Goal: Information Seeking & Learning: Learn about a topic

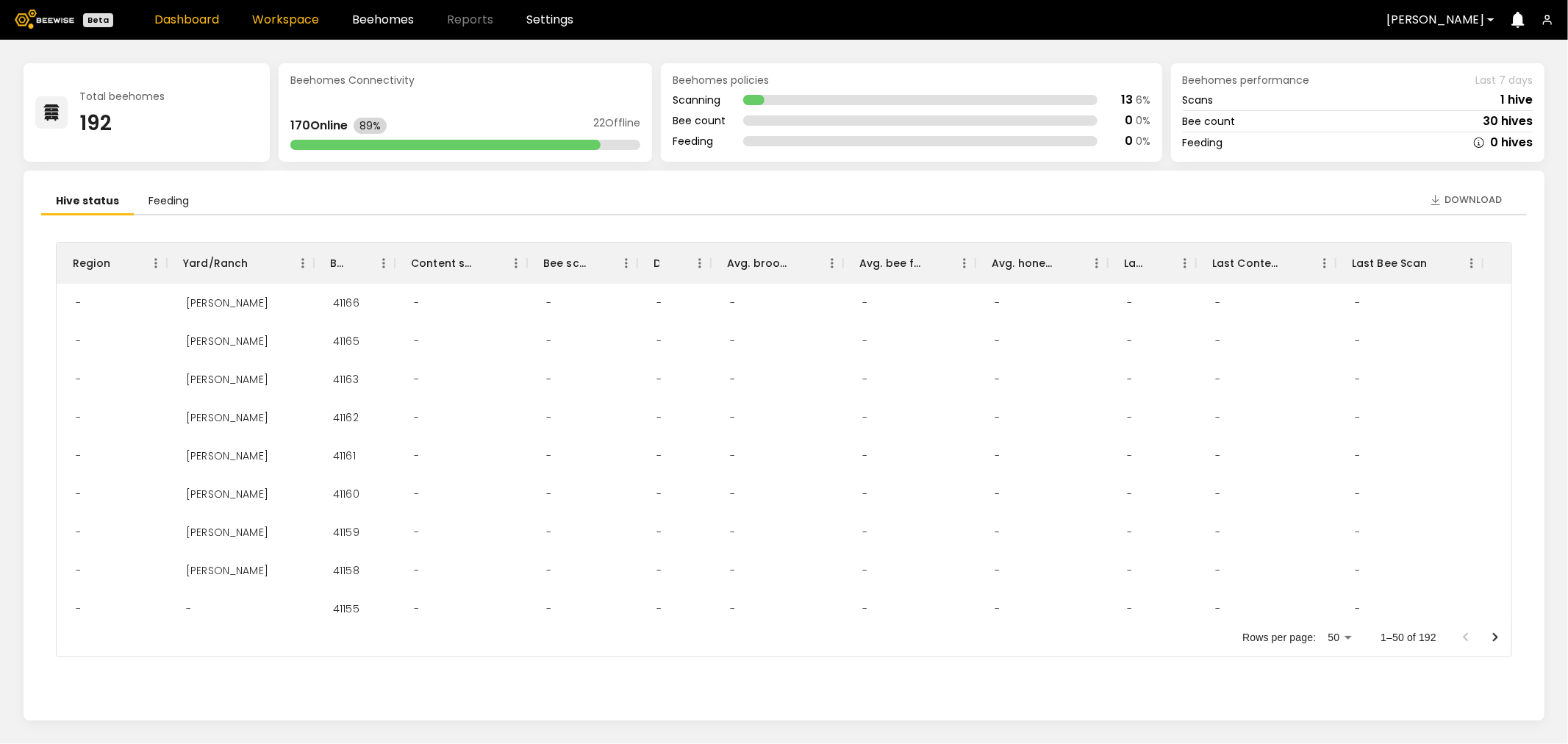
click at [299, 19] on link "Workspace" at bounding box center [285, 19] width 67 height 12
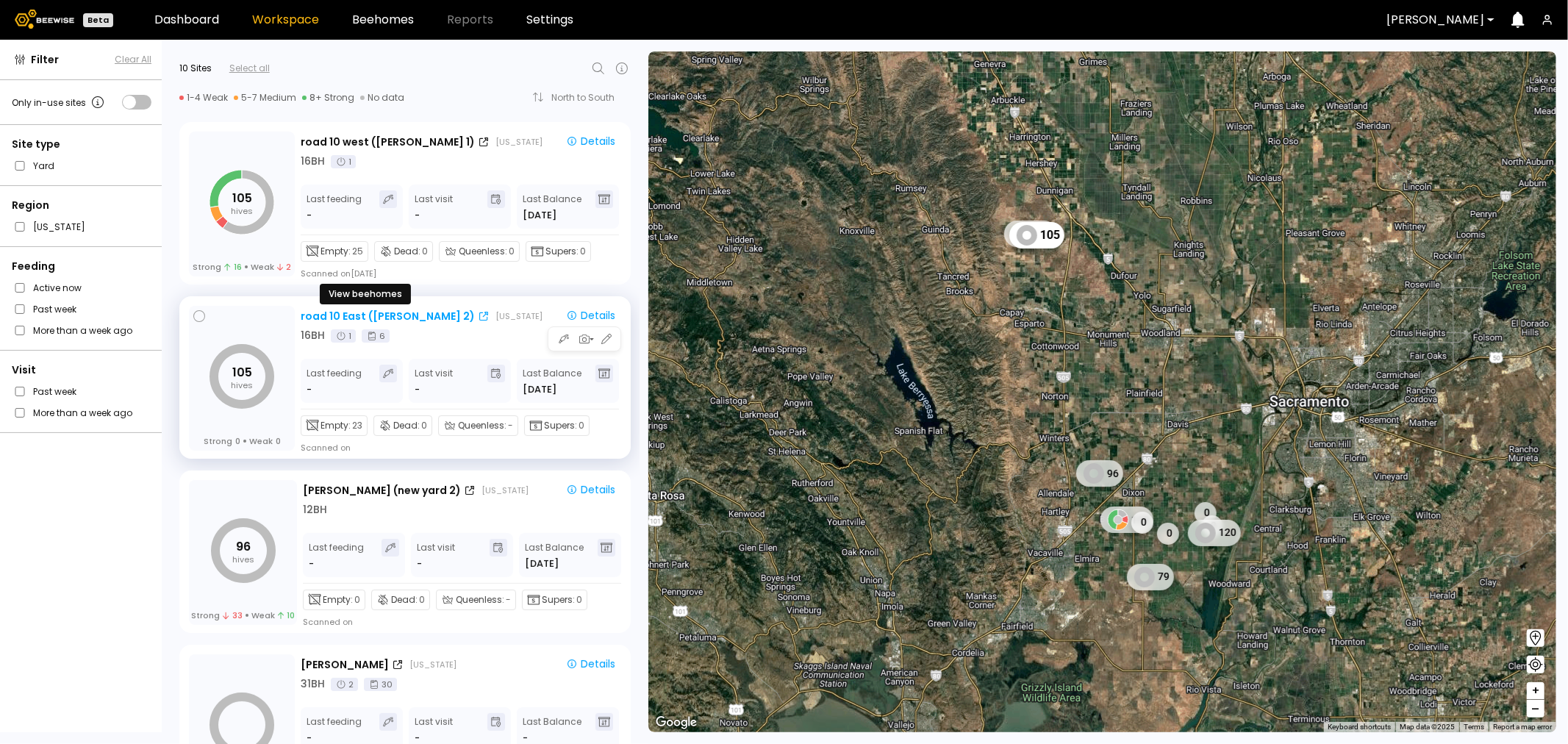
click at [366, 316] on div "road 10 East ([PERSON_NAME] 2)" at bounding box center [388, 317] width 174 height 15
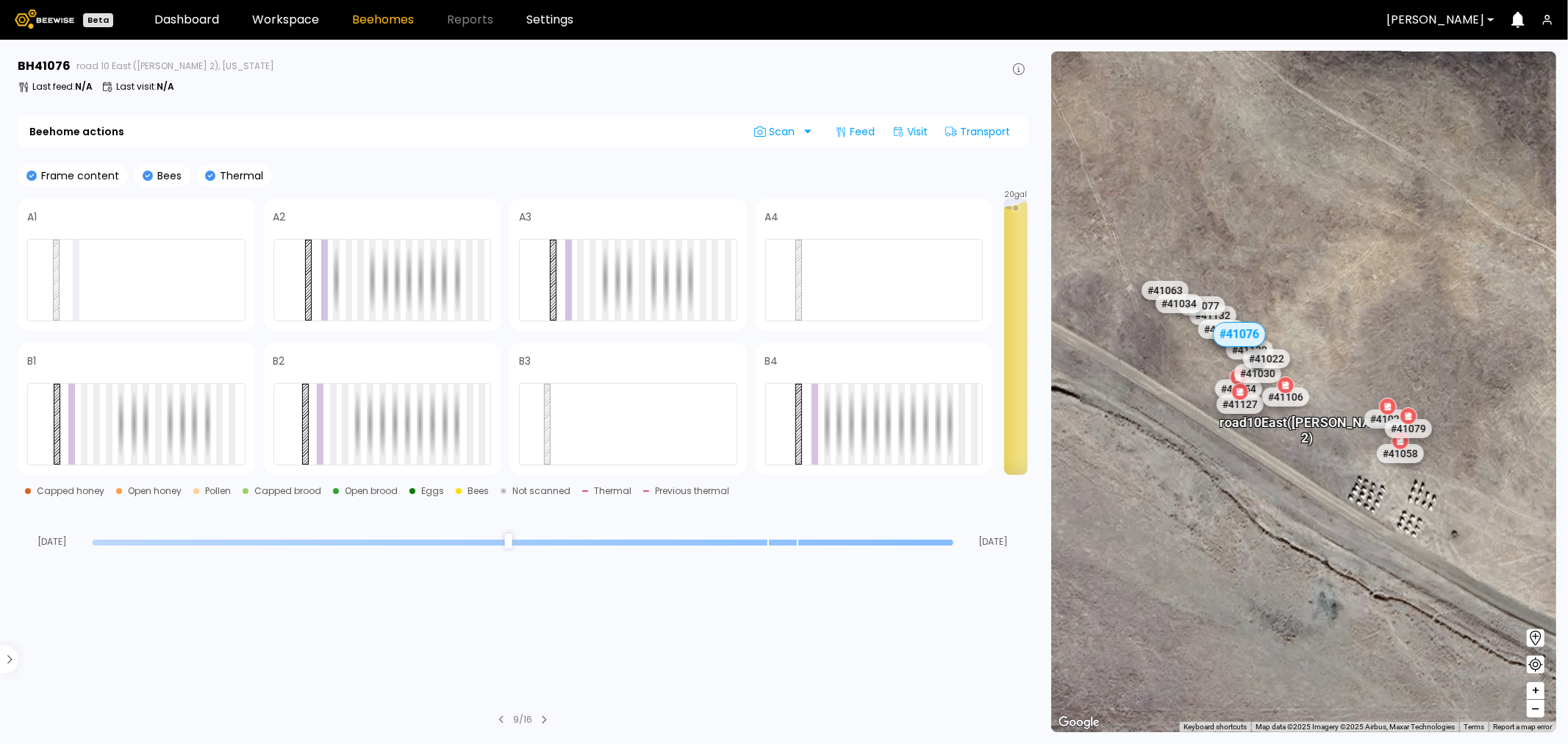
drag, startPoint x: 1160, startPoint y: 427, endPoint x: 1284, endPoint y: 453, distance: 126.7
click at [1284, 453] on div "# 41048 # 41101 # 40069 # 40113 # 40702 # 40306 # 40200 # 41140 # 40736 # 40345…" at bounding box center [1304, 392] width 505 height 681
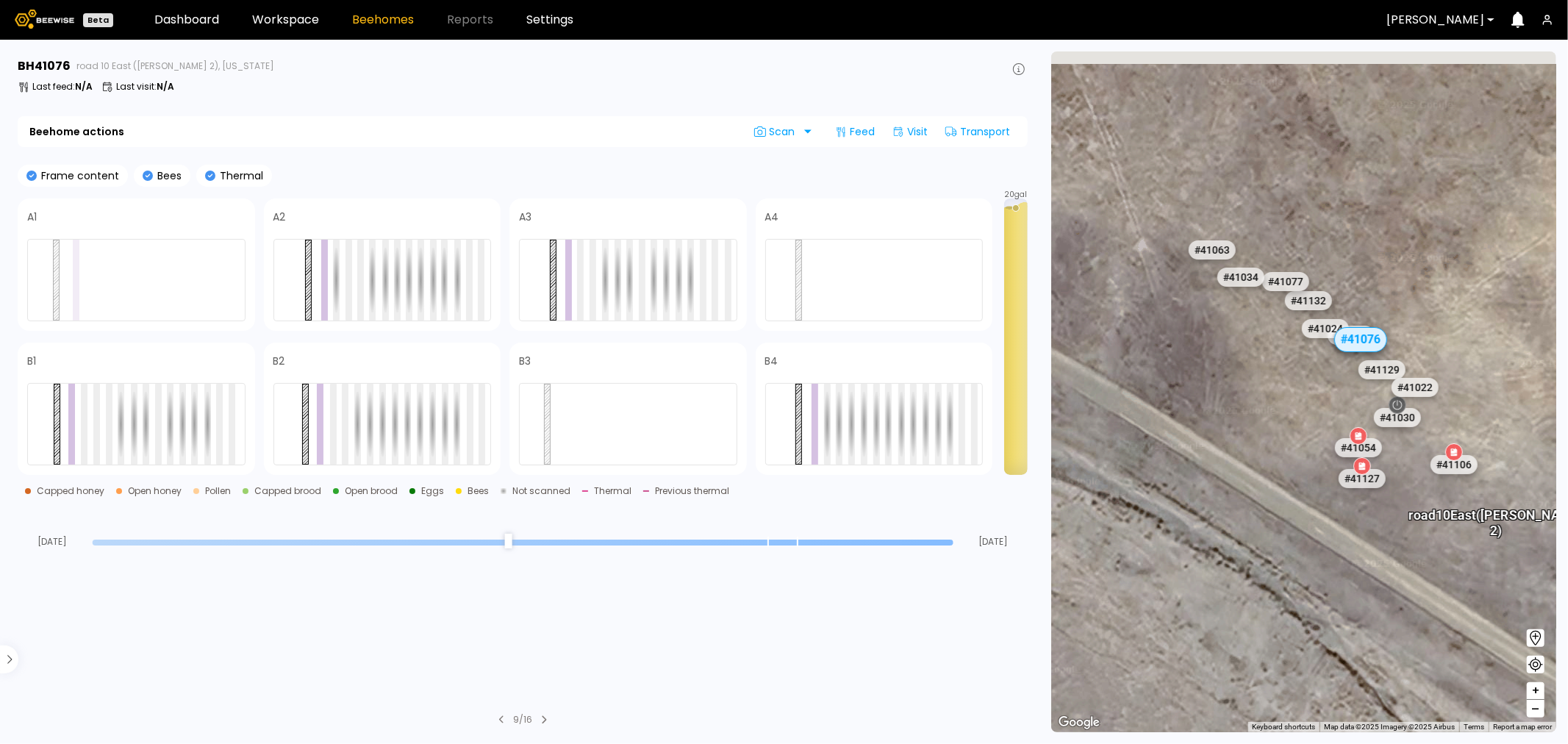
drag, startPoint x: 1327, startPoint y: 297, endPoint x: 1294, endPoint y: 383, distance: 92.1
click at [1294, 383] on div "# 41048 # 41101 # 40069 # 40113 # 40702 # 40306 # 40200 # 41140 # 40736 # 40345…" at bounding box center [1304, 392] width 505 height 681
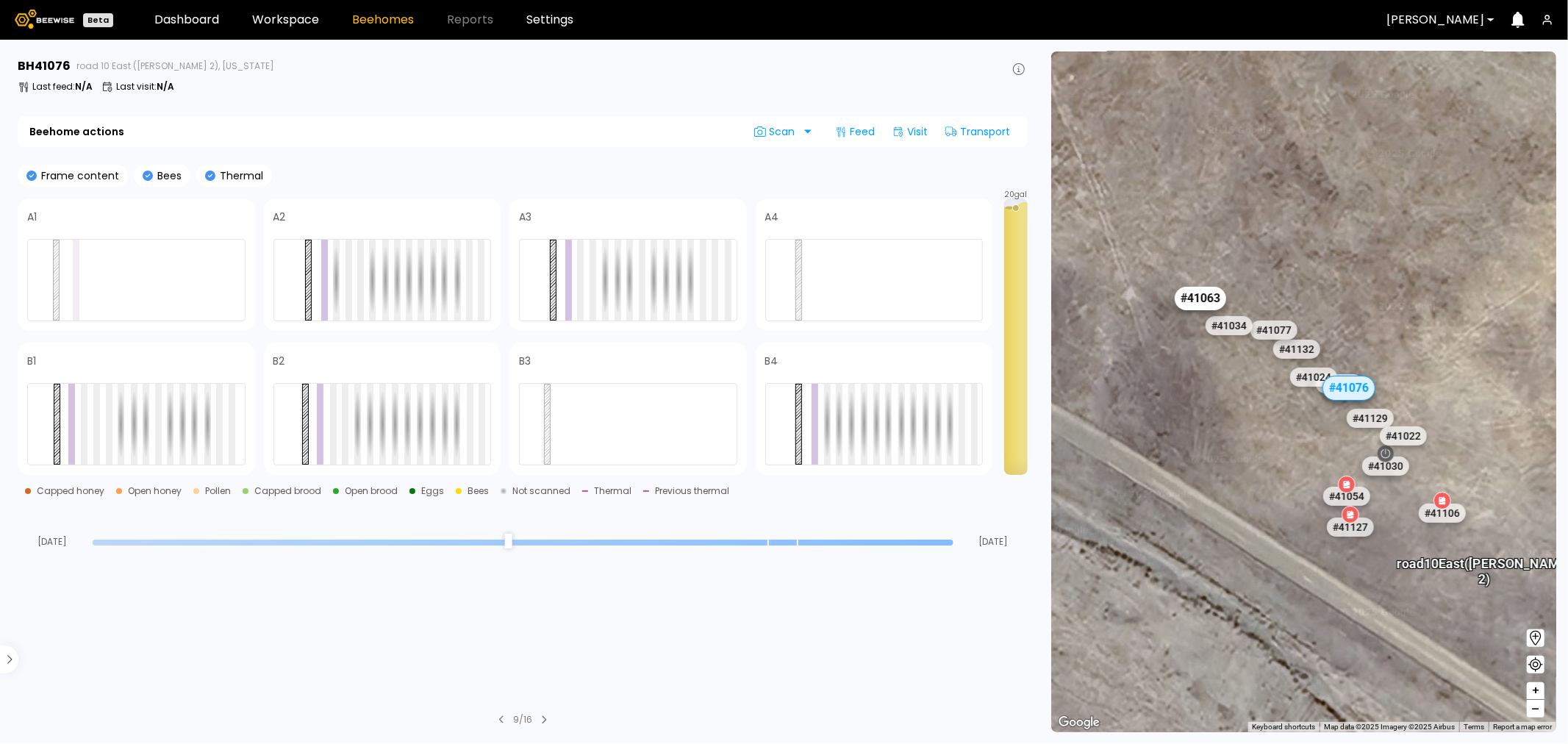
click at [1179, 296] on div "# 41063" at bounding box center [1200, 299] width 52 height 24
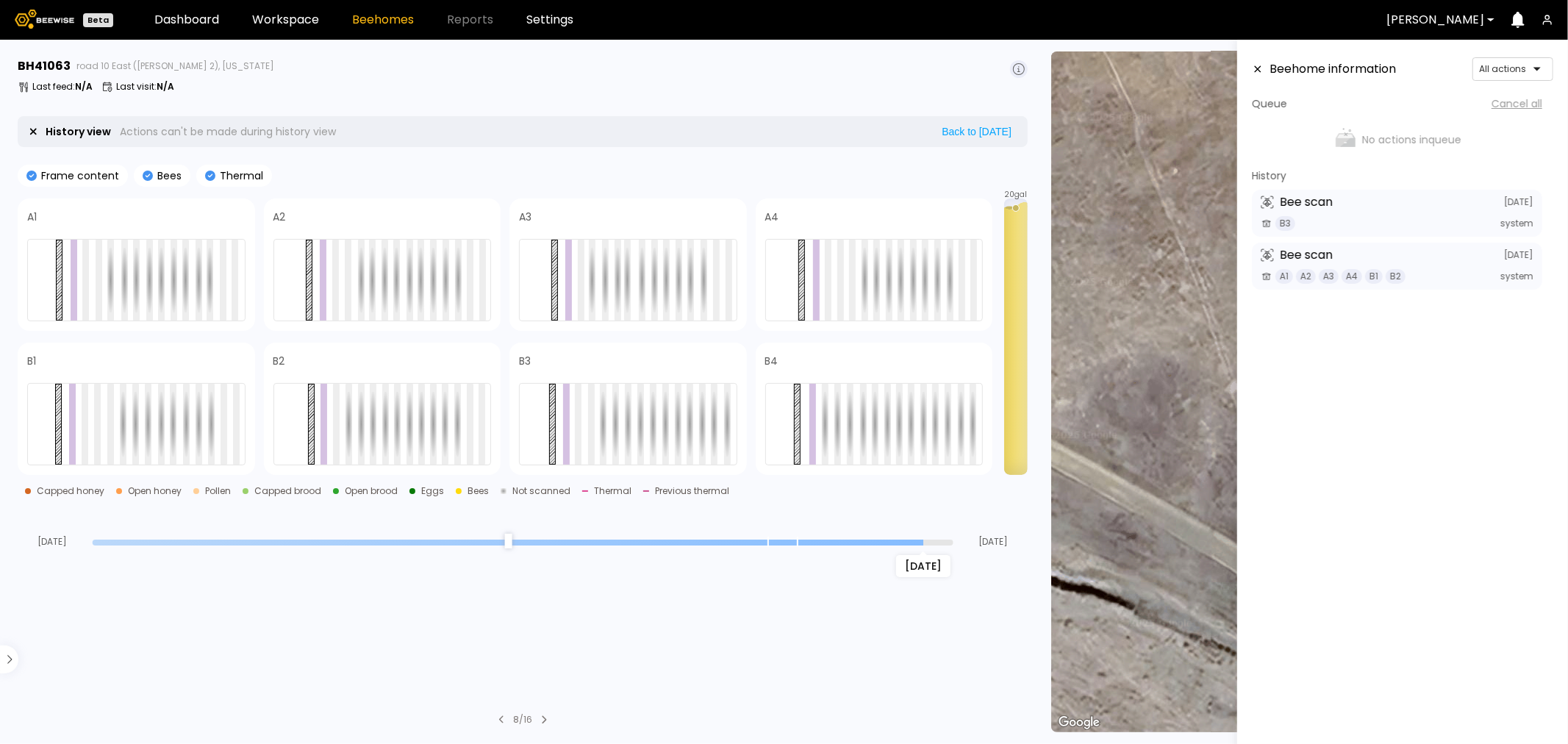
type input "*"
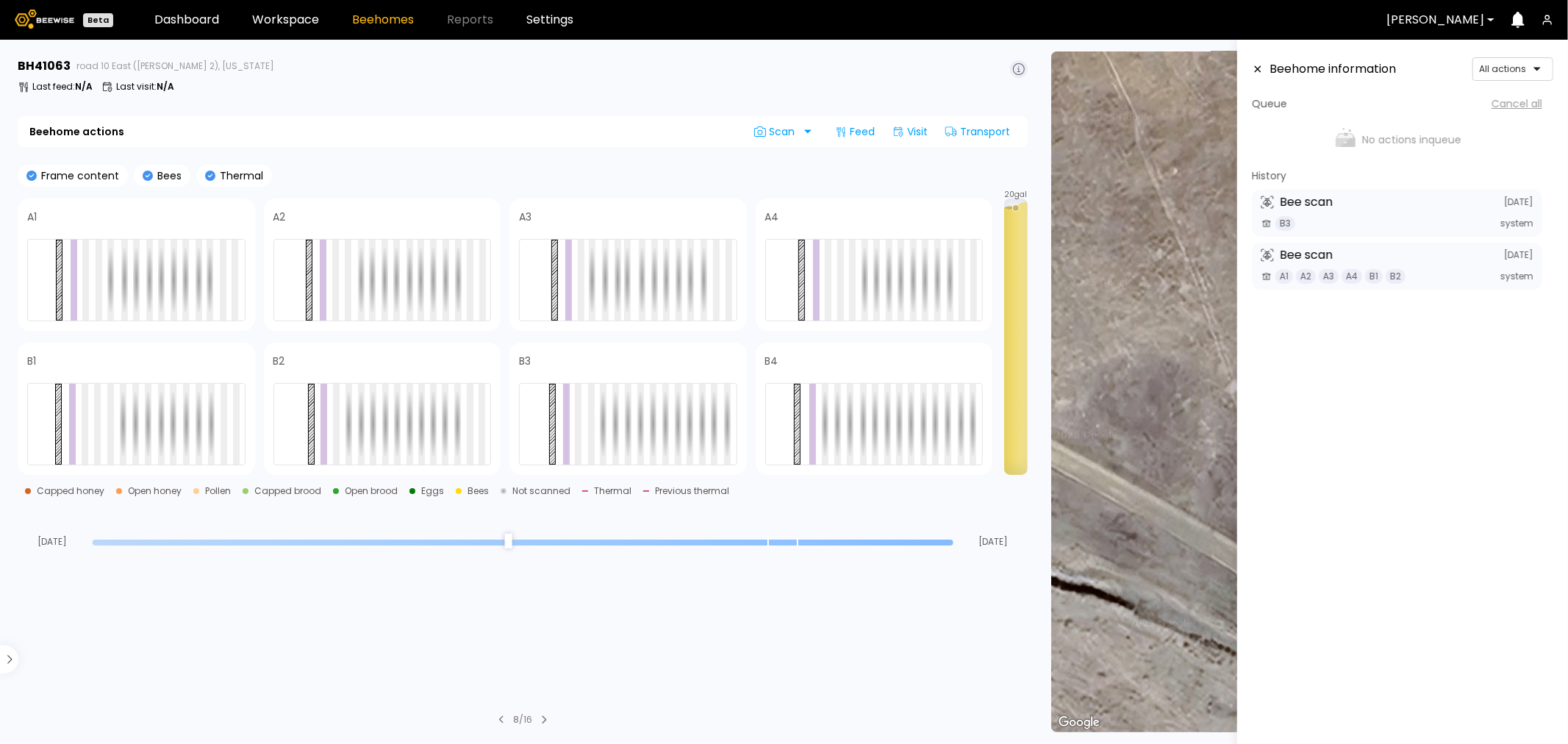
drag, startPoint x: 938, startPoint y: 544, endPoint x: 974, endPoint y: 554, distance: 37.4
click at [953, 545] on input "range" at bounding box center [522, 542] width 861 height 6
click at [1261, 72] on icon at bounding box center [1258, 69] width 12 height 10
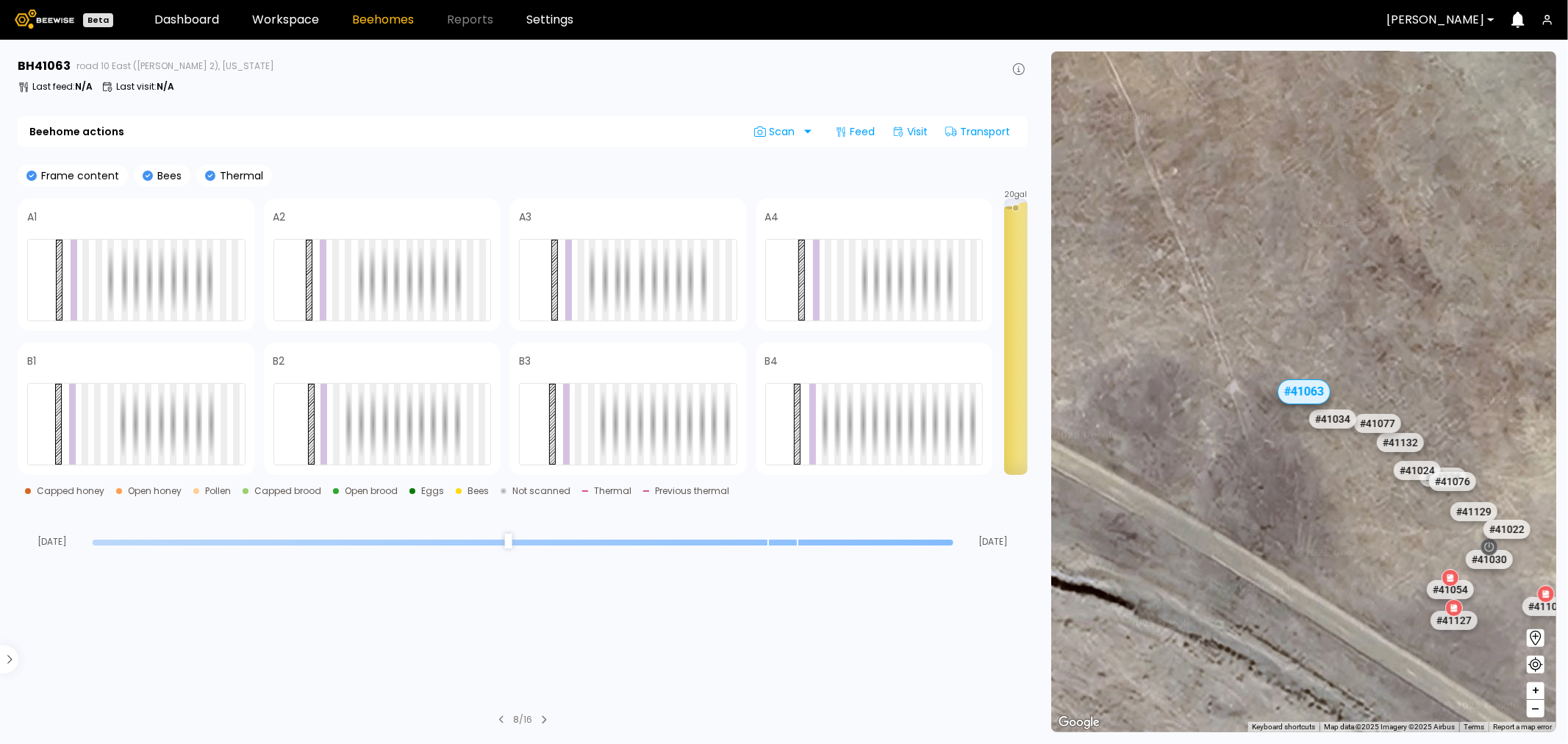
click at [1422, 20] on div at bounding box center [1435, 20] width 97 height 14
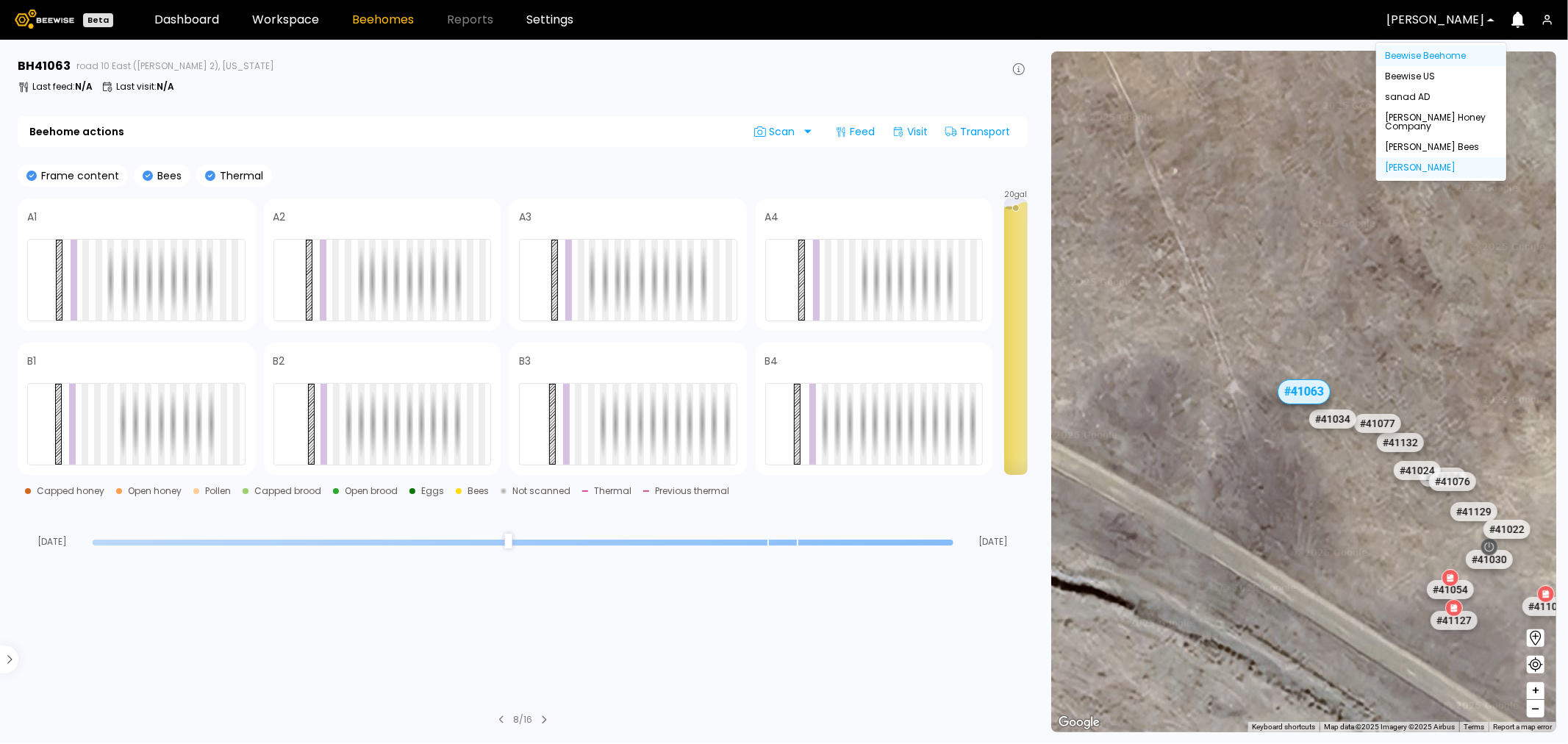
click at [1465, 61] on div "Beewise Beehome" at bounding box center [1442, 56] width 130 height 20
click at [1459, 52] on div "Beewise Beehome" at bounding box center [1441, 56] width 113 height 8
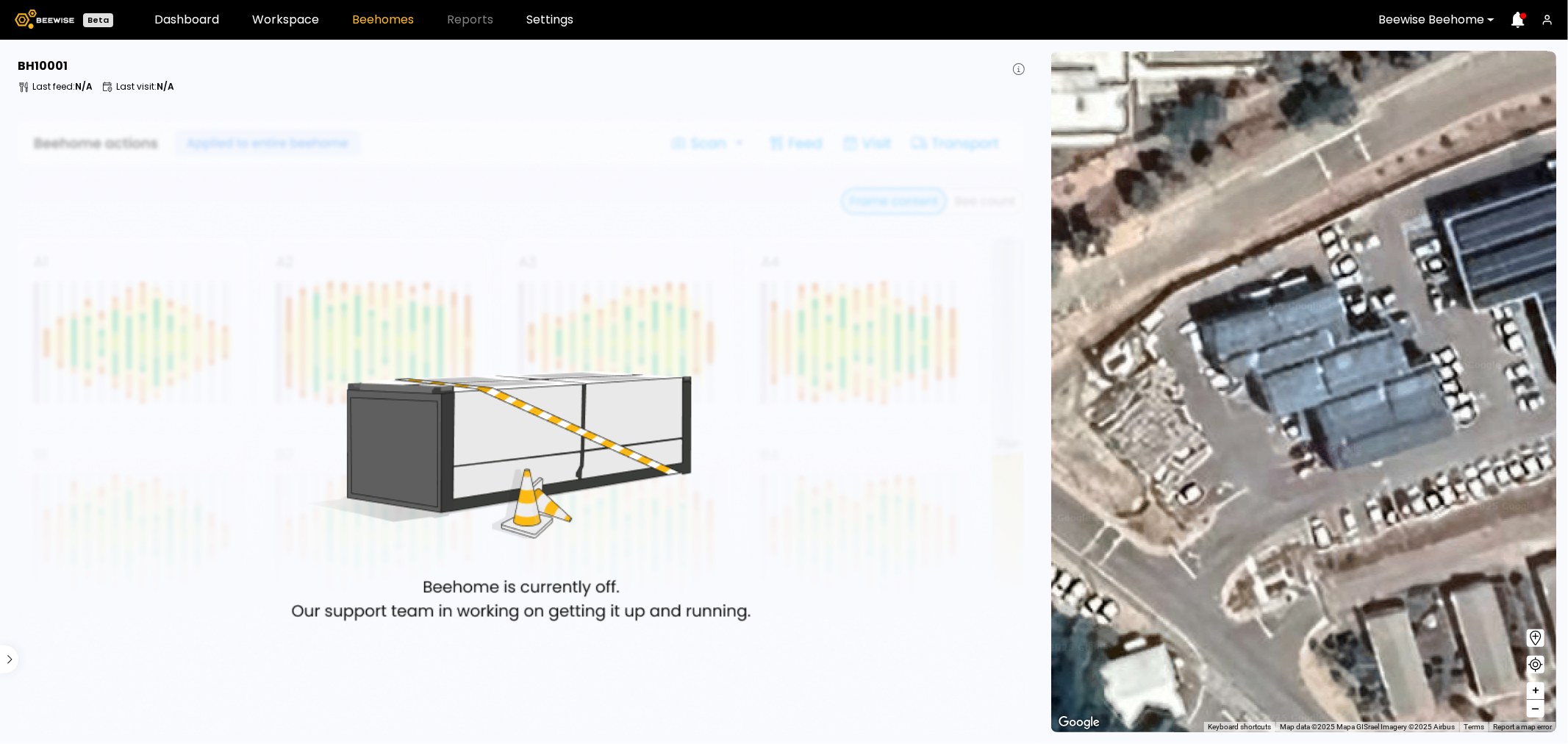
click at [284, 30] on header "Beta Dashboard Workspace Beehomes Reports Settings Beewise Beehome" at bounding box center [784, 19] width 1568 height 40
click at [284, 25] on link "Workspace" at bounding box center [285, 19] width 67 height 12
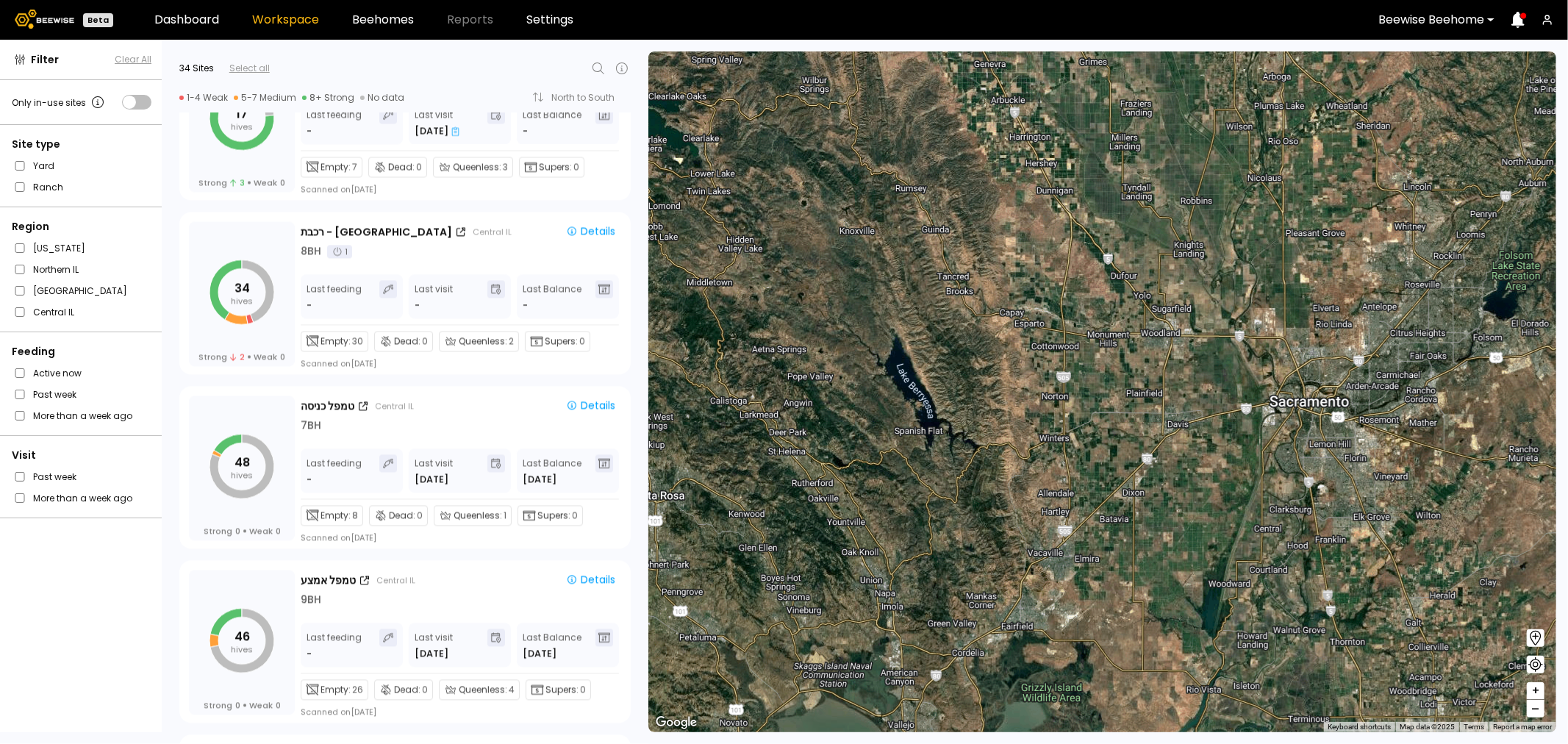
scroll to position [2532, 0]
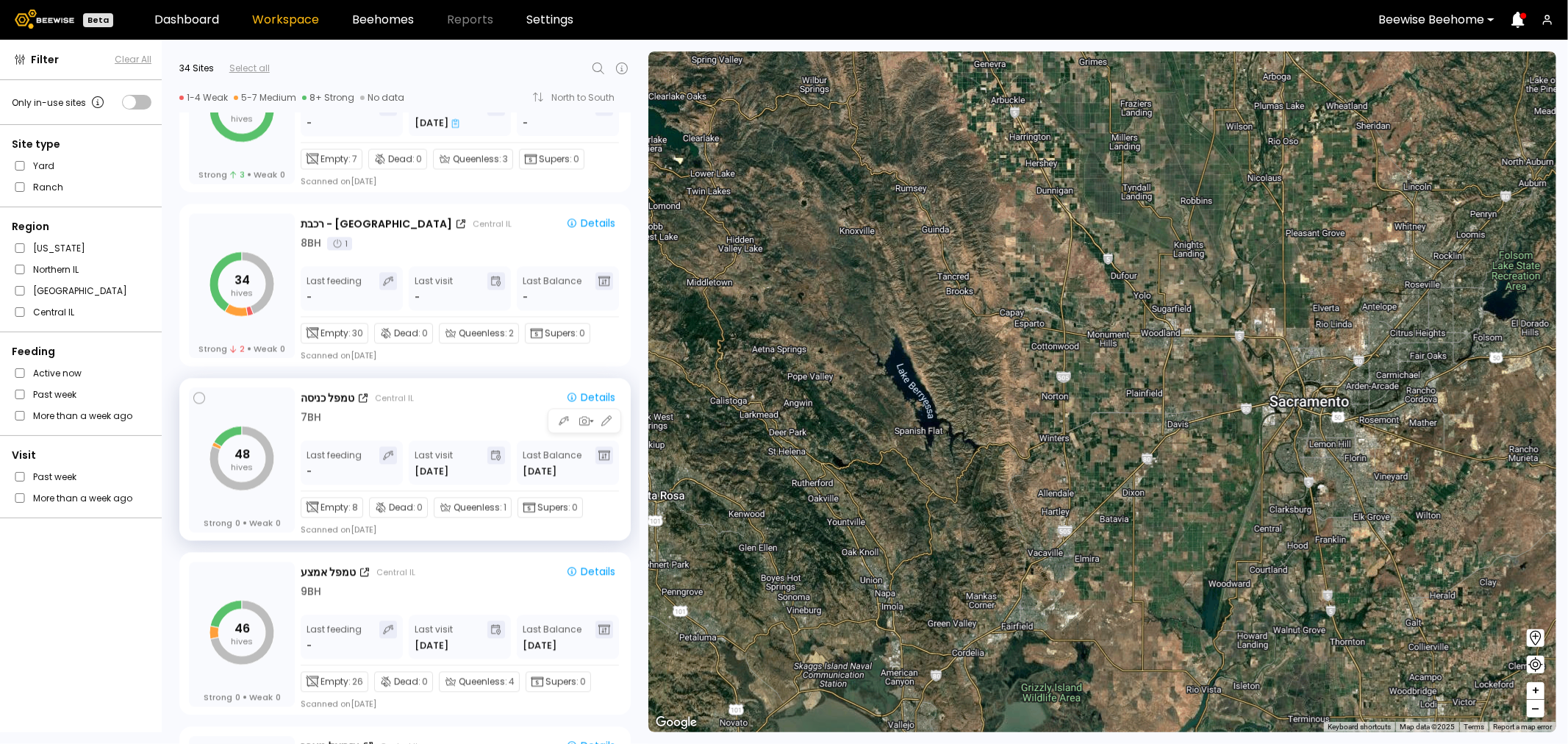
click at [458, 416] on div "7 BH" at bounding box center [461, 417] width 321 height 15
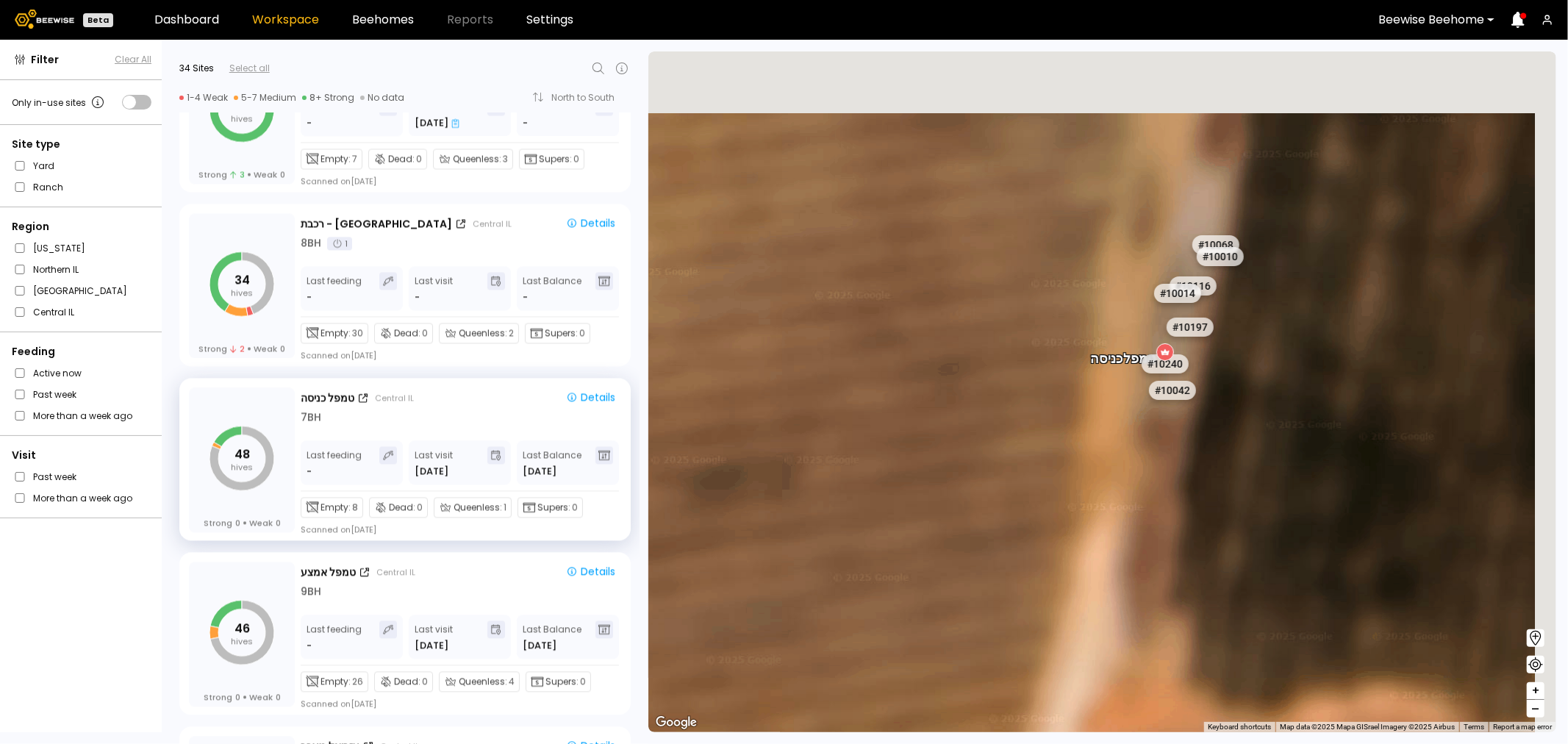
drag, startPoint x: 1162, startPoint y: 337, endPoint x: 958, endPoint y: 515, distance: 270.7
click at [958, 515] on div "# 10108 # 10146 # 10154 # 10212 טמפל כניסה # 10115 # 10056 # 10045 # 10164 # 10…" at bounding box center [1102, 392] width 908 height 681
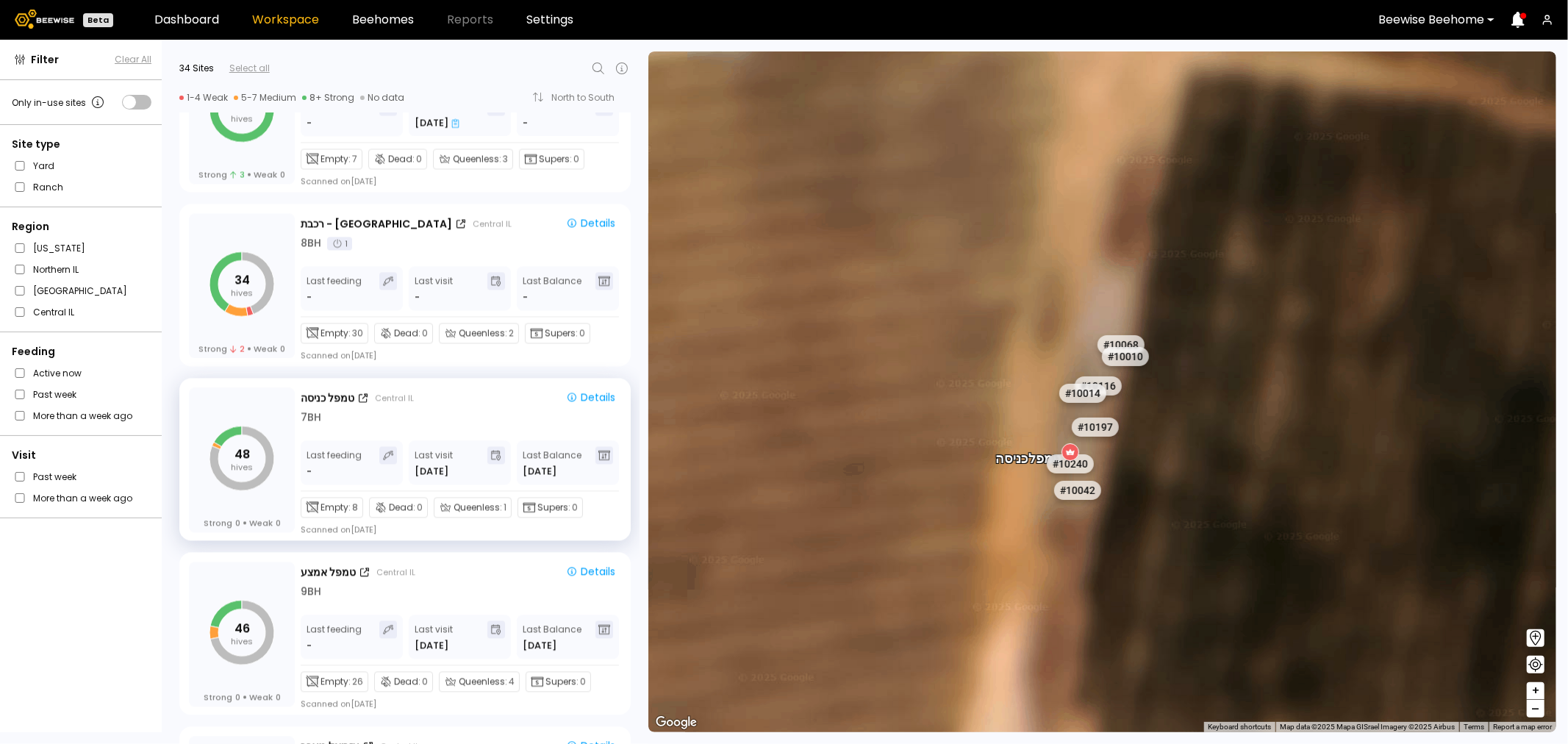
click at [1434, 25] on div at bounding box center [1431, 20] width 106 height 14
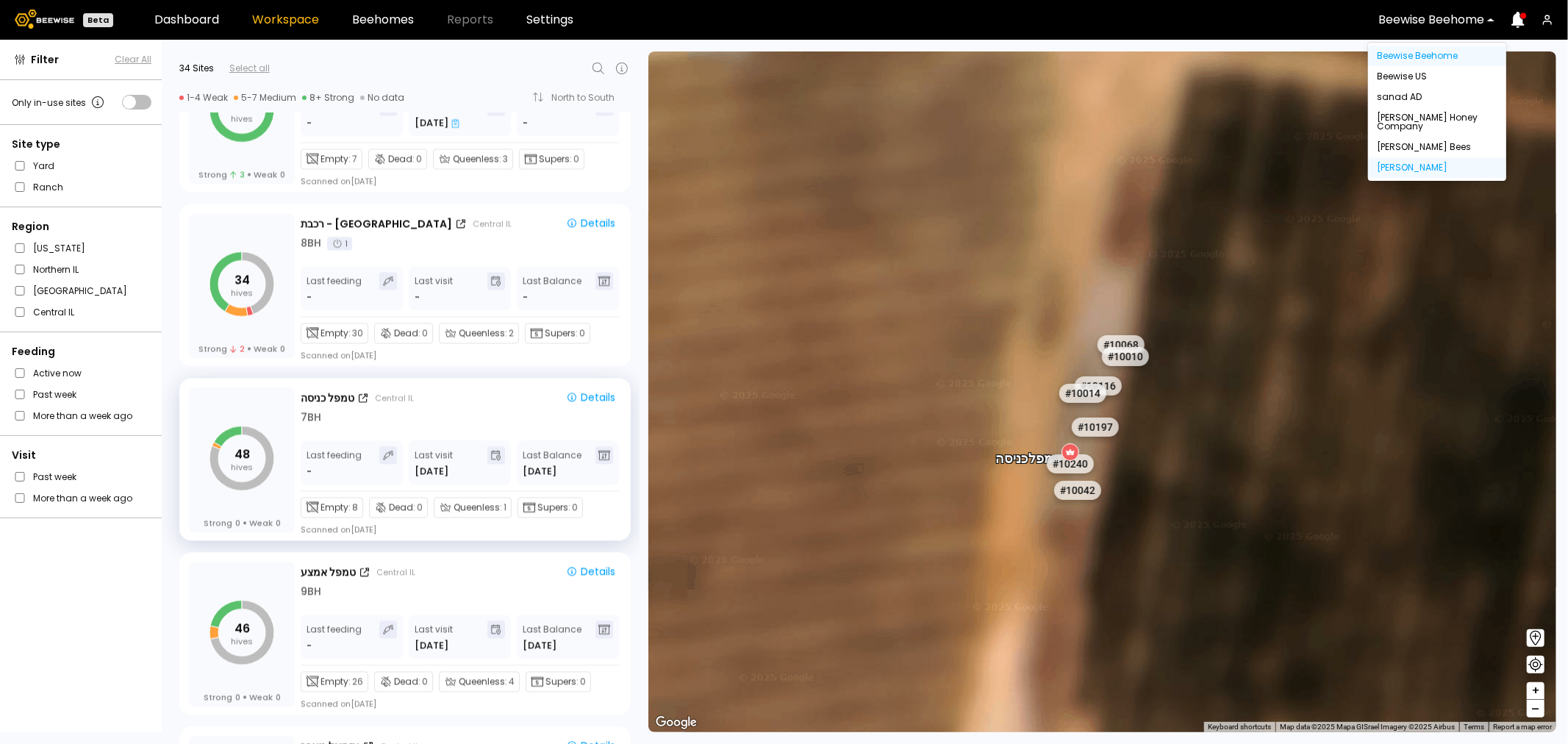
click at [1422, 159] on div "[PERSON_NAME]" at bounding box center [1437, 168] width 138 height 20
click at [1405, 166] on div "[PERSON_NAME]" at bounding box center [1437, 168] width 120 height 8
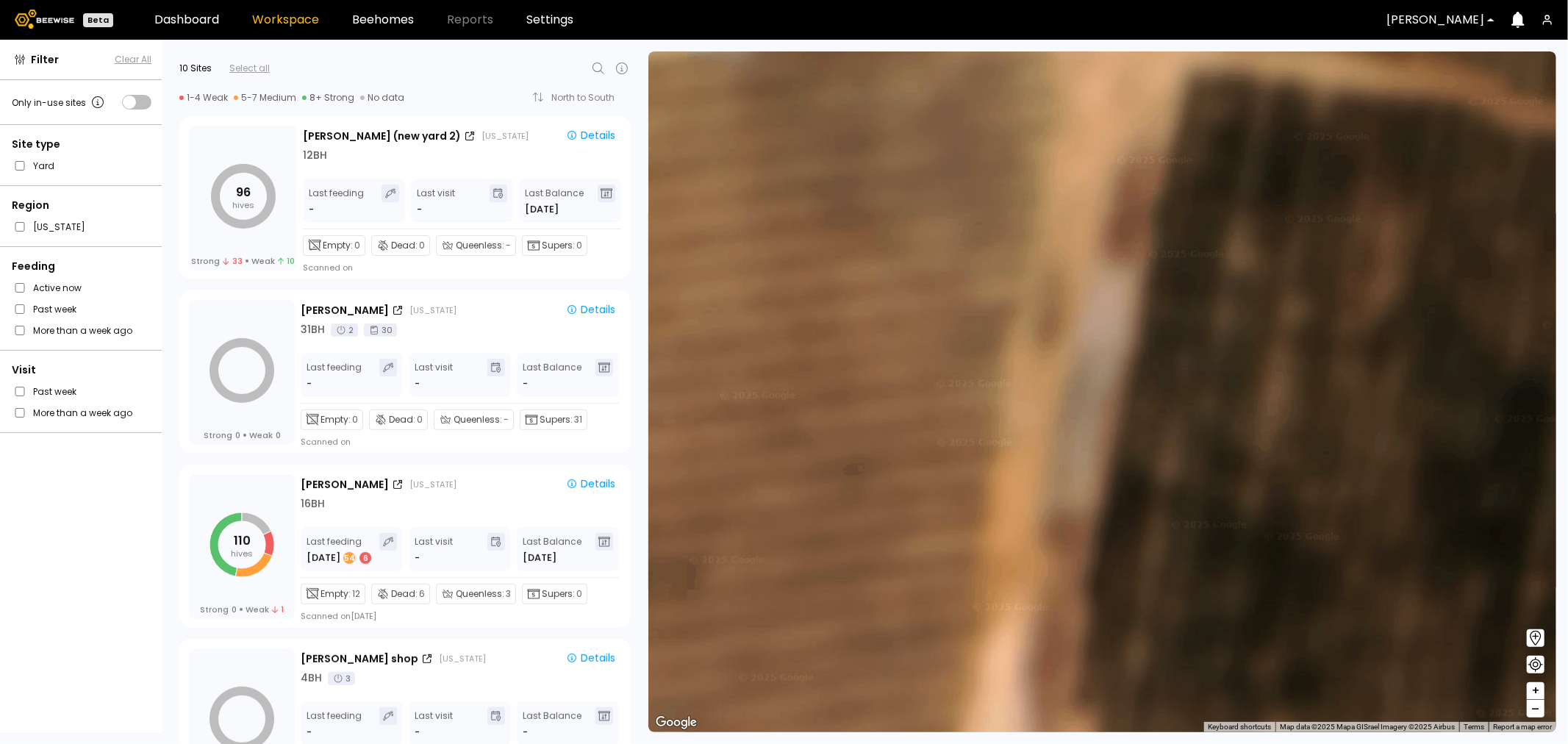
scroll to position [469, 0]
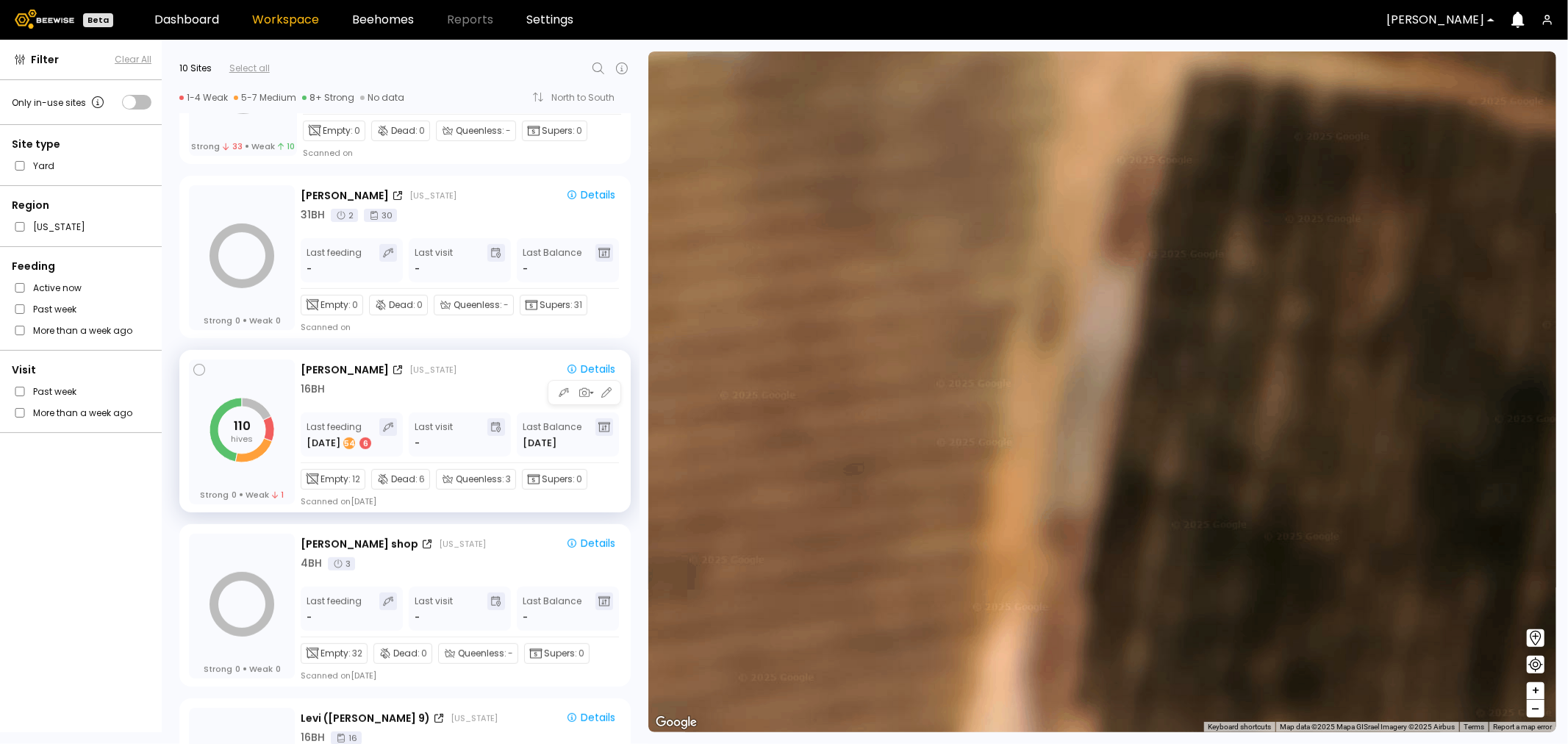
click at [406, 391] on div "16 BH" at bounding box center [461, 389] width 321 height 15
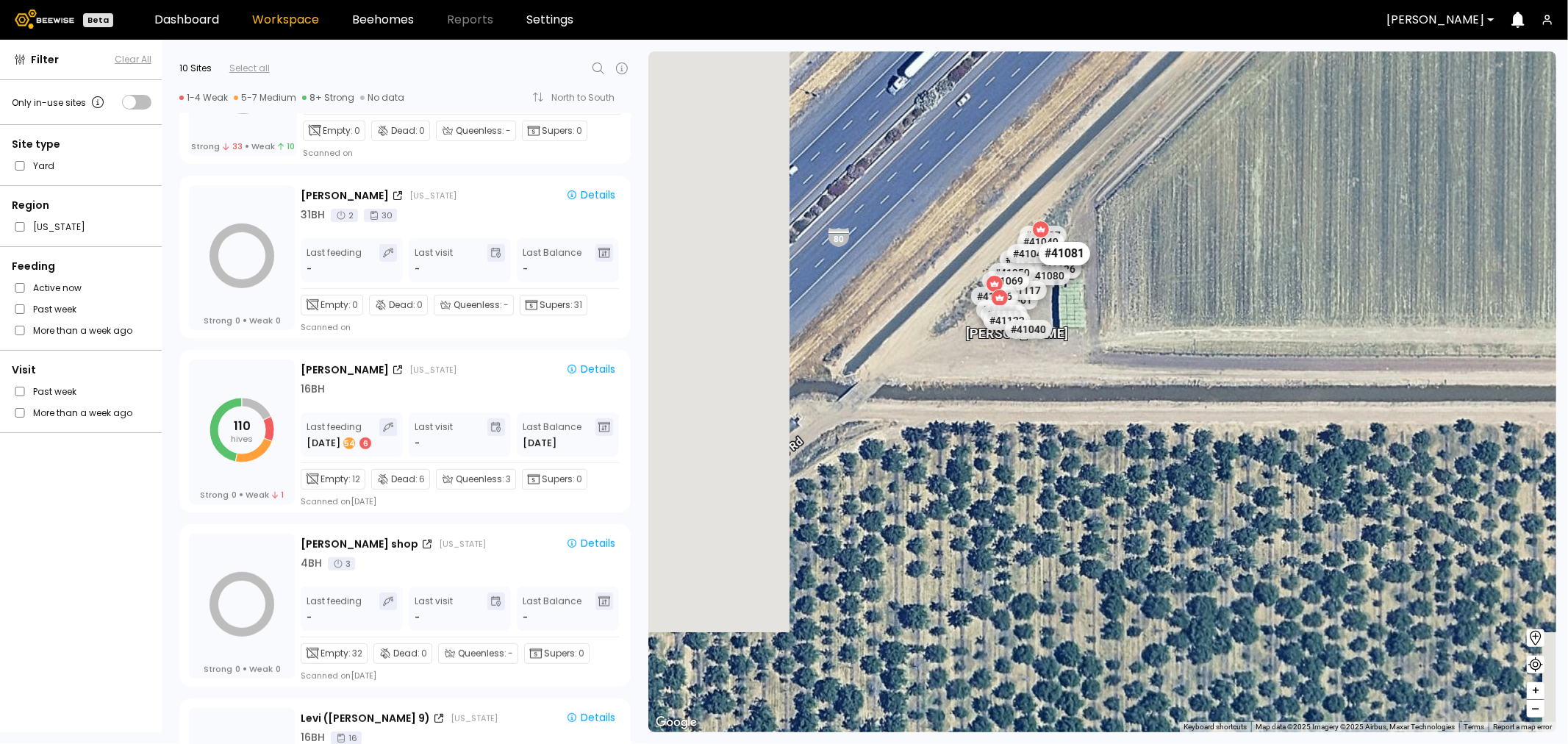
drag, startPoint x: 888, startPoint y: 434, endPoint x: 1131, endPoint y: 201, distance: 336.7
click at [1090, 242] on div "# 41081" at bounding box center [1063, 254] width 52 height 24
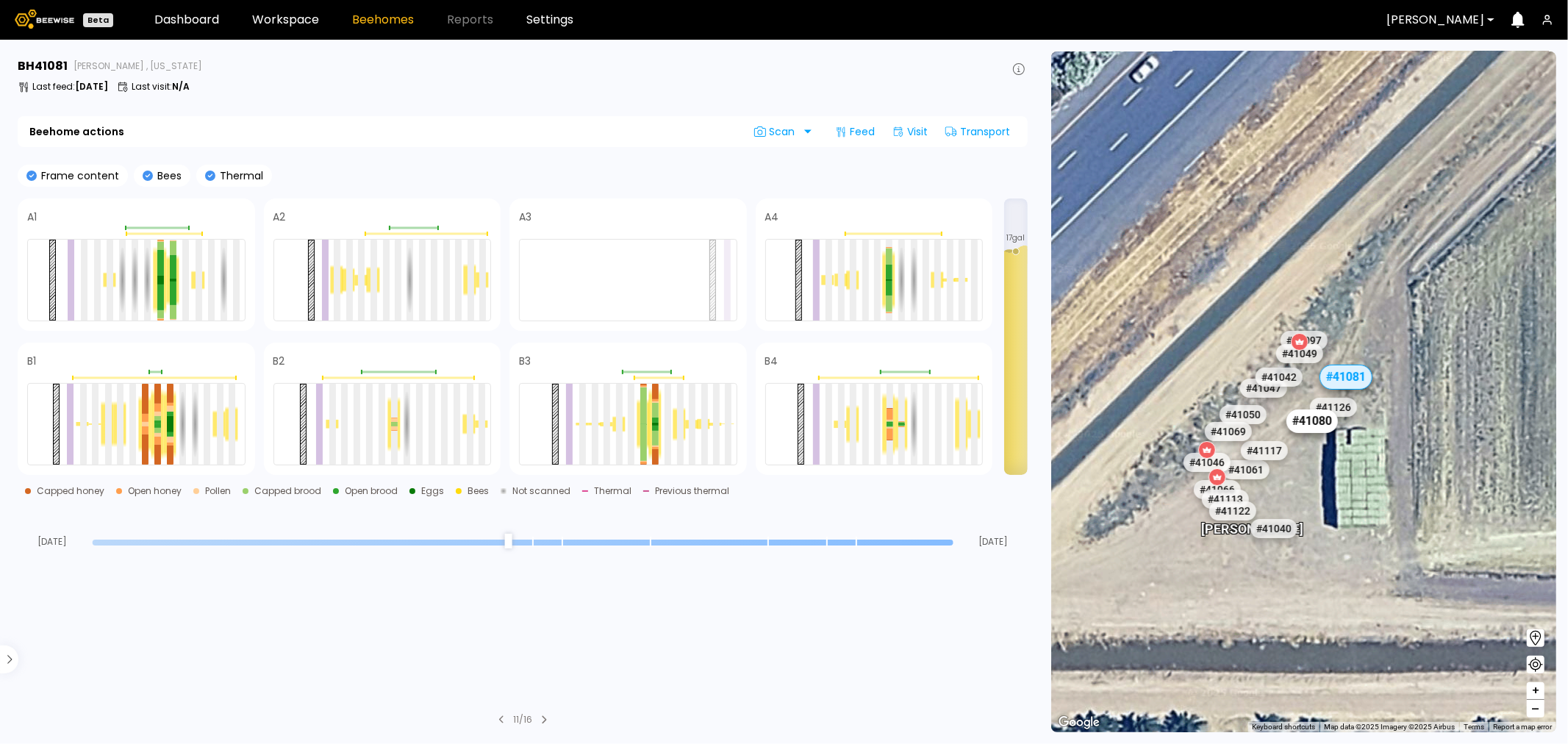
click at [1321, 422] on div "# 41080" at bounding box center [1311, 422] width 52 height 24
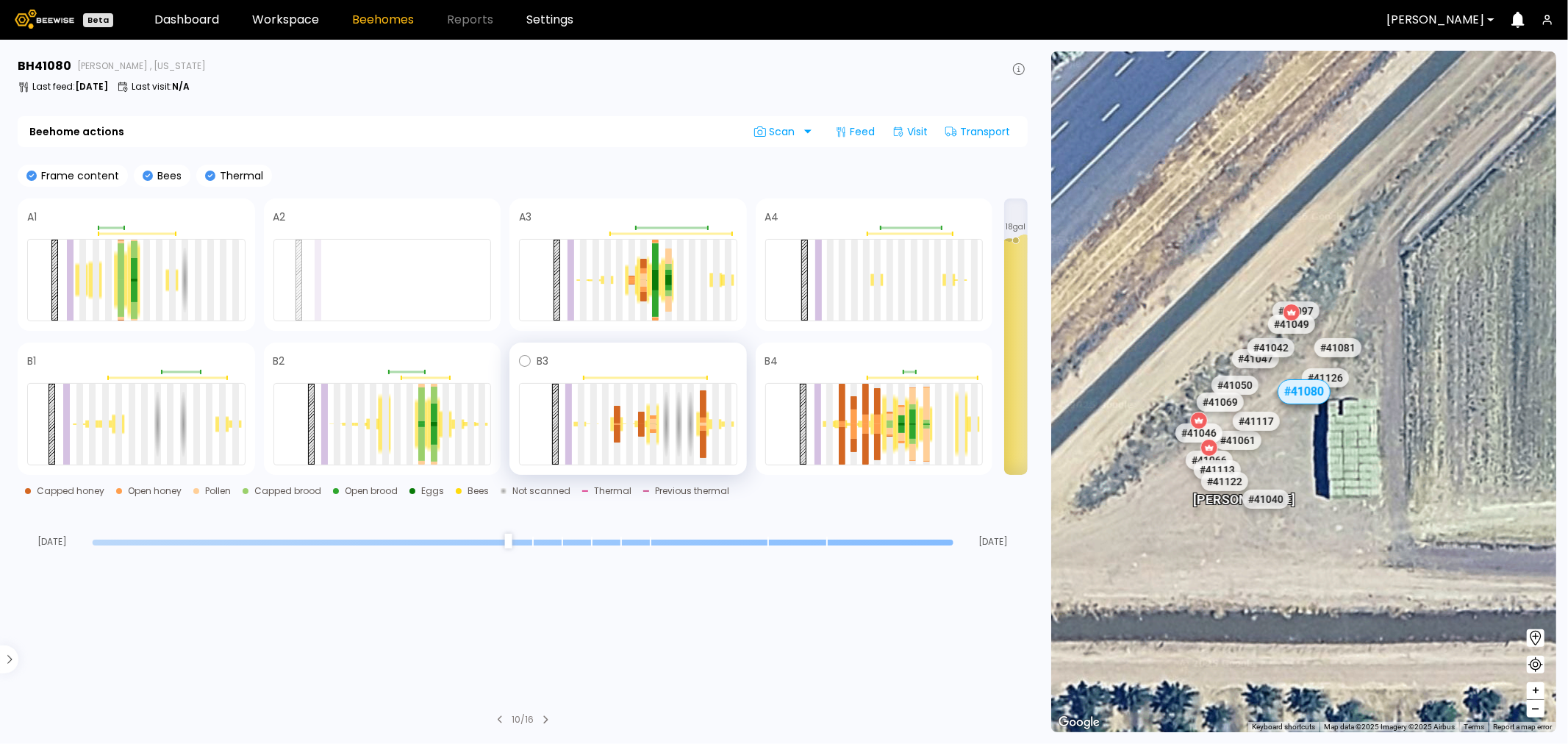
click at [577, 400] on div at bounding box center [628, 423] width 218 height 82
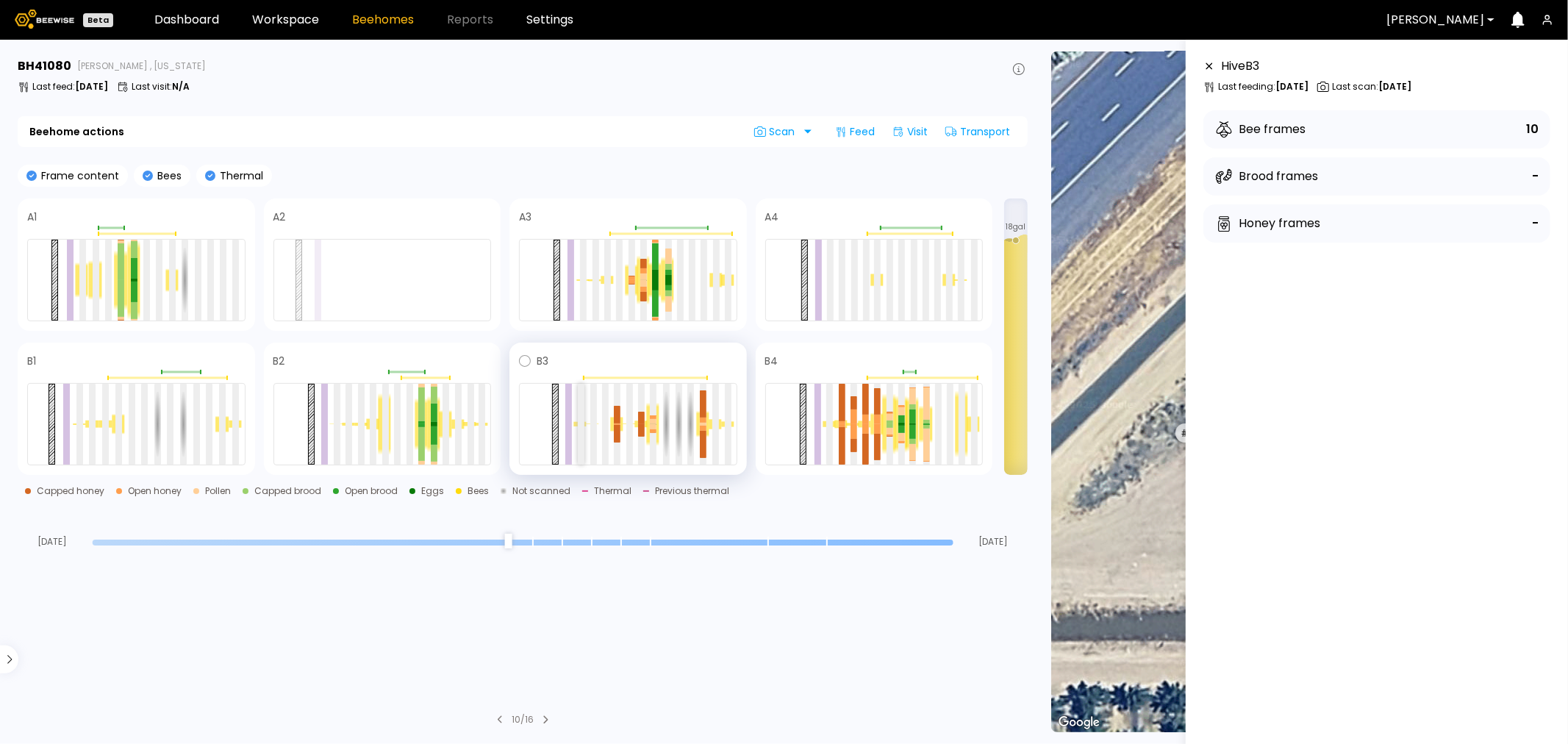
click at [579, 405] on div at bounding box center [582, 424] width 7 height 81
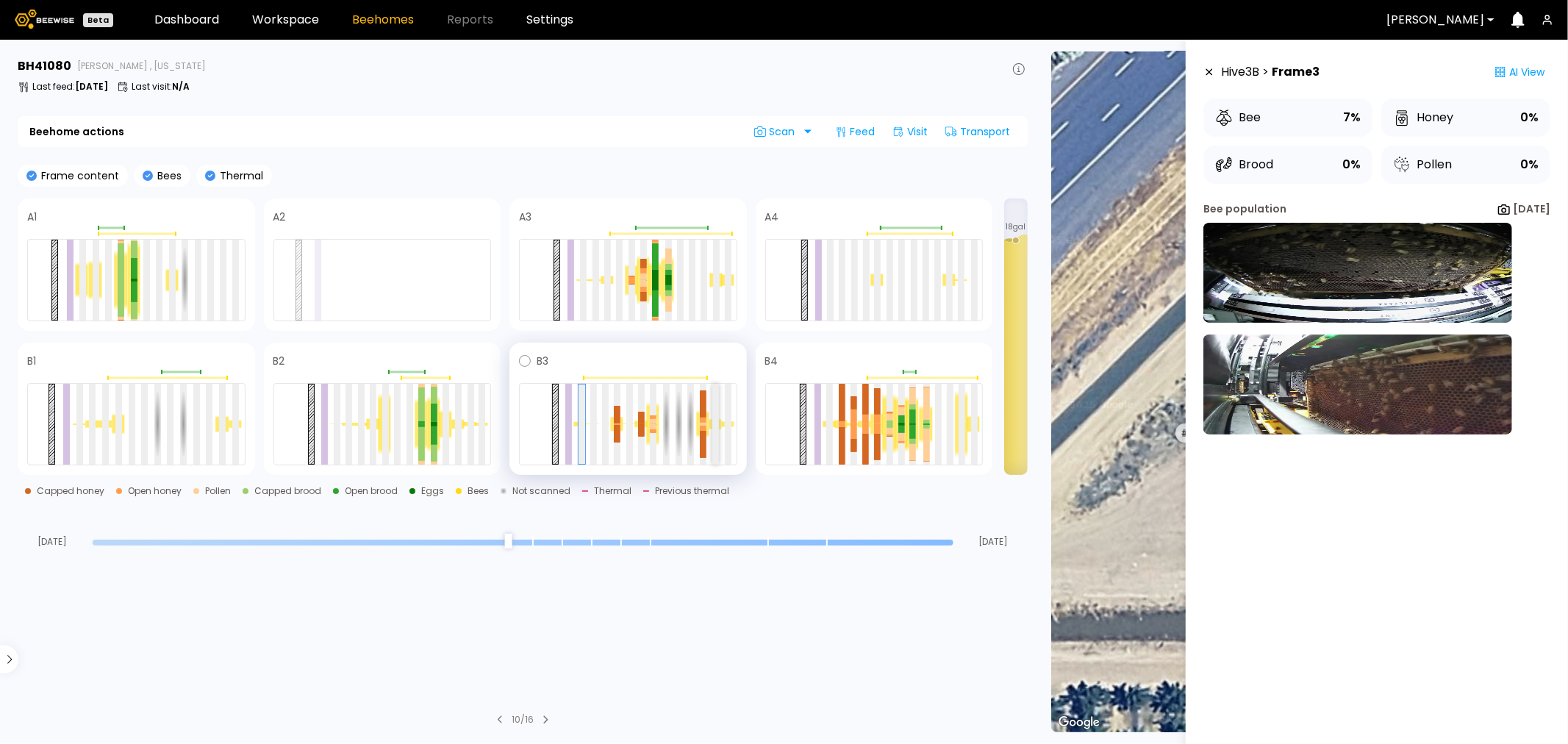
click at [712, 408] on div at bounding box center [715, 424] width 7 height 81
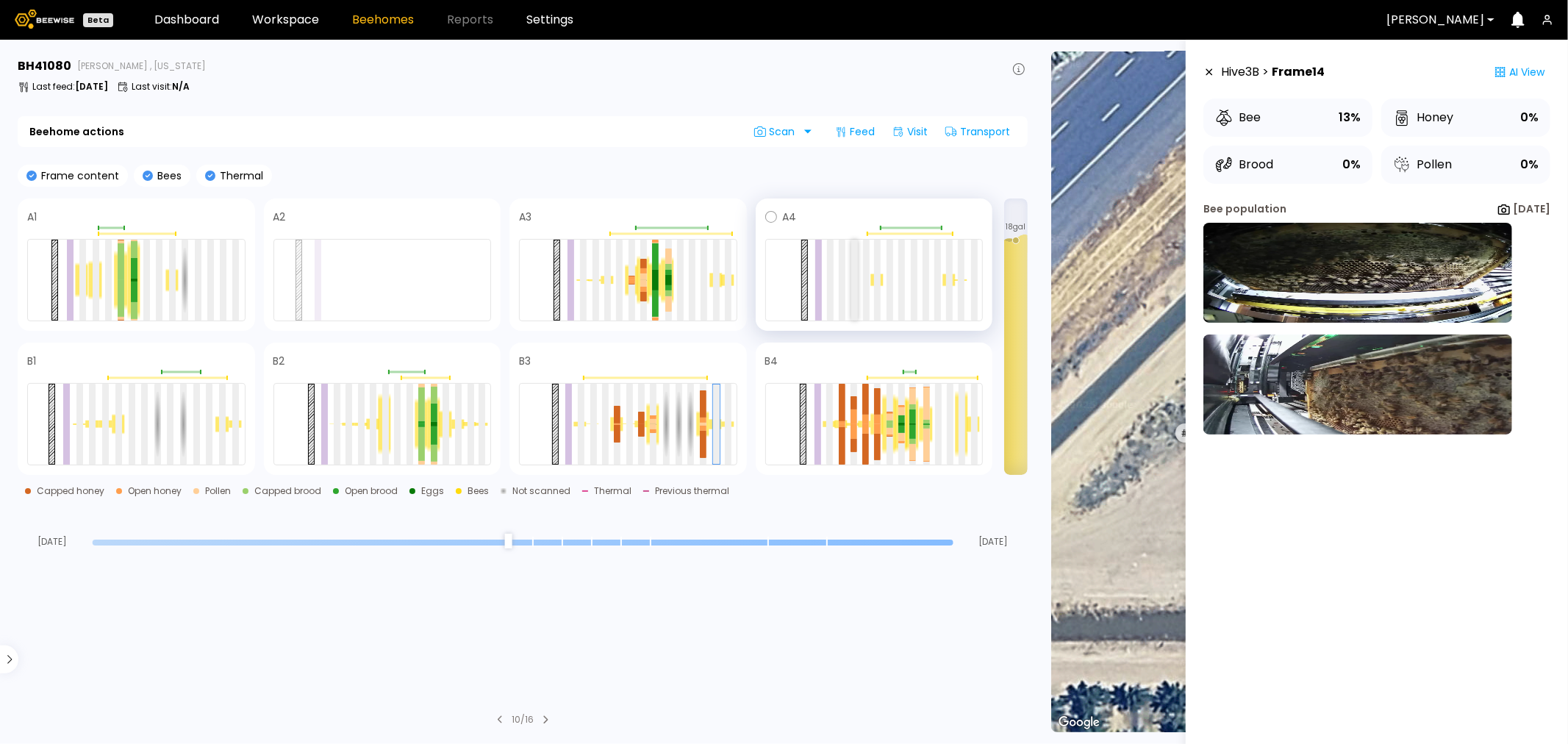
click at [853, 269] on div at bounding box center [855, 280] width 7 height 81
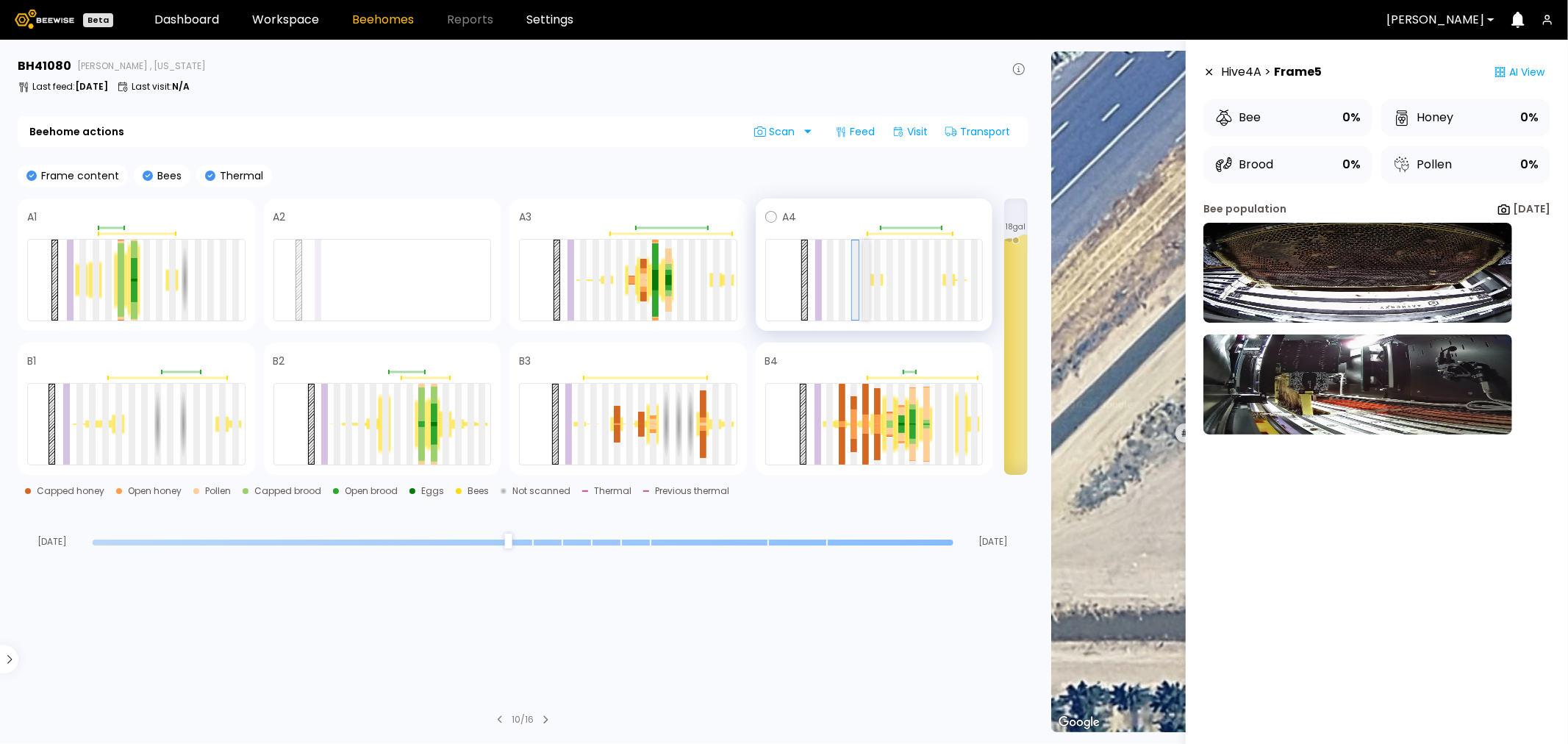
click at [864, 270] on div at bounding box center [866, 280] width 7 height 81
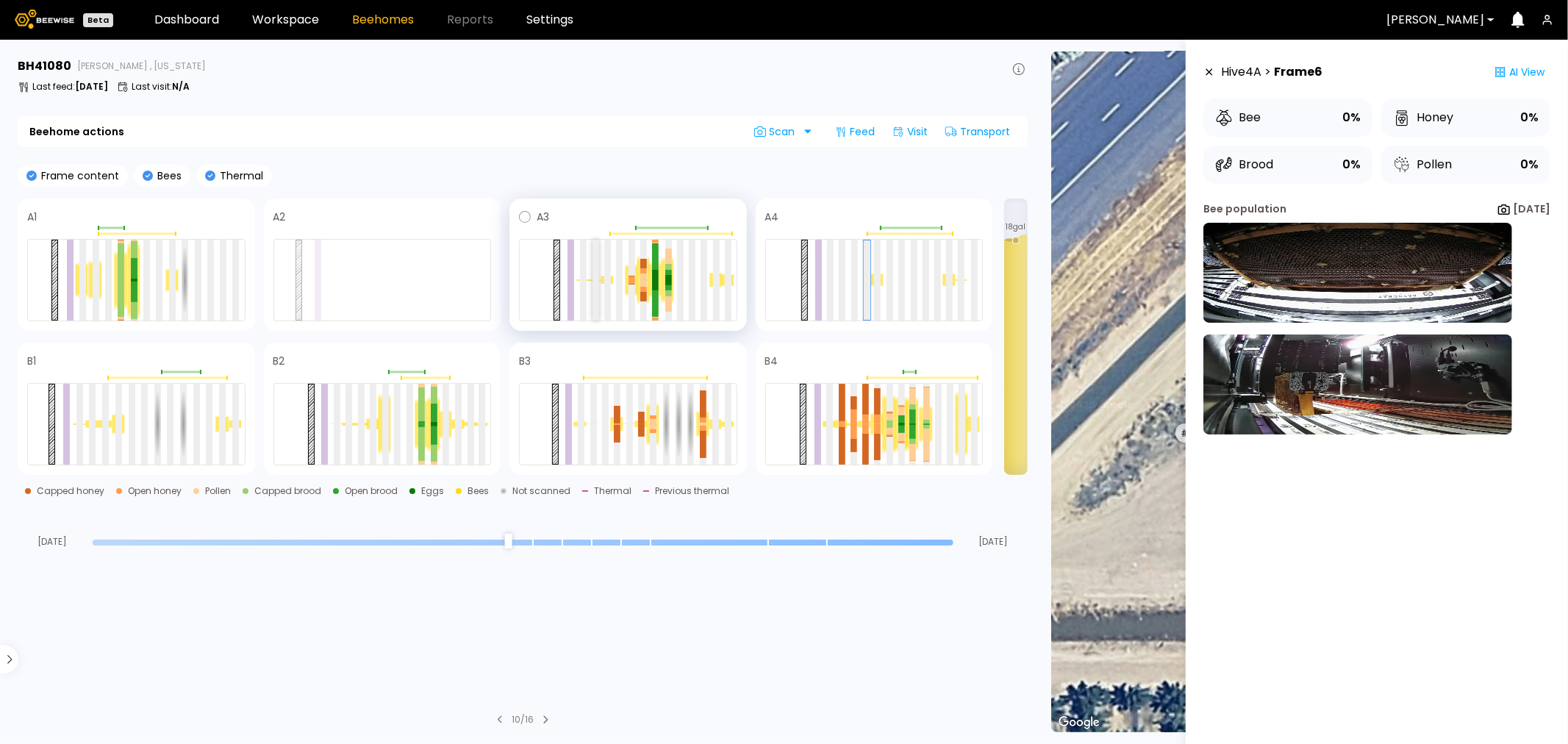
click at [598, 258] on div at bounding box center [596, 280] width 7 height 81
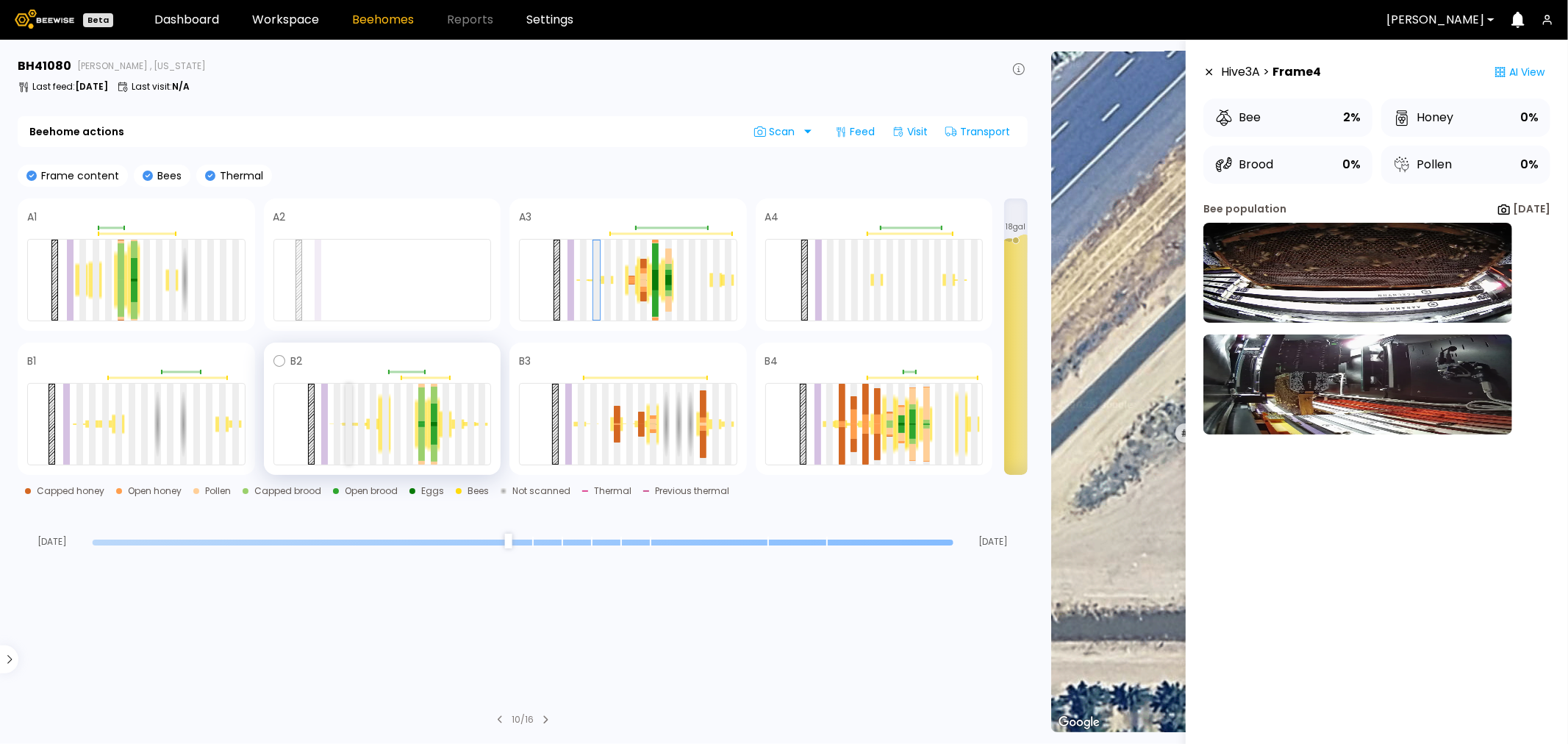
click at [349, 407] on div at bounding box center [349, 424] width 7 height 81
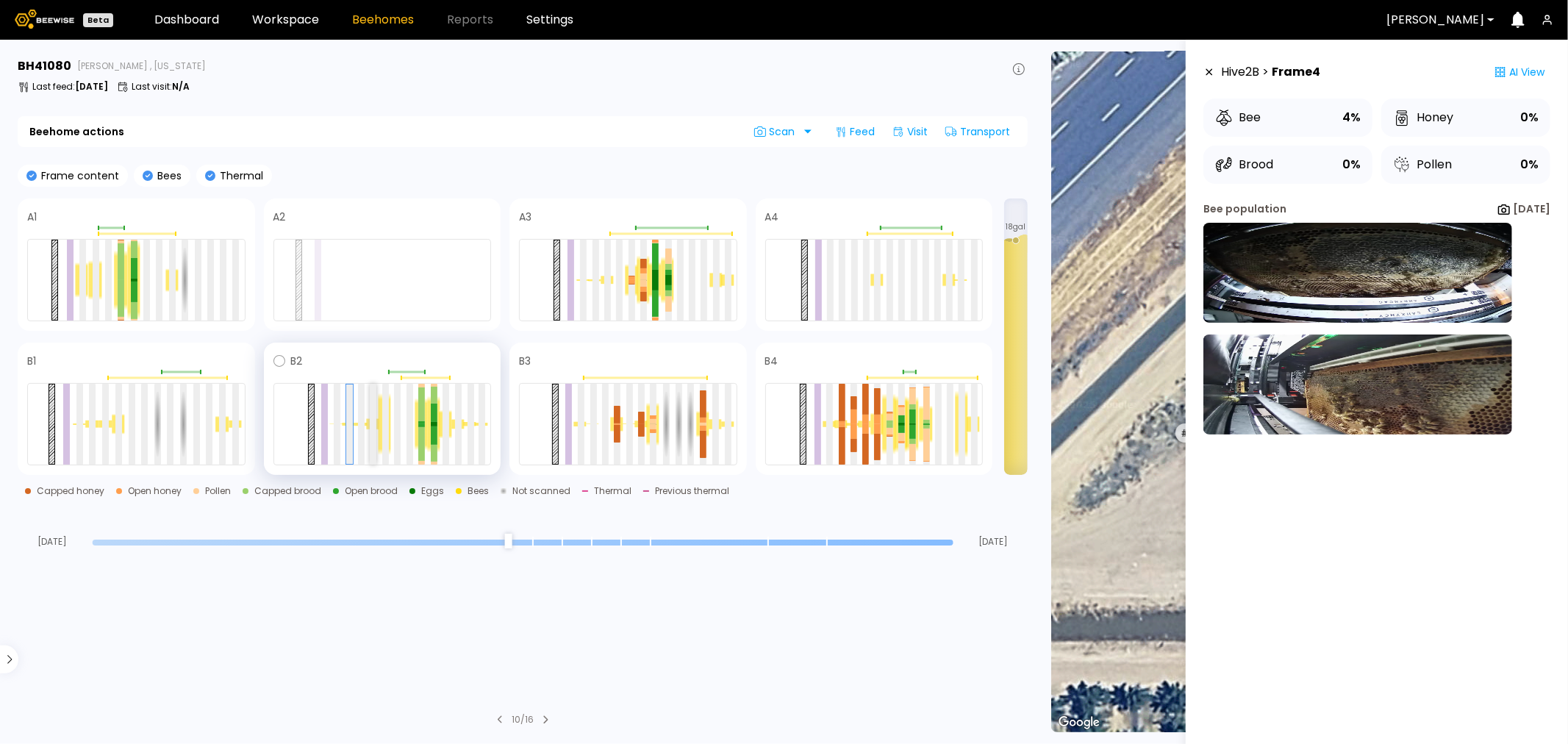
click at [373, 405] on div at bounding box center [373, 424] width 7 height 81
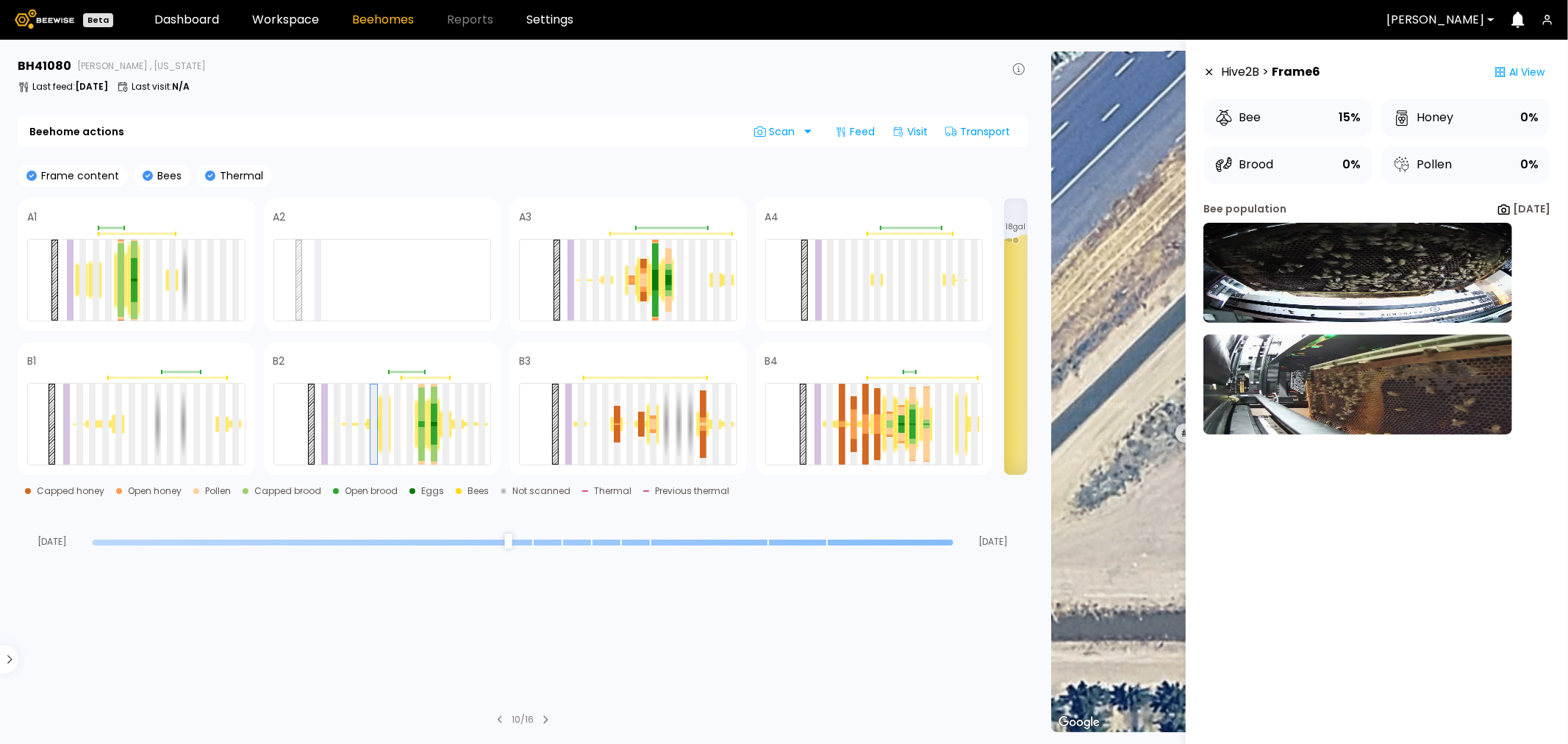
click at [1211, 70] on icon at bounding box center [1210, 72] width 12 height 10
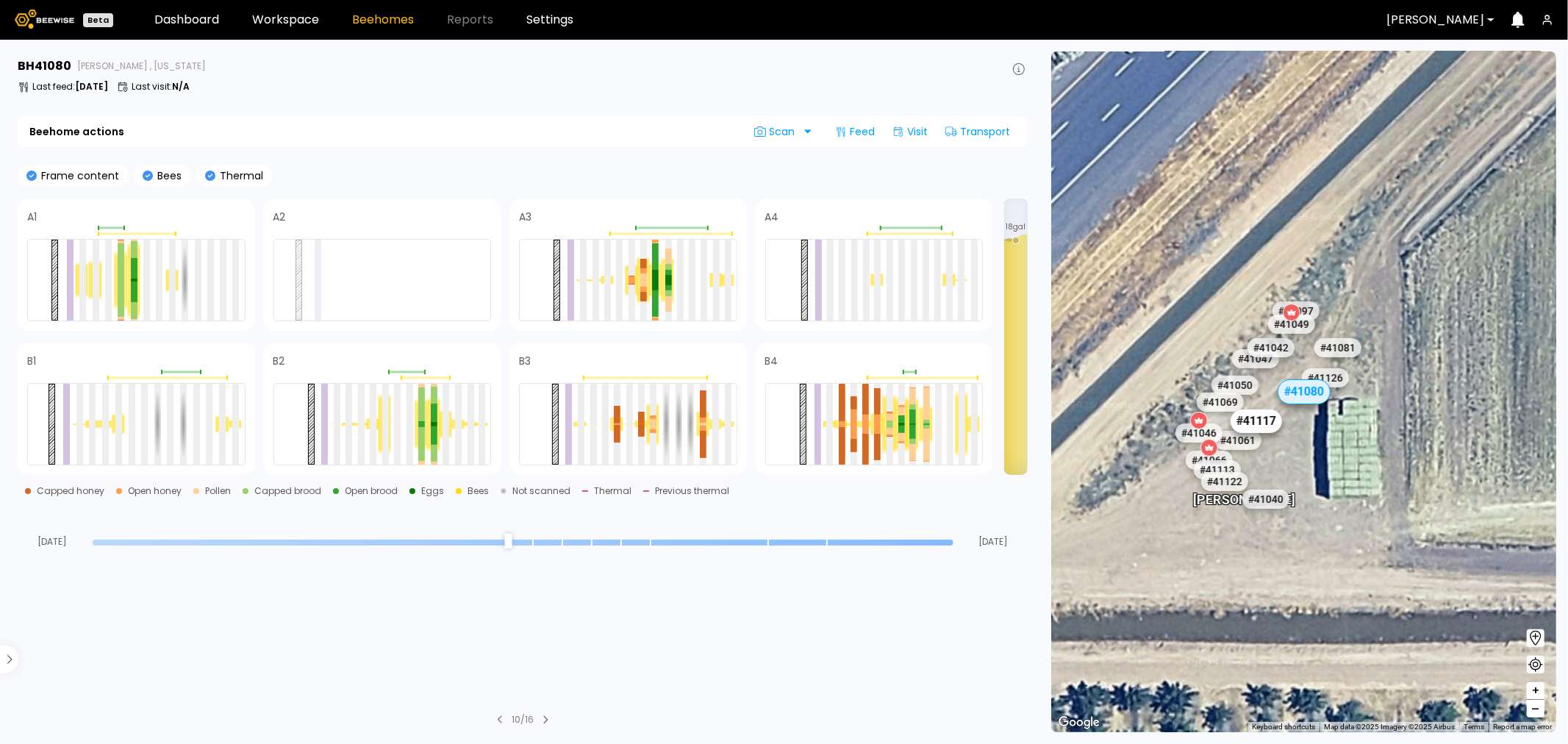
click at [1260, 416] on div "# 41117" at bounding box center [1256, 422] width 52 height 24
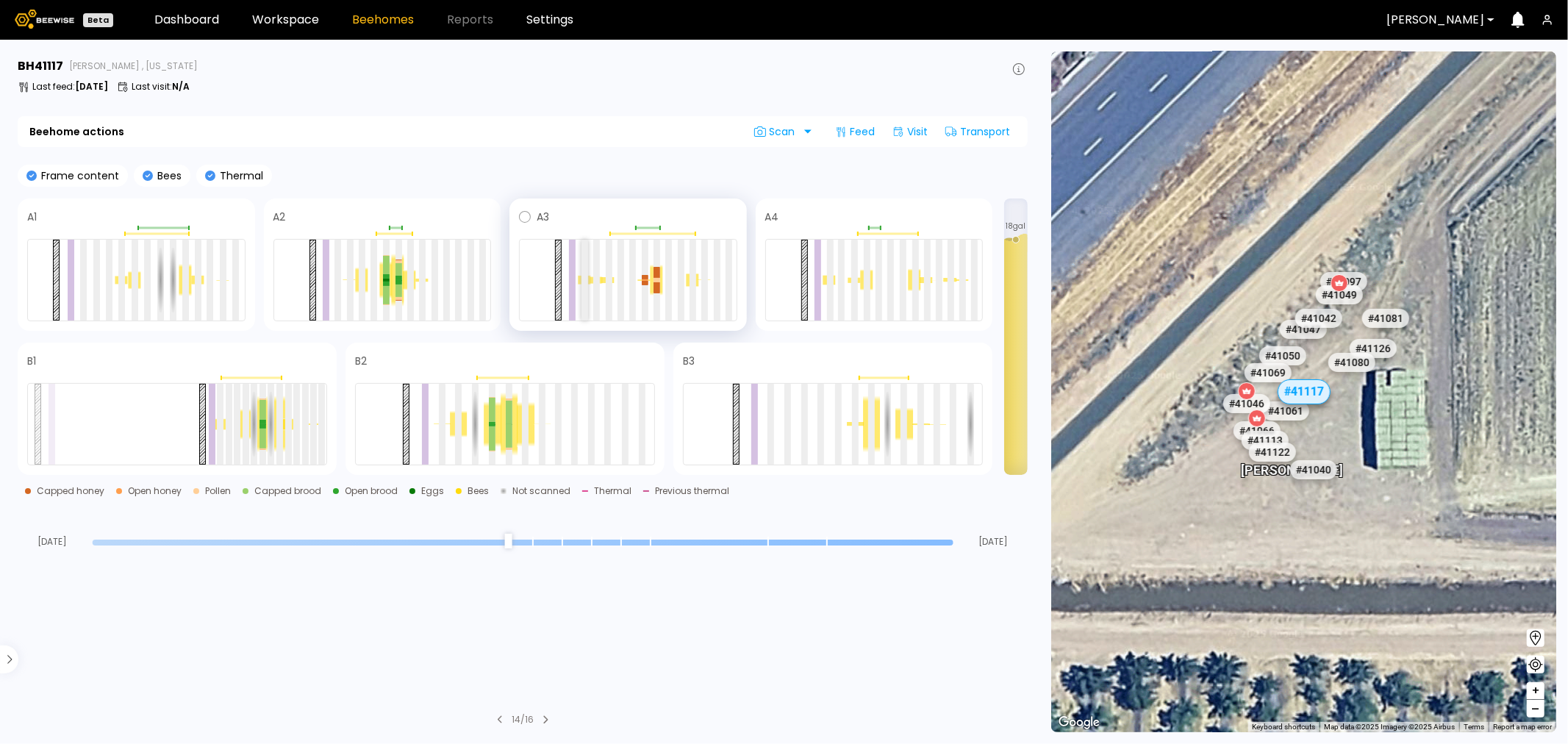
click at [583, 251] on div at bounding box center [585, 280] width 7 height 81
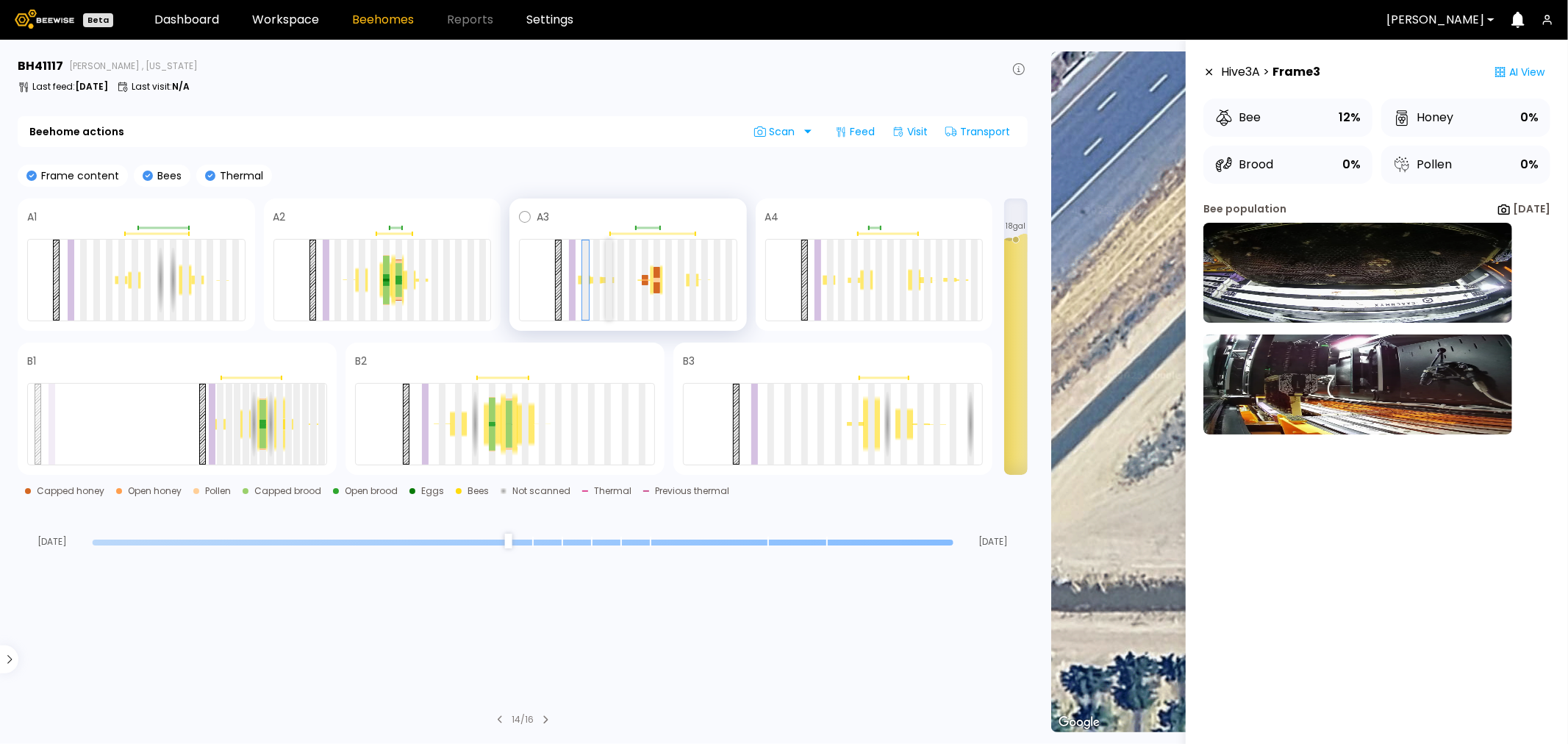
click at [610, 254] on div at bounding box center [610, 280] width 7 height 81
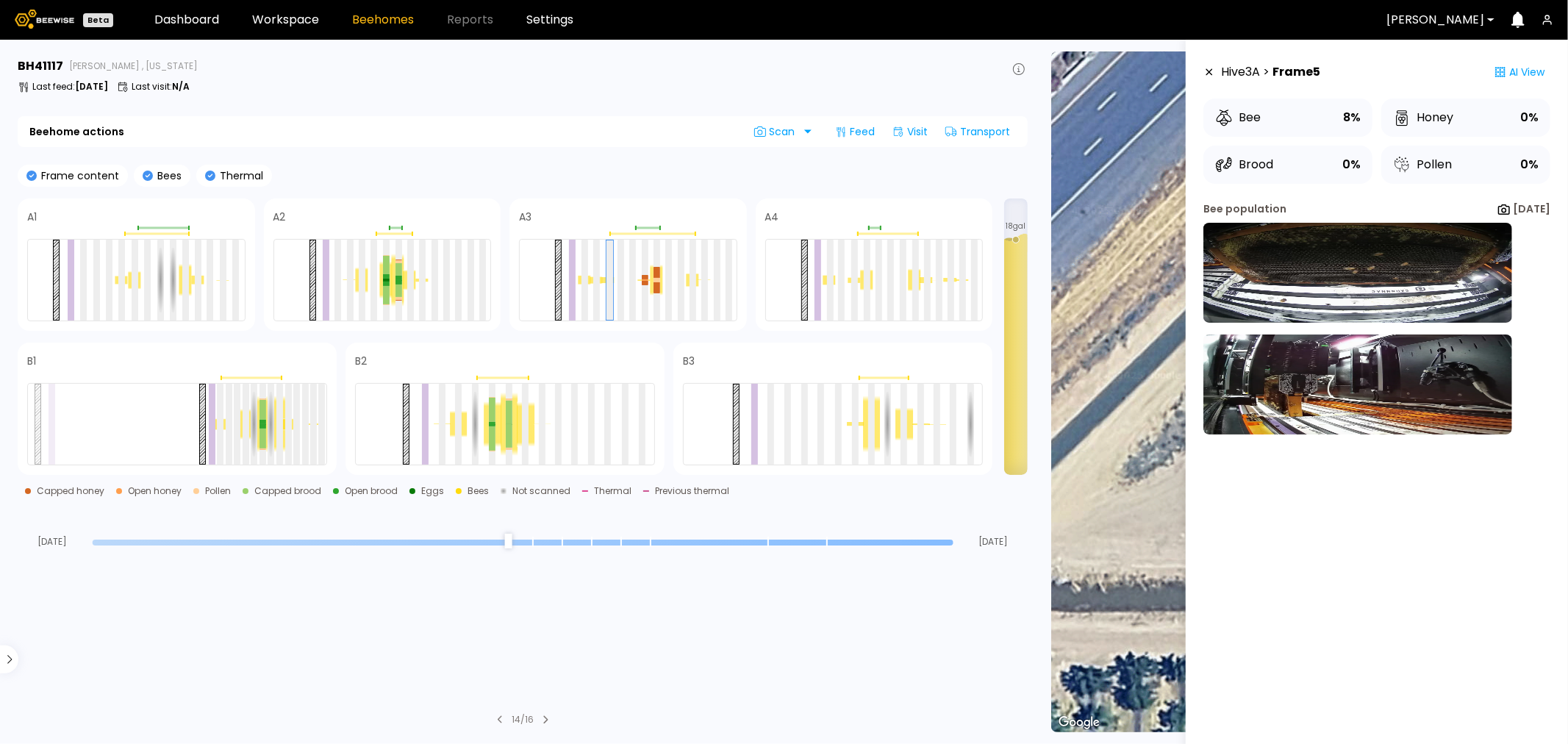
click at [1213, 72] on icon at bounding box center [1210, 72] width 12 height 10
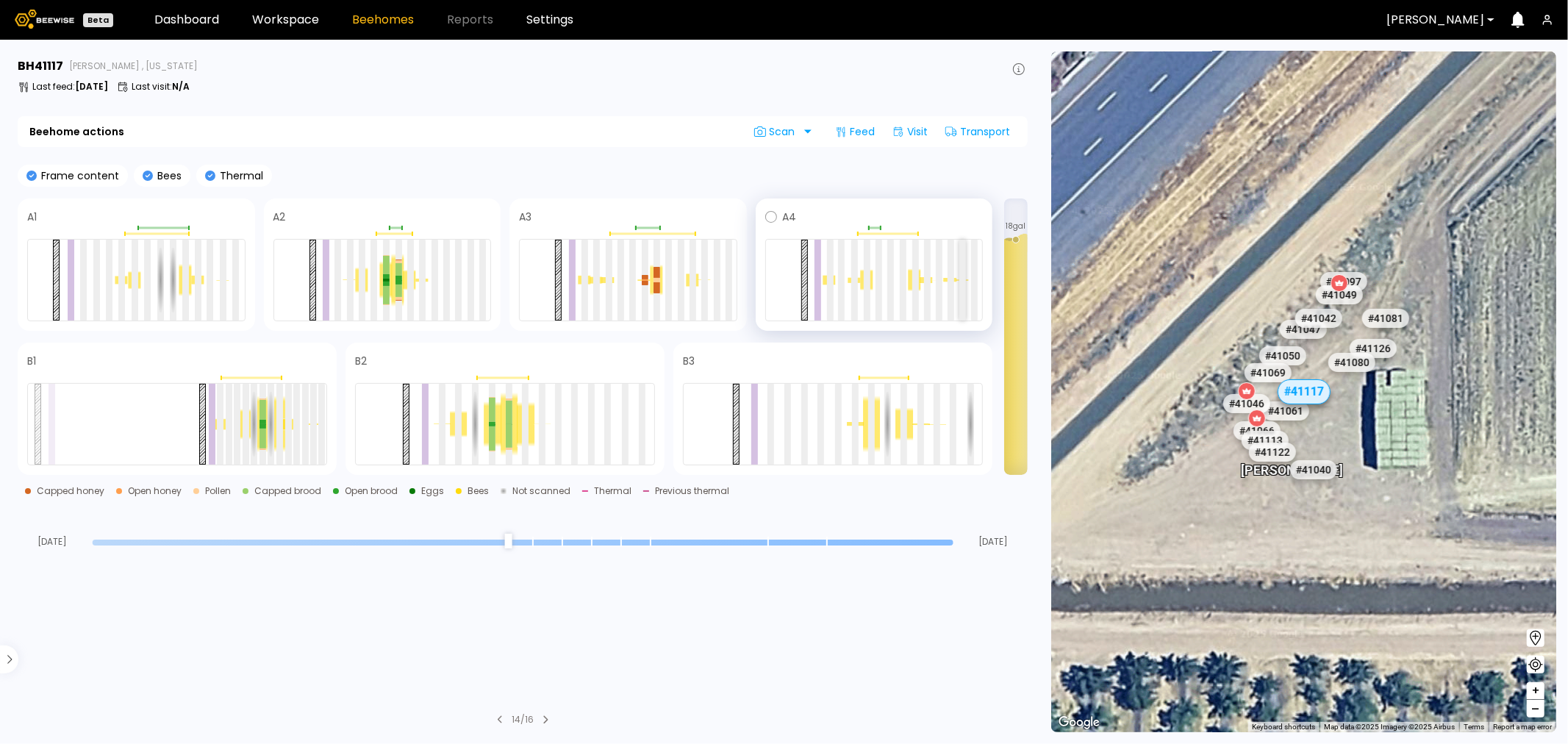
click at [959, 256] on div at bounding box center [963, 280] width 7 height 81
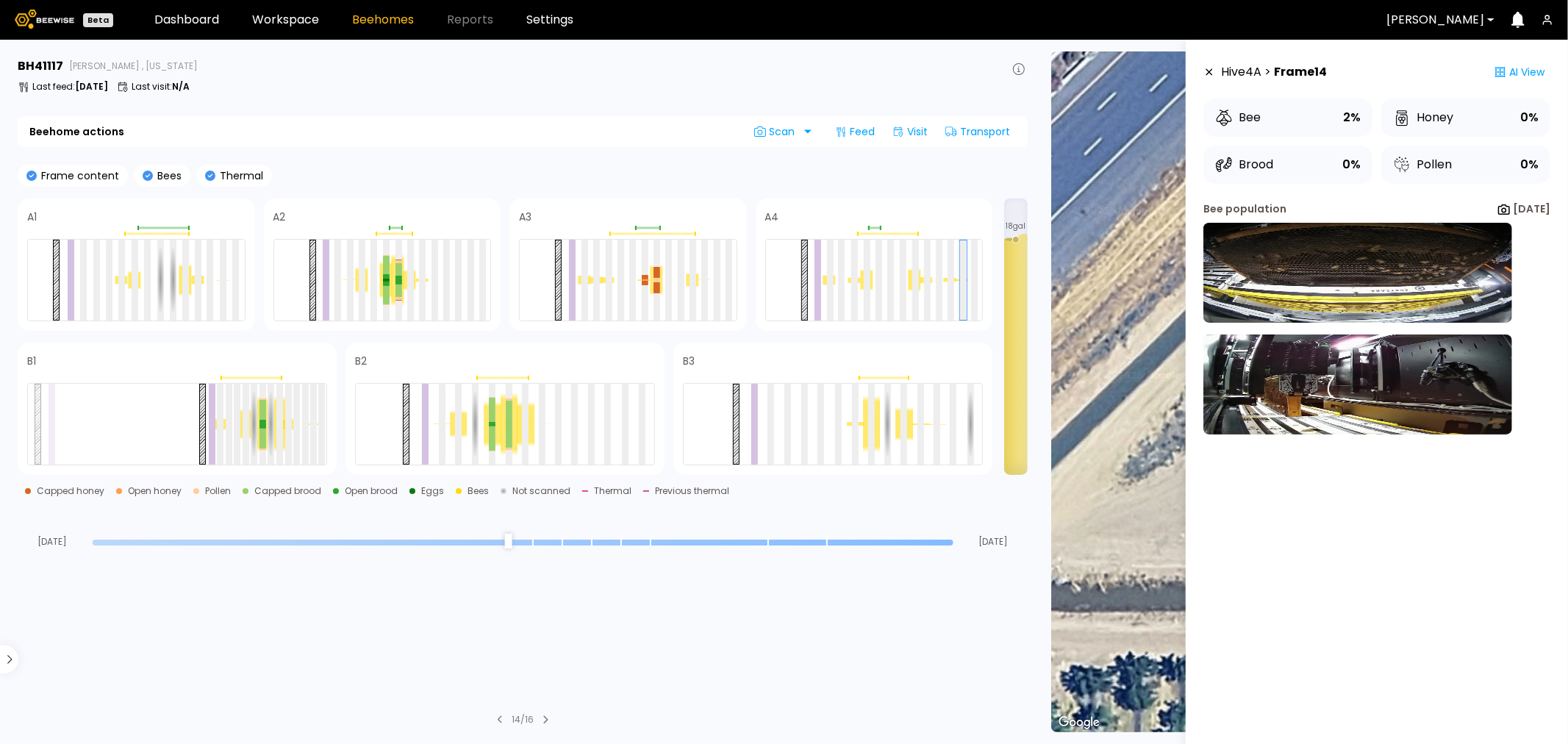
click at [1209, 74] on icon at bounding box center [1210, 72] width 12 height 10
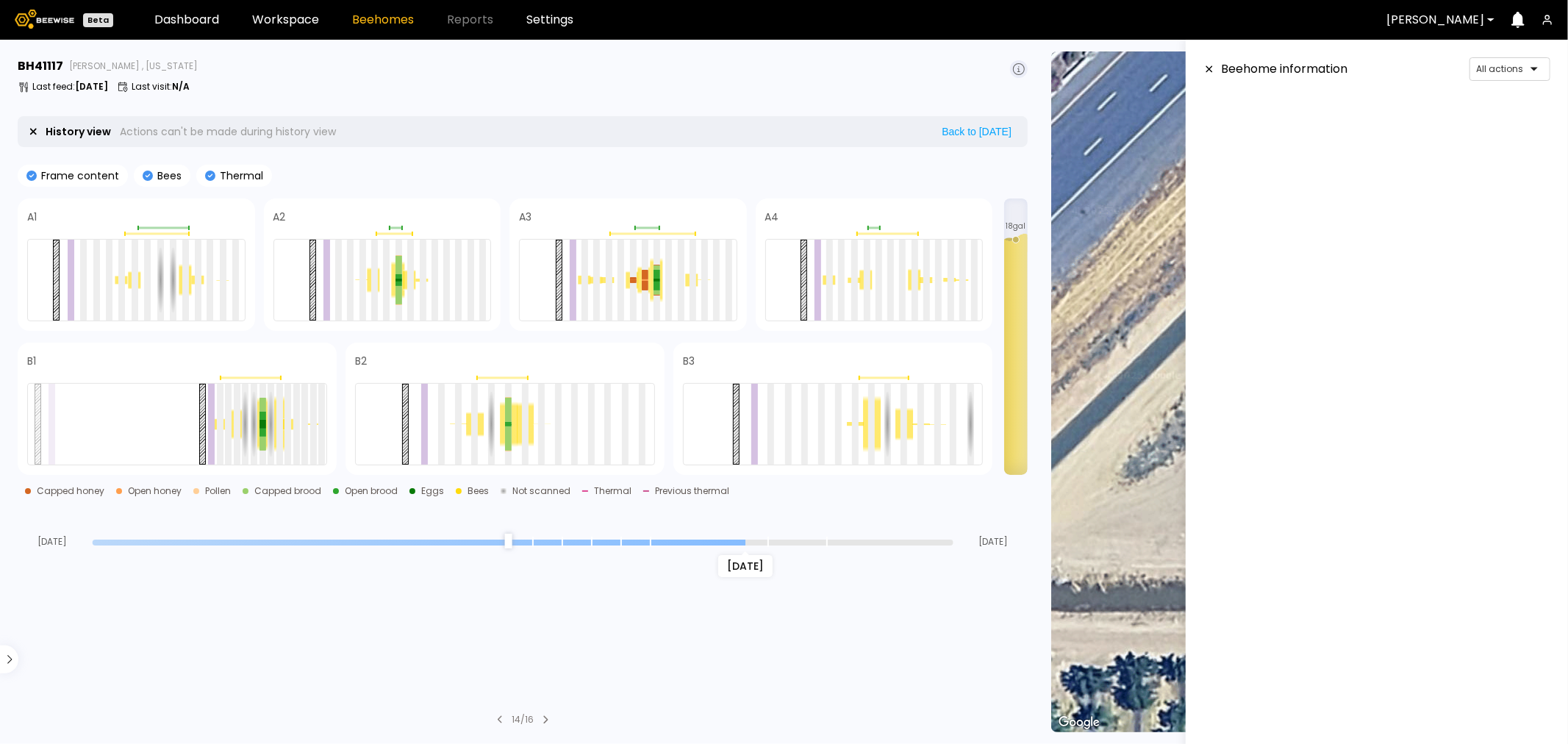
scroll to position [108, 0]
drag, startPoint x: 952, startPoint y: 544, endPoint x: 765, endPoint y: 542, distance: 187.0
type input "*"
click at [765, 542] on input "range" at bounding box center [522, 542] width 861 height 6
click at [314, 17] on link "Workspace" at bounding box center [285, 19] width 67 height 12
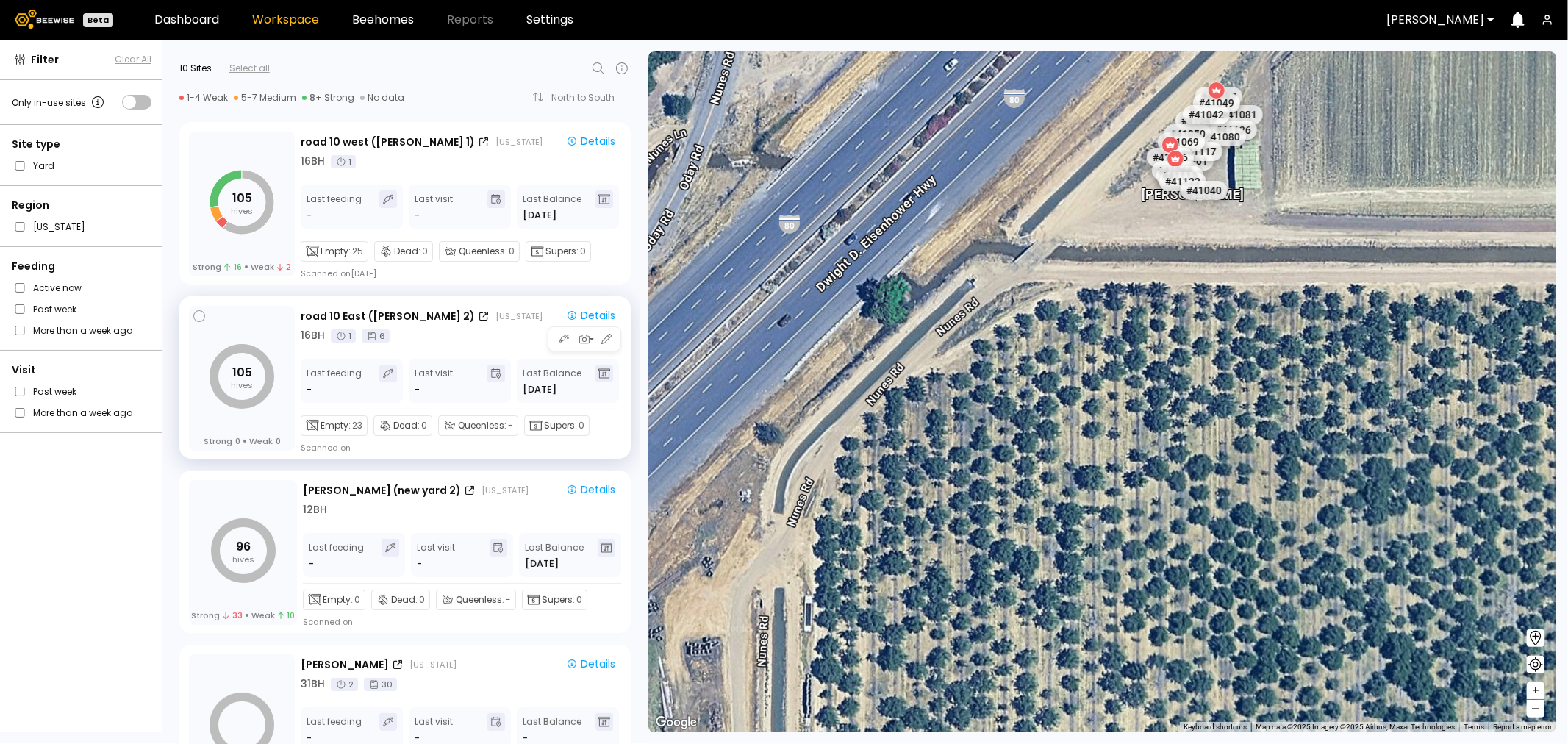
click at [254, 343] on div "105 hives Strong 0 Weak 0" at bounding box center [241, 378] width 106 height 145
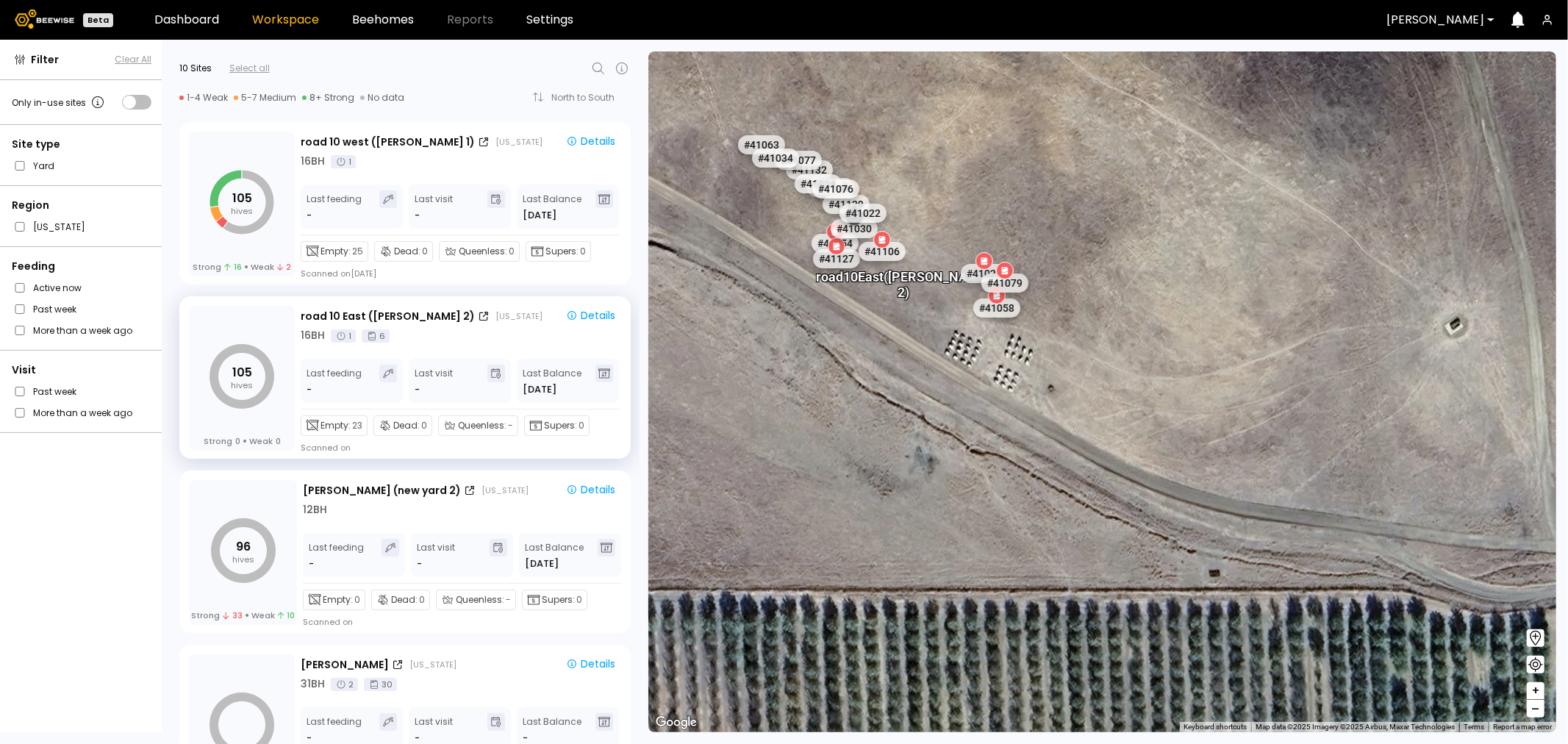
drag, startPoint x: 920, startPoint y: 345, endPoint x: 1026, endPoint y: 526, distance: 209.8
click at [1024, 538] on div "# 41048 # 41101 # 40069 # 40113 # 40702 # 40306 # 40200 # 41140 # 40736 # 40345…" at bounding box center [1102, 392] width 908 height 681
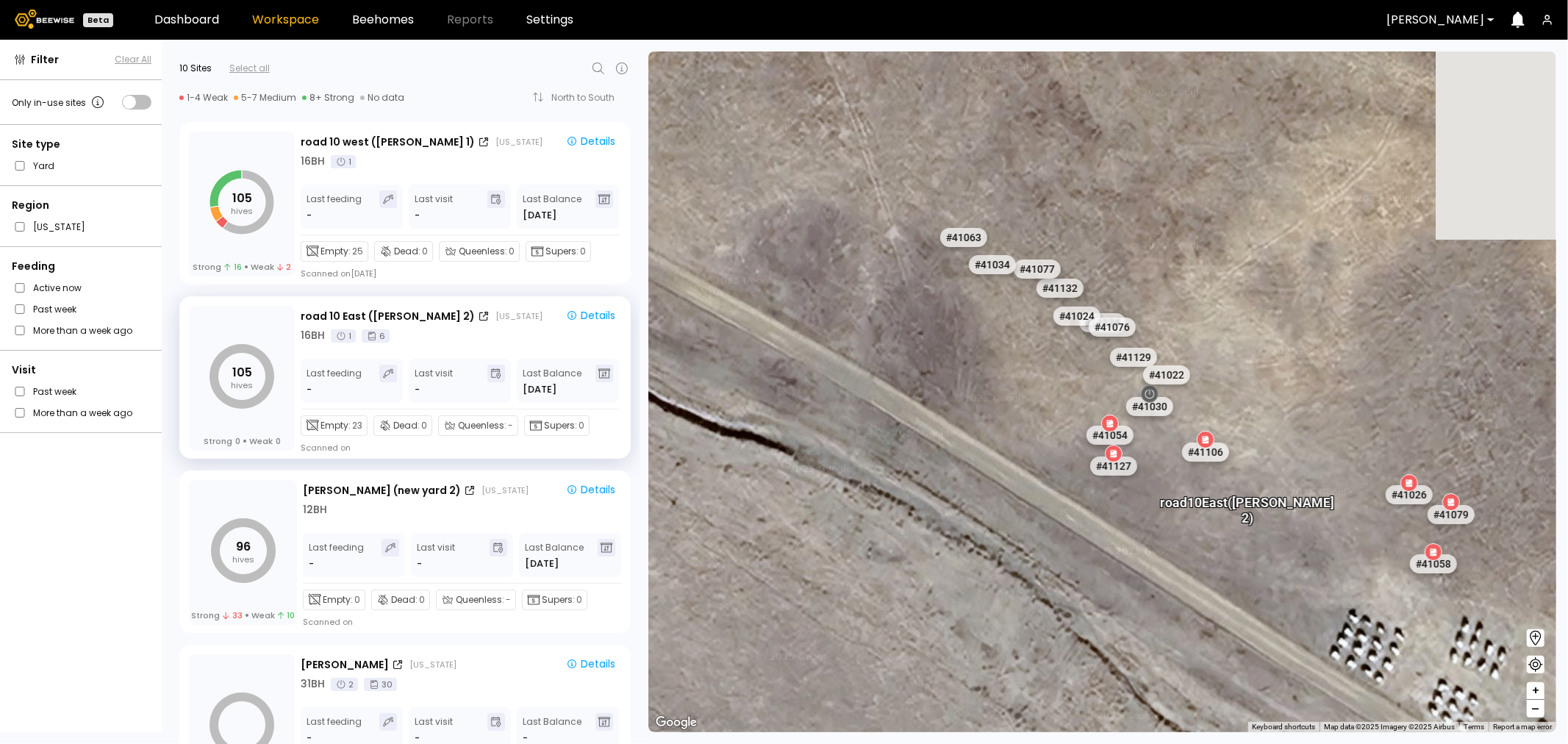
drag, startPoint x: 1023, startPoint y: 380, endPoint x: 841, endPoint y: 337, distance: 187.0
click at [841, 337] on div "# 41048 # 41101 # 40069 # 40113 # 40702 # 40306 # 40200 # 41140 # 40736 # 40345…" at bounding box center [1102, 392] width 908 height 681
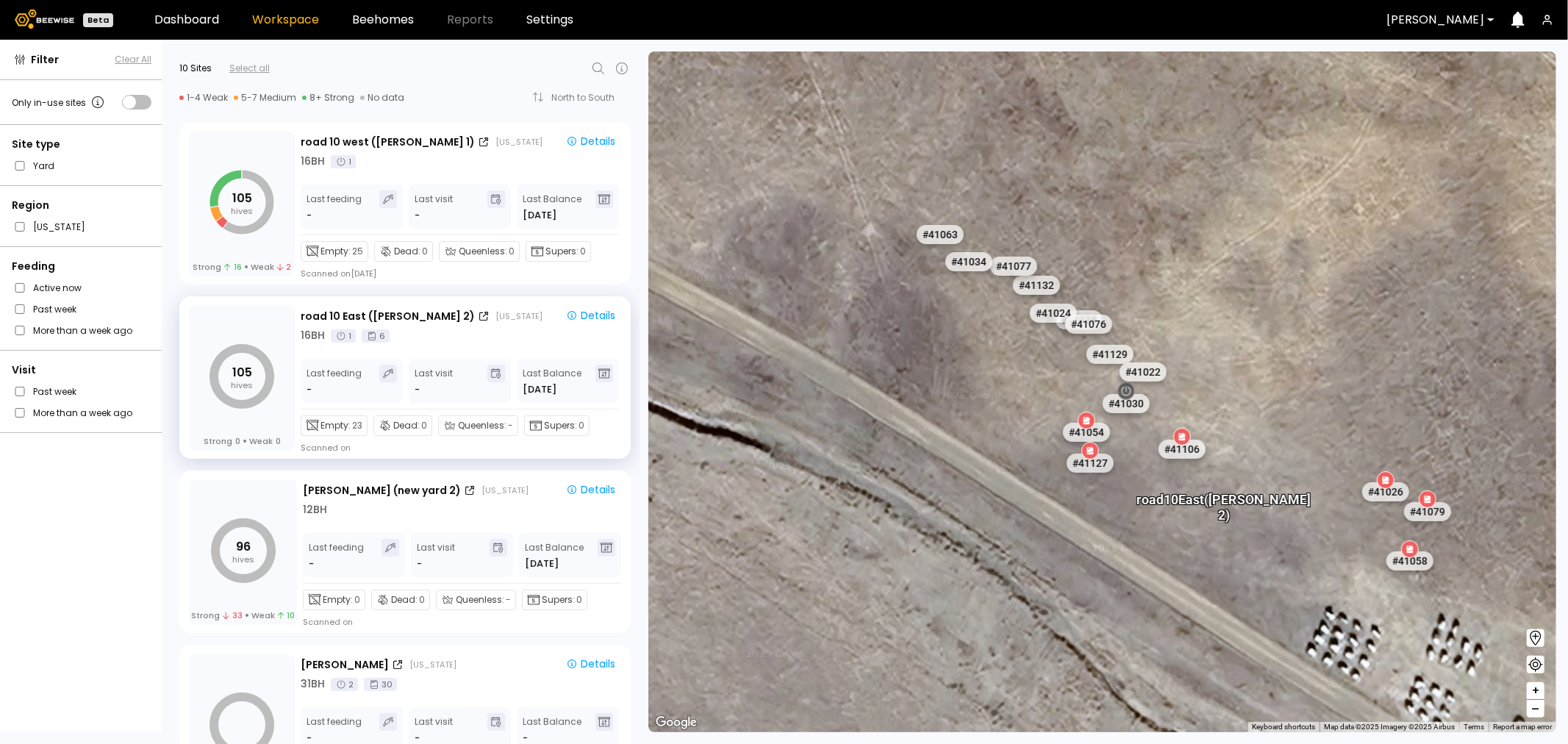
click at [829, 342] on div "# 41048 # 41101 # 40069 # 40113 # 40702 # 40306 # 40200 # 41140 # 40736 # 40345…" at bounding box center [1102, 392] width 908 height 681
click at [311, 137] on div "road 10 west (Dixon 1)" at bounding box center [388, 142] width 174 height 15
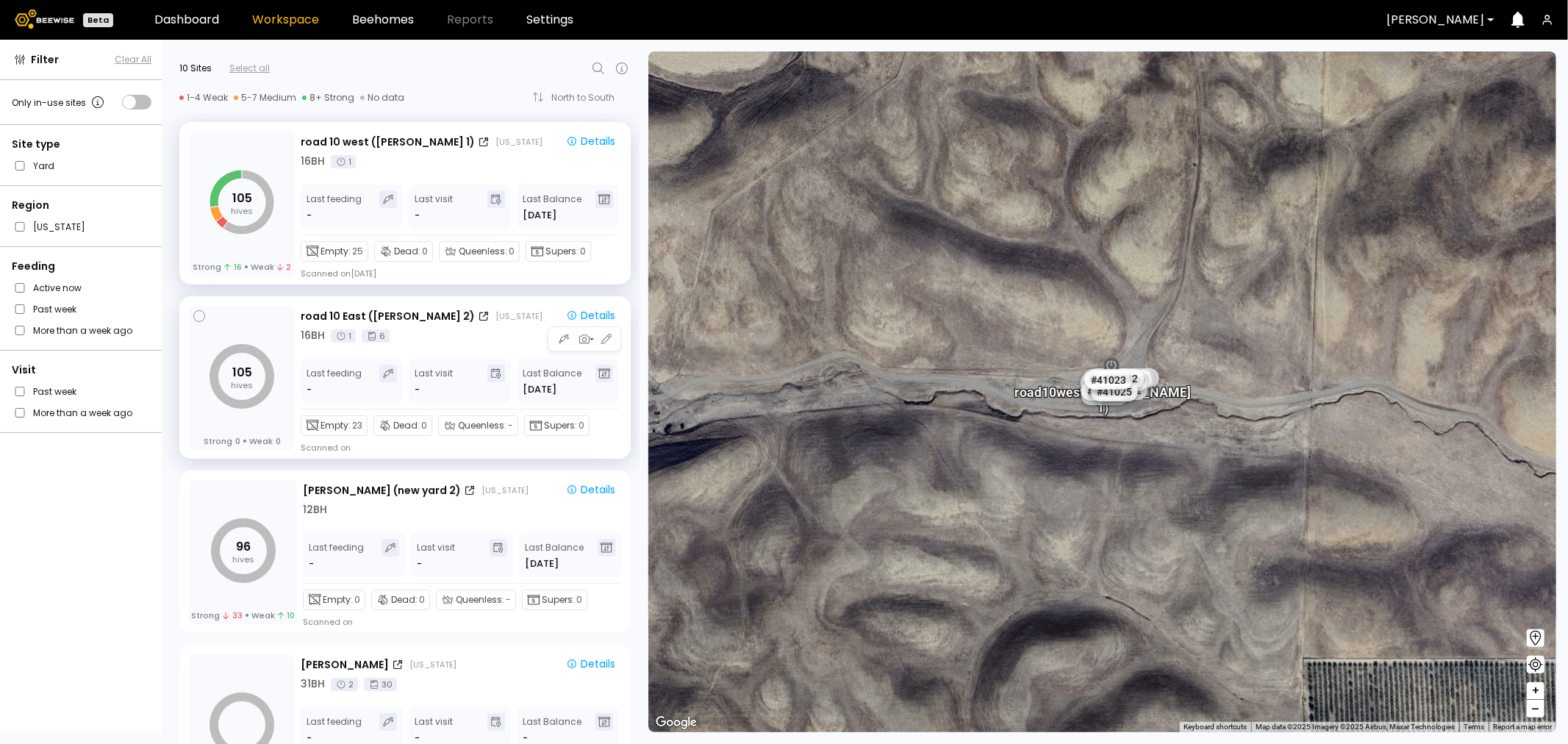
click at [288, 338] on div "105 hives Strong 0 Weak 0" at bounding box center [241, 378] width 106 height 145
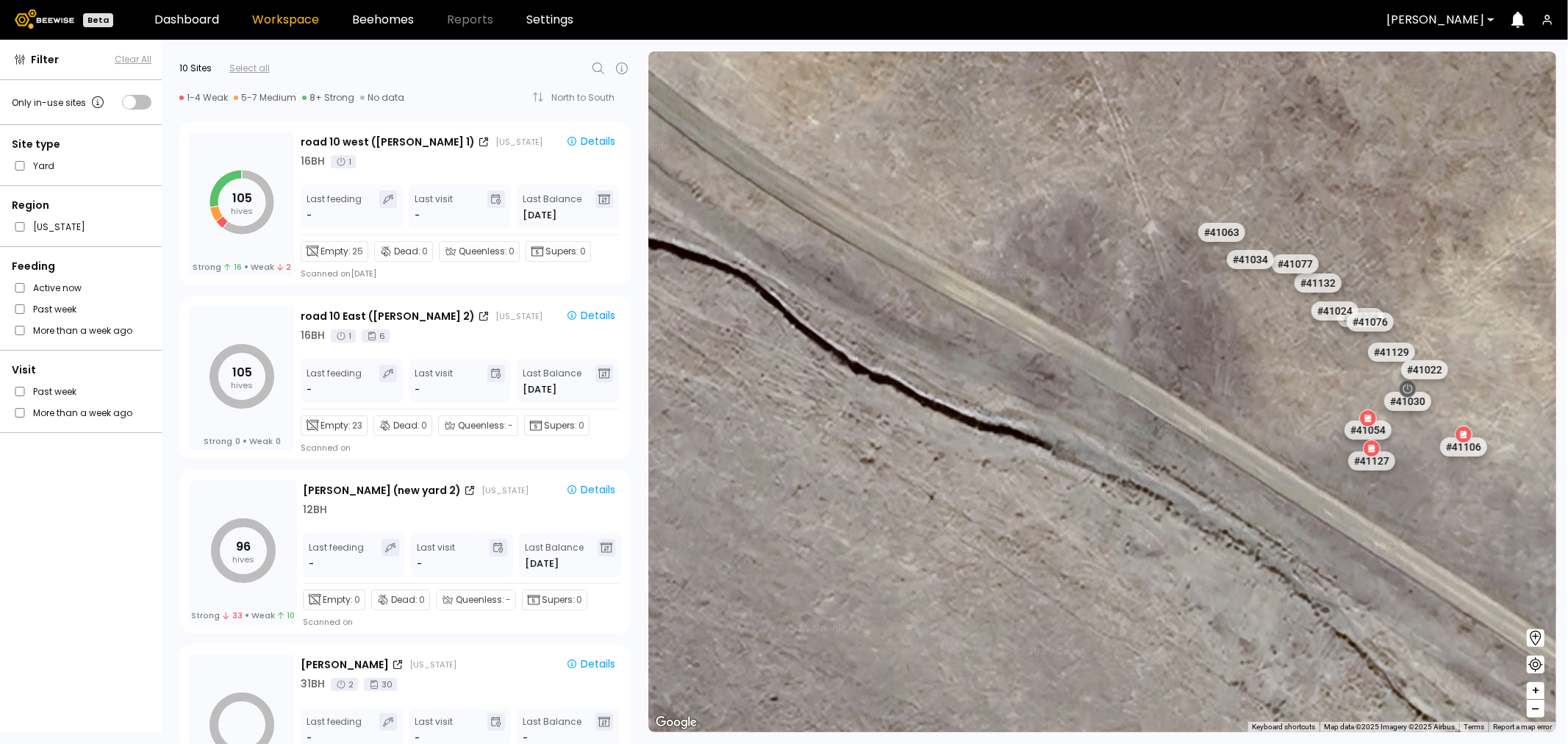
drag, startPoint x: 1250, startPoint y: 226, endPoint x: 1064, endPoint y: 535, distance: 360.7
click at [1064, 538] on div "# 41048 # 41101 # 40069 # 40113 # 40702 # 40306 # 40200 # 41140 # 40736 # 40345…" at bounding box center [1102, 392] width 908 height 681
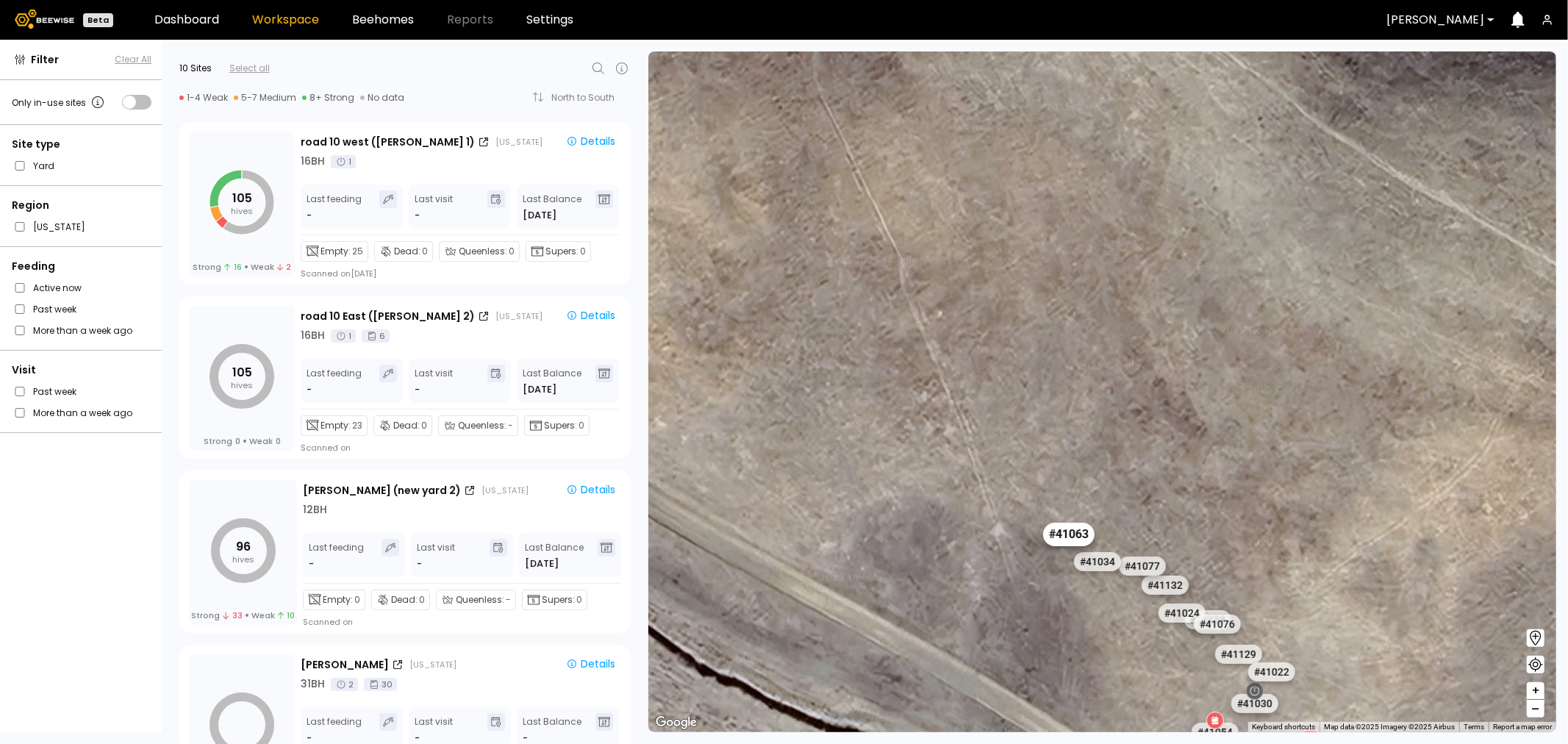
click at [1079, 544] on div "# 41063" at bounding box center [1068, 534] width 52 height 24
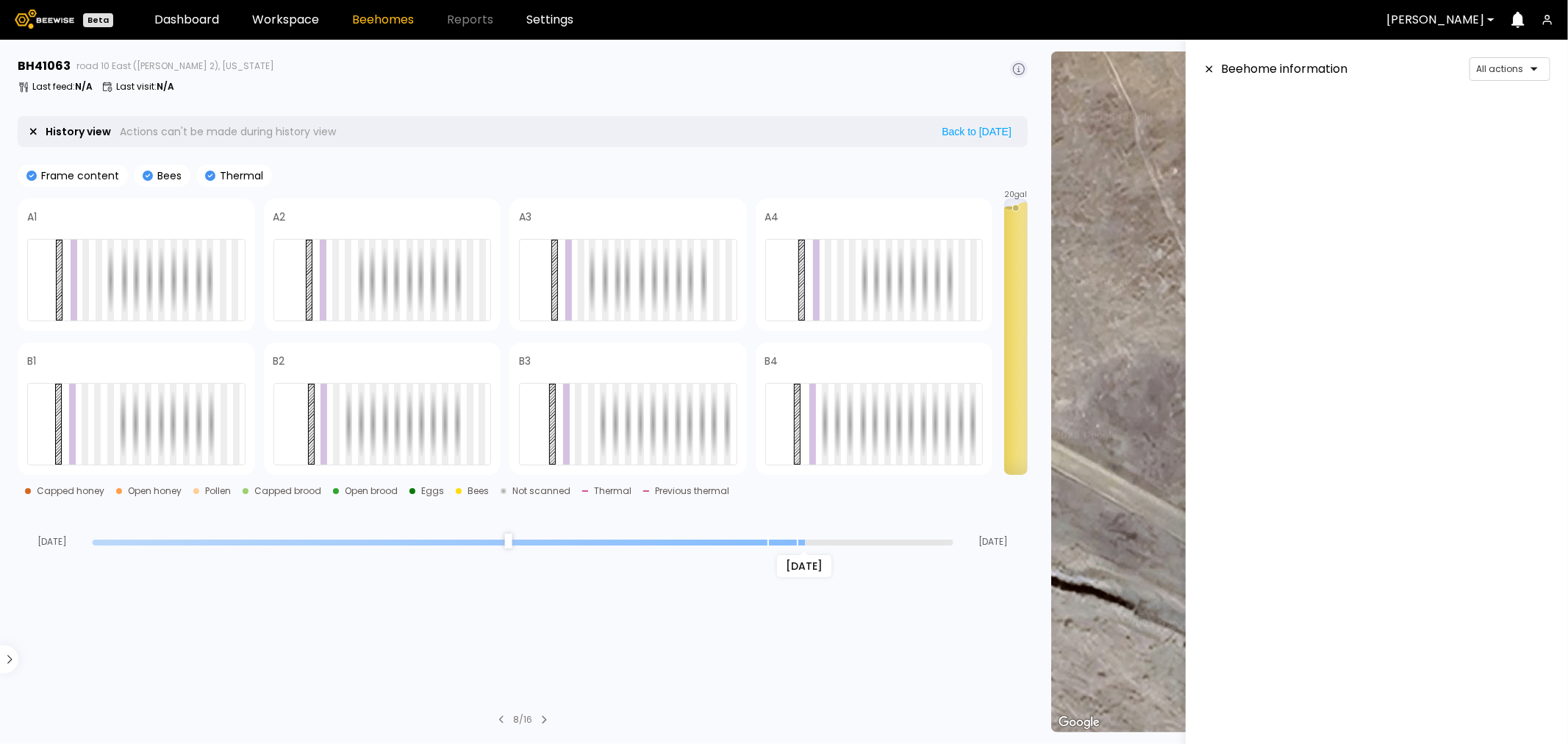
scroll to position [108, 0]
drag, startPoint x: 947, startPoint y: 540, endPoint x: 768, endPoint y: 544, distance: 179.0
type input "*"
click at [768, 544] on input "range" at bounding box center [522, 542] width 861 height 6
drag, startPoint x: 745, startPoint y: 577, endPoint x: 824, endPoint y: 559, distance: 81.0
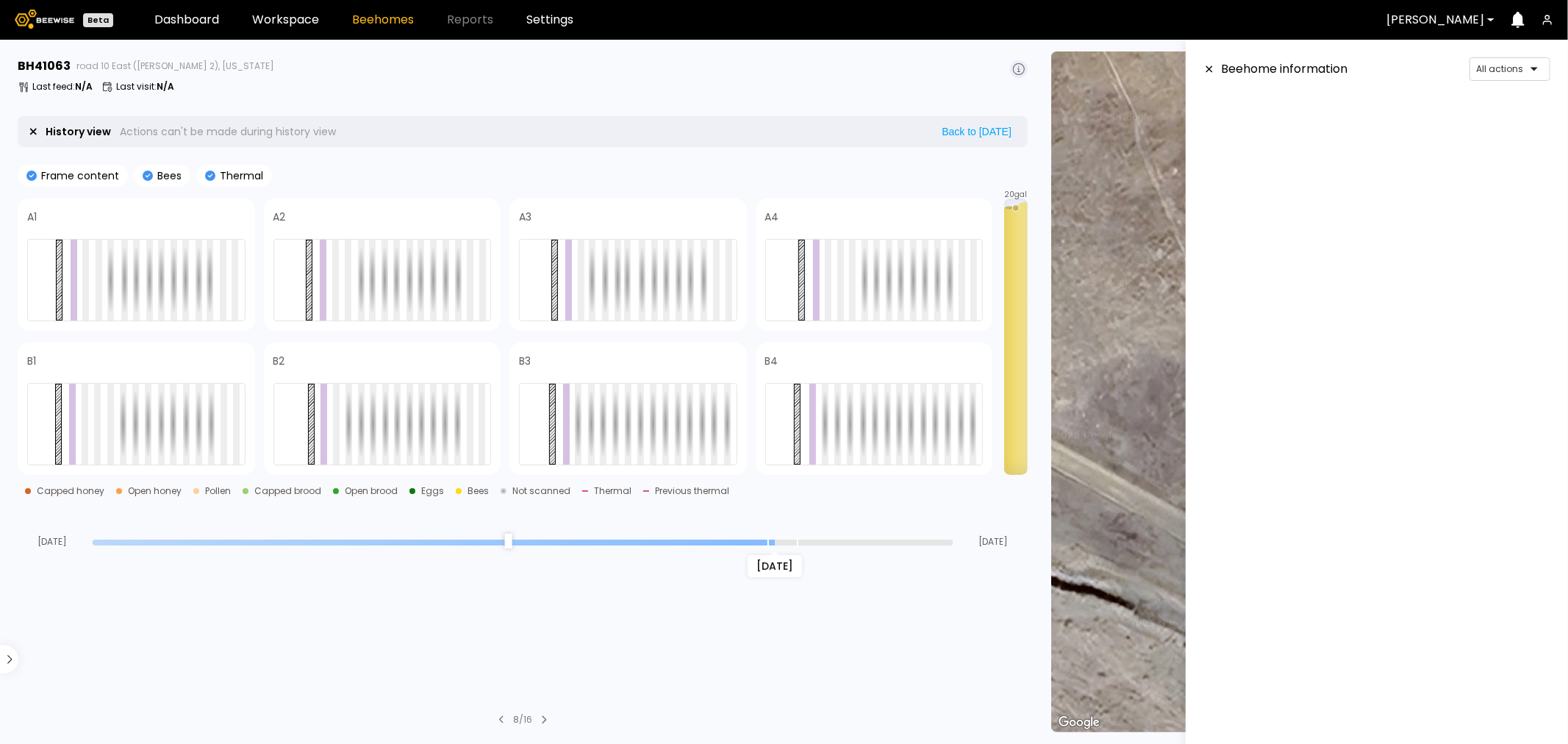
click at [824, 559] on section "BH 41063 road 10 East (Dixon 2), California Last feed : N/A Last visit : N/A Hi…" at bounding box center [523, 392] width 1030 height 704
click at [792, 591] on section "BH 41063 road 10 East (Dixon 2), California Last feed : N/A Last visit : N/A Hi…" at bounding box center [523, 392] width 1030 height 704
click at [847, 262] on div at bounding box center [875, 279] width 218 height 82
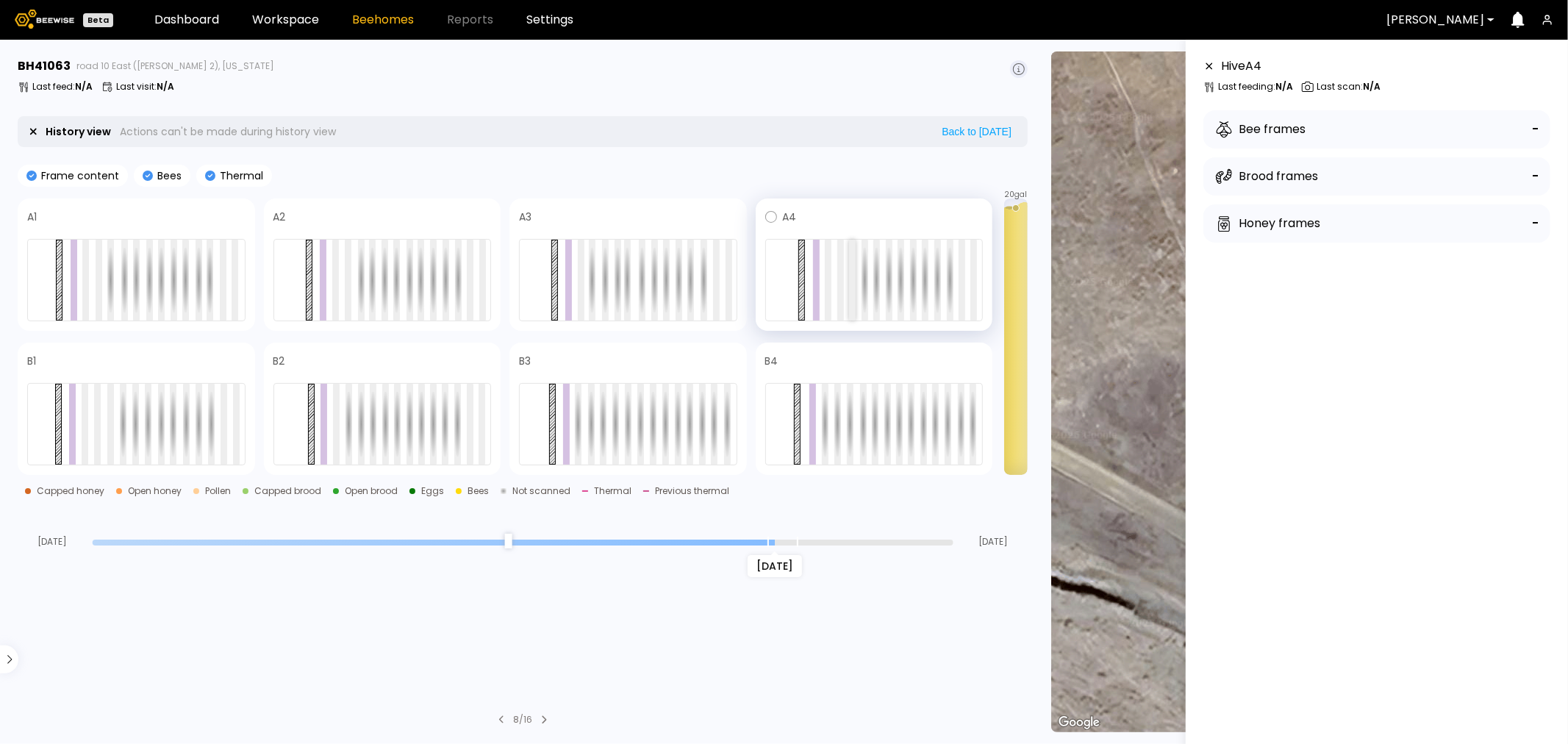
click at [849, 262] on div at bounding box center [853, 280] width 7 height 81
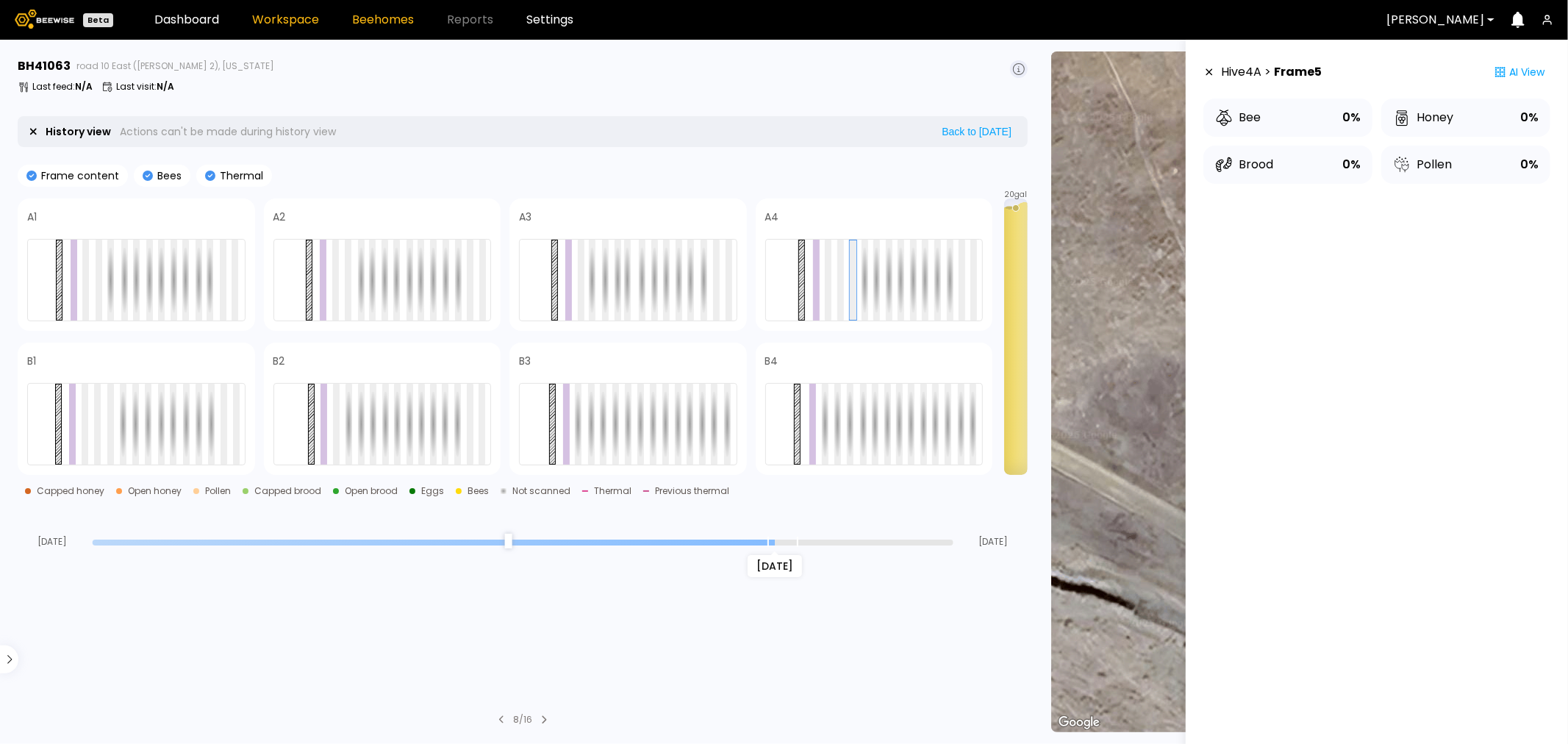
click at [295, 25] on link "Workspace" at bounding box center [285, 19] width 67 height 12
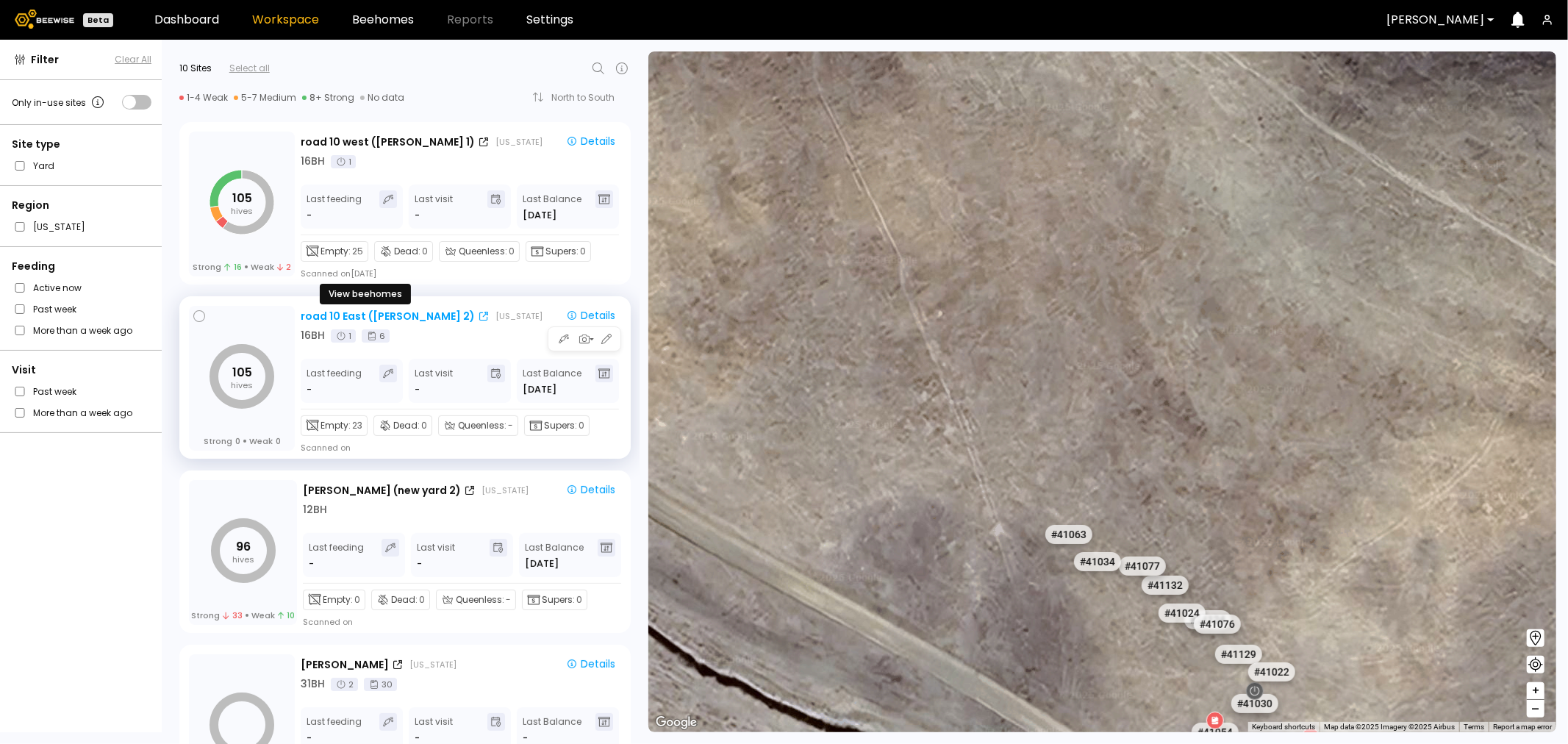
drag, startPoint x: 312, startPoint y: 313, endPoint x: 304, endPoint y: 317, distance: 8.9
click at [310, 316] on div "road 10 East ([PERSON_NAME] 2)" at bounding box center [388, 317] width 174 height 15
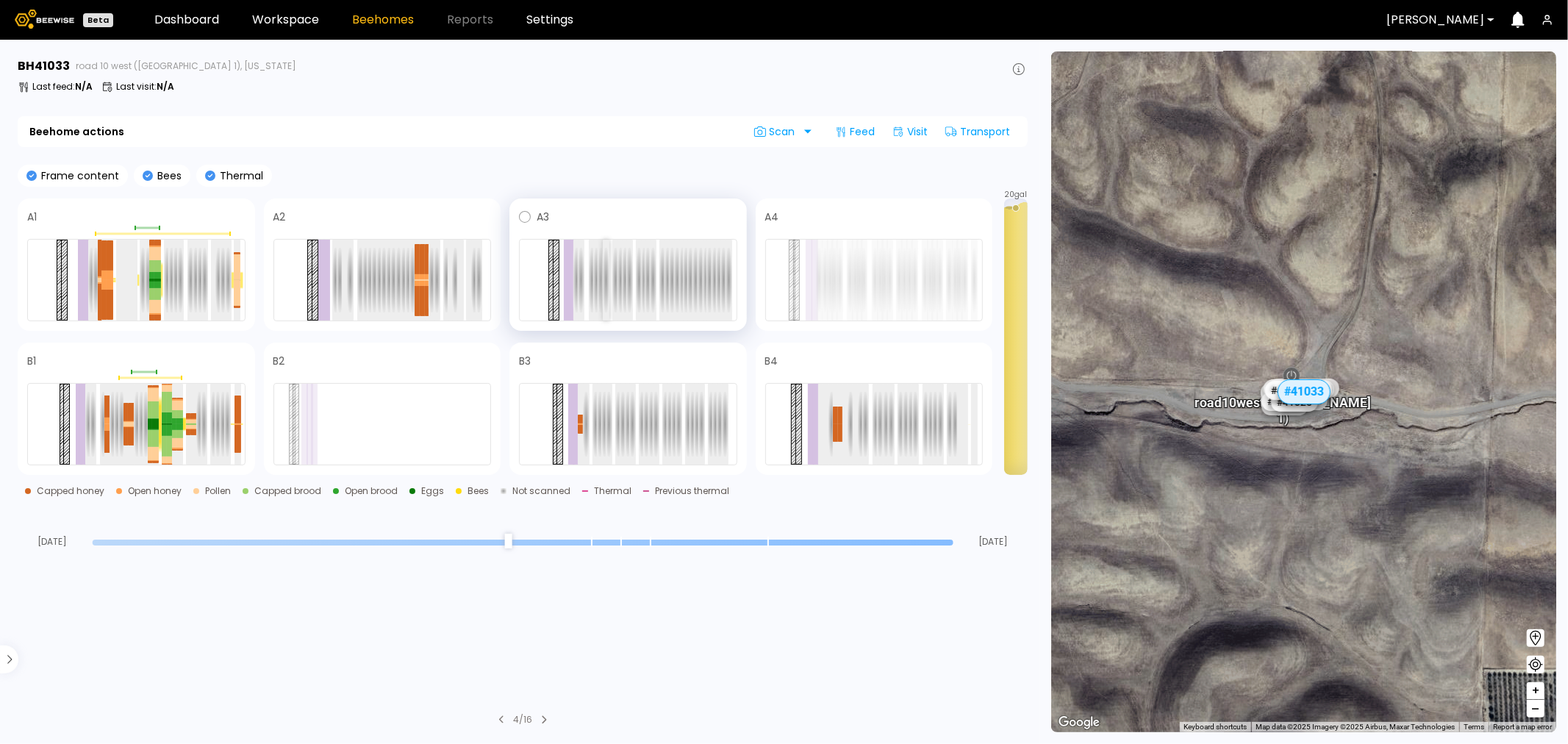
click at [606, 287] on div at bounding box center [606, 280] width 7 height 81
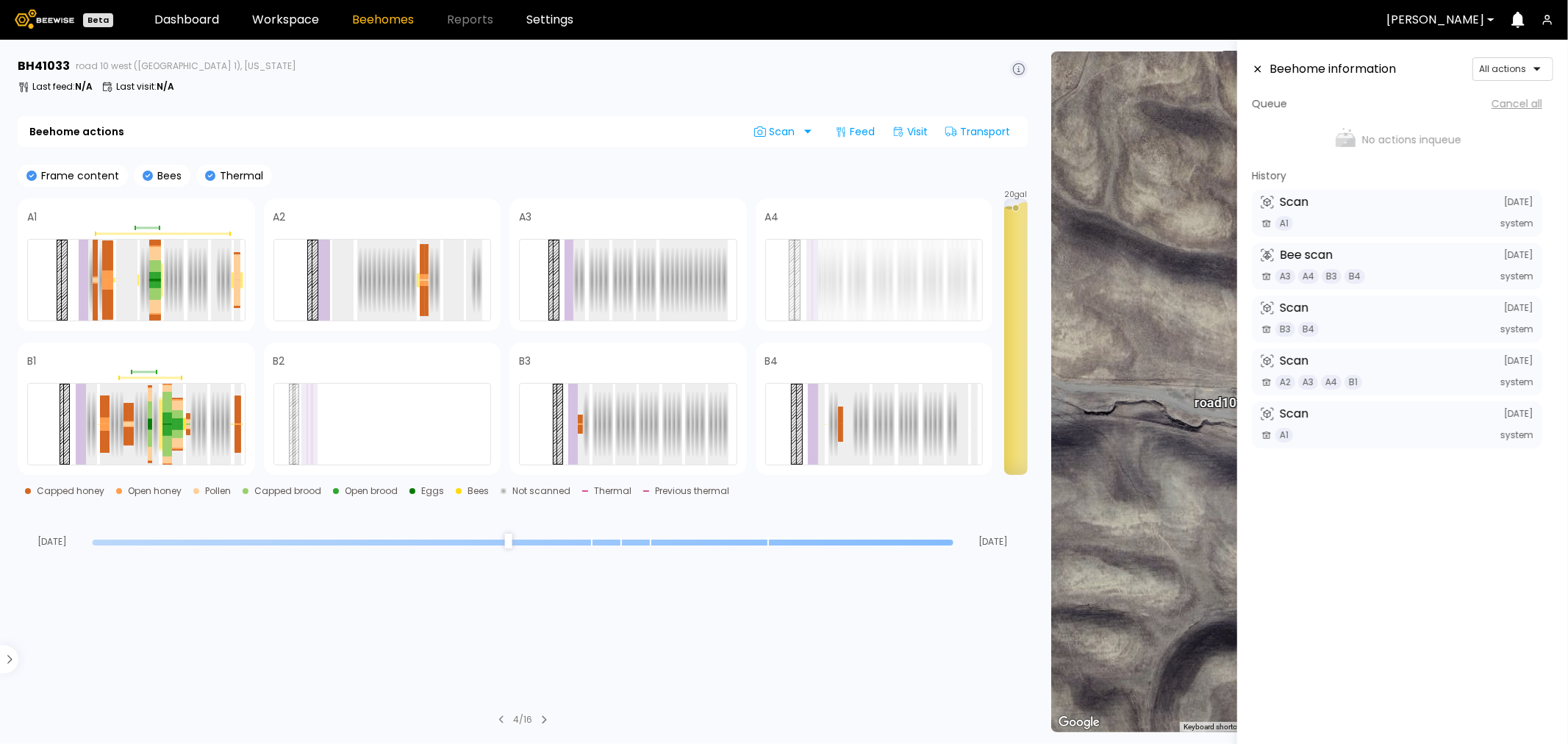
drag, startPoint x: 947, startPoint y: 538, endPoint x: 1006, endPoint y: 564, distance: 64.5
click at [953, 545] on input "range" at bounding box center [522, 542] width 861 height 6
click at [1259, 70] on icon at bounding box center [1258, 69] width 12 height 10
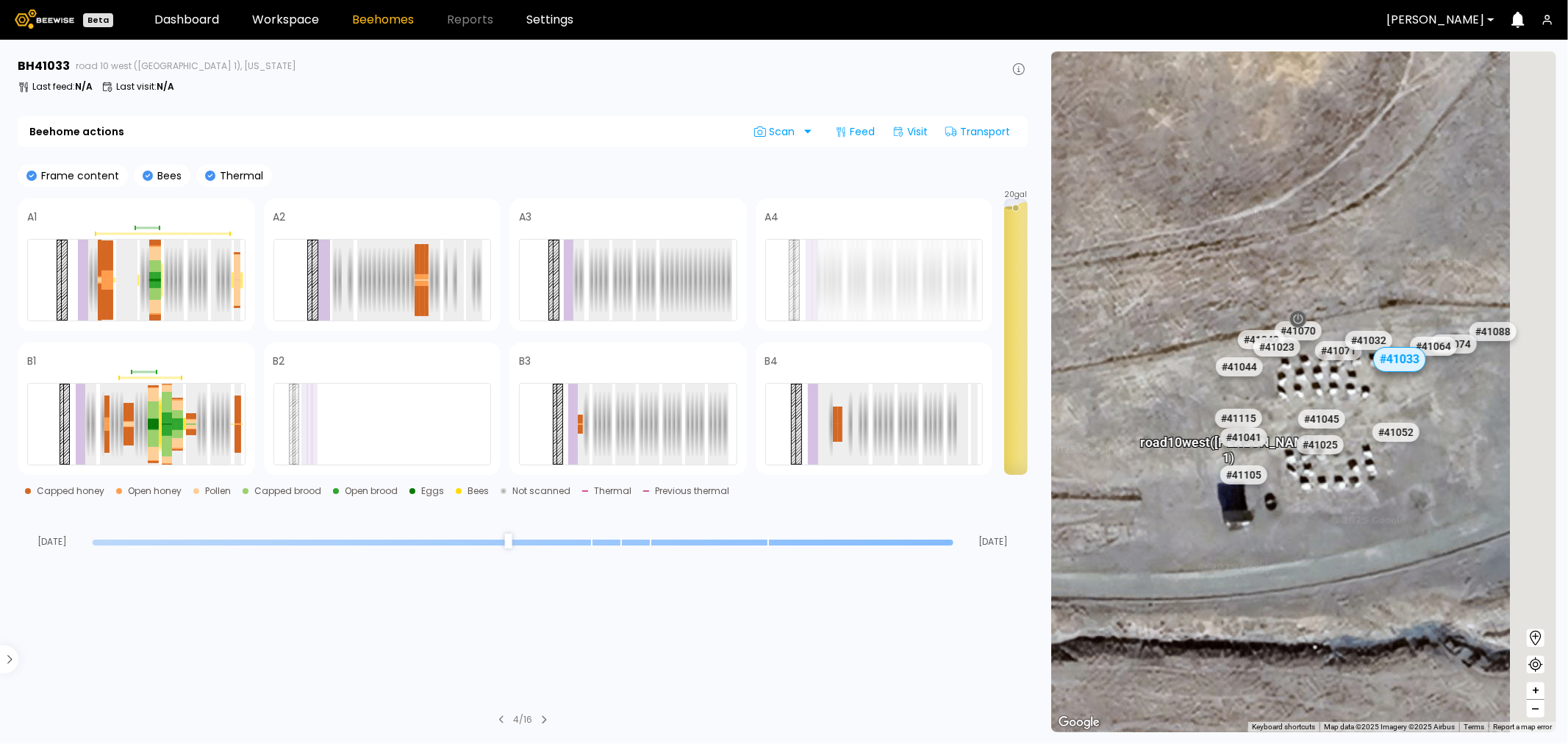
drag, startPoint x: 1447, startPoint y: 376, endPoint x: 1288, endPoint y: 398, distance: 160.5
click at [1288, 398] on div "# 41048 # 41101 # 40069 # 40113 # 40702 # 40306 # 40200 # 41140 # 40736 # 40345…" at bounding box center [1304, 392] width 505 height 681
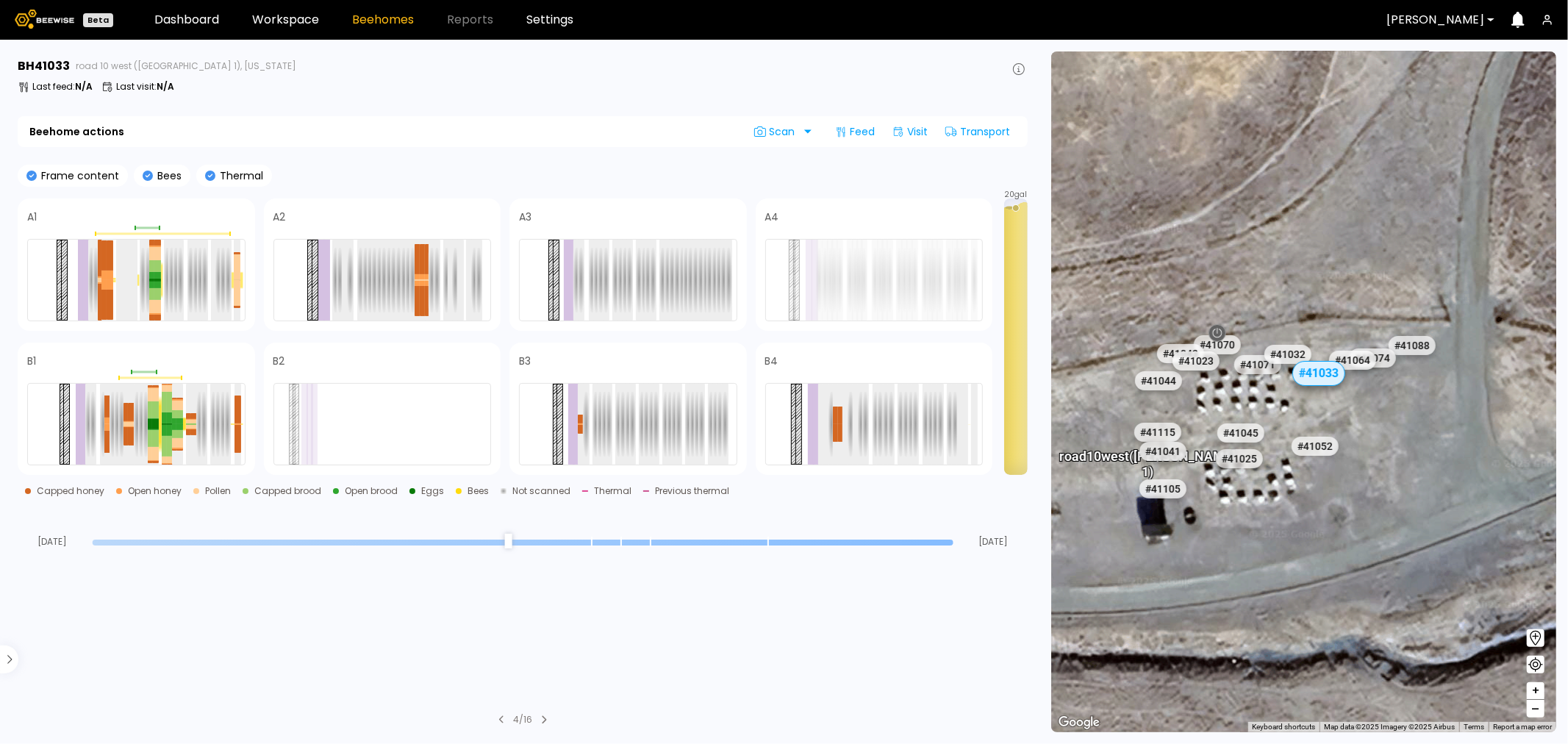
click at [1416, 355] on div "# 41088" at bounding box center [1436, 355] width 47 height 19
click at [1414, 349] on div "# 41088" at bounding box center [1412, 345] width 52 height 24
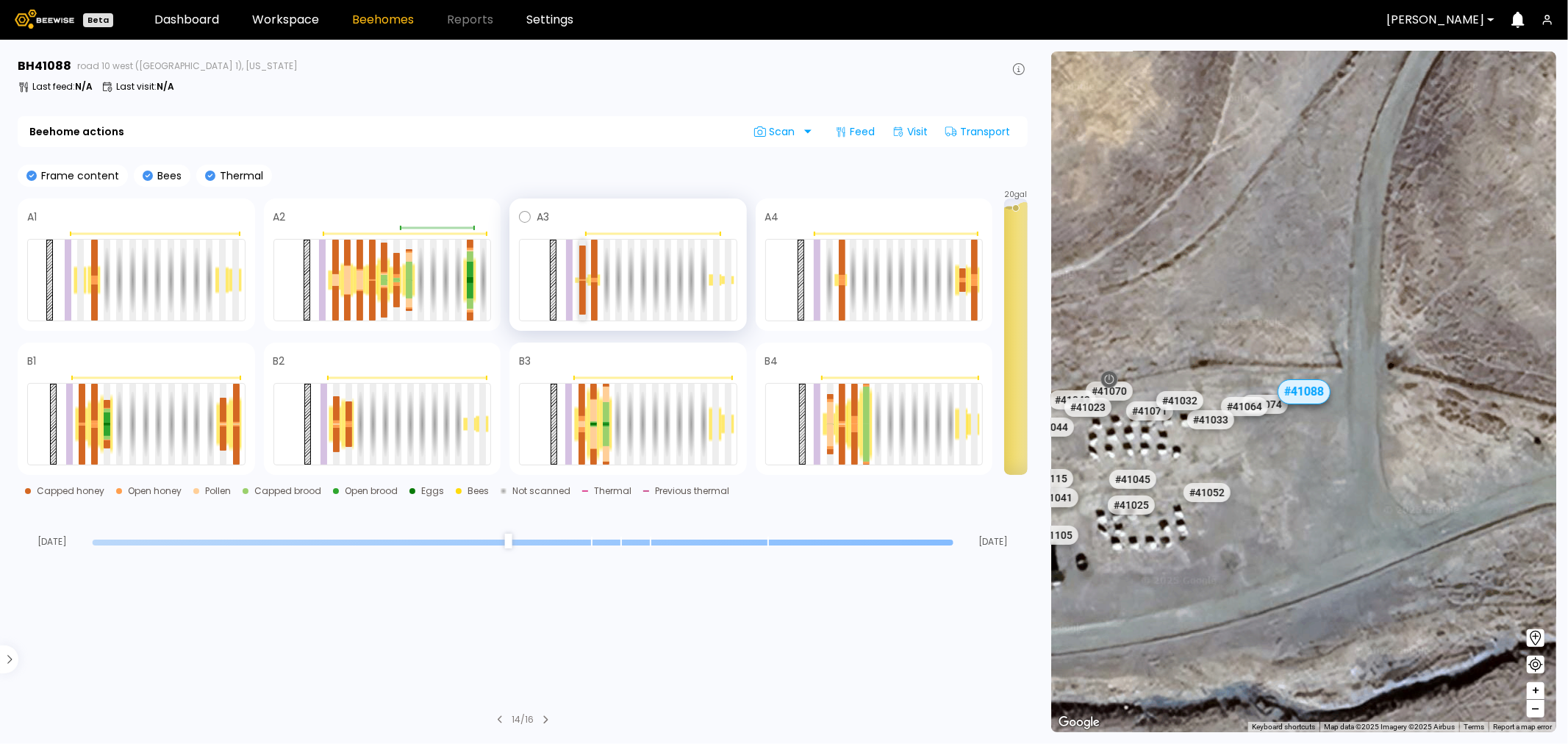
click at [581, 262] on div at bounding box center [582, 262] width 7 height 34
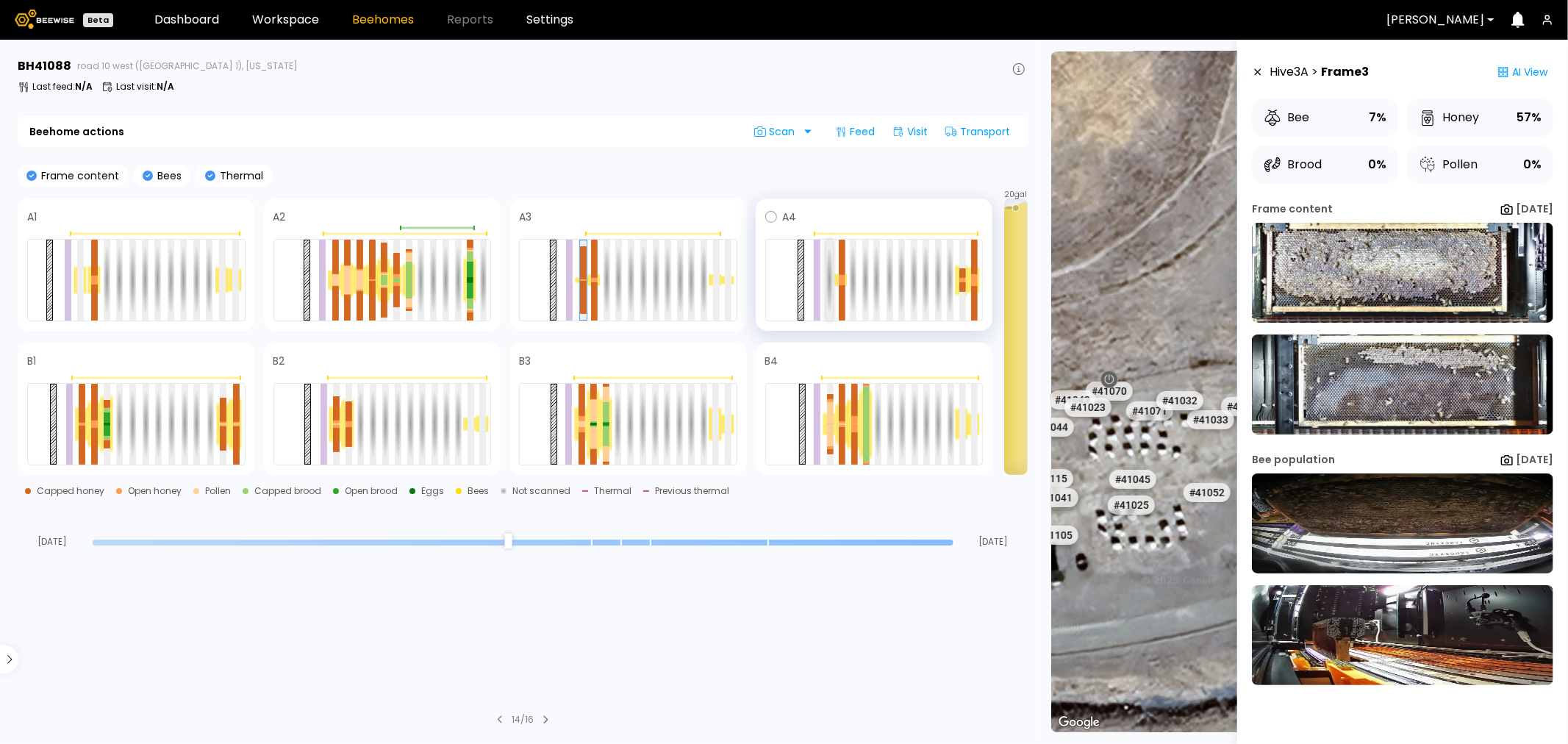
click at [829, 269] on div at bounding box center [830, 280] width 7 height 81
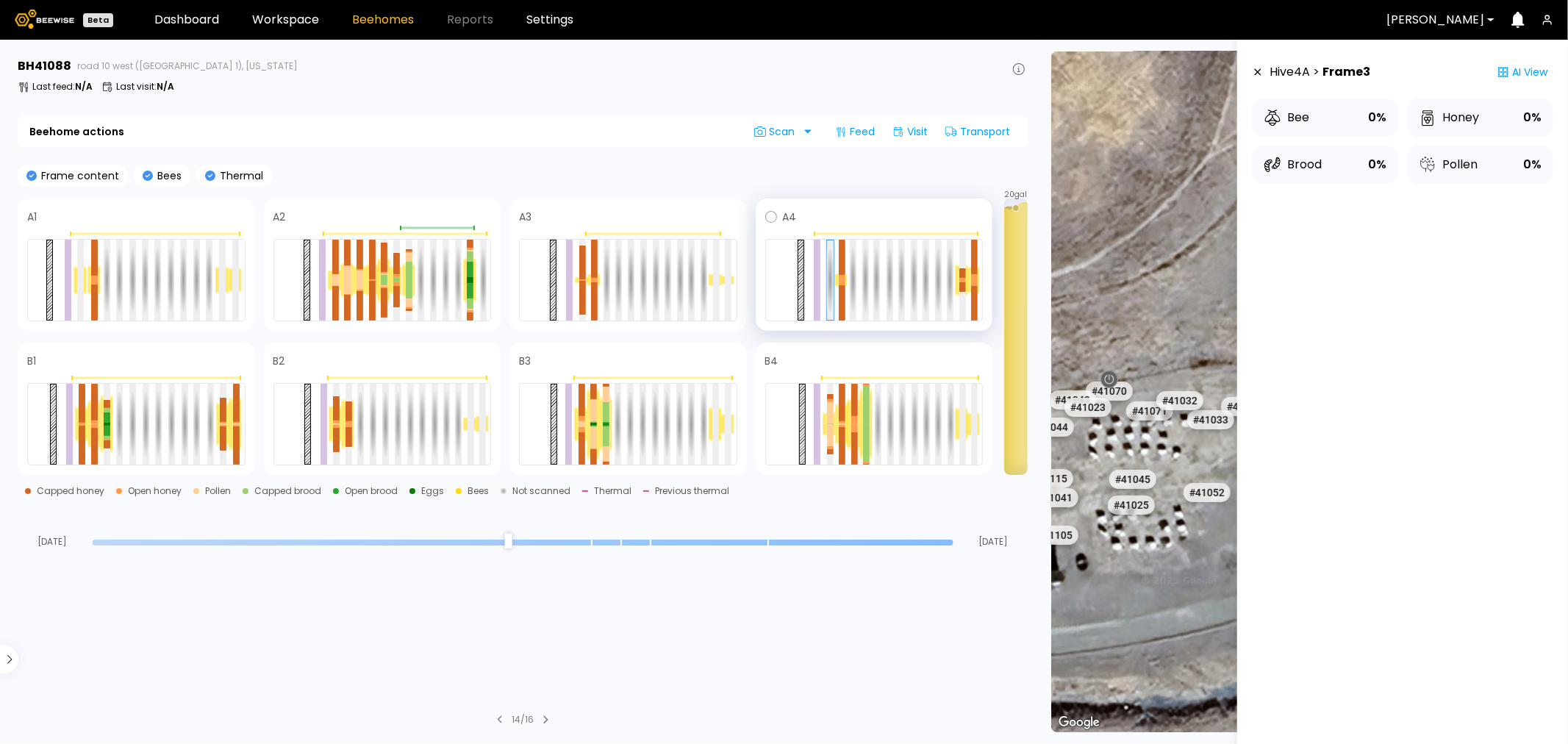
click at [835, 249] on div at bounding box center [875, 279] width 218 height 82
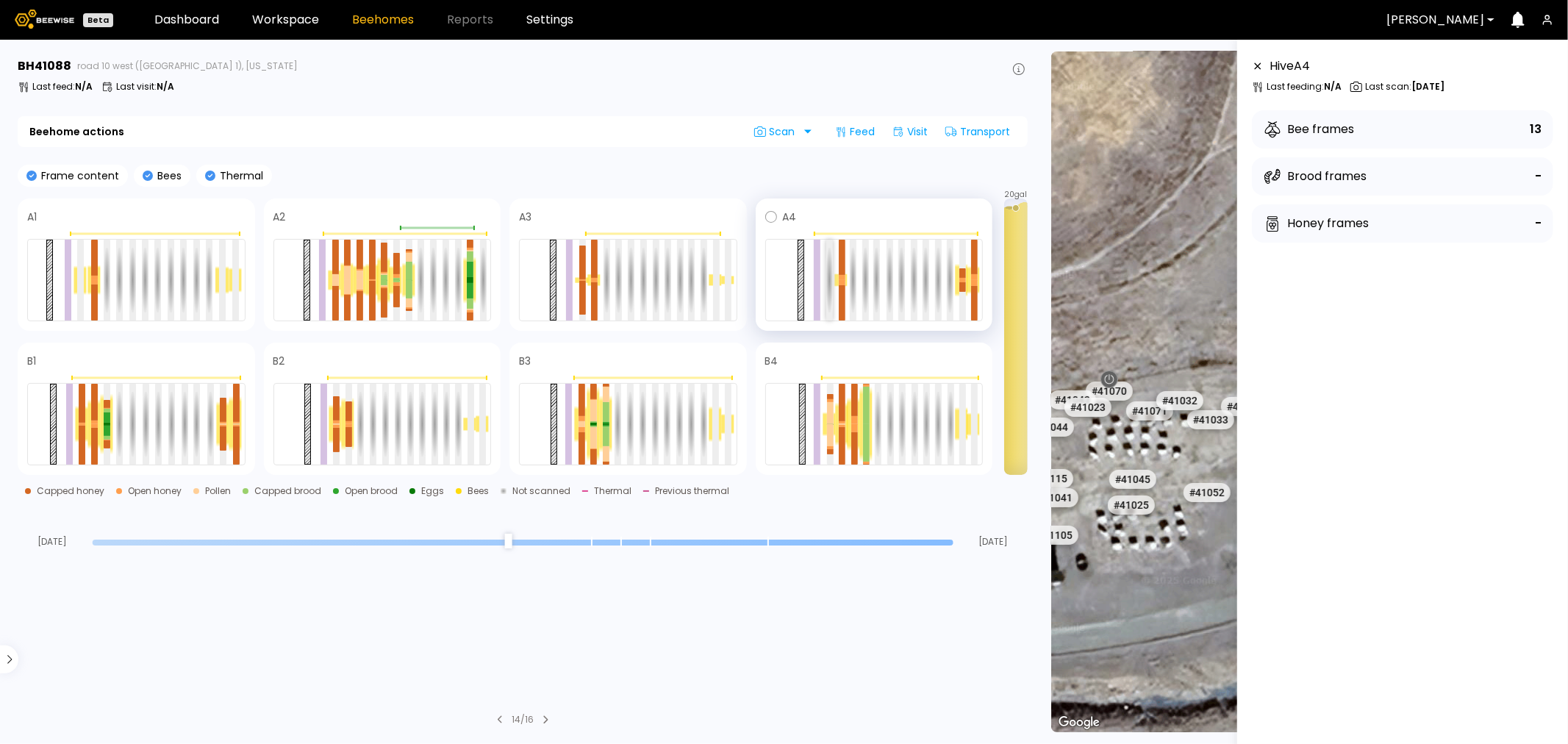
click at [829, 256] on div at bounding box center [830, 280] width 7 height 81
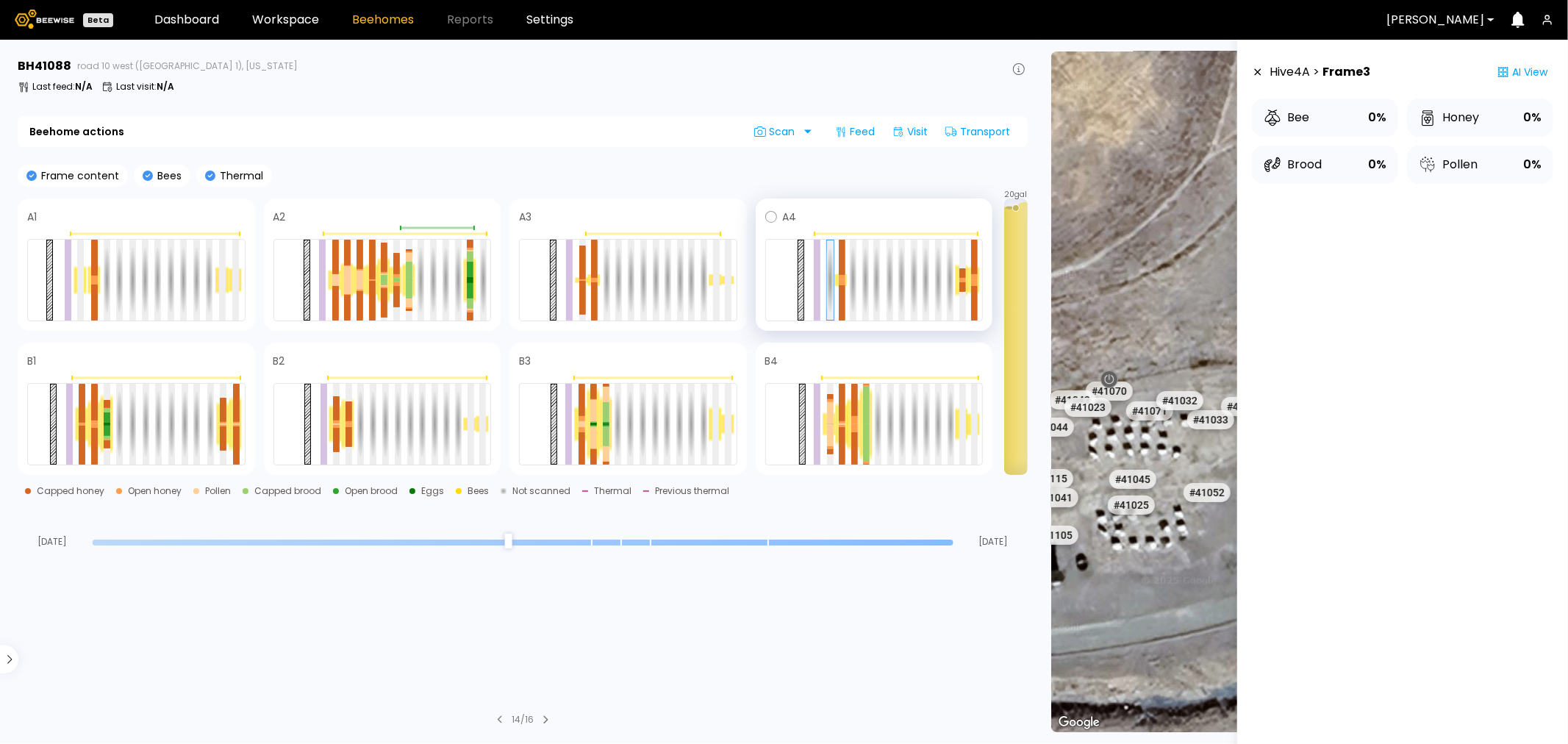
click at [846, 262] on div at bounding box center [875, 279] width 218 height 82
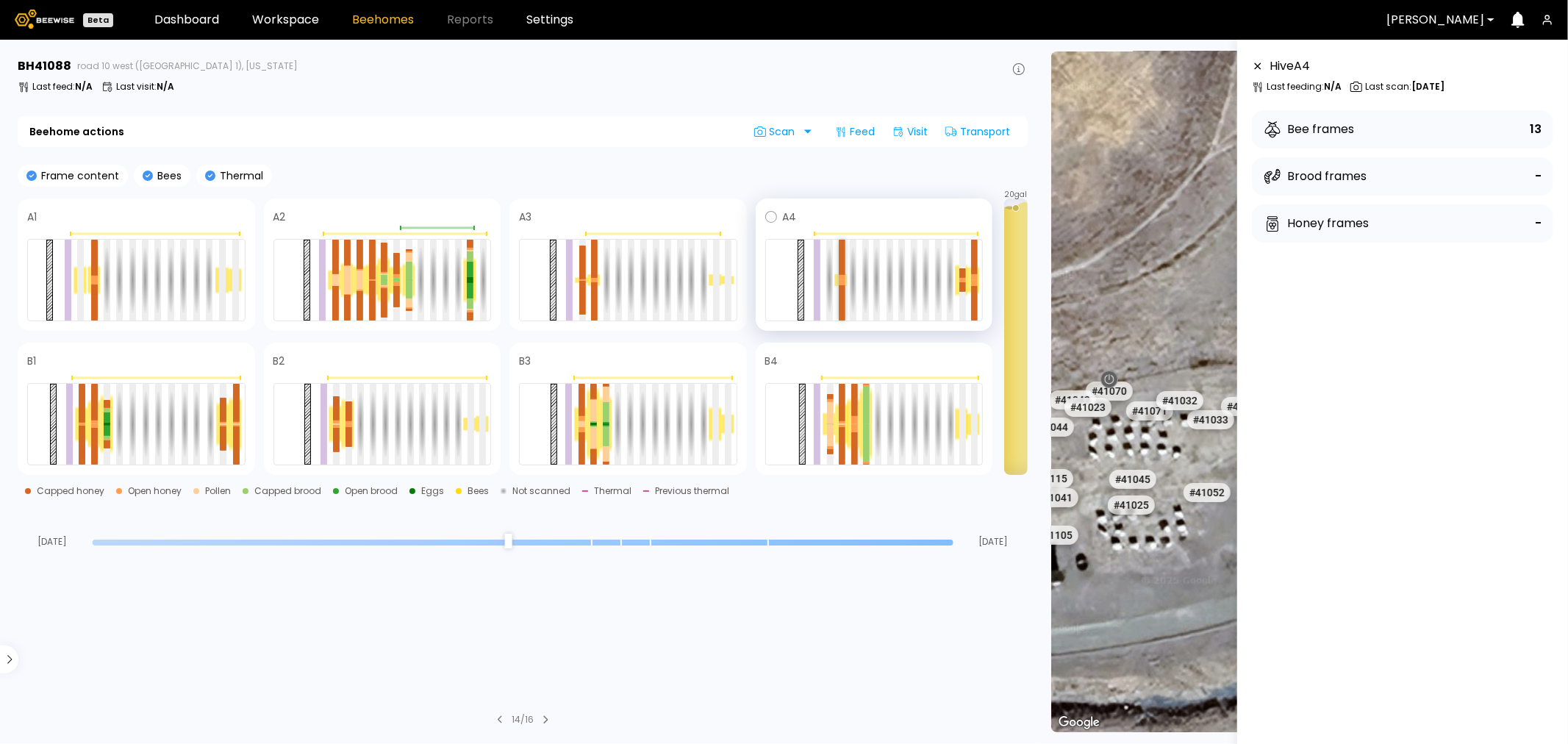
click at [842, 263] on div at bounding box center [842, 257] width 7 height 36
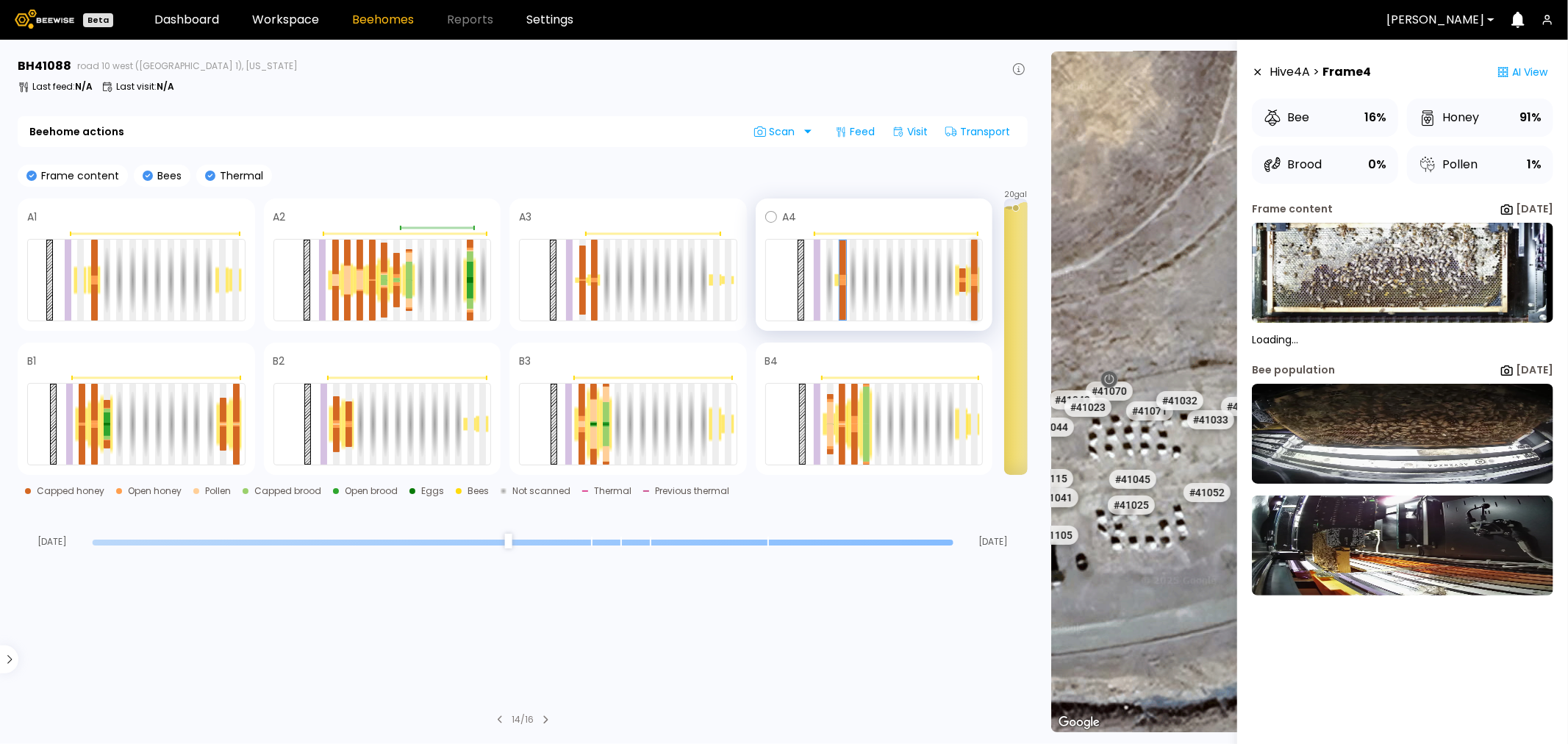
click at [973, 271] on div at bounding box center [974, 256] width 7 height 35
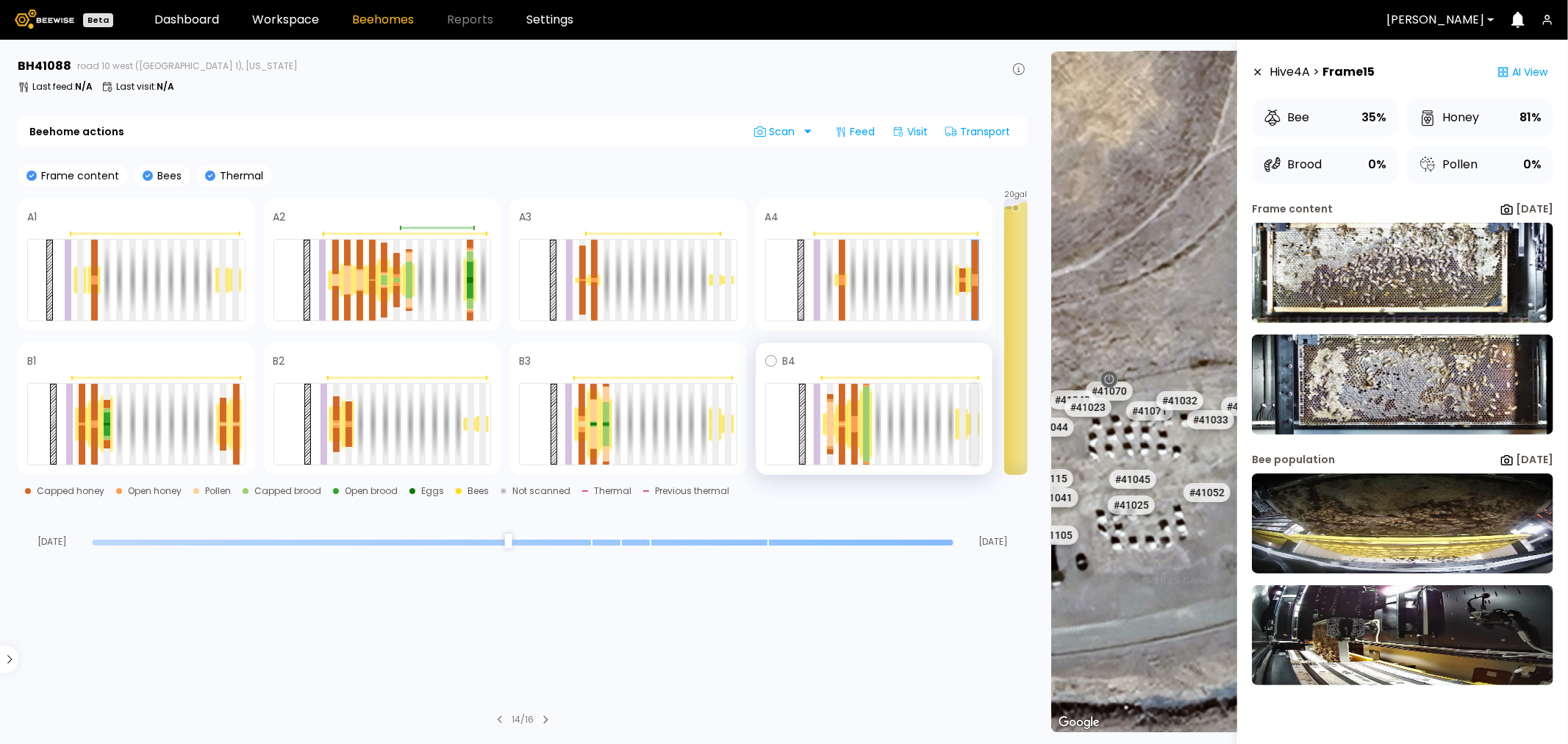
click at [975, 400] on div at bounding box center [974, 424] width 7 height 81
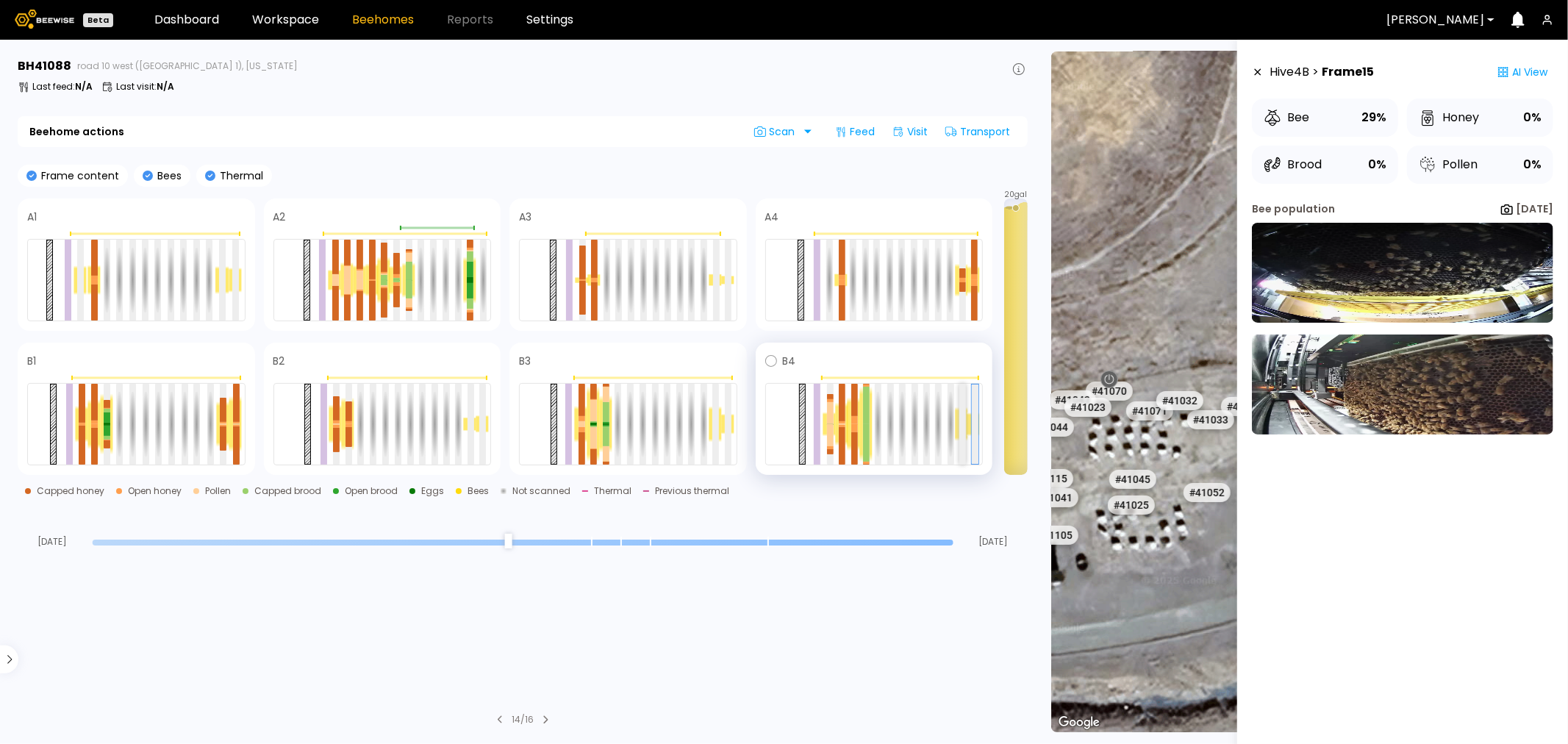
click at [962, 405] on div at bounding box center [963, 424] width 7 height 81
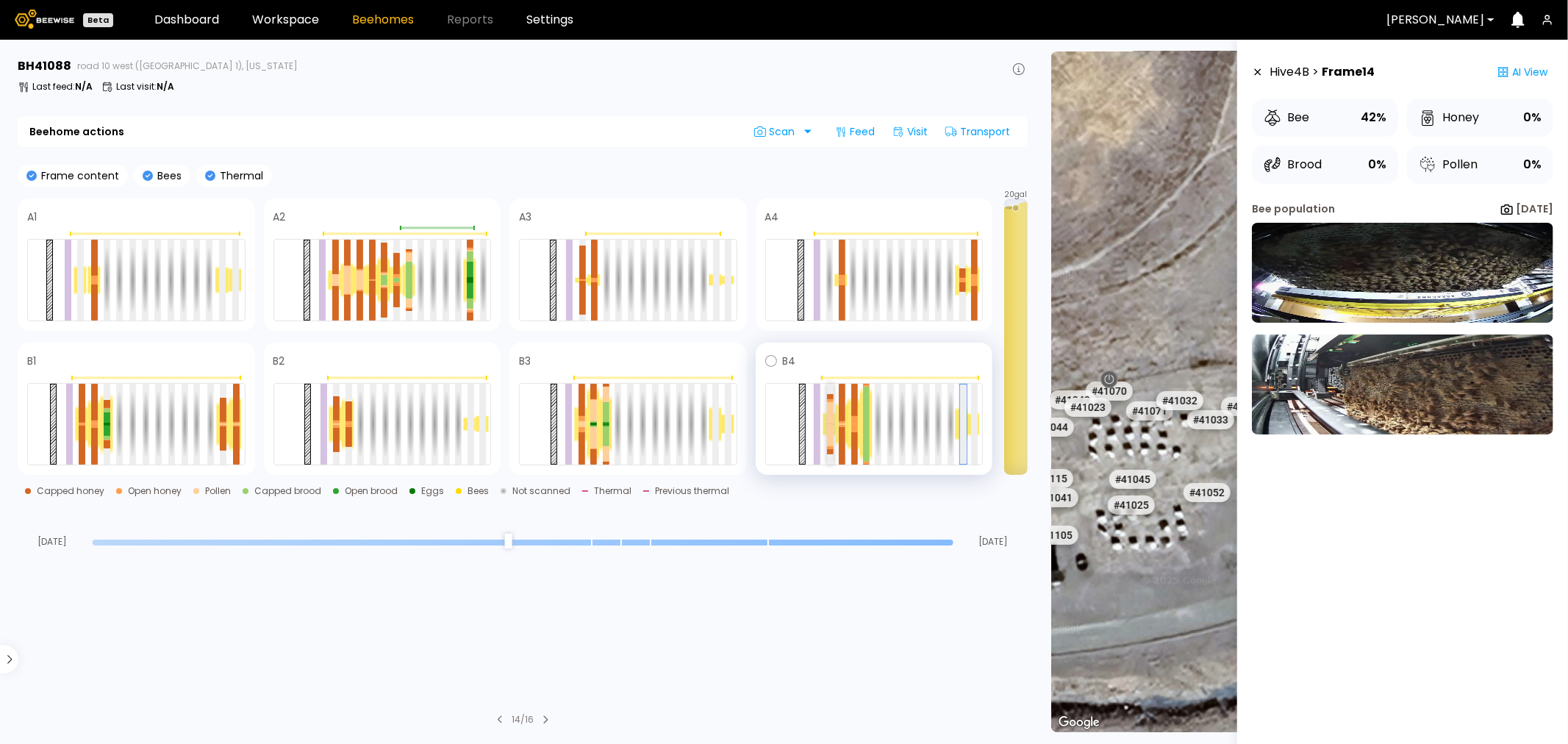
click at [830, 402] on div at bounding box center [831, 412] width 7 height 21
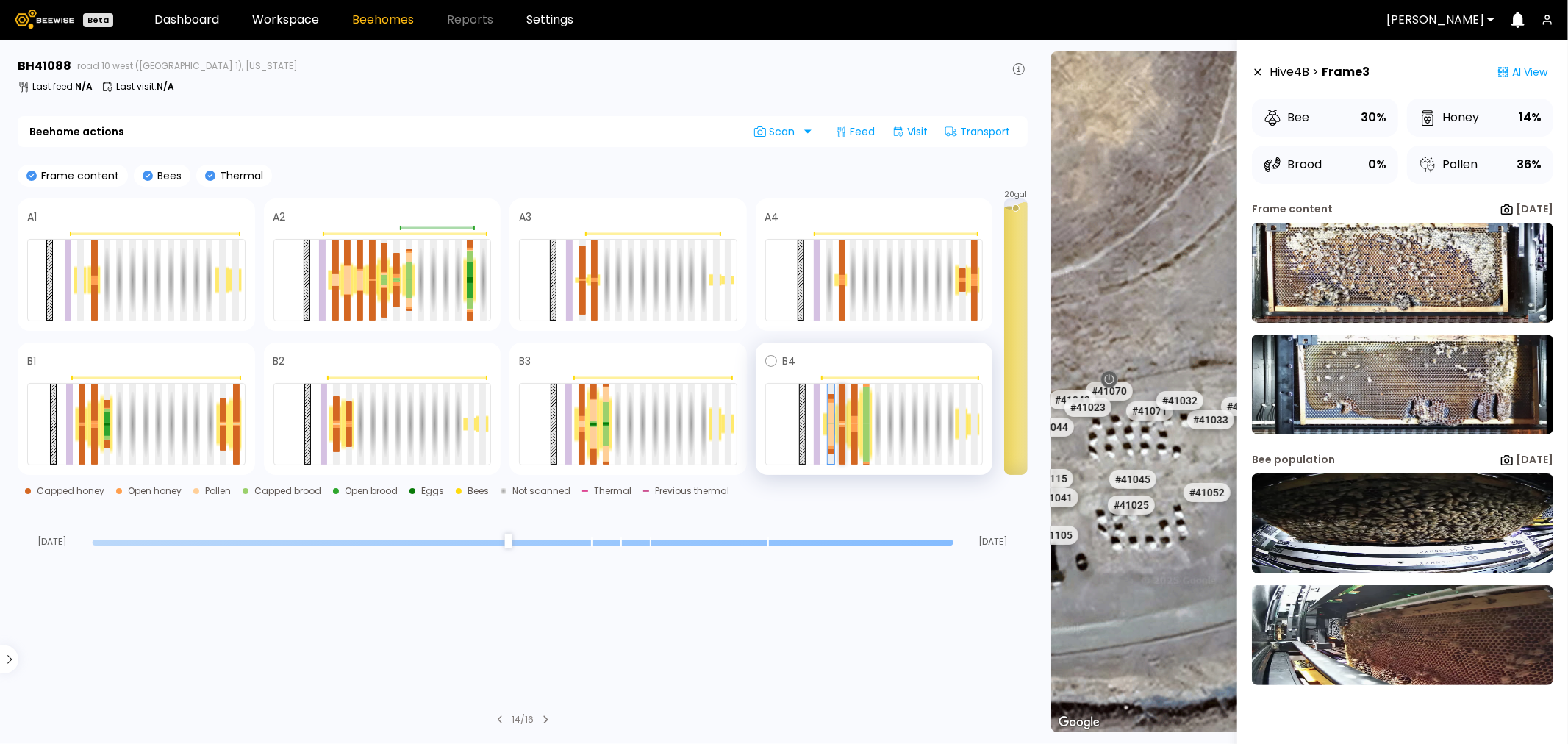
click at [844, 405] on div at bounding box center [842, 402] width 7 height 37
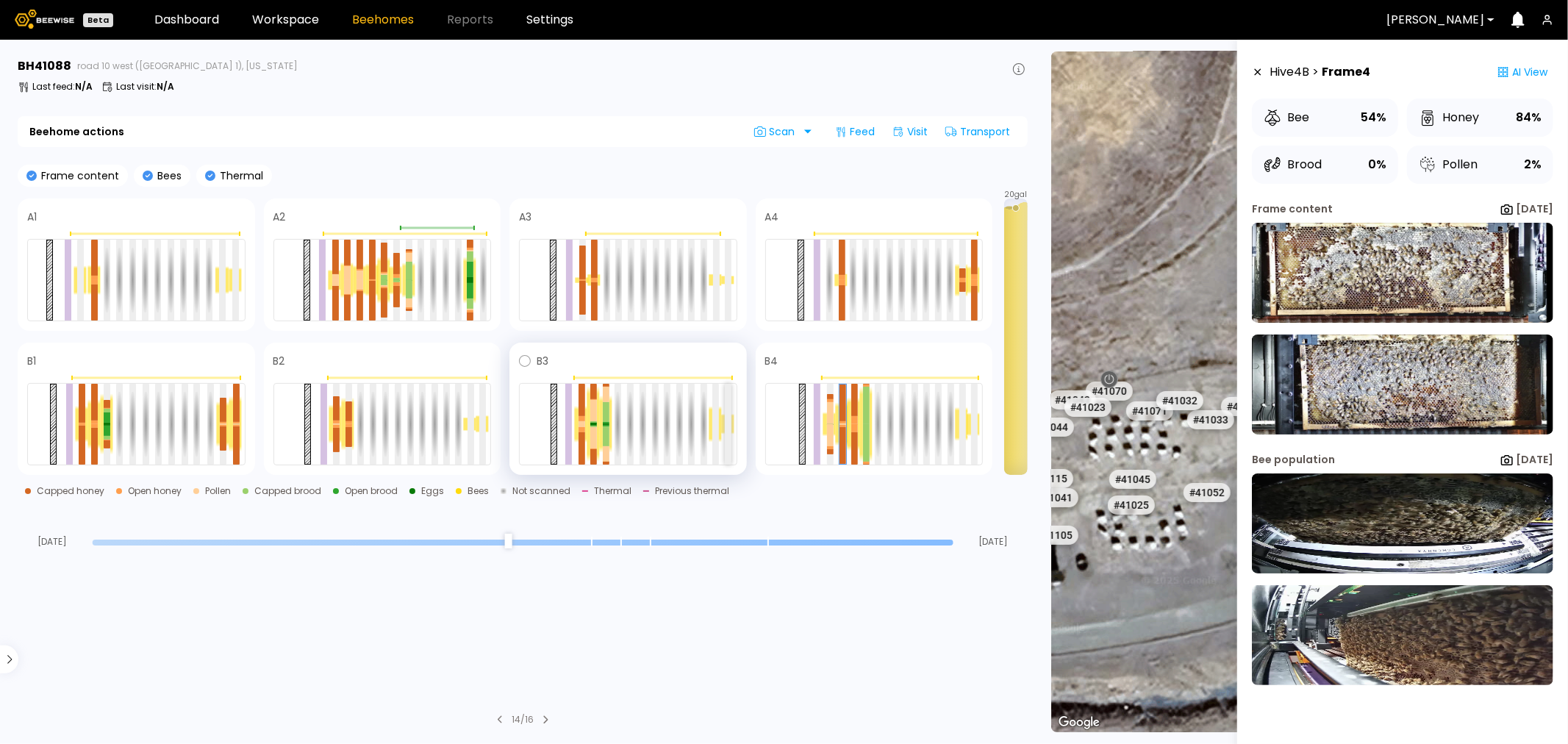
click at [730, 400] on div at bounding box center [728, 424] width 7 height 81
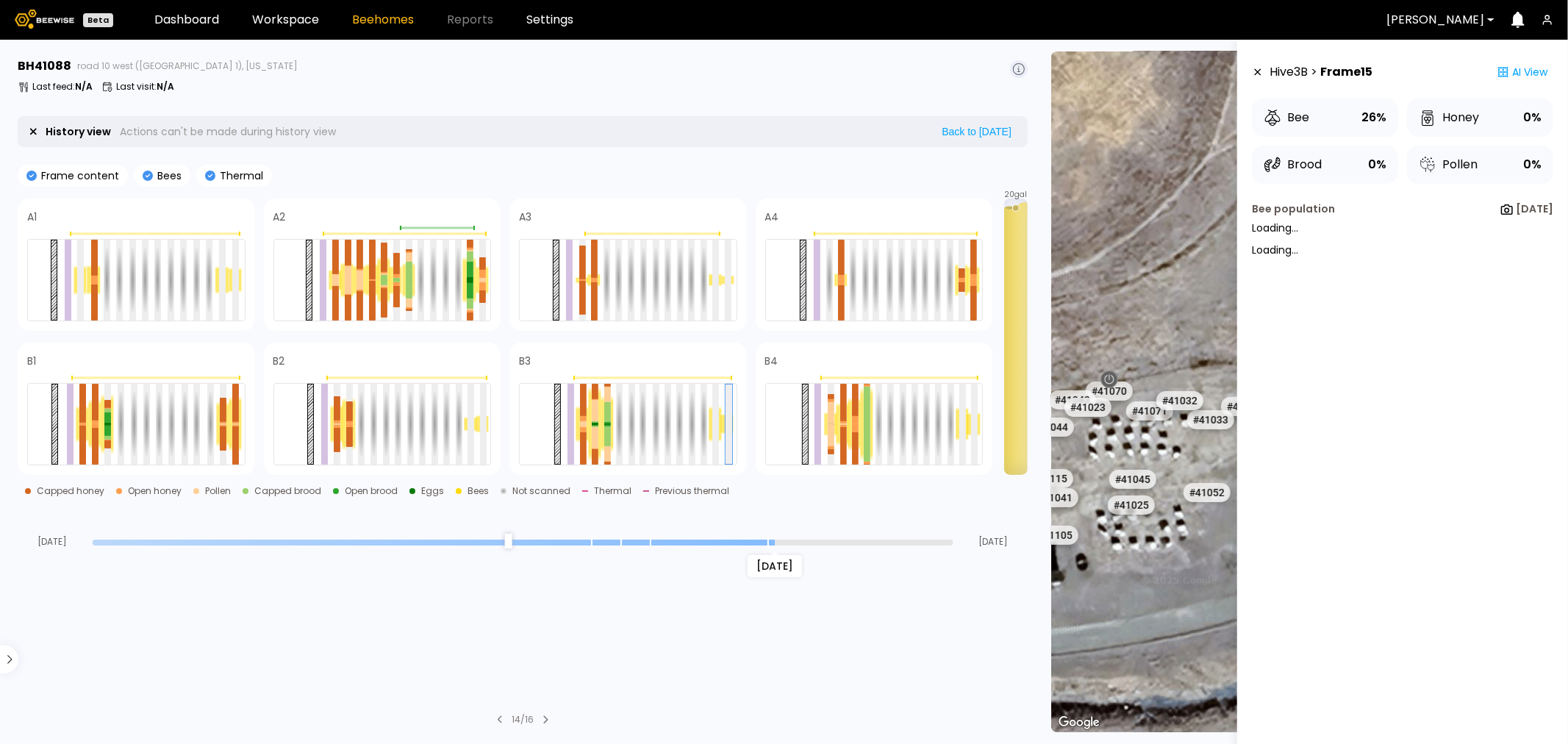
drag, startPoint x: 949, startPoint y: 542, endPoint x: 767, endPoint y: 549, distance: 182.1
click at [767, 545] on input "range" at bounding box center [522, 542] width 861 height 6
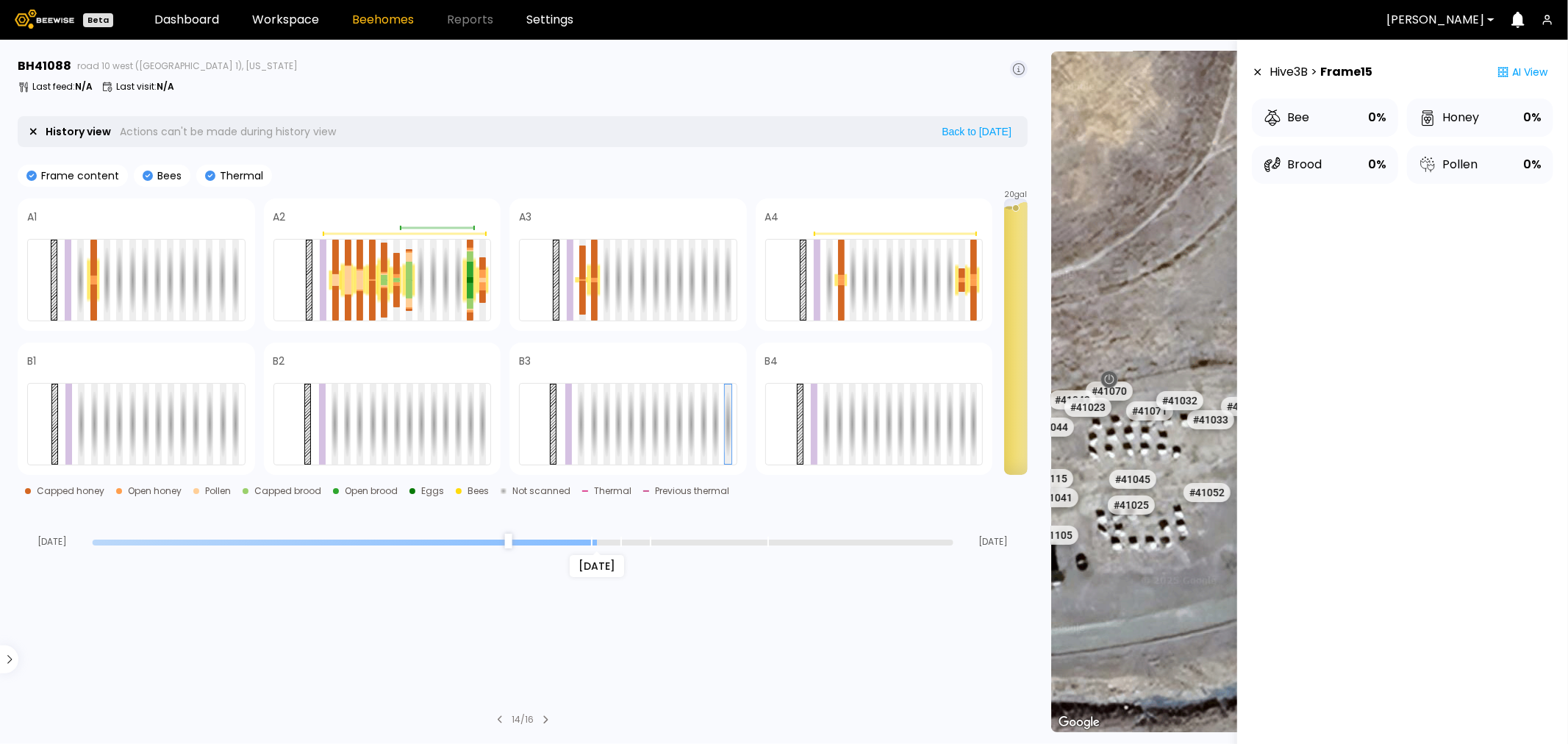
drag, startPoint x: 772, startPoint y: 544, endPoint x: 598, endPoint y: 537, distance: 174.1
click at [598, 539] on input "range" at bounding box center [522, 542] width 861 height 6
drag, startPoint x: 599, startPoint y: 541, endPoint x: 619, endPoint y: 542, distance: 20.0
click at [619, 542] on input "range" at bounding box center [522, 542] width 861 height 6
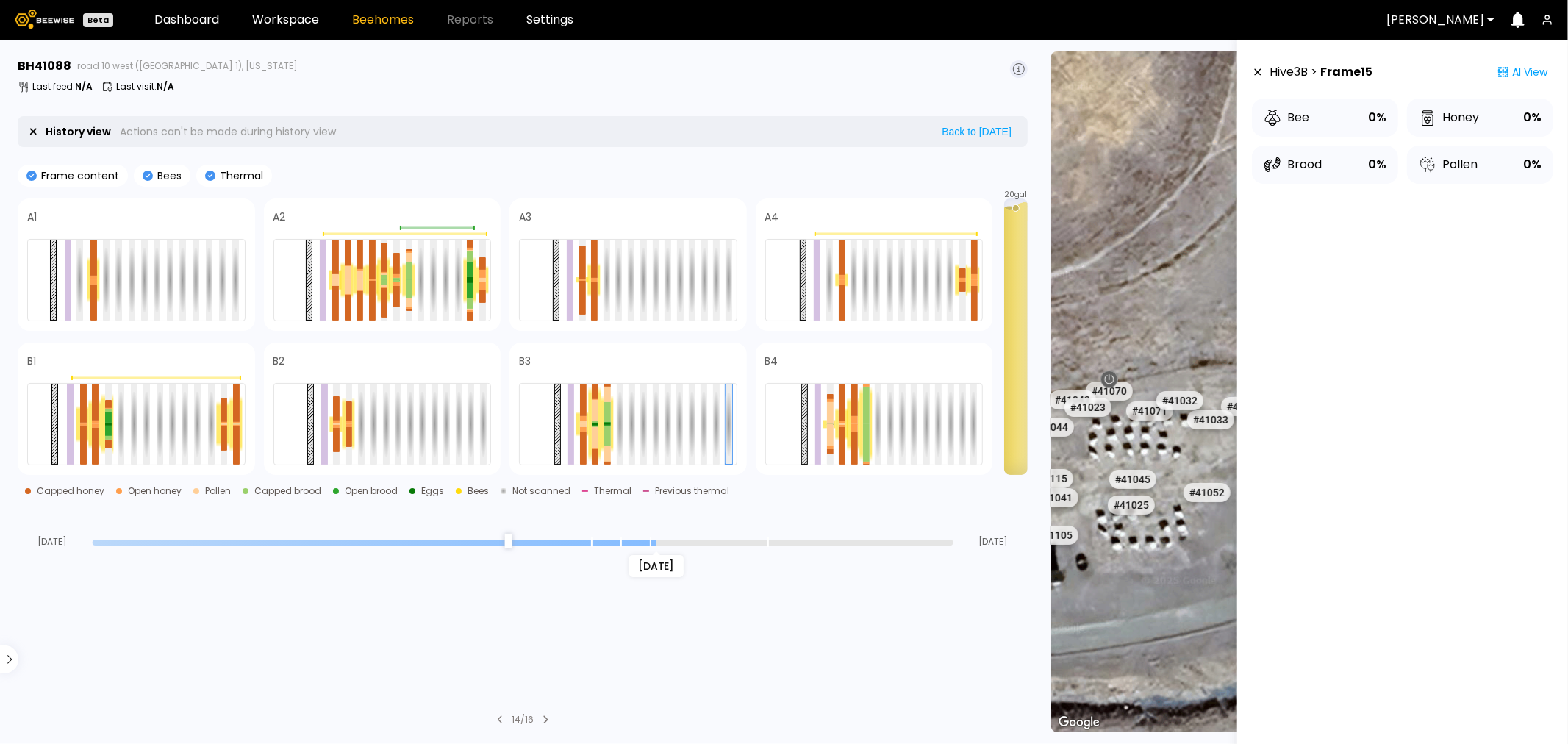
drag, startPoint x: 626, startPoint y: 541, endPoint x: 649, endPoint y: 537, distance: 23.3
click at [649, 539] on input "range" at bounding box center [522, 542] width 861 height 6
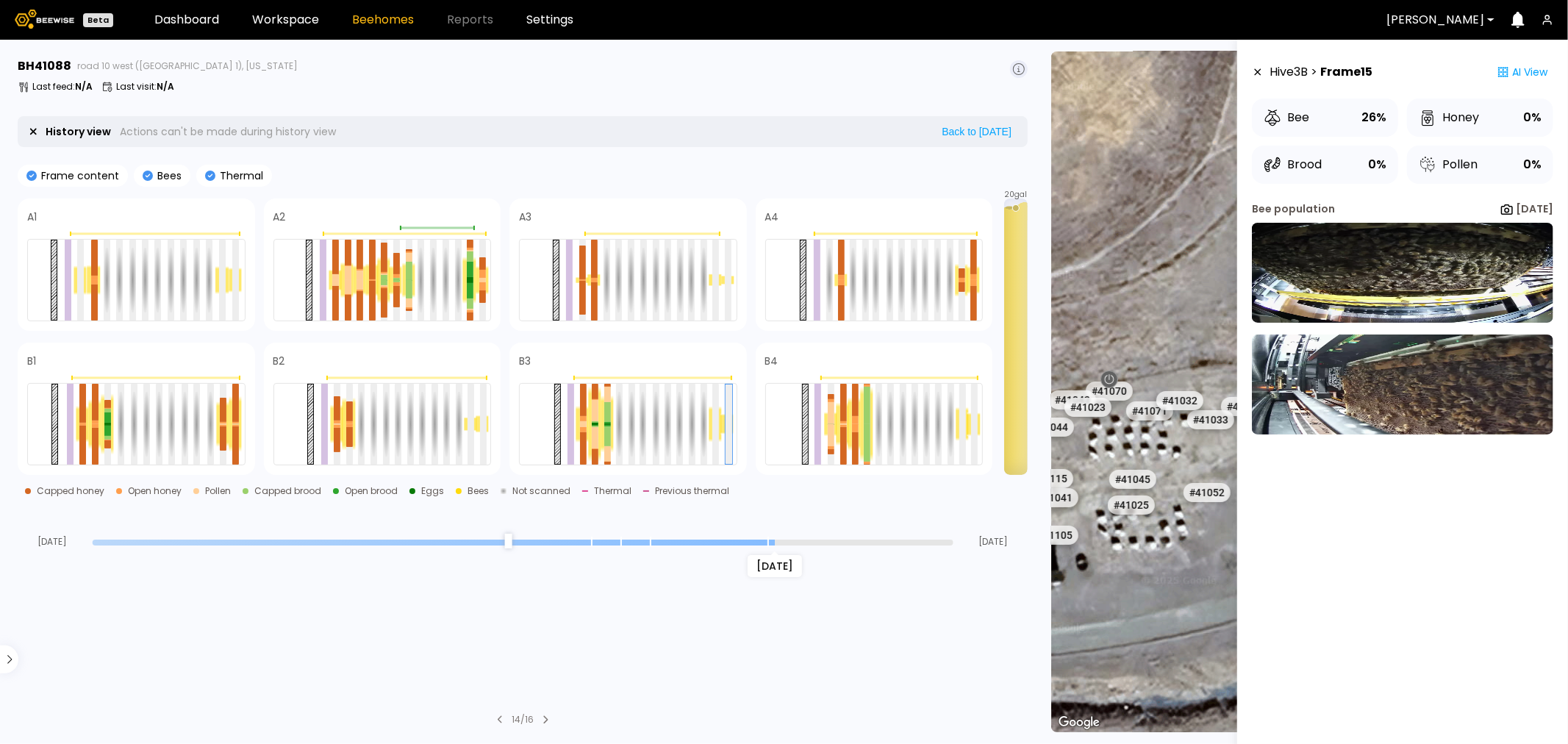
drag, startPoint x: 654, startPoint y: 545, endPoint x: 767, endPoint y: 542, distance: 113.0
click at [767, 542] on input "range" at bounding box center [522, 542] width 861 height 6
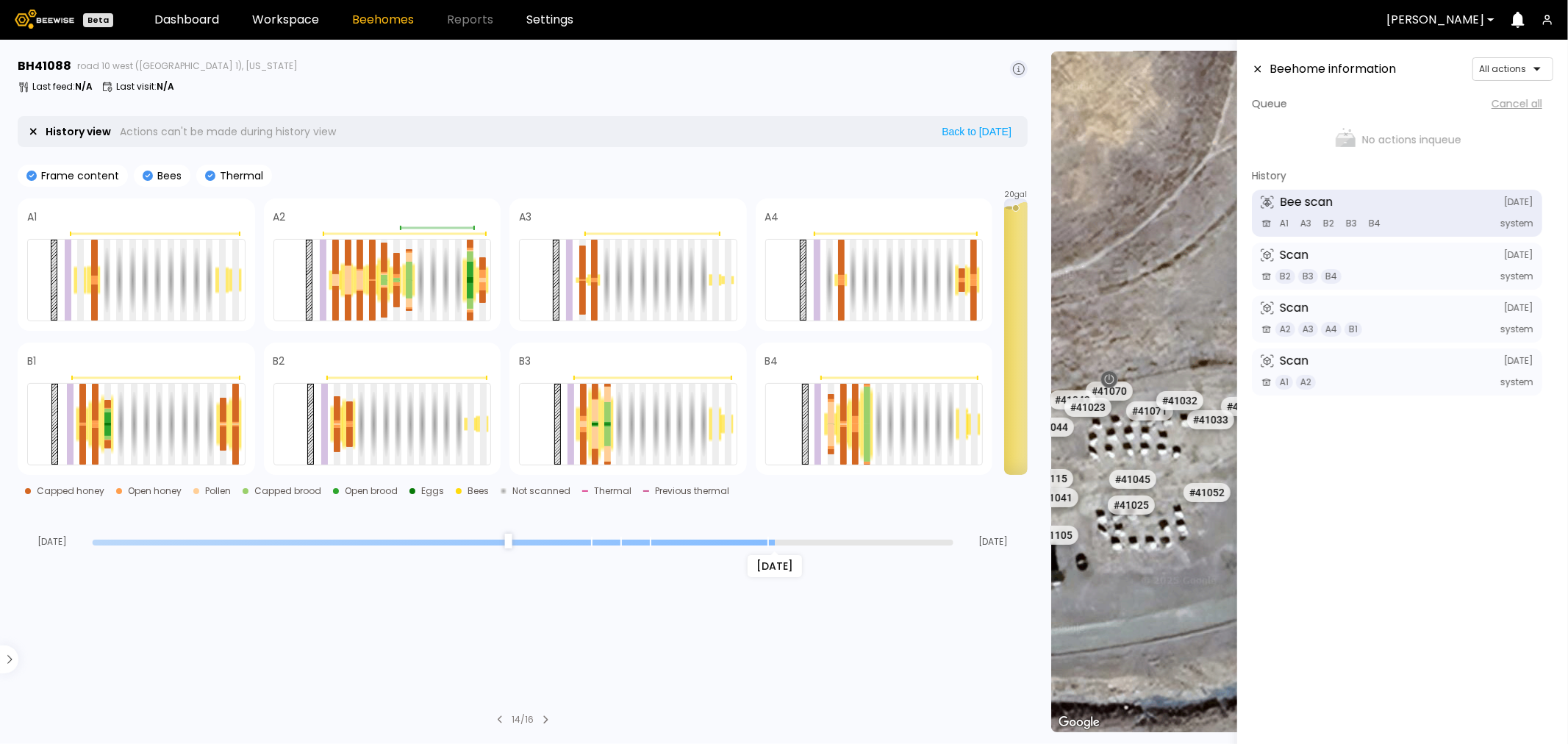
drag, startPoint x: 773, startPoint y: 547, endPoint x: 774, endPoint y: 567, distance: 20.0
click at [774, 545] on input "range" at bounding box center [522, 542] width 861 height 6
click at [712, 416] on div at bounding box center [715, 424] width 7 height 81
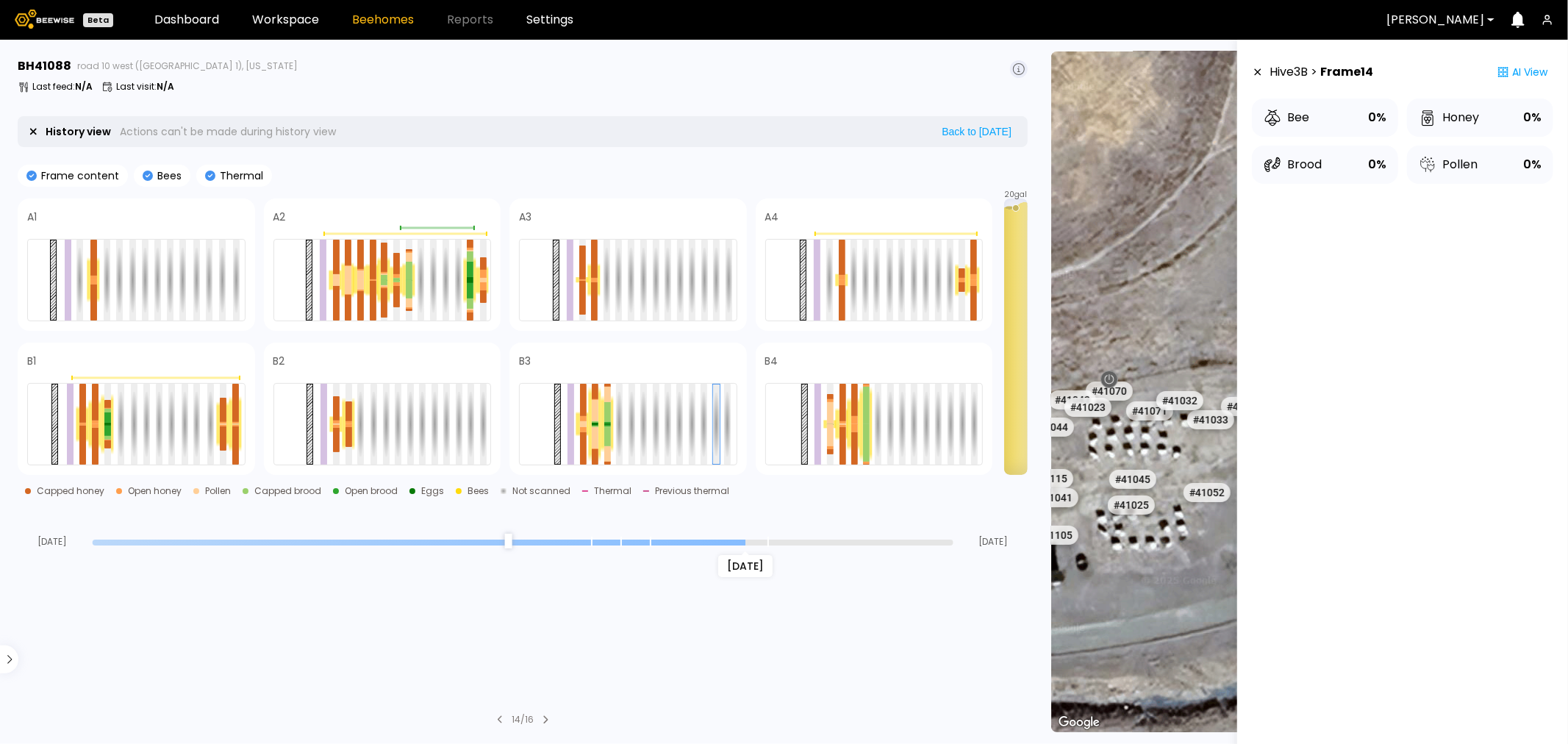
drag, startPoint x: 772, startPoint y: 546, endPoint x: 747, endPoint y: 546, distance: 25.0
type input "*"
click at [747, 545] on input "range" at bounding box center [522, 542] width 861 height 6
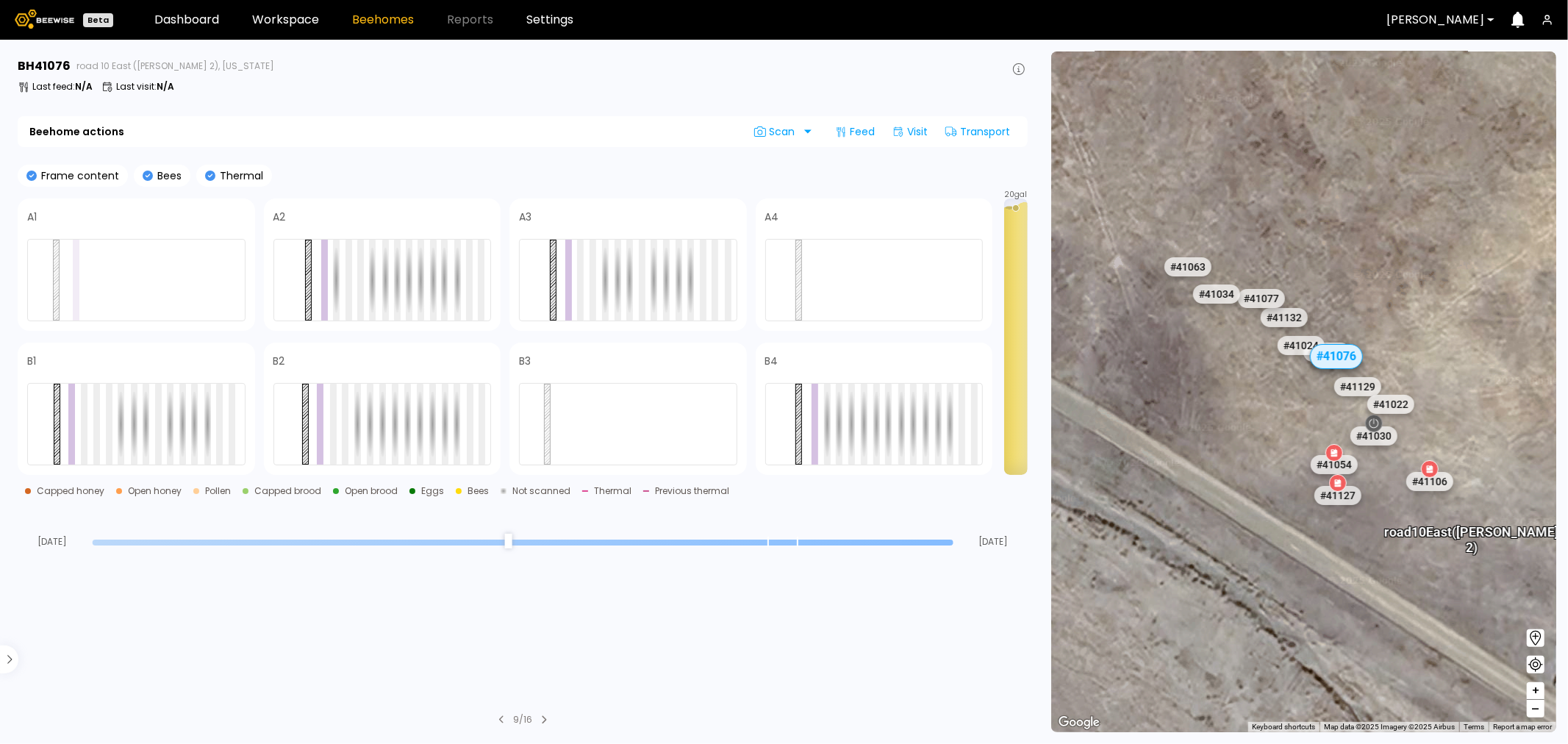
drag, startPoint x: 1273, startPoint y: 405, endPoint x: 1226, endPoint y: 395, distance: 48.1
click at [1226, 395] on div "# 41048 # 41101 # 40069 # 40113 # 40702 # 40306 # 40200 # 41140 # 40736 # 40345…" at bounding box center [1304, 392] width 505 height 681
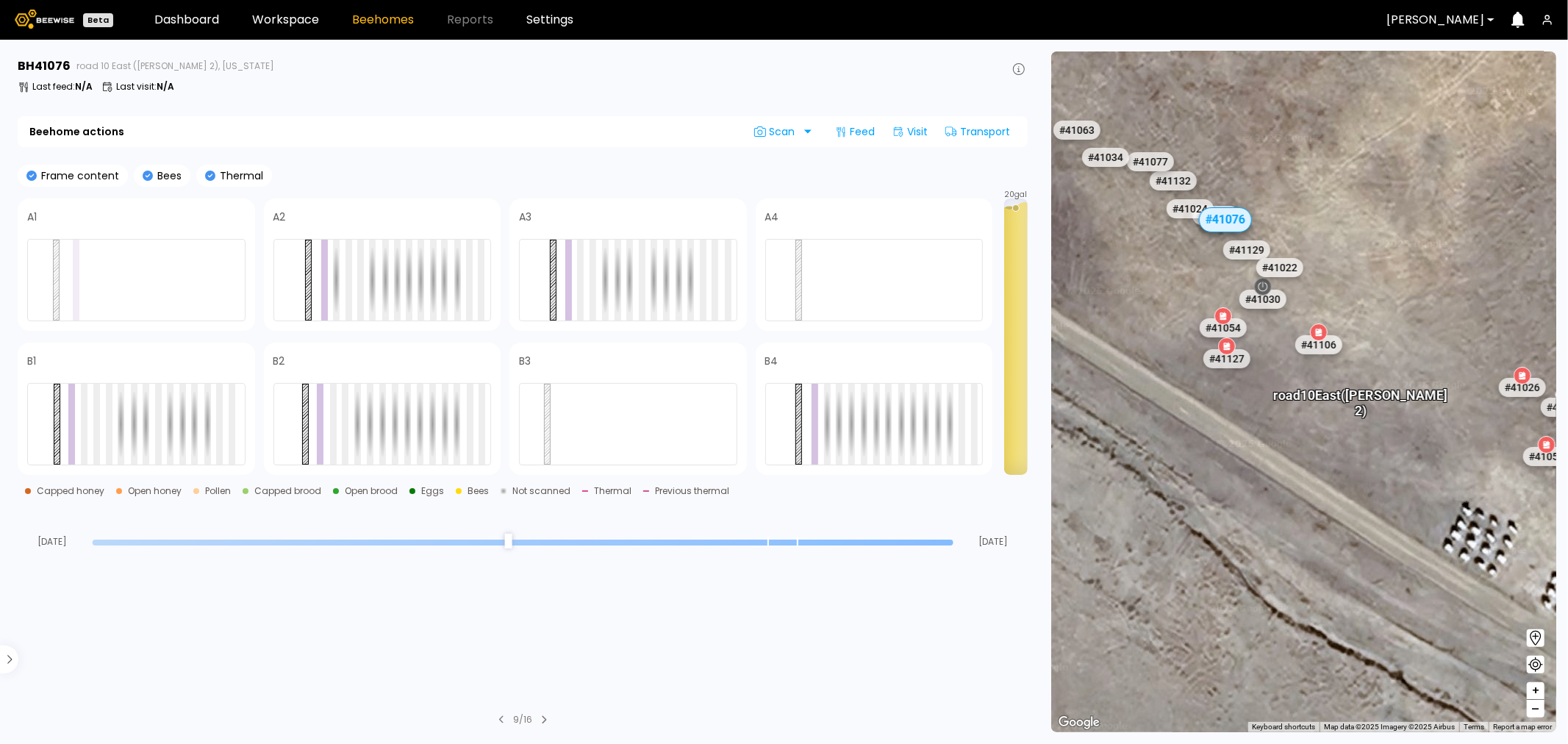
drag, startPoint x: 1251, startPoint y: 400, endPoint x: 1131, endPoint y: 256, distance: 187.4
click at [1131, 256] on div "# 41048 # 41101 # 40069 # 40113 # 40702 # 40306 # 40200 # 41140 # 40736 # 40345…" at bounding box center [1304, 392] width 505 height 681
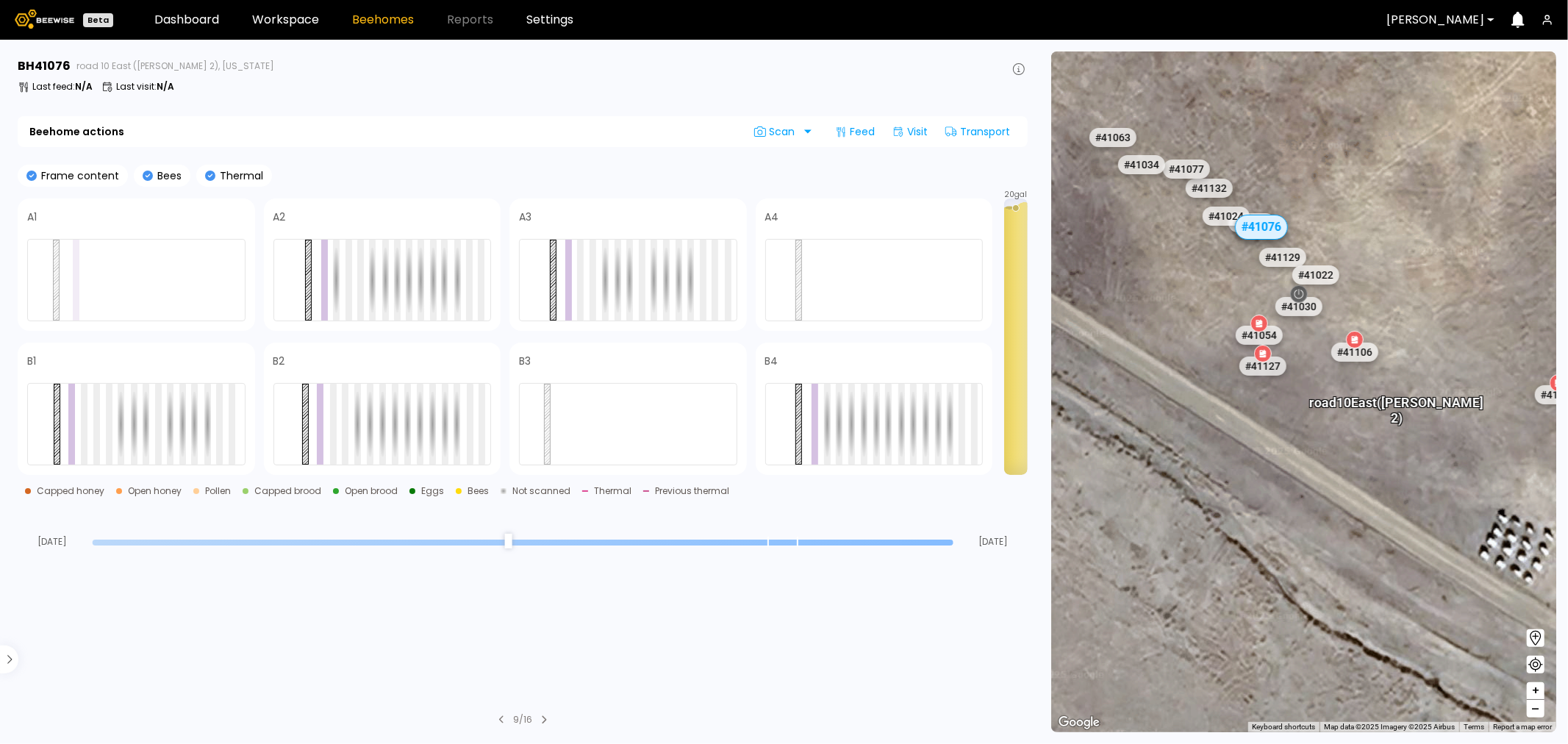
drag, startPoint x: 1378, startPoint y: 454, endPoint x: 1416, endPoint y: 463, distance: 39.1
click at [1416, 463] on div "# 41048 # 41101 # 40069 # 40113 # 40702 # 40306 # 40200 # 41140 # 40736 # 40345…" at bounding box center [1304, 392] width 505 height 681
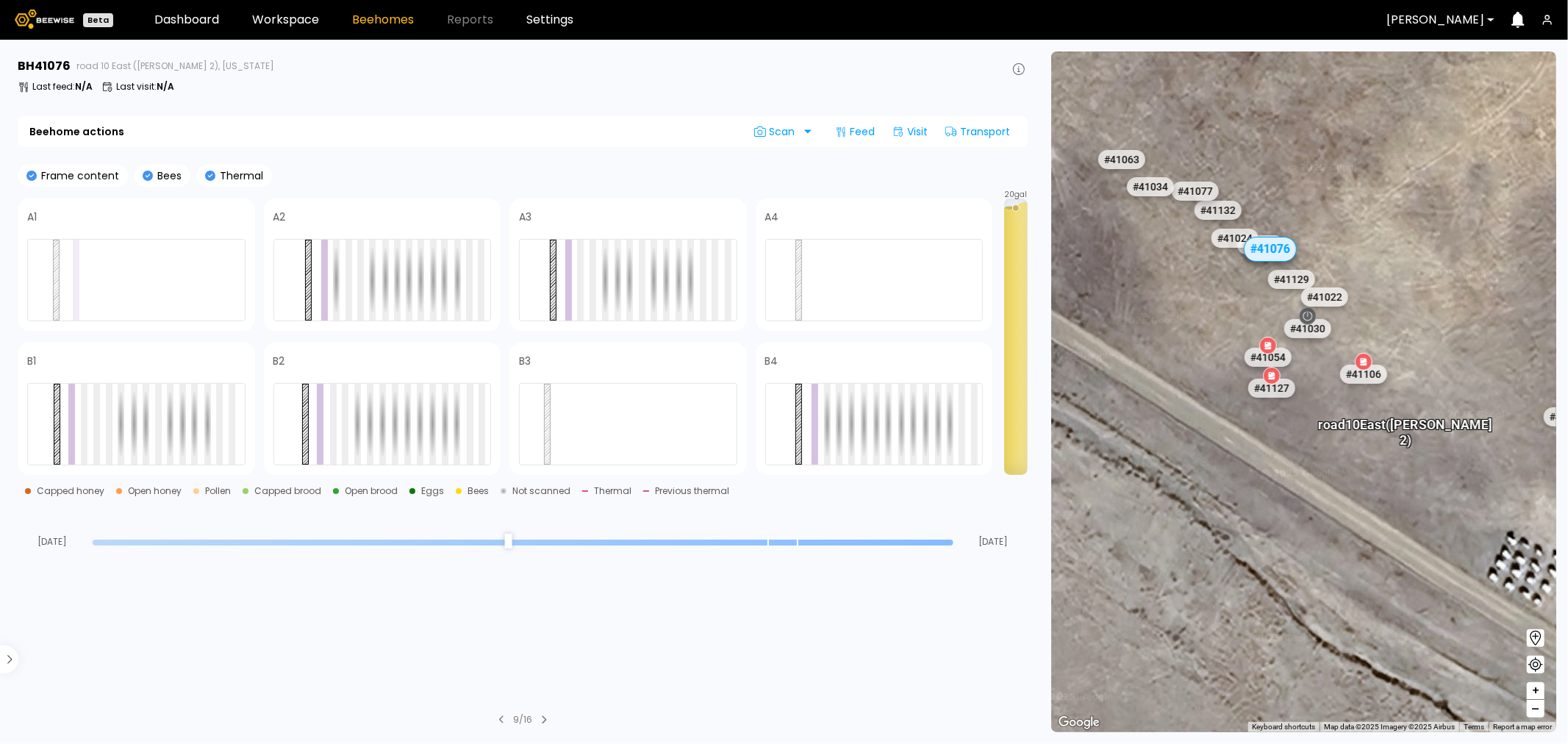
drag, startPoint x: 1181, startPoint y: 302, endPoint x: 1193, endPoint y: 337, distance: 37.0
click at [1193, 337] on div "# 41048 # 41101 # 40069 # 40113 # 40702 # 40306 # 40200 # 41140 # 40736 # 40345…" at bounding box center [1304, 392] width 505 height 681
click at [1238, 245] on div "# 41024" at bounding box center [1234, 241] width 52 height 24
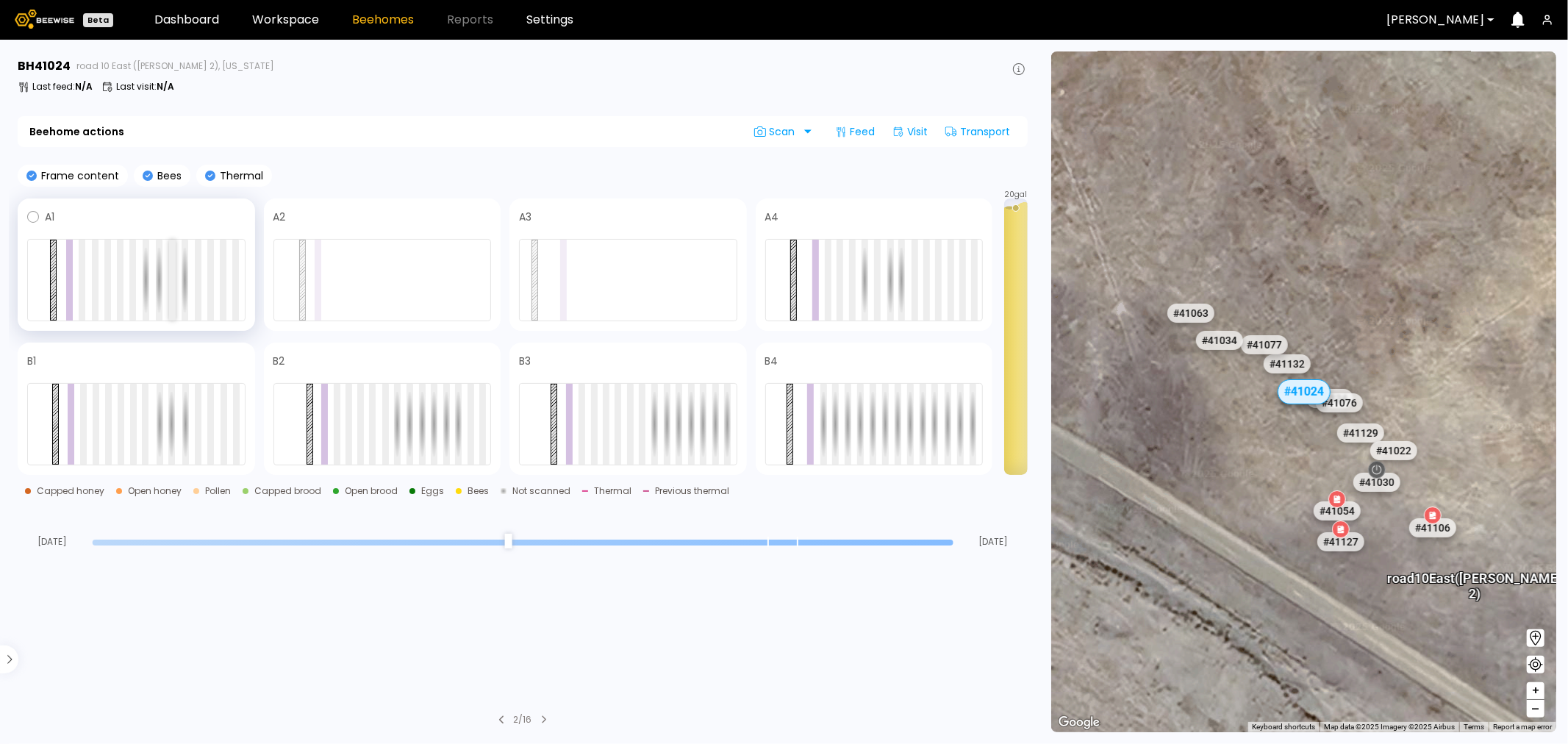
click at [171, 262] on div at bounding box center [173, 280] width 7 height 81
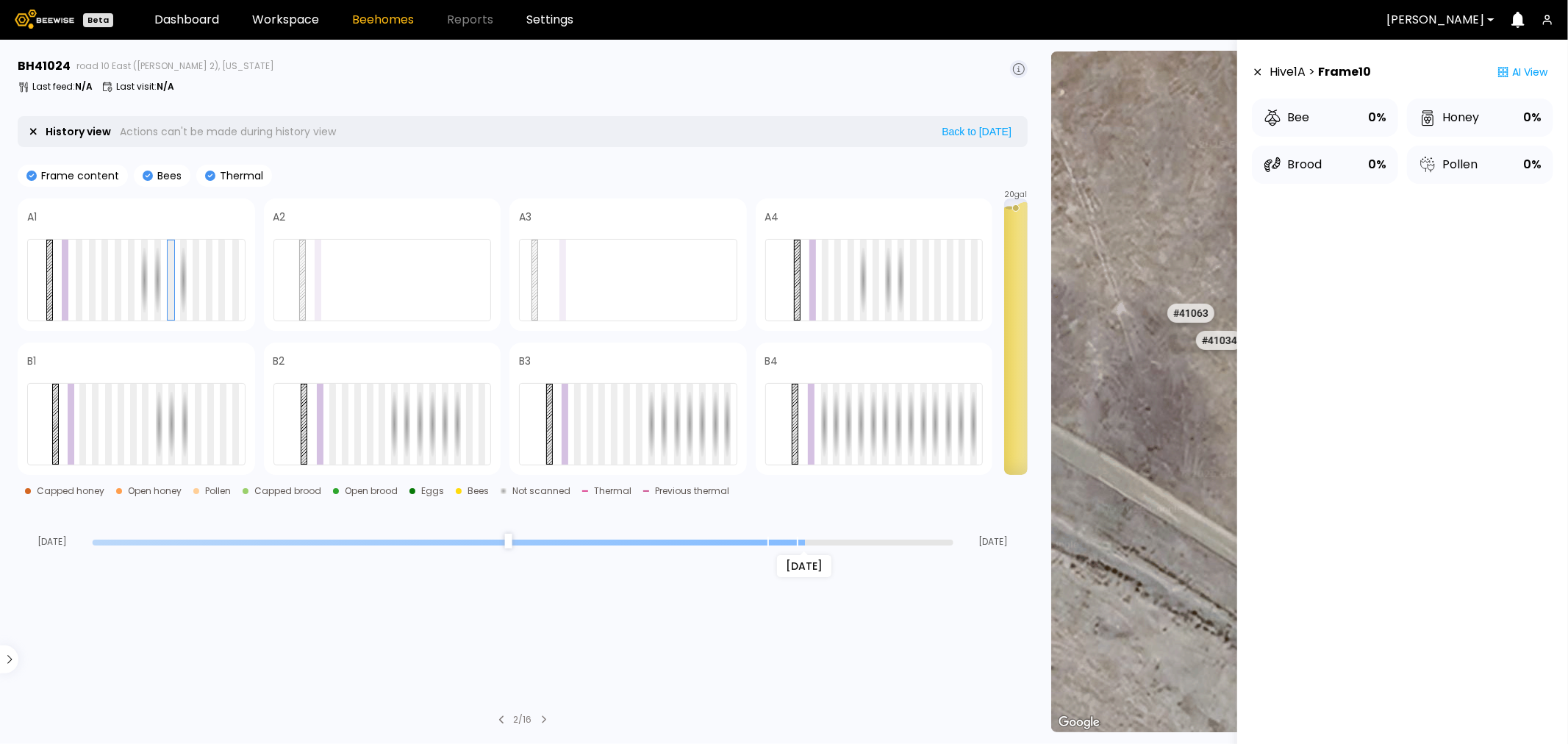
drag, startPoint x: 951, startPoint y: 544, endPoint x: 803, endPoint y: 549, distance: 148.1
click at [803, 545] on input "range" at bounding box center [522, 542] width 861 height 6
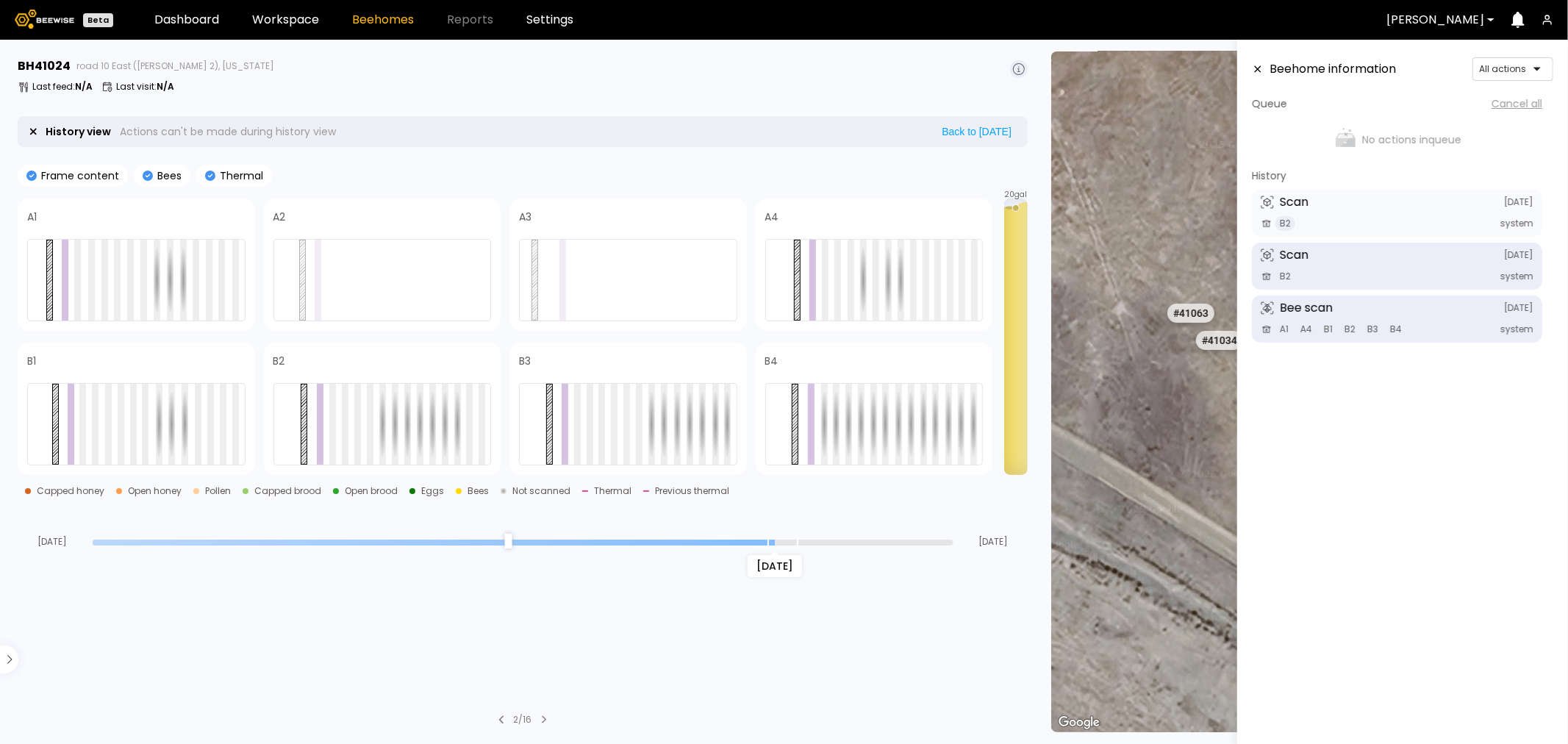
drag, startPoint x: 805, startPoint y: 537, endPoint x: 770, endPoint y: 541, distance: 35.2
click at [770, 541] on input "range" at bounding box center [522, 542] width 861 height 6
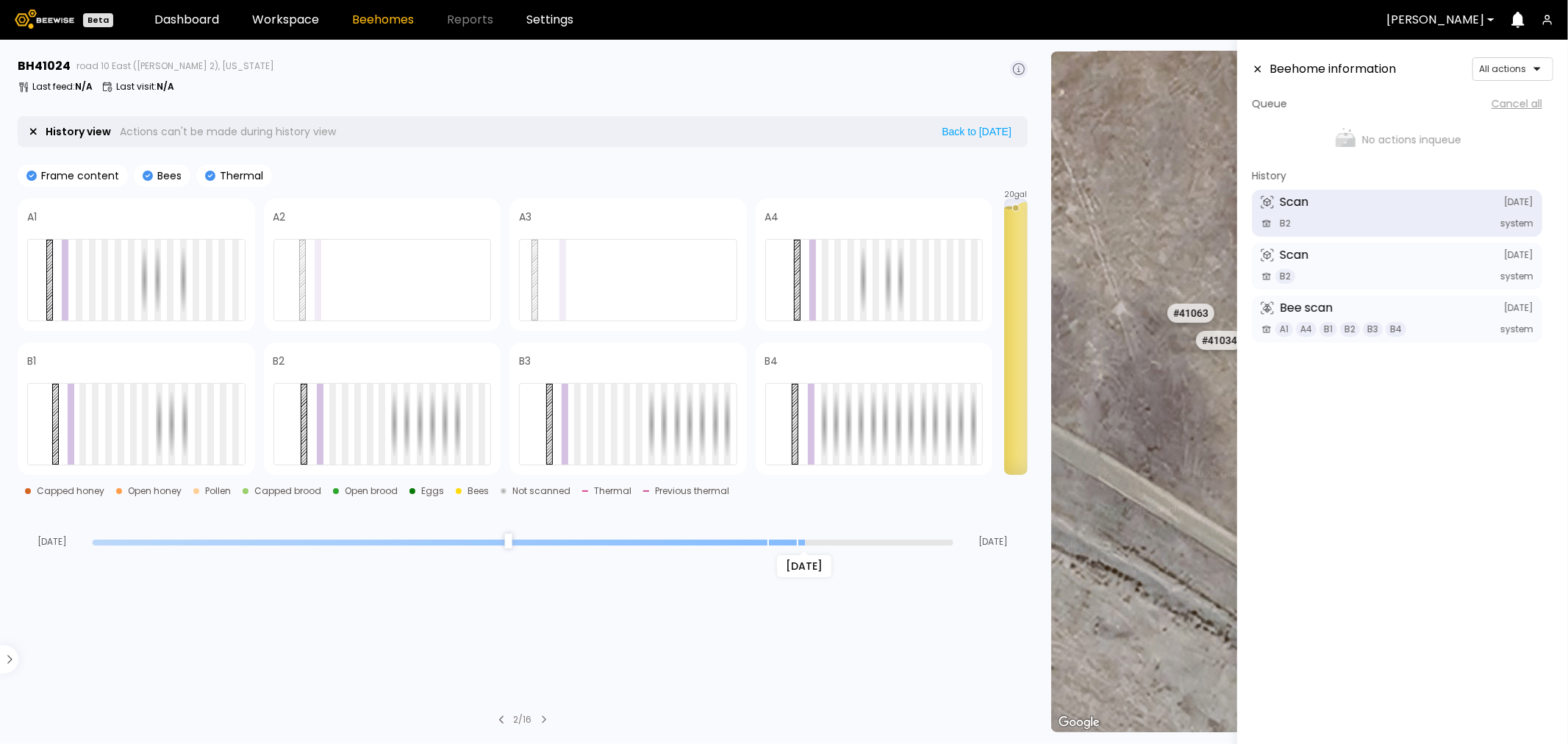
drag, startPoint x: 776, startPoint y: 540, endPoint x: 806, endPoint y: 549, distance: 31.3
type input "*"
click at [806, 545] on input "range" at bounding box center [522, 542] width 861 height 6
click at [1255, 66] on icon at bounding box center [1258, 69] width 7 height 7
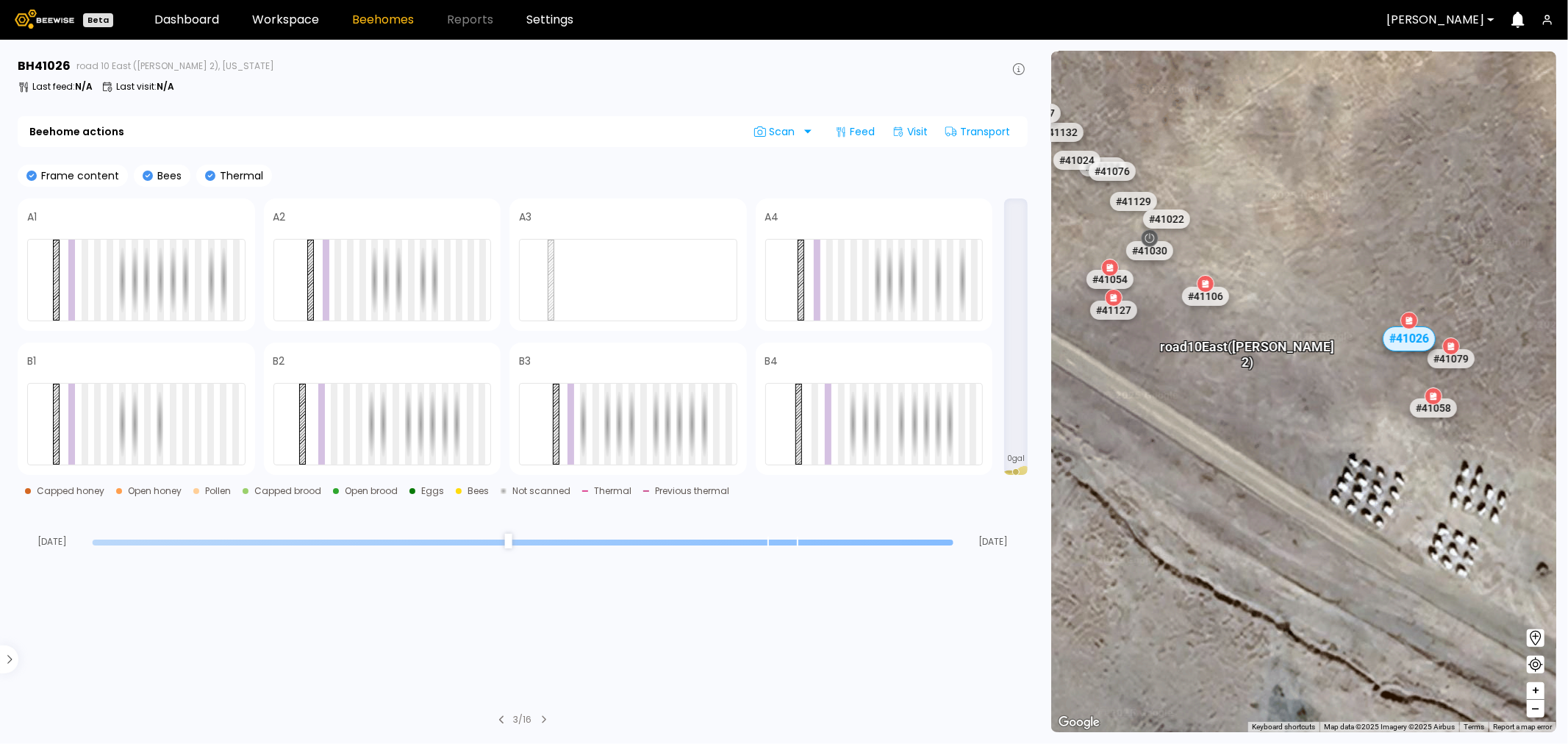
click at [1402, 341] on div "# 41026" at bounding box center [1409, 339] width 53 height 25
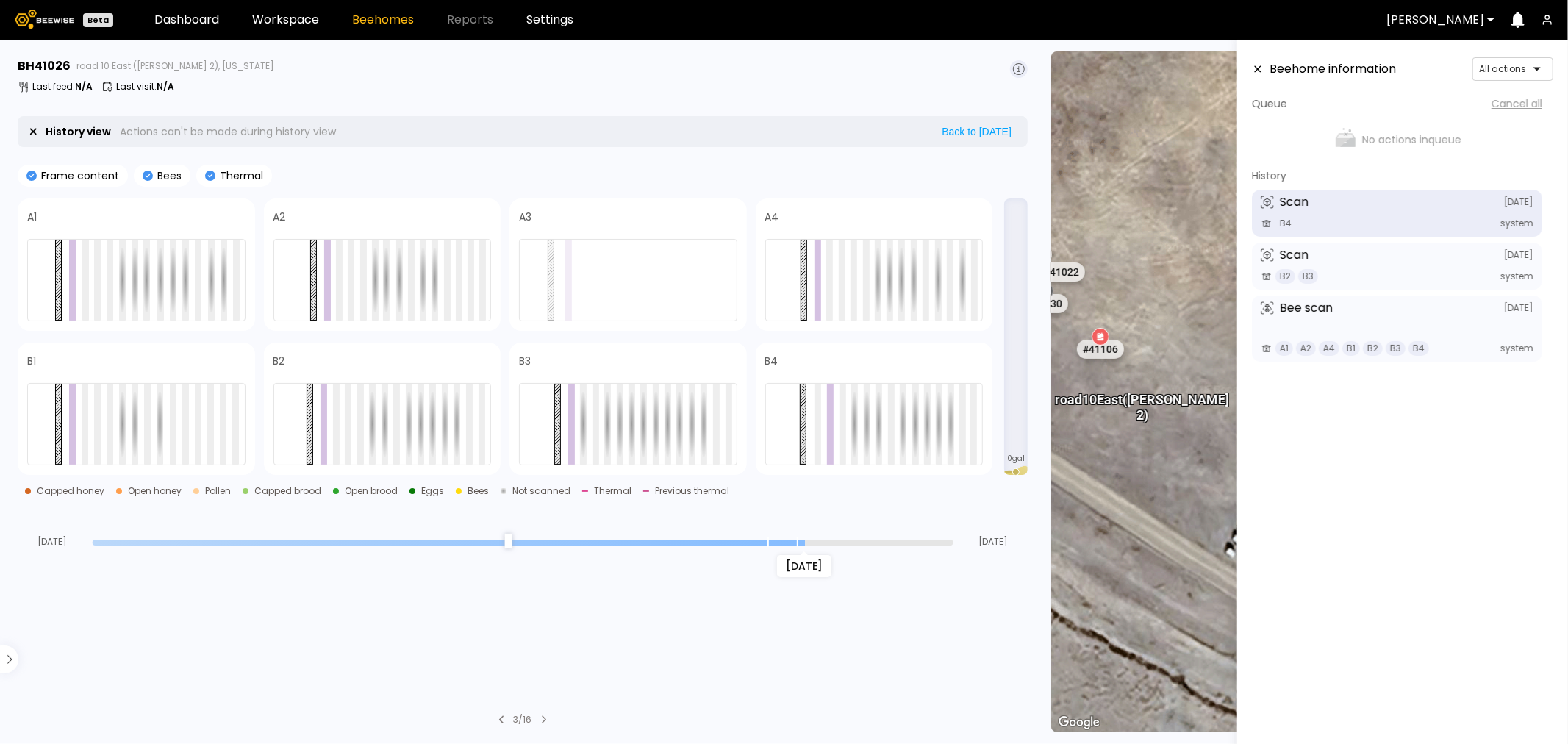
drag, startPoint x: 947, startPoint y: 541, endPoint x: 796, endPoint y: 548, distance: 151.2
click at [796, 545] on input "range" at bounding box center [522, 542] width 861 height 6
drag, startPoint x: 805, startPoint y: 539, endPoint x: 902, endPoint y: 526, distance: 97.9
click at [902, 539] on input "range" at bounding box center [522, 542] width 861 height 6
drag, startPoint x: 892, startPoint y: 543, endPoint x: 806, endPoint y: 526, distance: 87.7
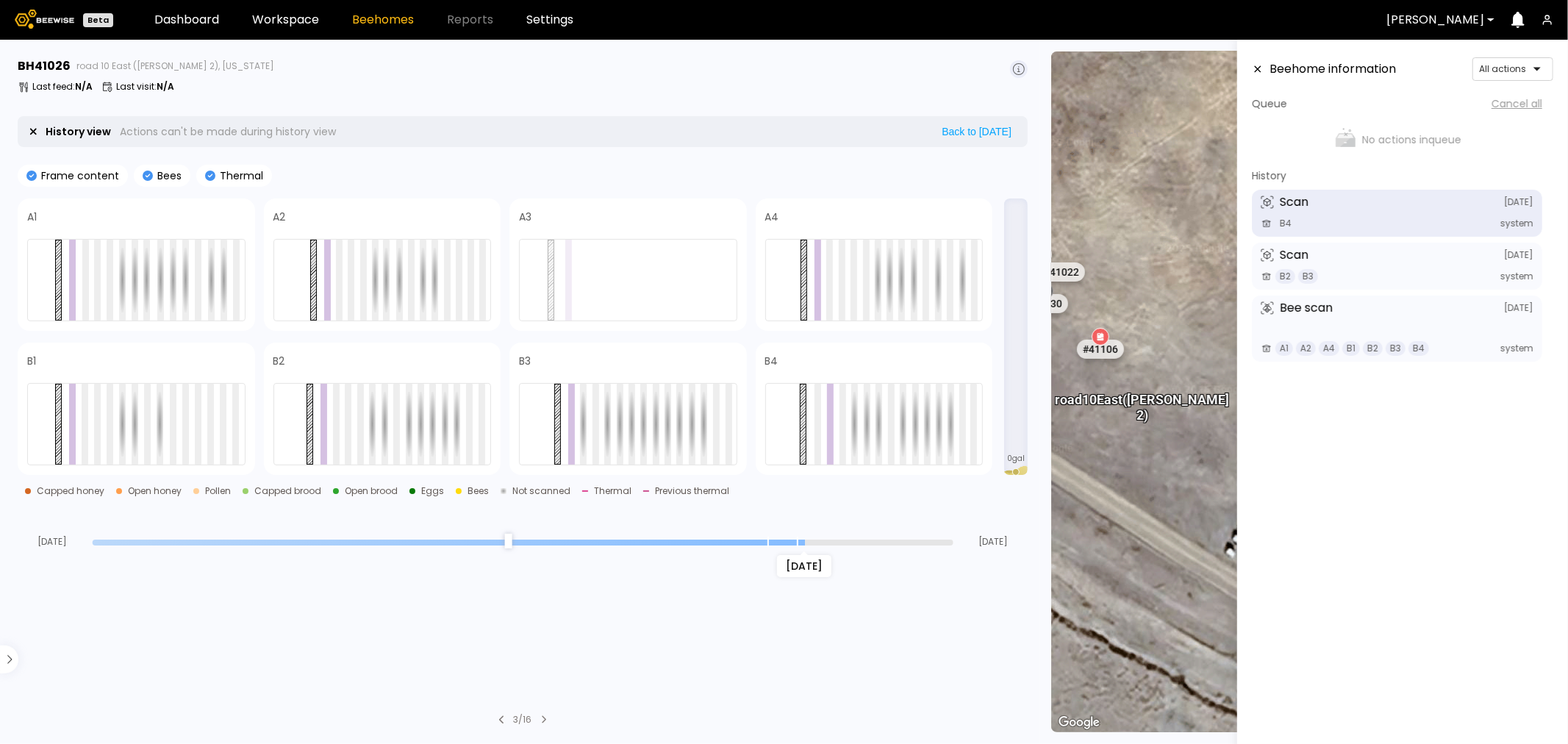
click at [806, 539] on input "range" at bounding box center [522, 542] width 861 height 6
click at [1251, 71] on aside "Beehome information All actions Queue Cancel all No actions in queue History Sc…" at bounding box center [1402, 411] width 331 height 744
click at [1263, 72] on icon at bounding box center [1258, 69] width 12 height 10
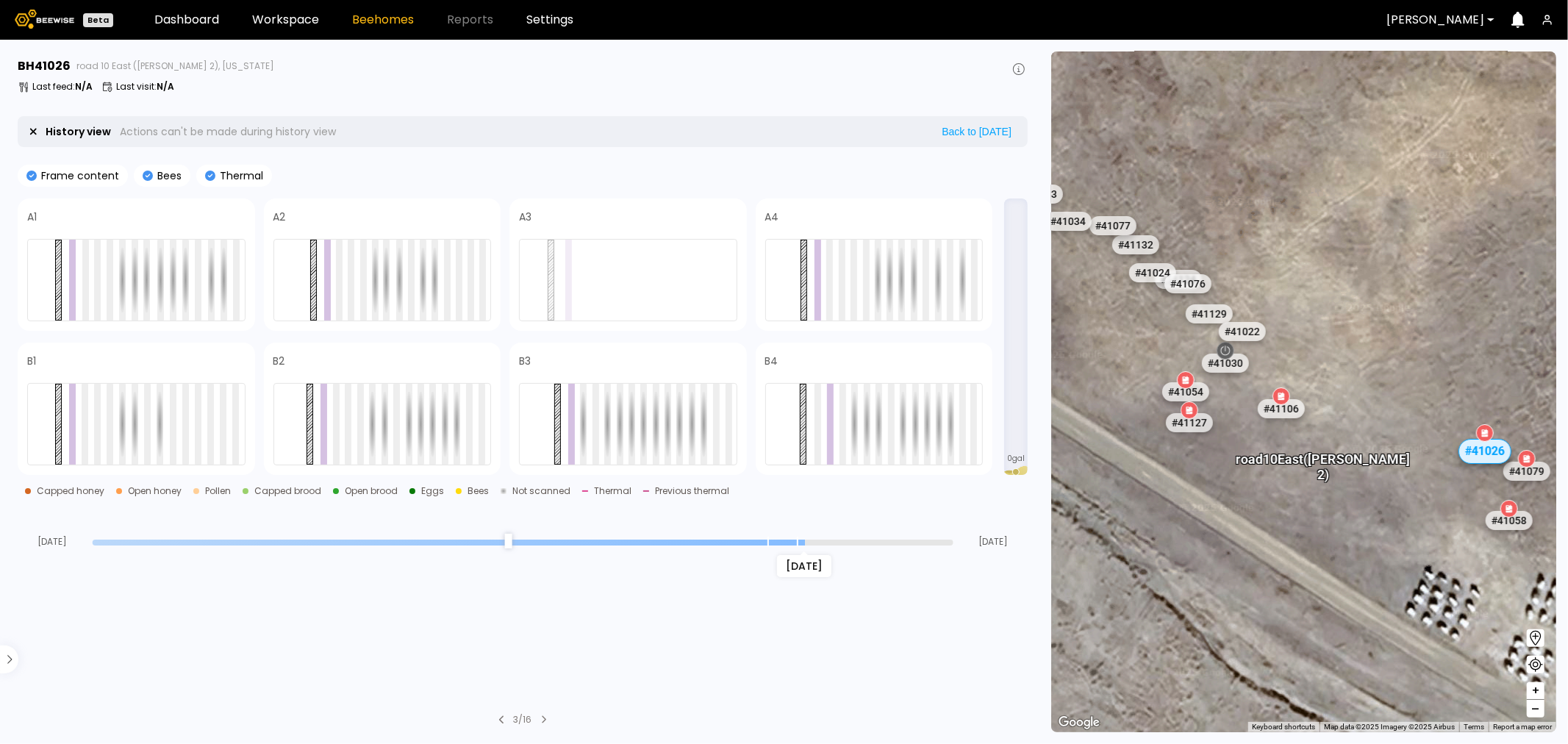
drag, startPoint x: 1157, startPoint y: 383, endPoint x: 1332, endPoint y: 438, distance: 183.4
click at [1332, 438] on div "road 10 East ([PERSON_NAME] 2)" at bounding box center [1323, 458] width 174 height 47
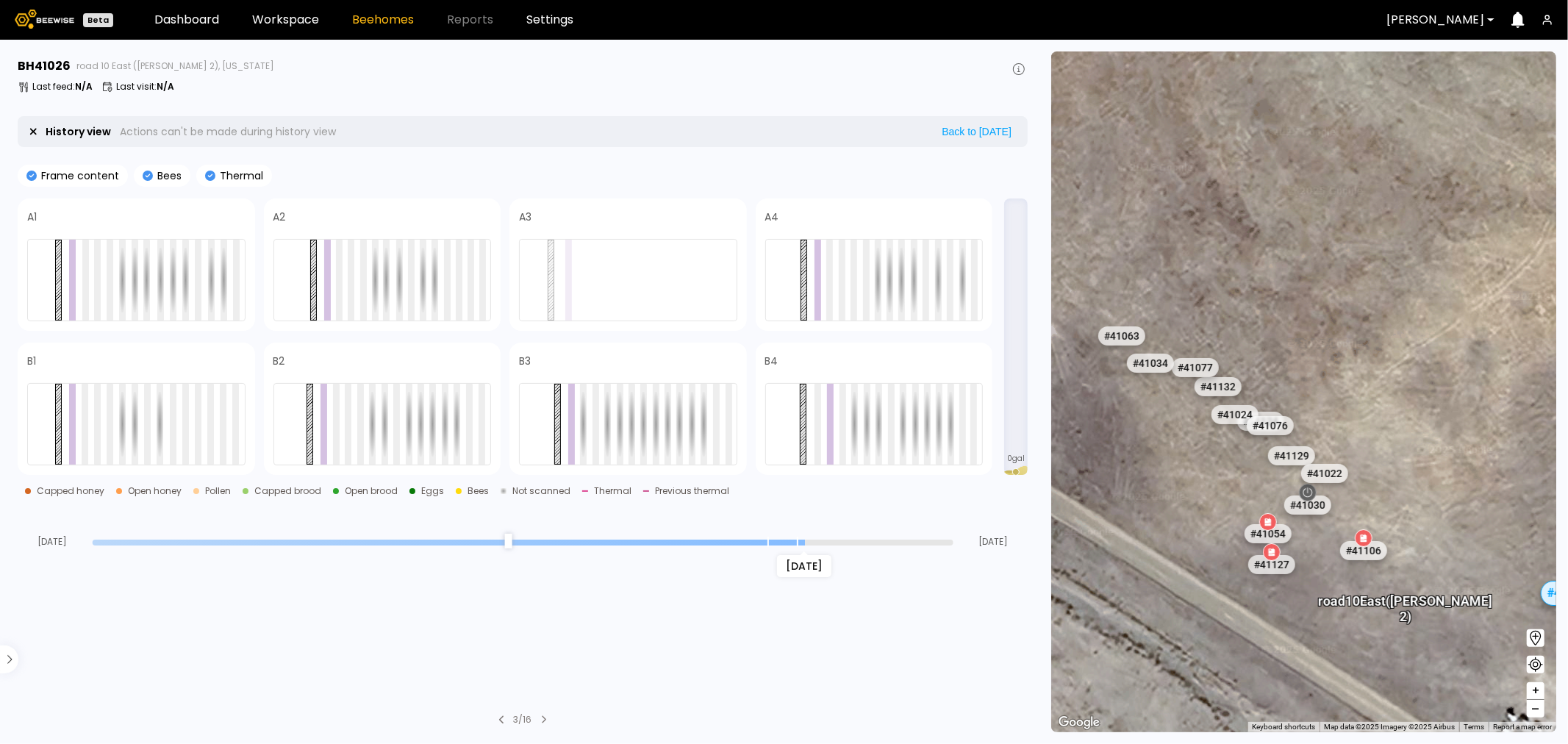
drag, startPoint x: 1127, startPoint y: 336, endPoint x: 1206, endPoint y: 479, distance: 163.4
click at [1206, 479] on div "# 41048 # 41101 # 40069 # 40113 # 40702 # 40306 # 40200 # 41140 # 40736 # 40345…" at bounding box center [1304, 392] width 505 height 681
click at [1159, 370] on div "# 41034" at bounding box center [1150, 363] width 52 height 24
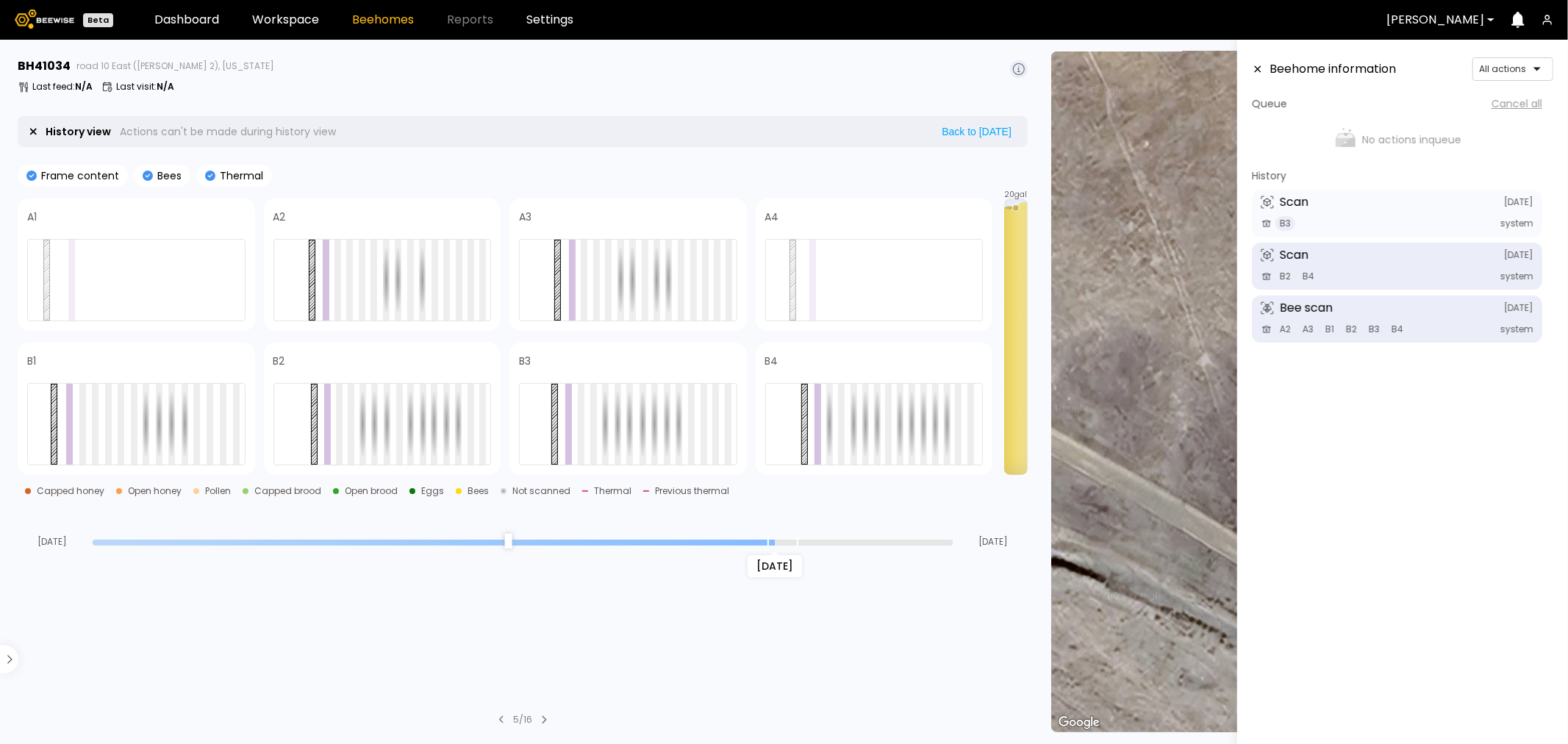
drag, startPoint x: 947, startPoint y: 540, endPoint x: 768, endPoint y: 545, distance: 179.1
click at [768, 545] on input "range" at bounding box center [522, 542] width 861 height 6
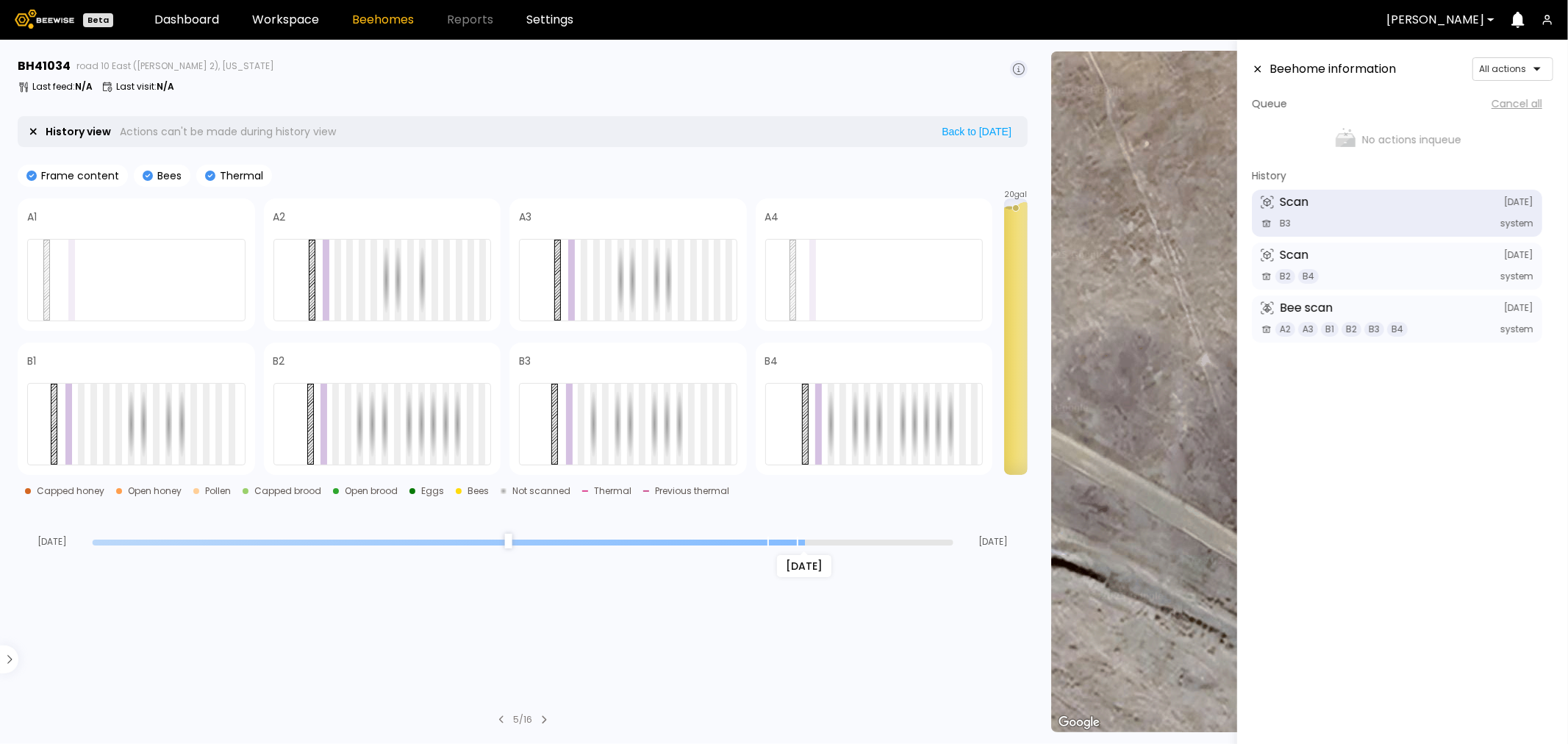
drag, startPoint x: 776, startPoint y: 545, endPoint x: 792, endPoint y: 545, distance: 16.0
click at [792, 545] on input "range" at bounding box center [522, 542] width 861 height 6
click at [1259, 69] on icon at bounding box center [1258, 69] width 7 height 7
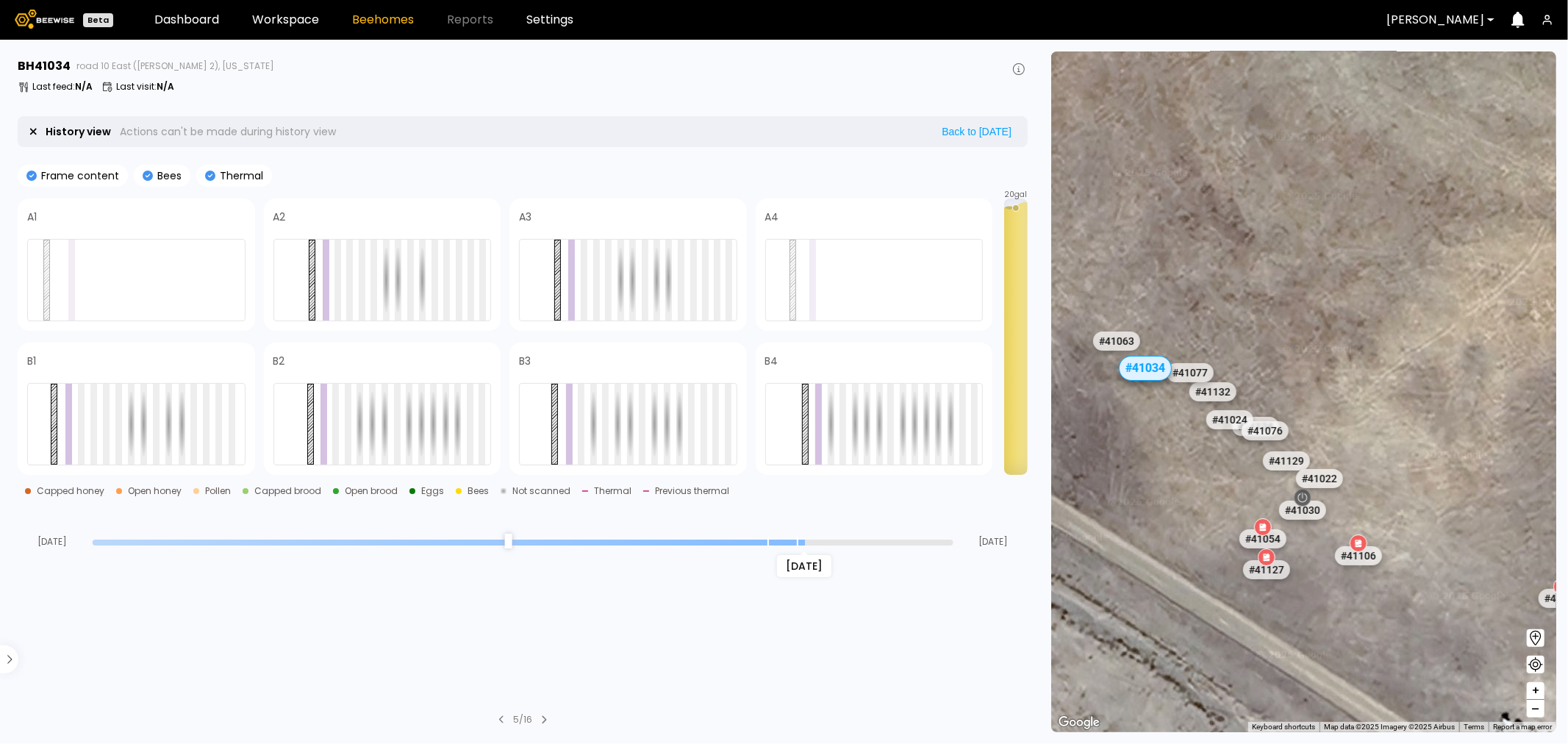
drag, startPoint x: 1372, startPoint y: 493, endPoint x: 1192, endPoint y: 466, distance: 182.0
click at [1192, 466] on div "# 41048 # 41101 # 40069 # 40113 # 40702 # 40306 # 40200 # 41140 # 40736 # 40345…" at bounding box center [1304, 392] width 505 height 681
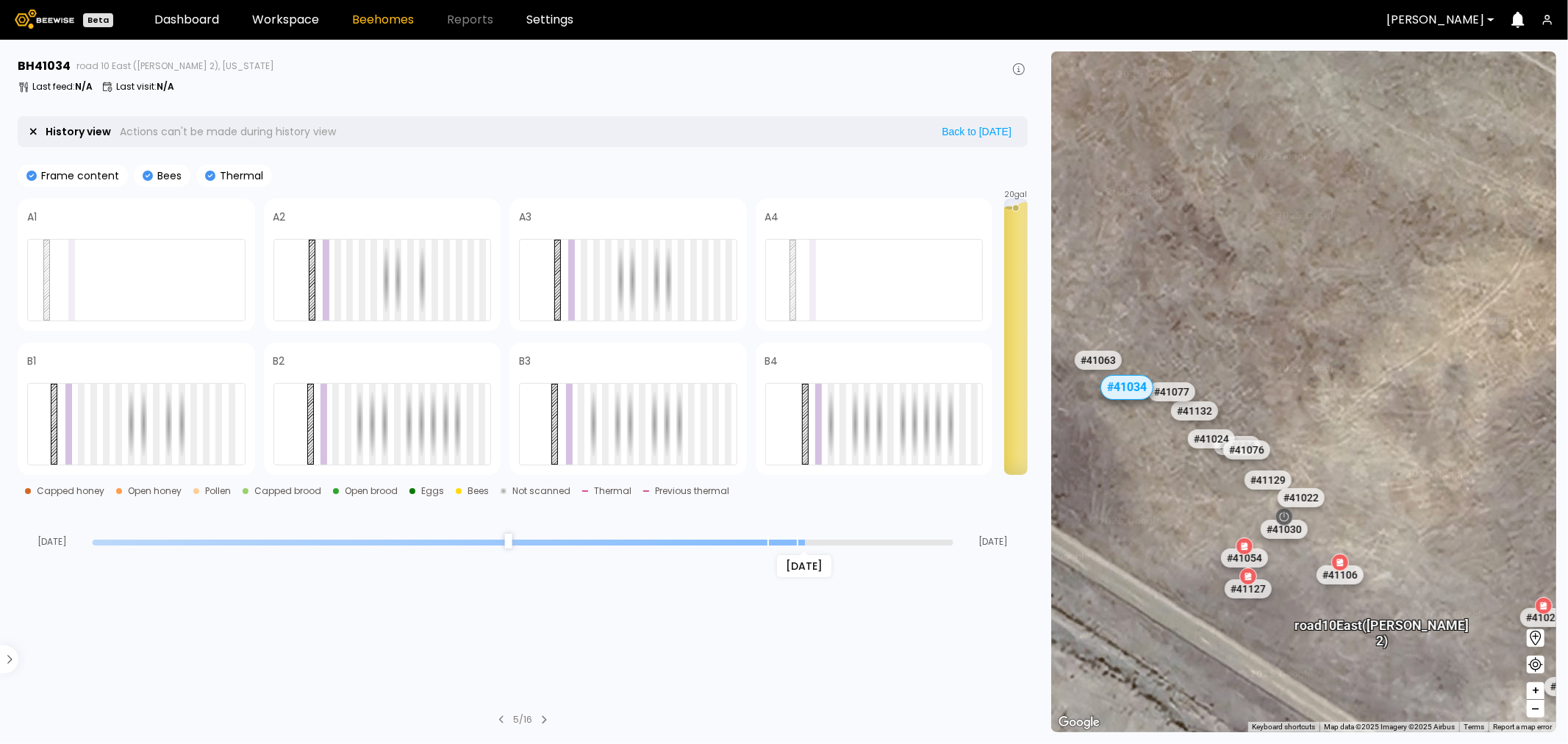
drag, startPoint x: 1388, startPoint y: 577, endPoint x: 1398, endPoint y: 598, distance: 23.3
click at [1398, 598] on div "# 41048 # 41101 # 40069 # 40113 # 40702 # 40306 # 40200 # 41140 # 40736 # 40345…" at bounding box center [1304, 392] width 505 height 681
click at [1254, 562] on div "# 41054" at bounding box center [1245, 558] width 52 height 24
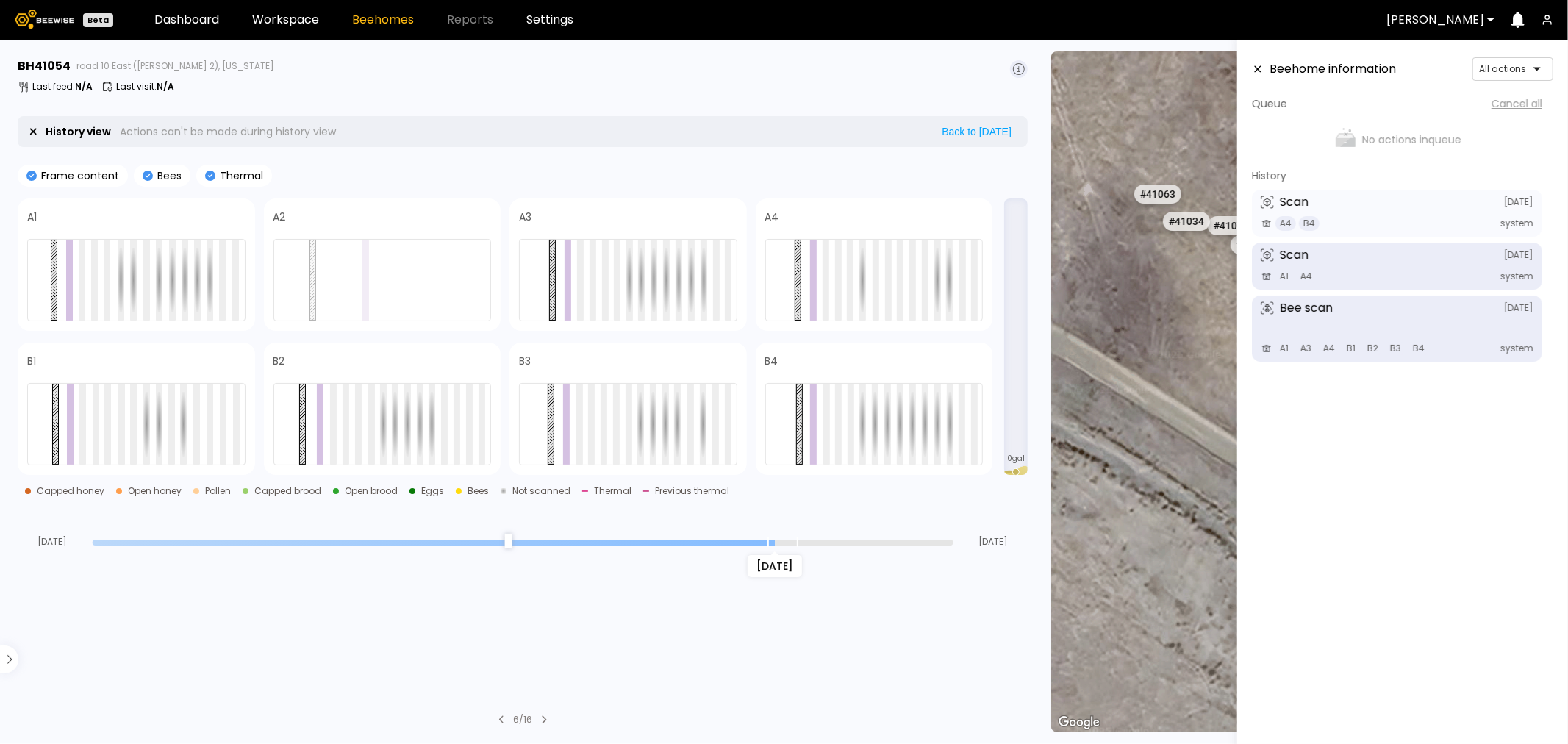
drag, startPoint x: 947, startPoint y: 544, endPoint x: 777, endPoint y: 540, distance: 170.0
click at [777, 540] on input "range" at bounding box center [522, 542] width 861 height 6
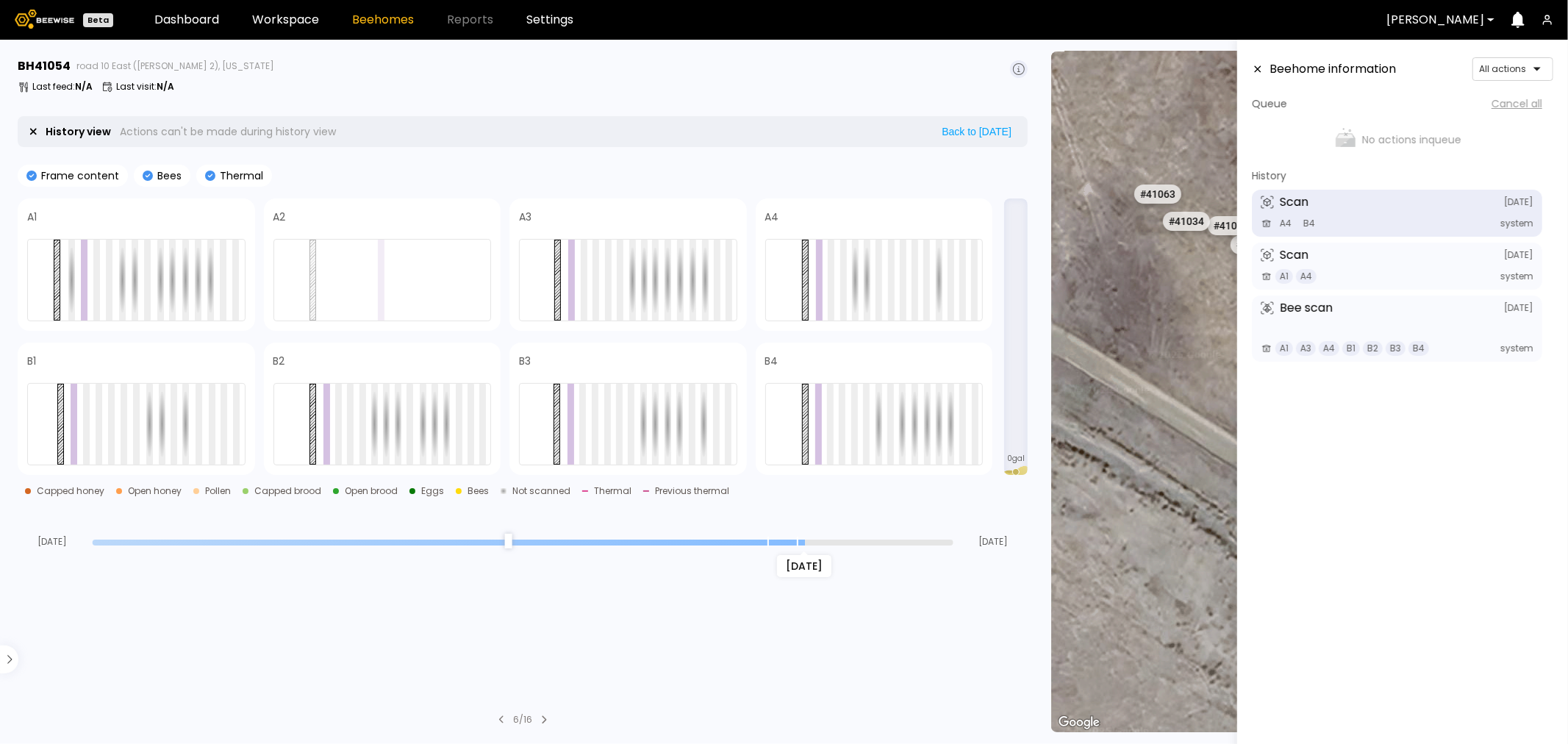
drag, startPoint x: 775, startPoint y: 543, endPoint x: 805, endPoint y: 548, distance: 30.4
click at [805, 545] on input "range" at bounding box center [522, 542] width 861 height 6
click at [1258, 66] on icon at bounding box center [1258, 69] width 12 height 10
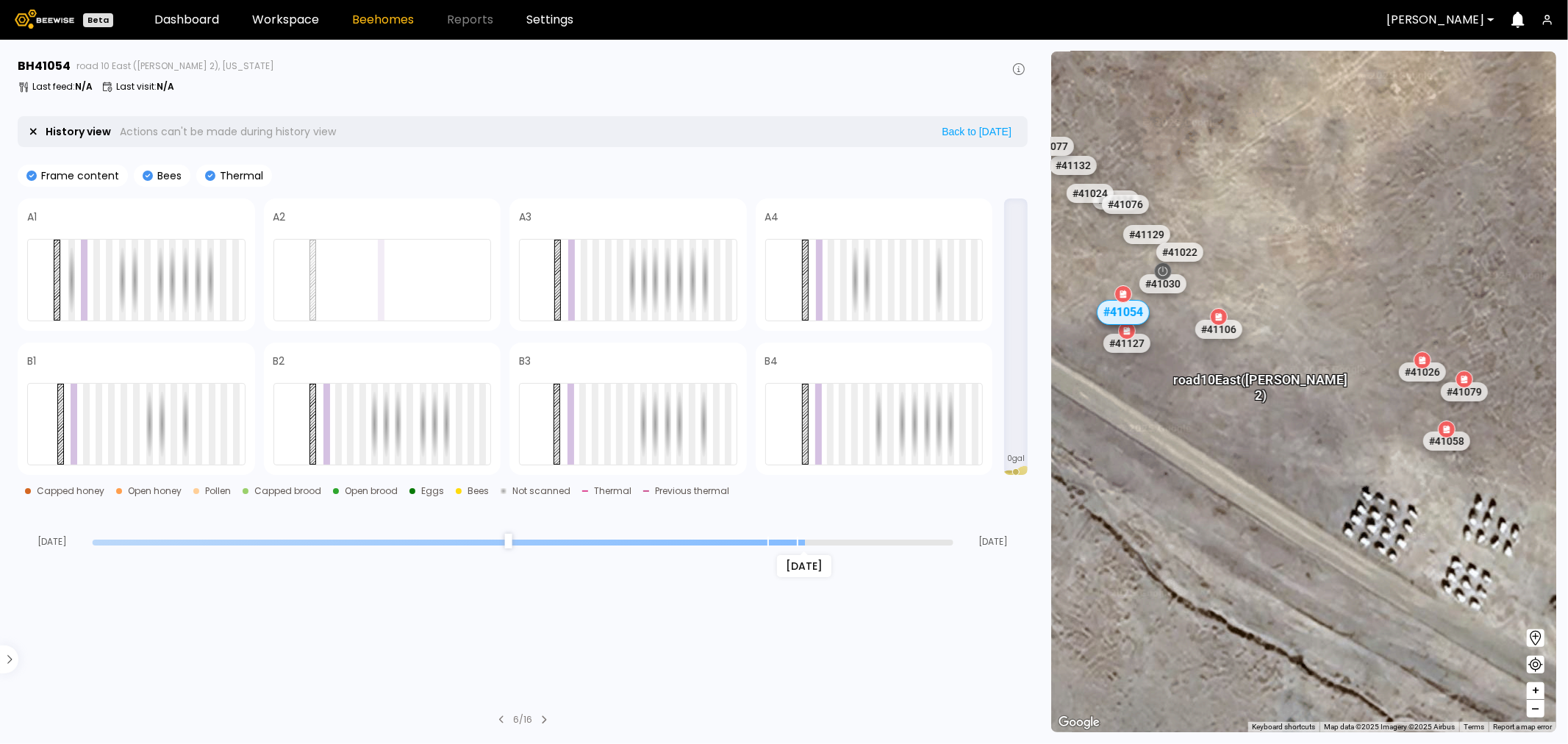
drag, startPoint x: 1336, startPoint y: 290, endPoint x: 1223, endPoint y: 257, distance: 117.7
click at [1223, 257] on div "# 41022" at bounding box center [1204, 262] width 47 height 19
click at [1459, 438] on div "# 41058" at bounding box center [1447, 441] width 52 height 24
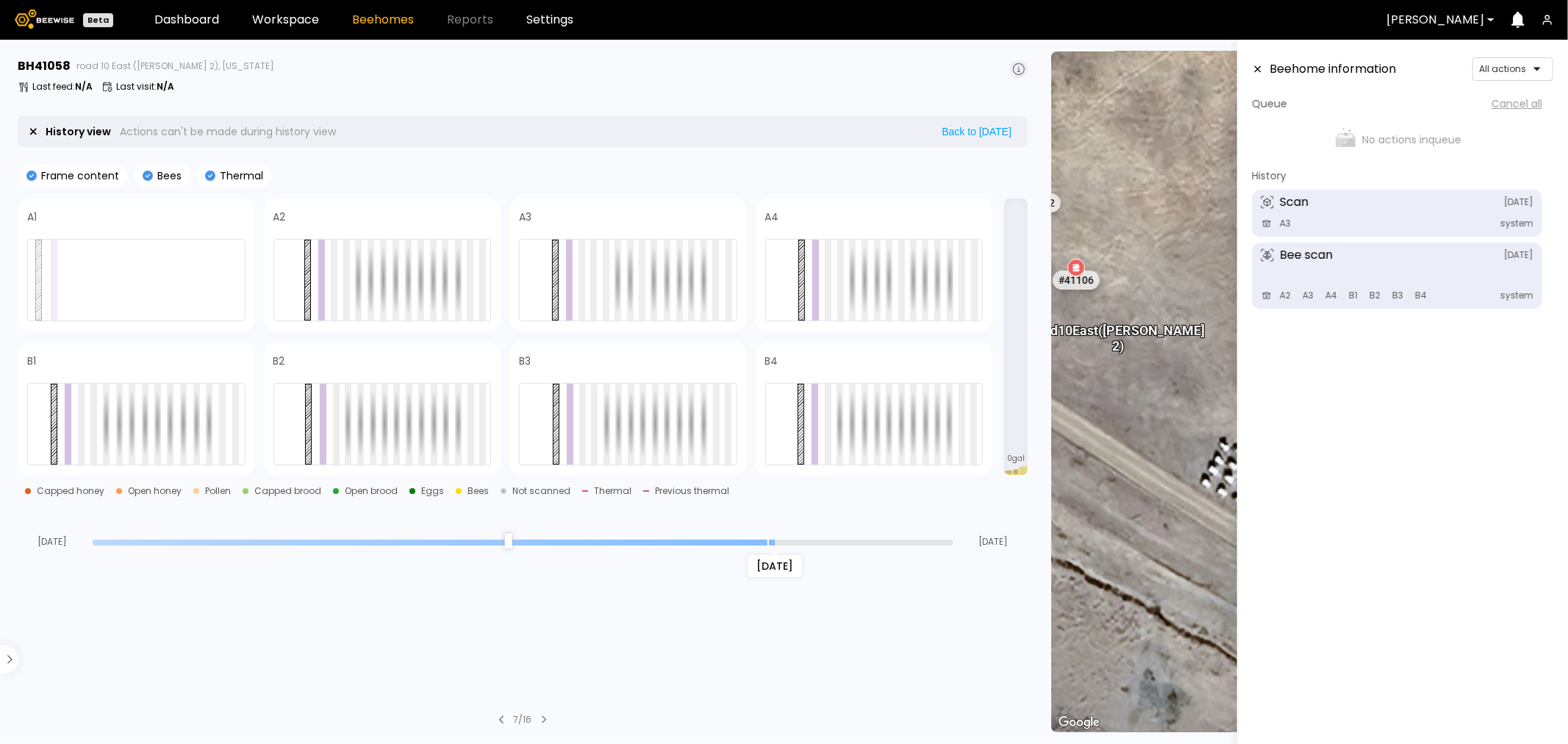
drag, startPoint x: 947, startPoint y: 539, endPoint x: 776, endPoint y: 545, distance: 171.1
click at [776, 545] on input "range" at bounding box center [522, 542] width 861 height 6
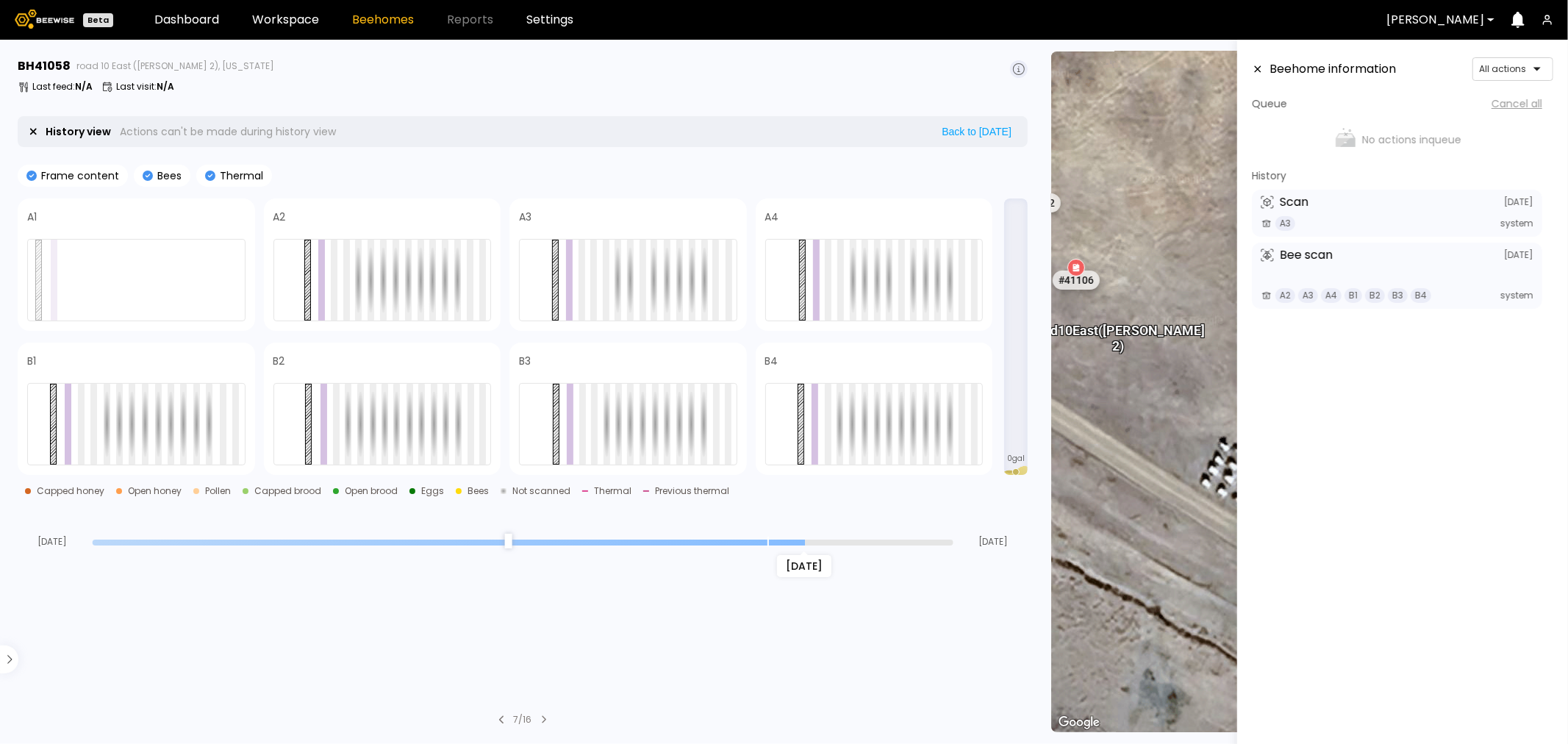
drag, startPoint x: 772, startPoint y: 533, endPoint x: 794, endPoint y: 533, distance: 22.0
click at [794, 539] on input "range" at bounding box center [522, 542] width 861 height 6
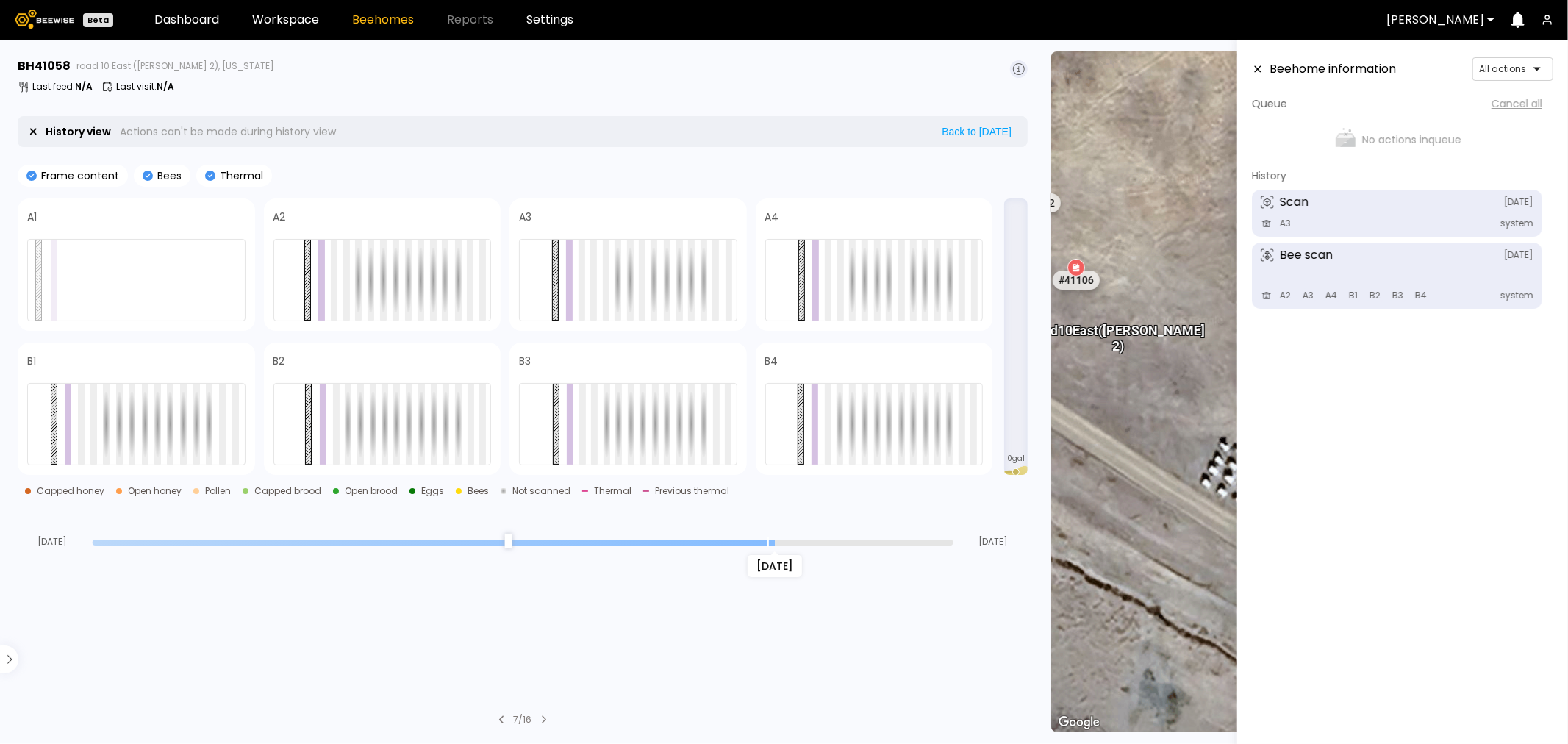
drag, startPoint x: 804, startPoint y: 540, endPoint x: 782, endPoint y: 540, distance: 22.0
click at [782, 540] on input "range" at bounding box center [522, 542] width 861 height 6
click at [1256, 69] on icon at bounding box center [1258, 69] width 12 height 10
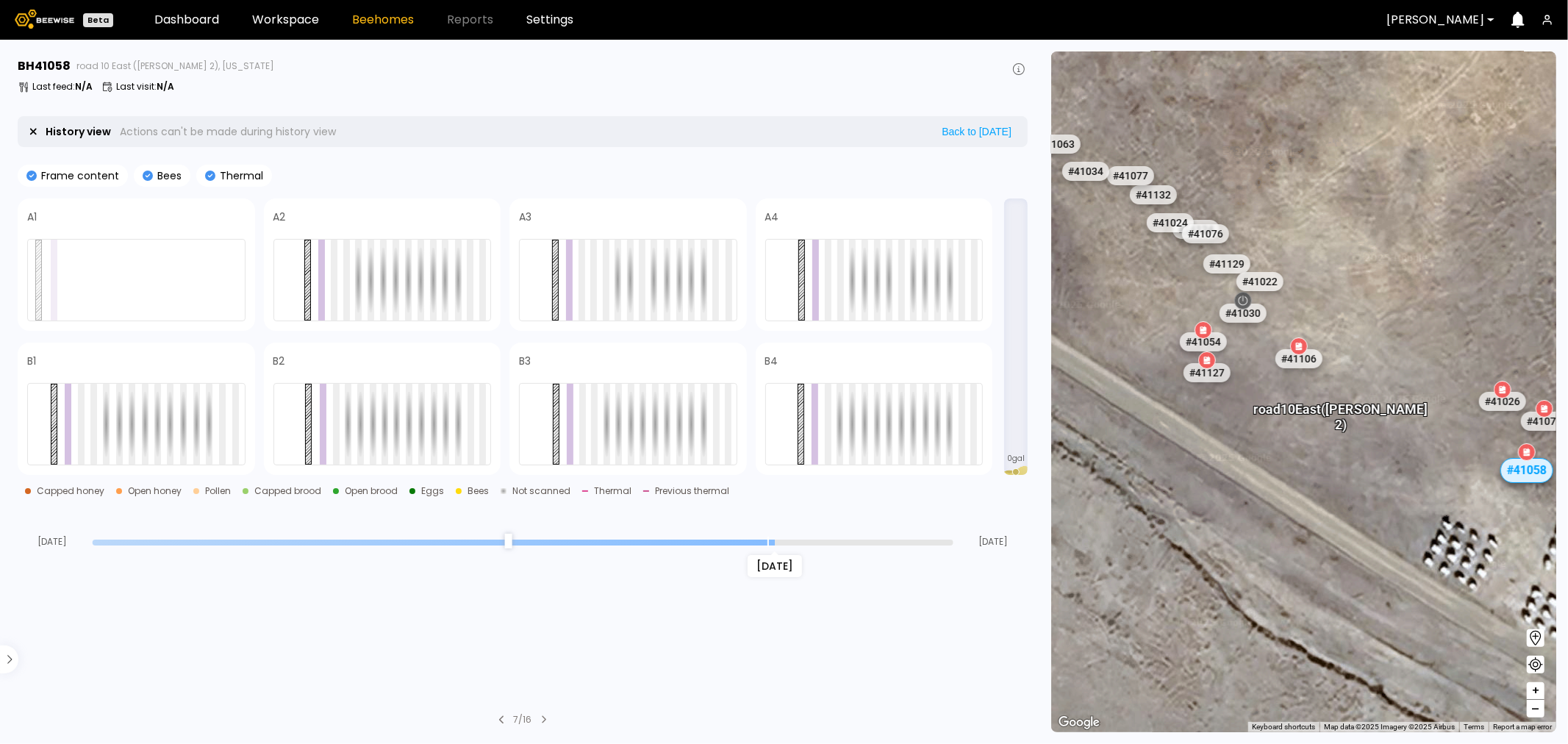
drag, startPoint x: 1182, startPoint y: 328, endPoint x: 1406, endPoint y: 407, distance: 237.5
click at [1406, 407] on div "# 41048 # 41101 # 40069 # 40113 # 40702 # 40306 # 40200 # 41140 # 40736 # 40345…" at bounding box center [1304, 392] width 505 height 681
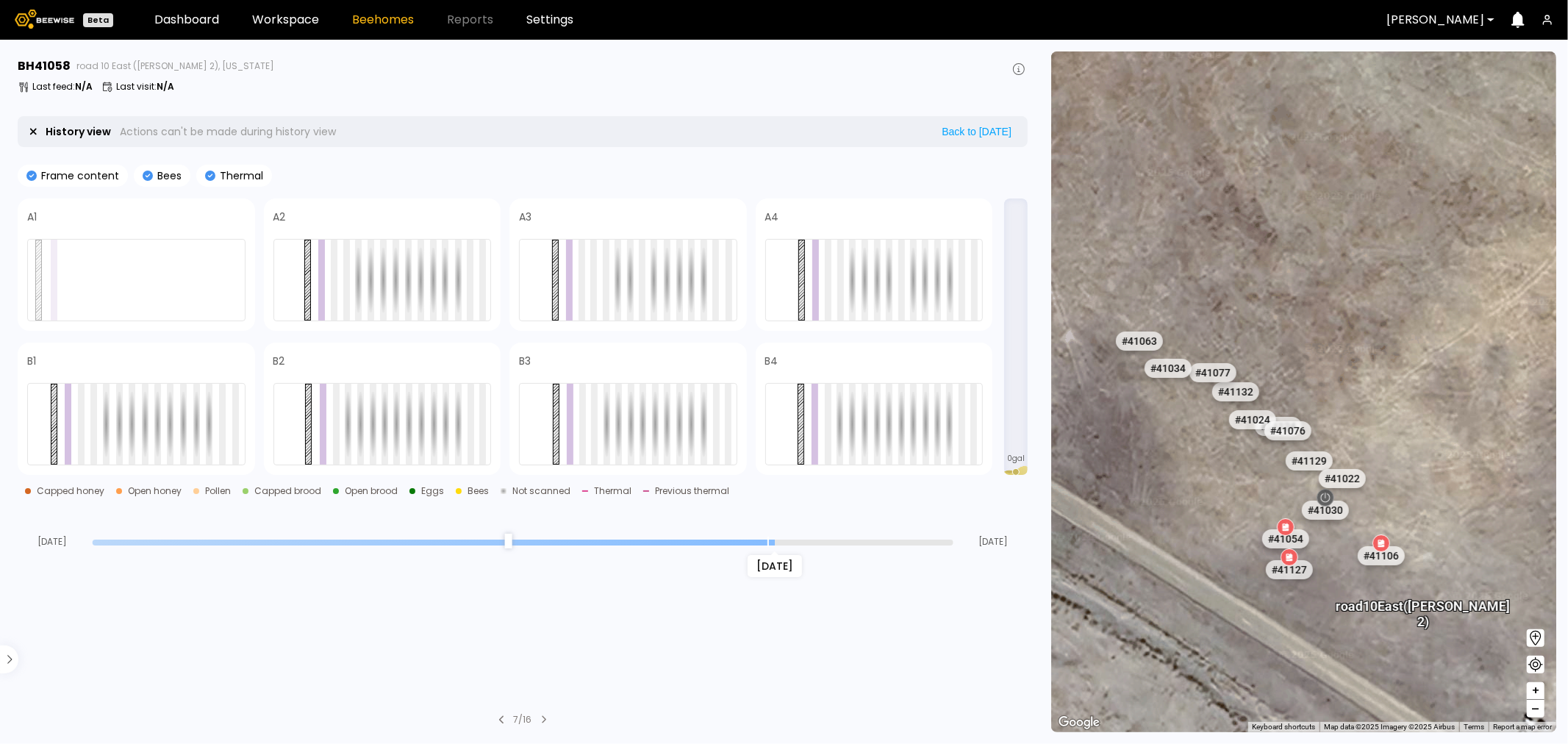
drag, startPoint x: 1135, startPoint y: 237, endPoint x: 1211, endPoint y: 422, distance: 200.0
click at [1217, 437] on div "# 41048 # 41101 # 40069 # 40113 # 40702 # 40306 # 40200 # 41140 # 40736 # 40345…" at bounding box center [1304, 392] width 505 height 681
click at [1140, 336] on div "# 41063" at bounding box center [1138, 338] width 52 height 24
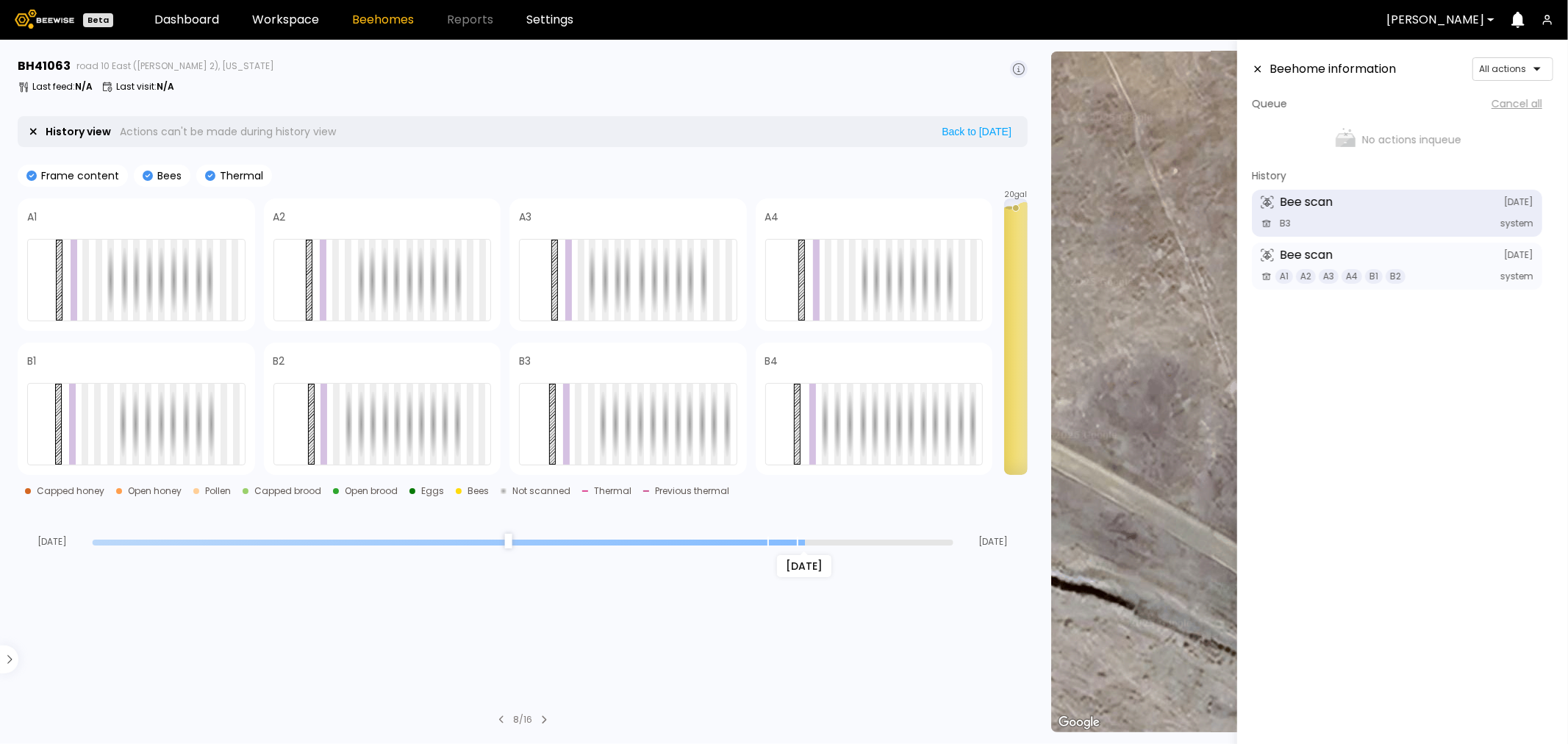
drag, startPoint x: 951, startPoint y: 541, endPoint x: 796, endPoint y: 563, distance: 156.6
click at [796, 545] on input "range" at bounding box center [522, 542] width 861 height 6
click at [1255, 69] on icon at bounding box center [1258, 69] width 12 height 10
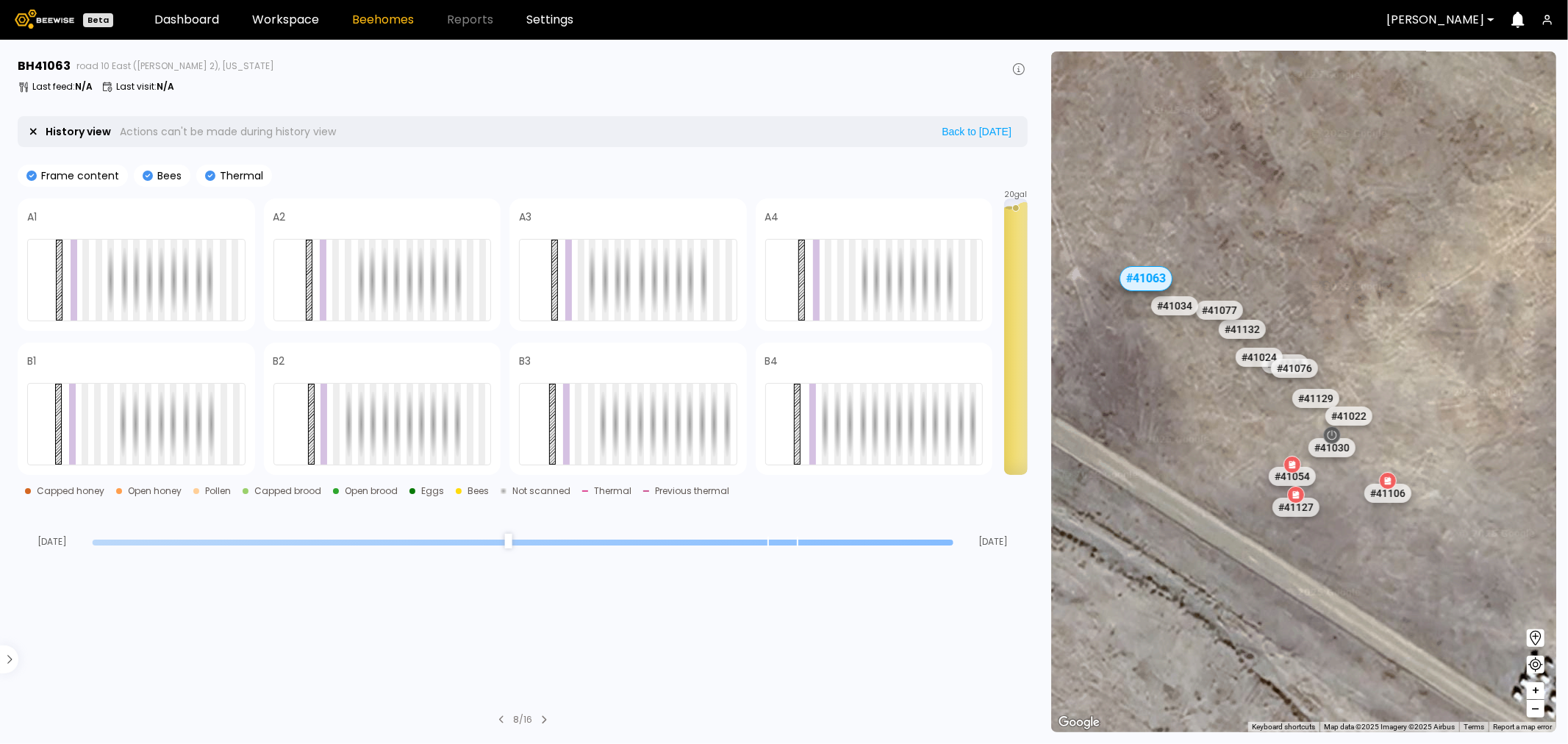
drag, startPoint x: 1376, startPoint y: 542, endPoint x: 1214, endPoint y: 424, distance: 200.4
click at [1214, 424] on div "# 41048 # 41101 # 40069 # 40113 # 40702 # 40306 # 40200 # 41140 # 40736 # 40345…" at bounding box center [1304, 392] width 505 height 681
click at [1293, 365] on div "# 41076" at bounding box center [1294, 368] width 52 height 24
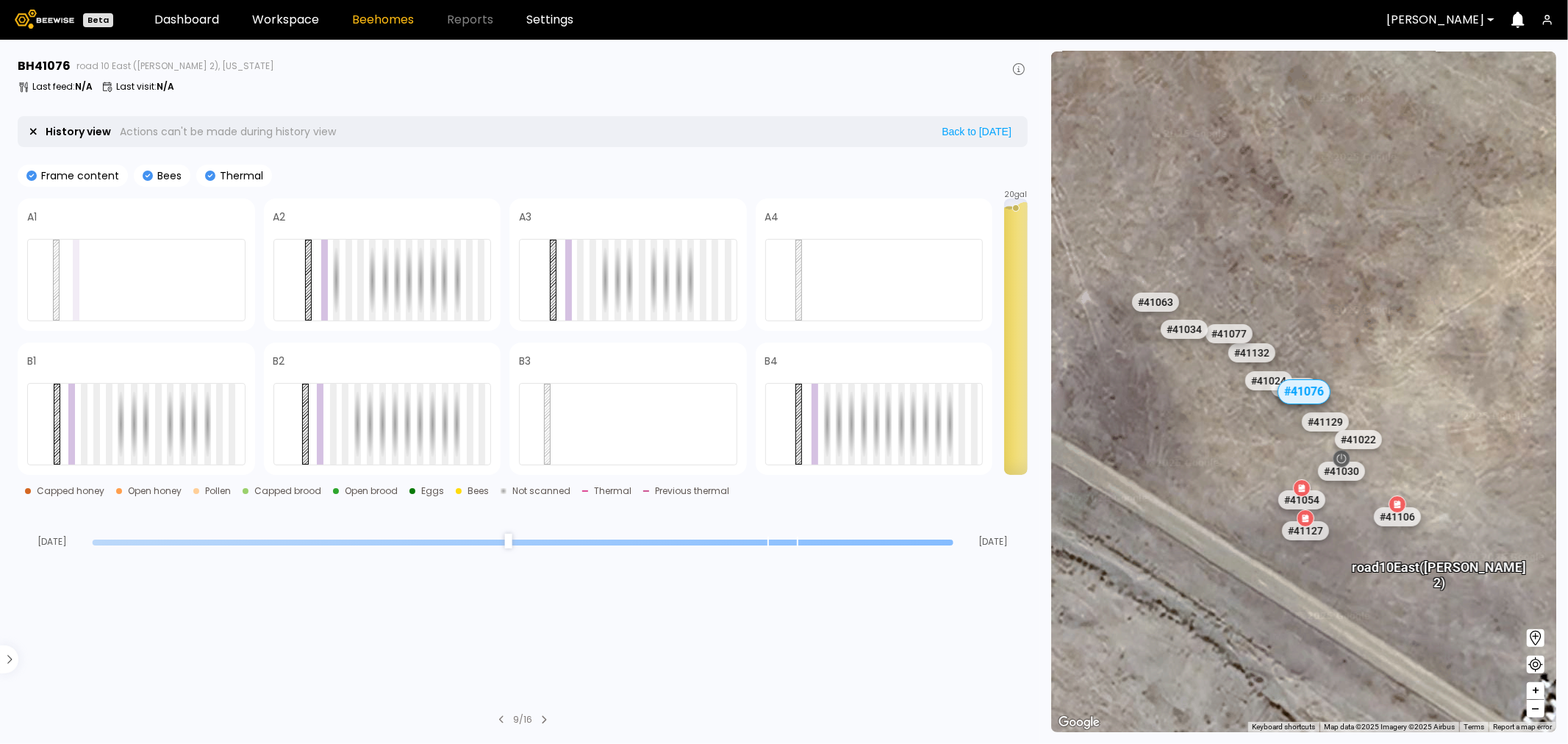
click at [952, 540] on div "Aug [DATE]" at bounding box center [522, 526] width 1010 height 40
click at [864, 538] on div at bounding box center [522, 542] width 861 height 10
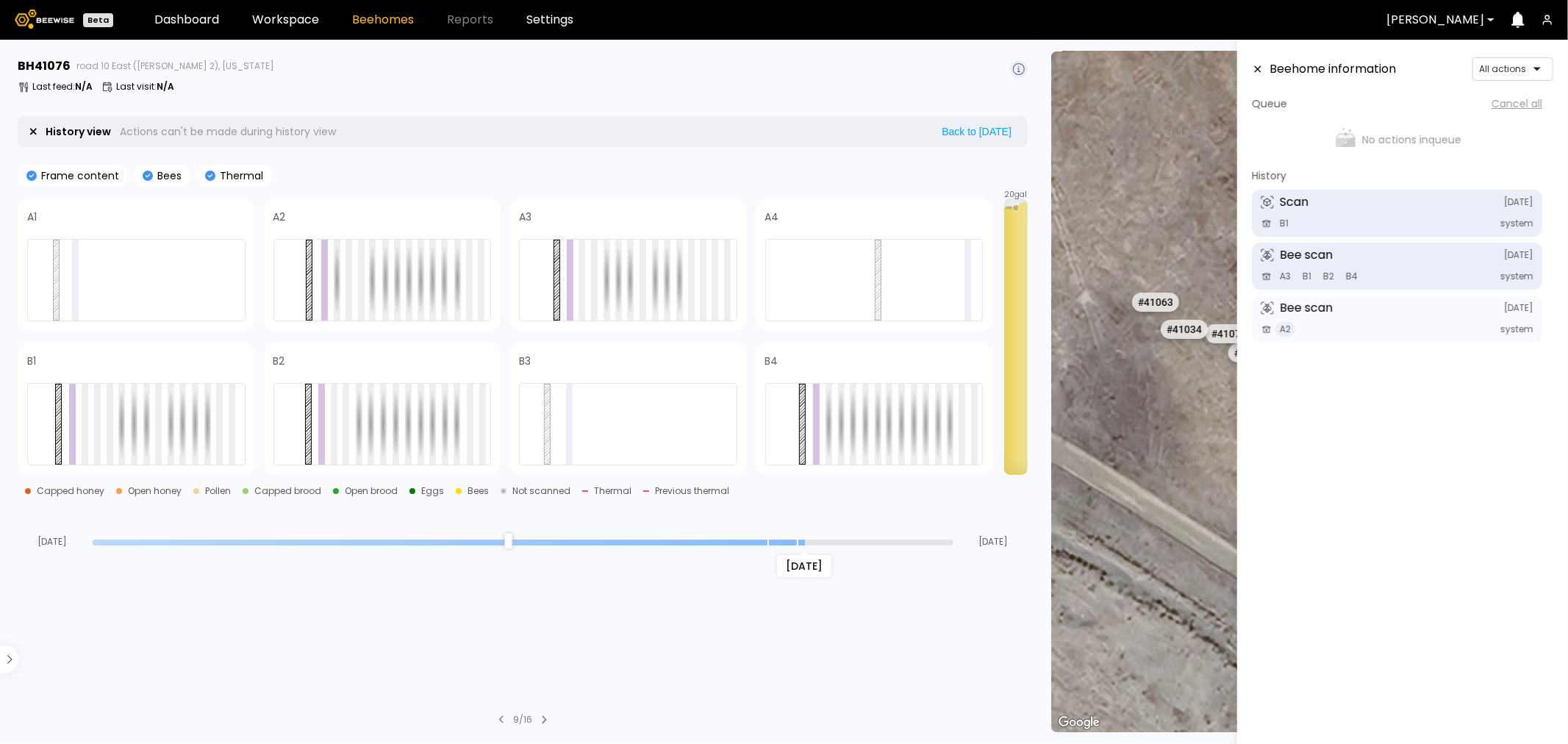
click at [796, 539] on input "range" at bounding box center [522, 542] width 861 height 6
click at [831, 540] on input "range" at bounding box center [522, 542] width 861 height 6
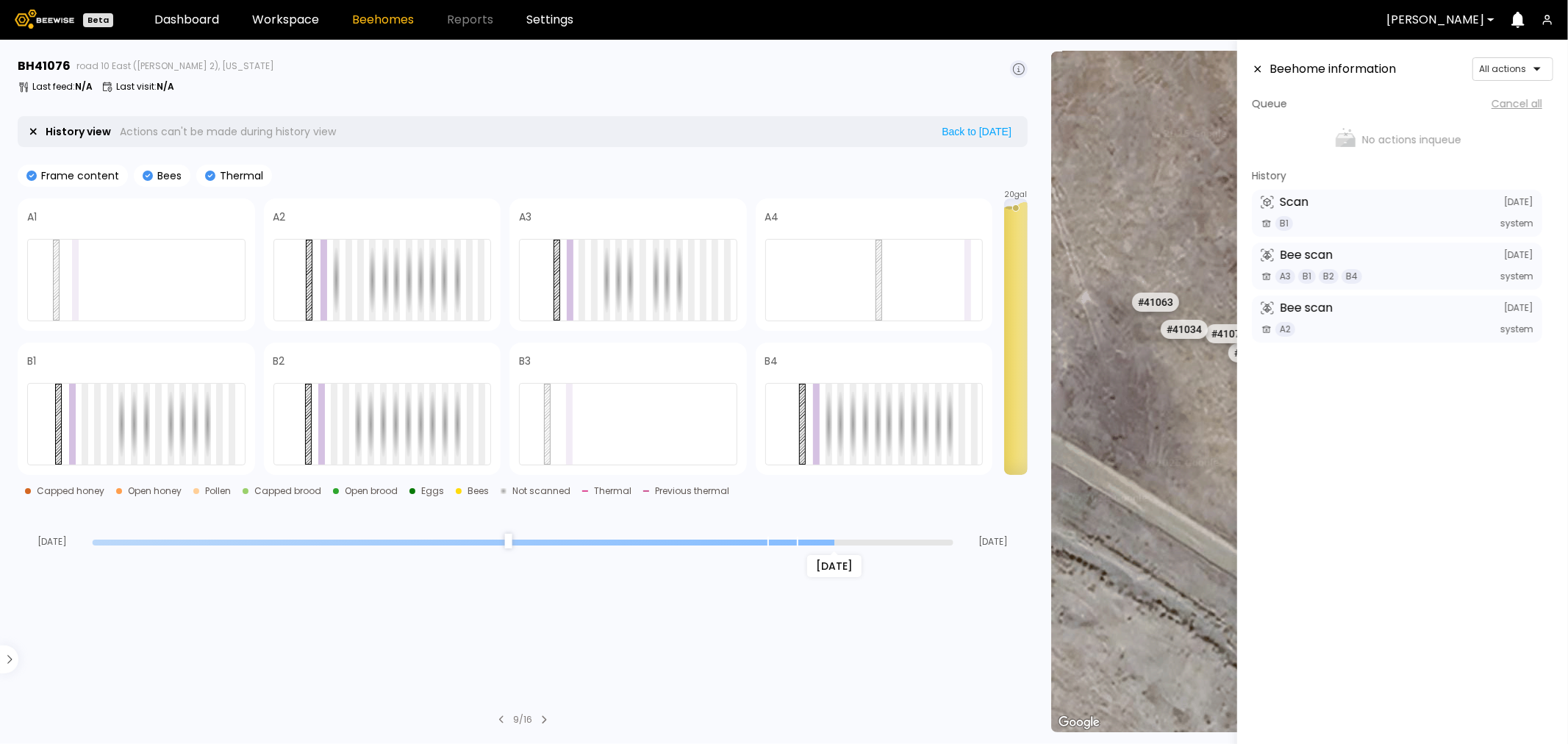
click at [860, 544] on input "range" at bounding box center [522, 542] width 861 height 6
click at [941, 551] on section "BH 41076 road 10 East ([PERSON_NAME] 2), [US_STATE] Last feed : N/A Last visit …" at bounding box center [523, 392] width 1030 height 704
click at [910, 541] on input "range" at bounding box center [522, 542] width 861 height 6
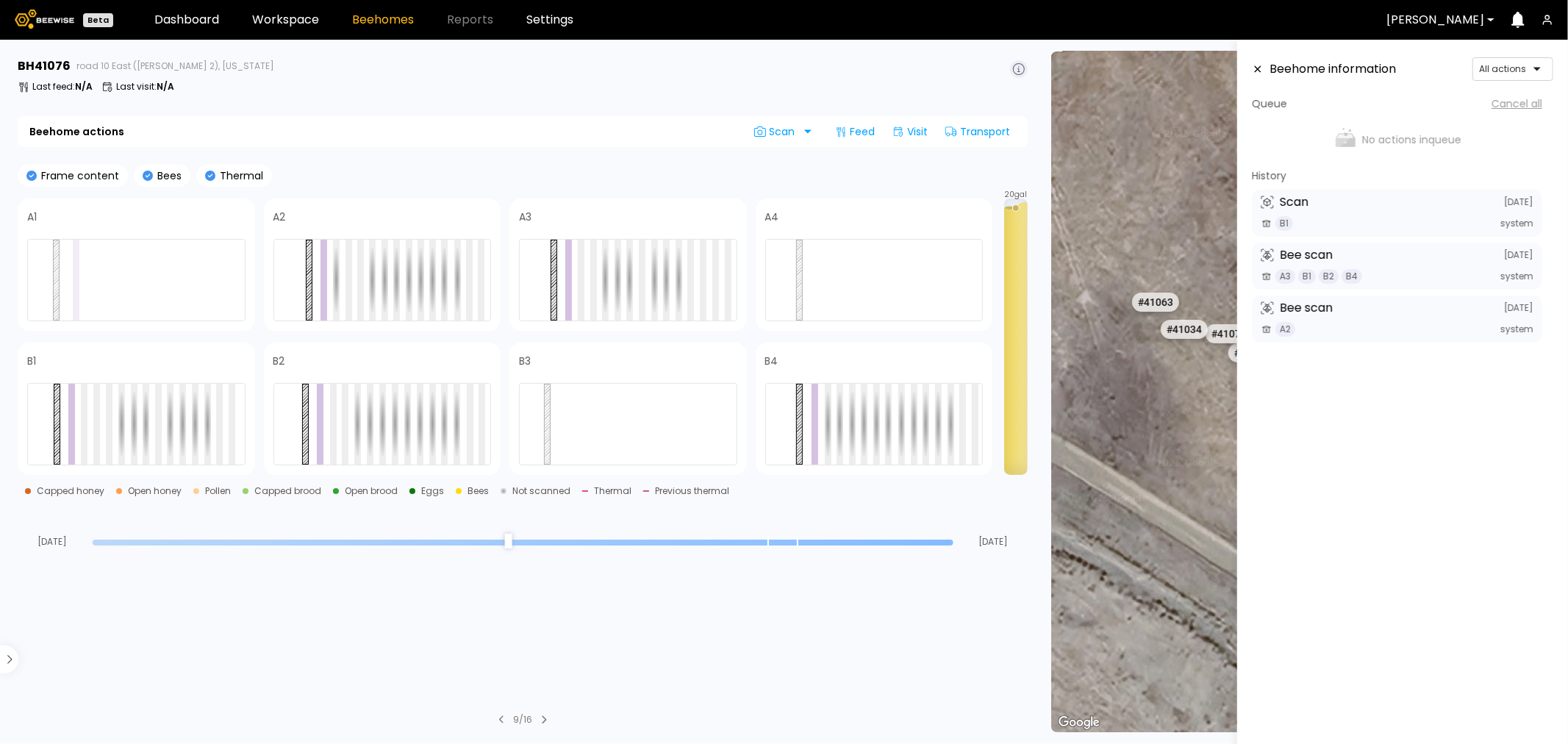
click at [950, 544] on input "range" at bounding box center [522, 542] width 861 height 6
click at [807, 544] on input "range" at bounding box center [522, 542] width 861 height 6
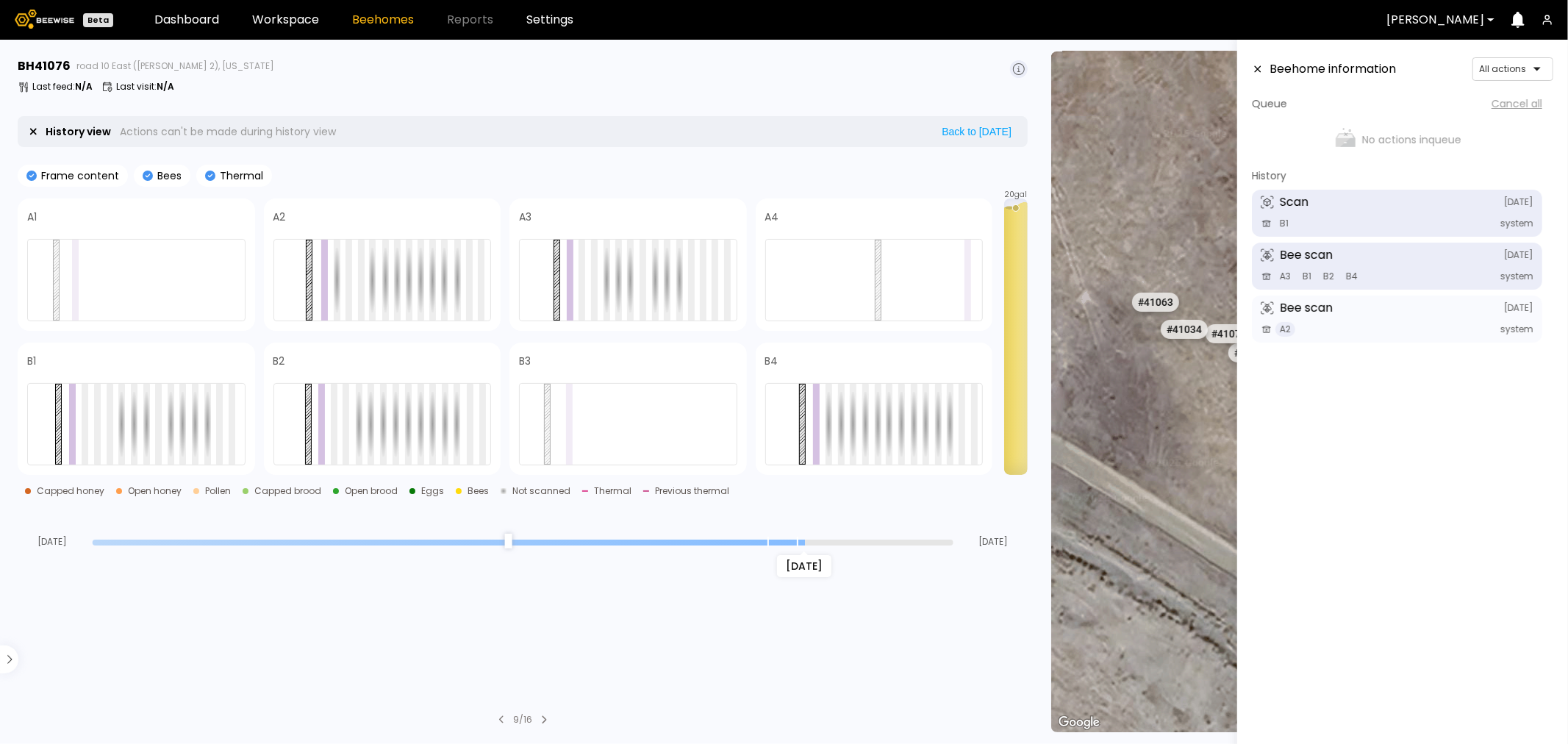
click at [1253, 68] on icon at bounding box center [1258, 69] width 12 height 10
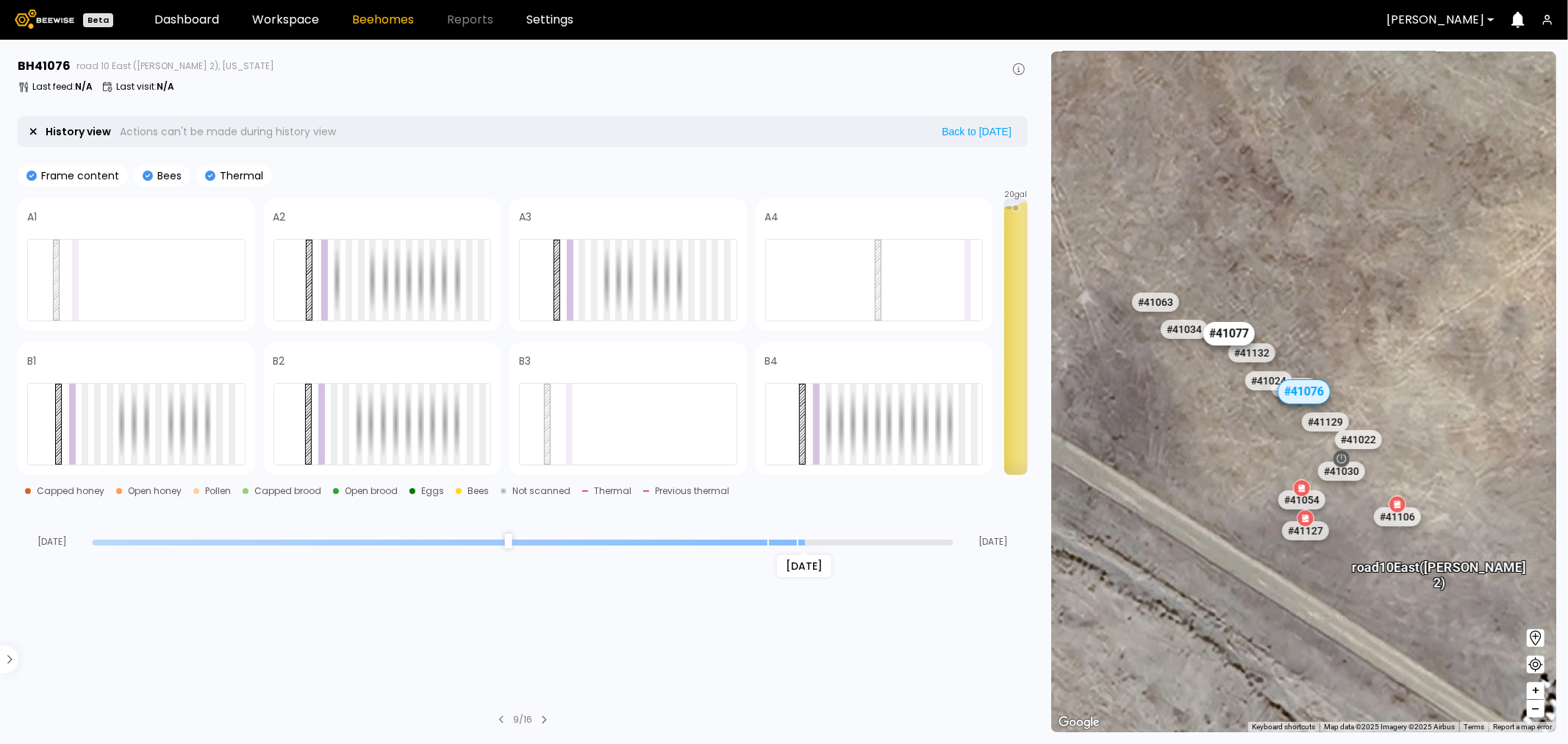
click at [1228, 332] on div "# 41077" at bounding box center [1229, 333] width 52 height 24
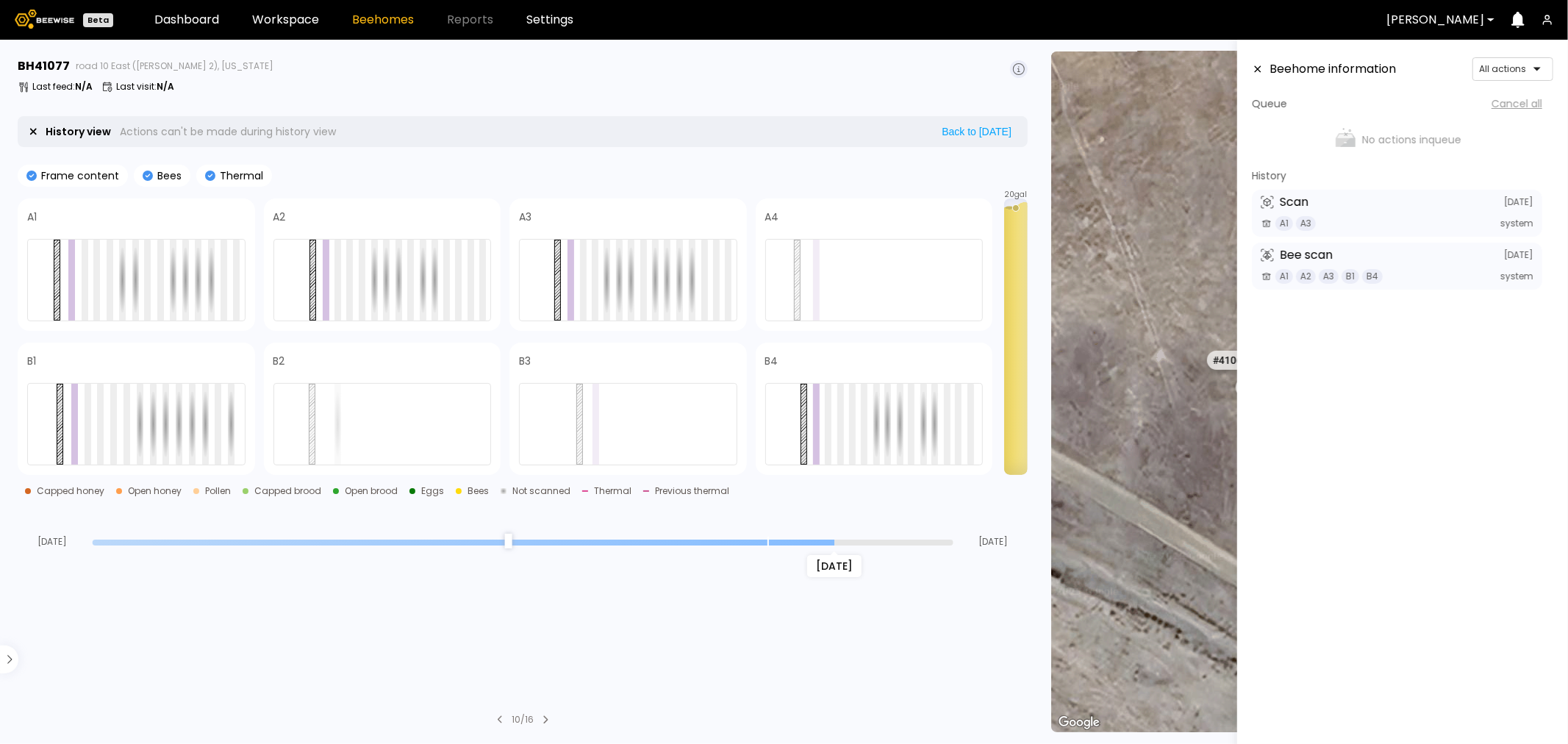
drag, startPoint x: 949, startPoint y: 544, endPoint x: 826, endPoint y: 552, distance: 123.3
click at [827, 545] on input "range" at bounding box center [522, 542] width 861 height 6
click at [776, 544] on input "range" at bounding box center [522, 542] width 861 height 6
click at [795, 544] on input "range" at bounding box center [522, 542] width 861 height 6
click at [820, 539] on input "range" at bounding box center [522, 542] width 861 height 6
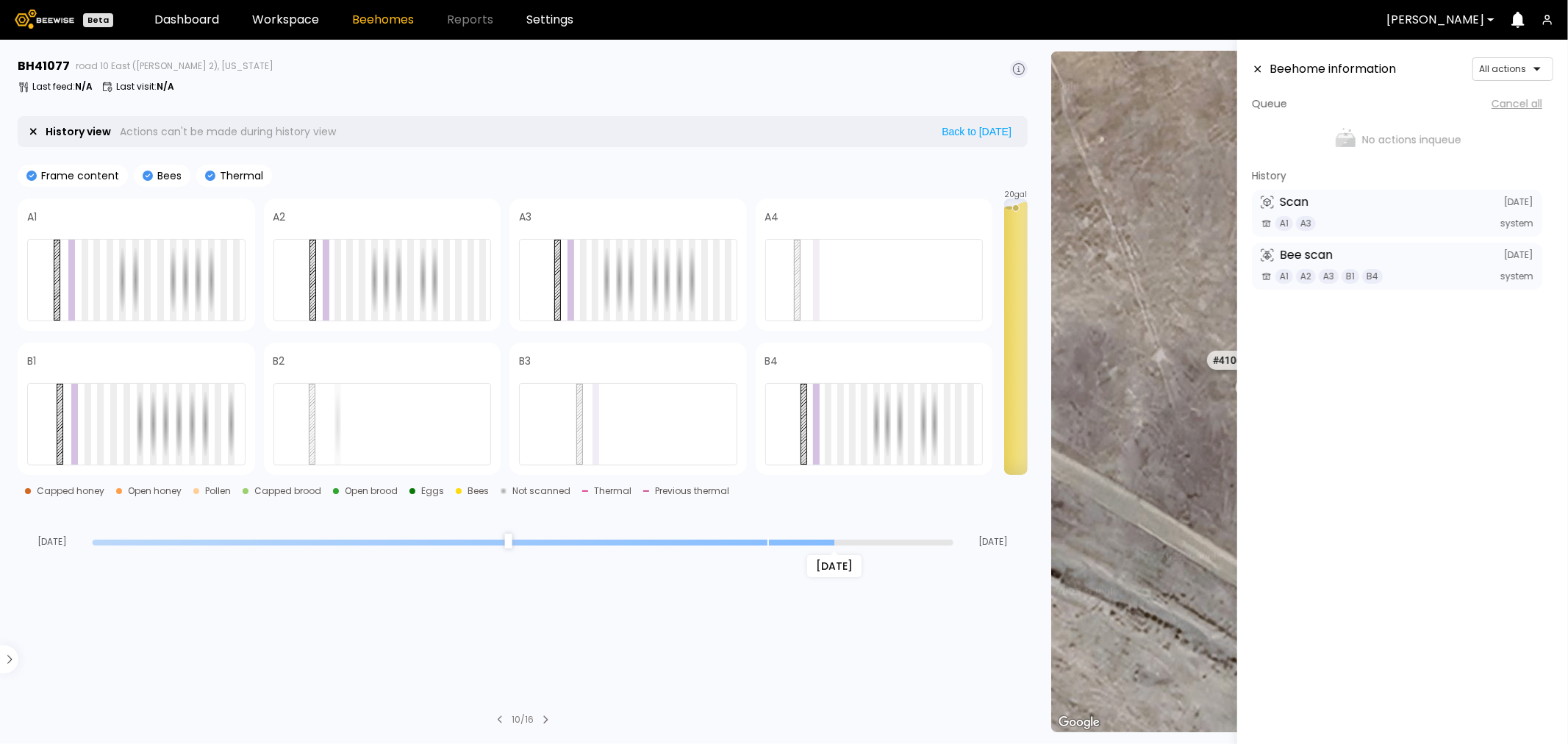
click at [1260, 71] on icon at bounding box center [1258, 69] width 12 height 10
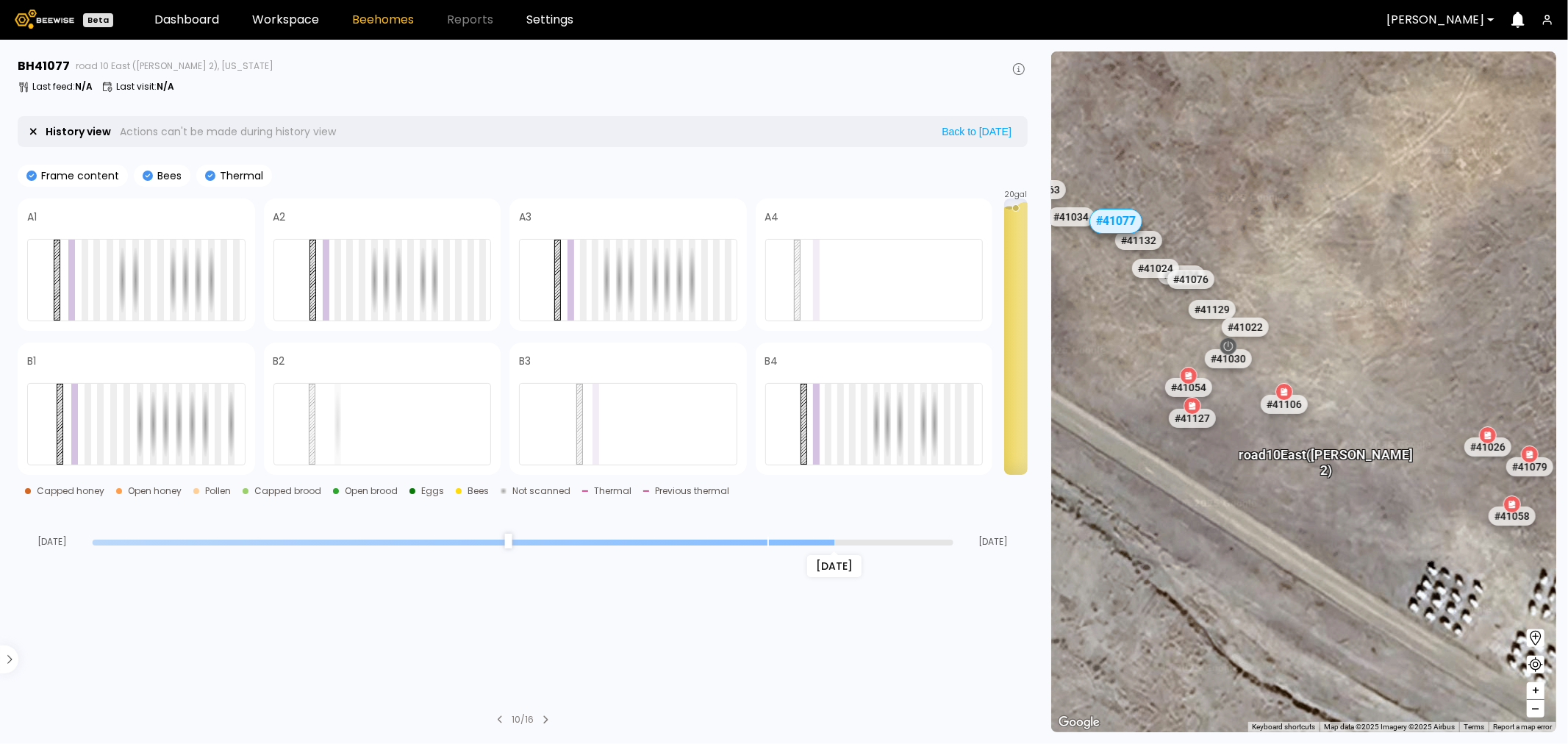
drag, startPoint x: 1434, startPoint y: 556, endPoint x: 1245, endPoint y: 357, distance: 274.4
click at [1245, 357] on div "# 41048 # 41101 # 40069 # 40113 # 40702 # 40306 # 40200 # 41140 # 40736 # 40345…" at bounding box center [1304, 392] width 505 height 681
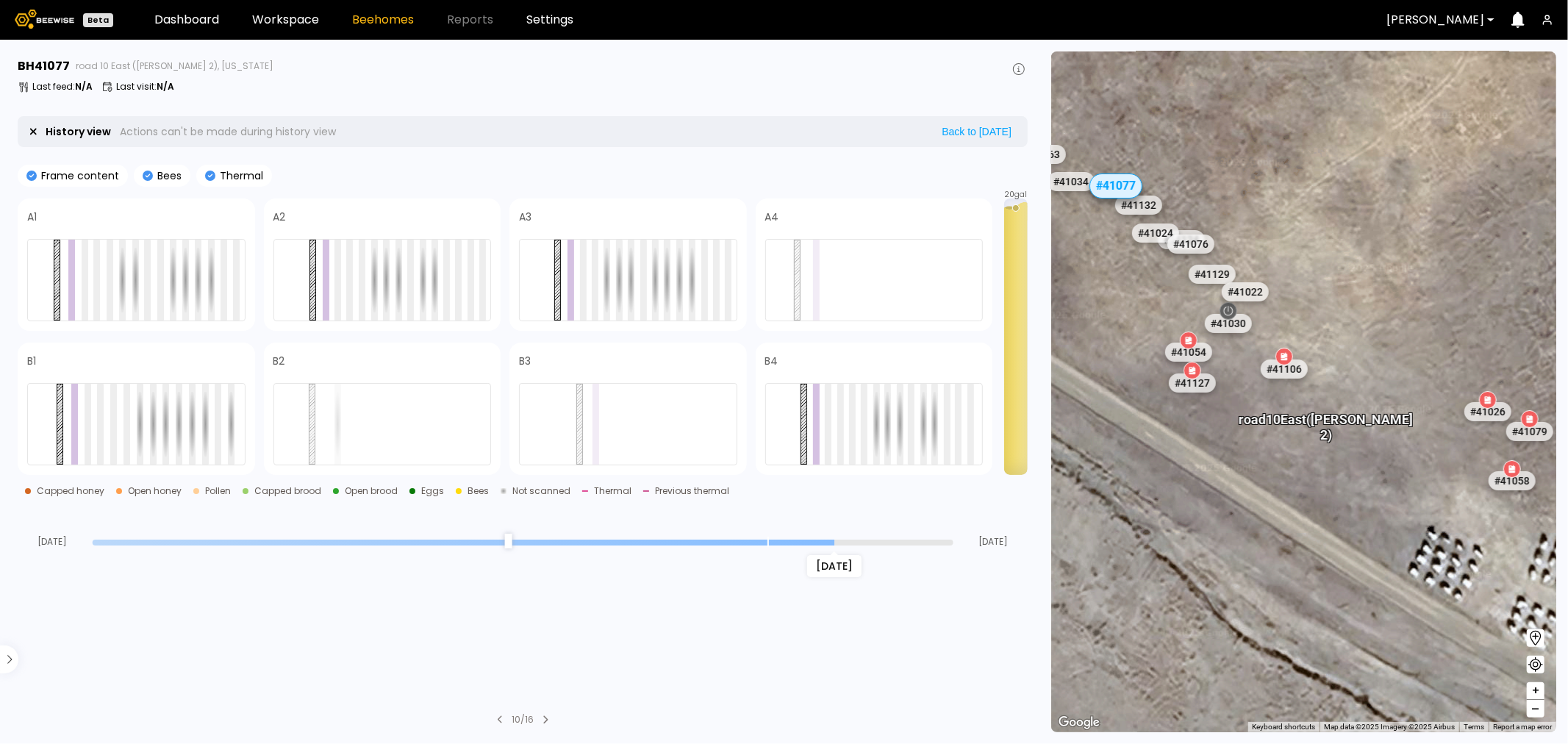
drag, startPoint x: 1416, startPoint y: 417, endPoint x: 1358, endPoint y: 397, distance: 61.4
click at [1358, 397] on div "# 41048 # 41101 # 40069 # 40113 # 40702 # 40306 # 40200 # 41140 # 40736 # 40345…" at bounding box center [1304, 392] width 505 height 681
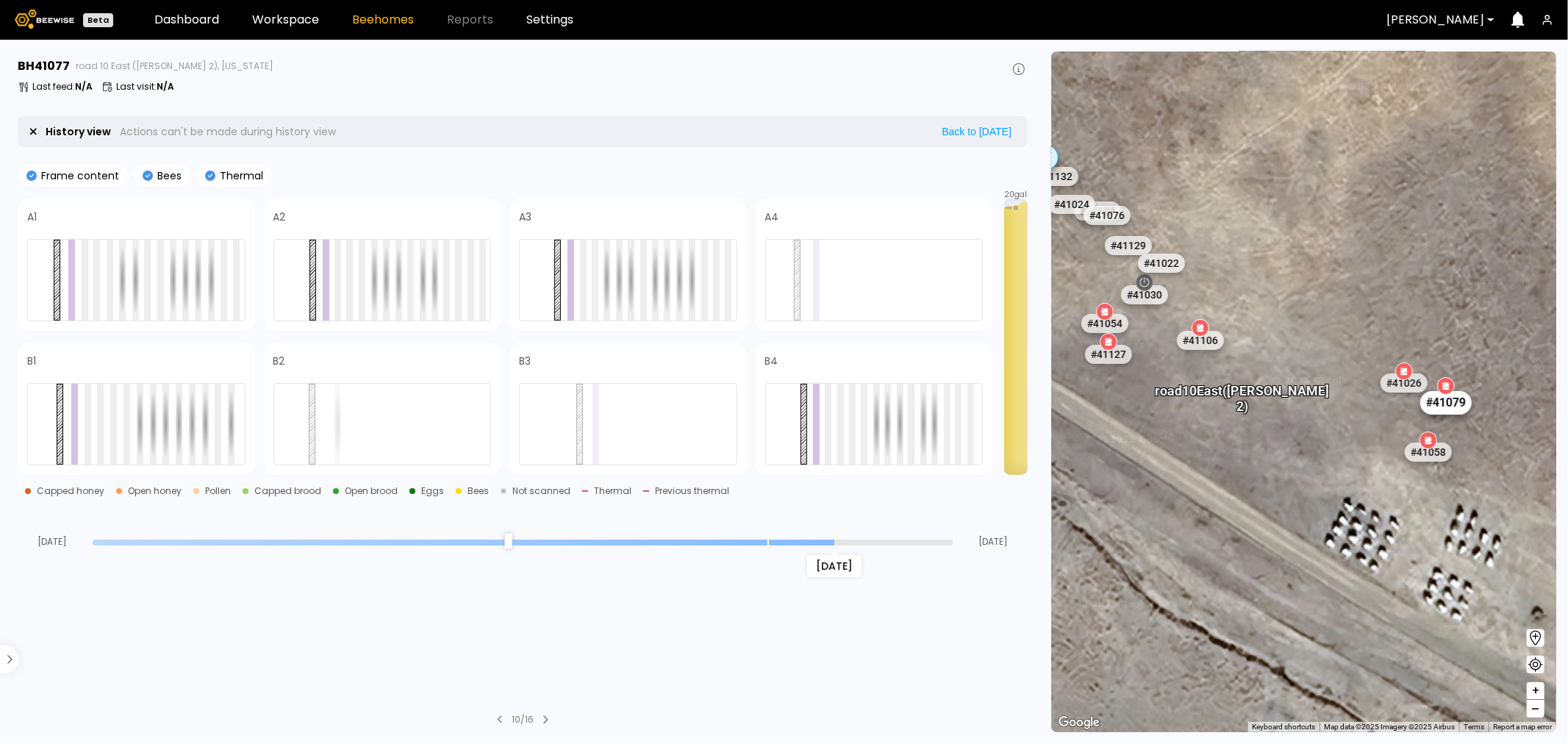
click at [1449, 410] on div "# 41079" at bounding box center [1445, 403] width 52 height 24
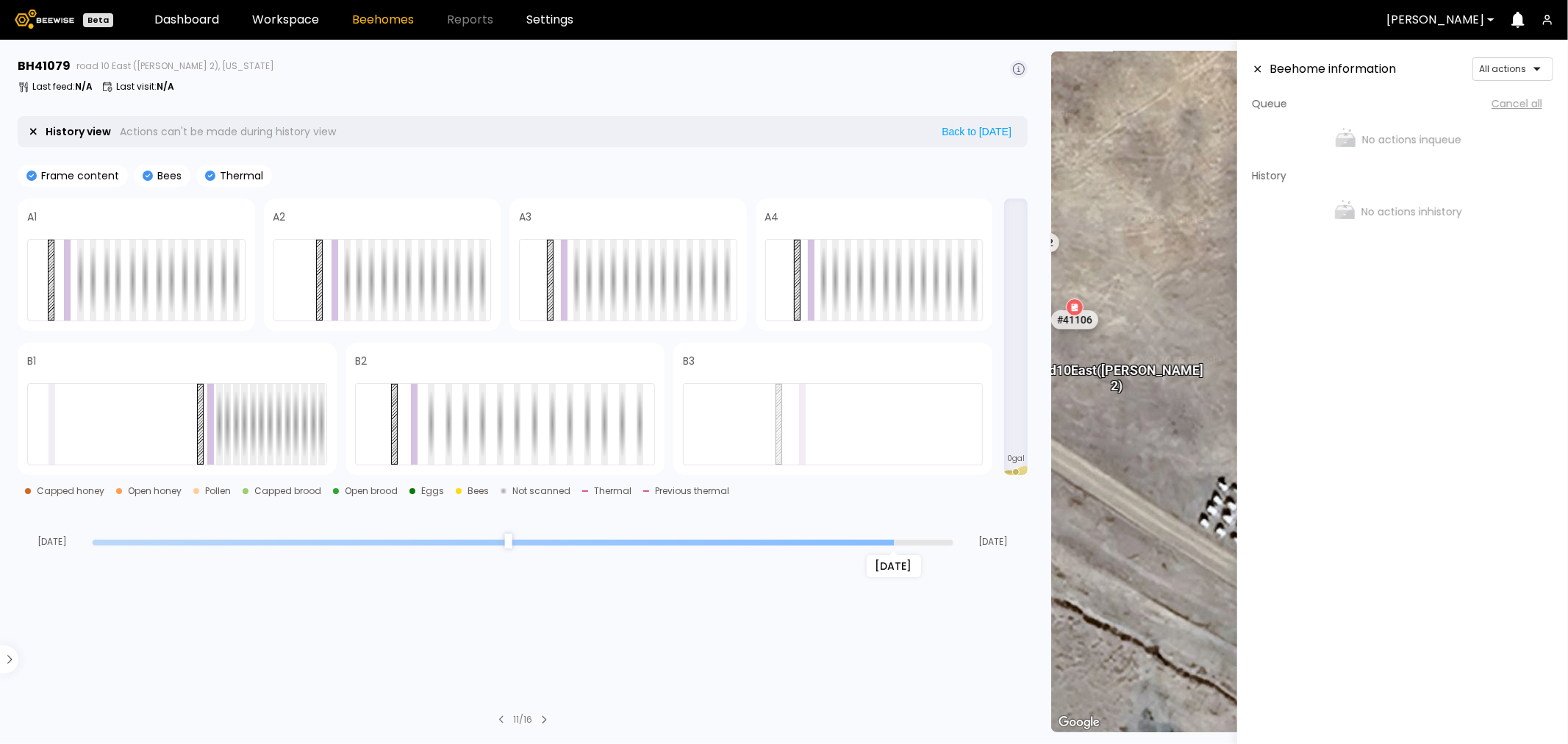
drag, startPoint x: 943, startPoint y: 542, endPoint x: 828, endPoint y: 540, distance: 115.0
click at [828, 540] on input "range" at bounding box center [522, 542] width 861 height 6
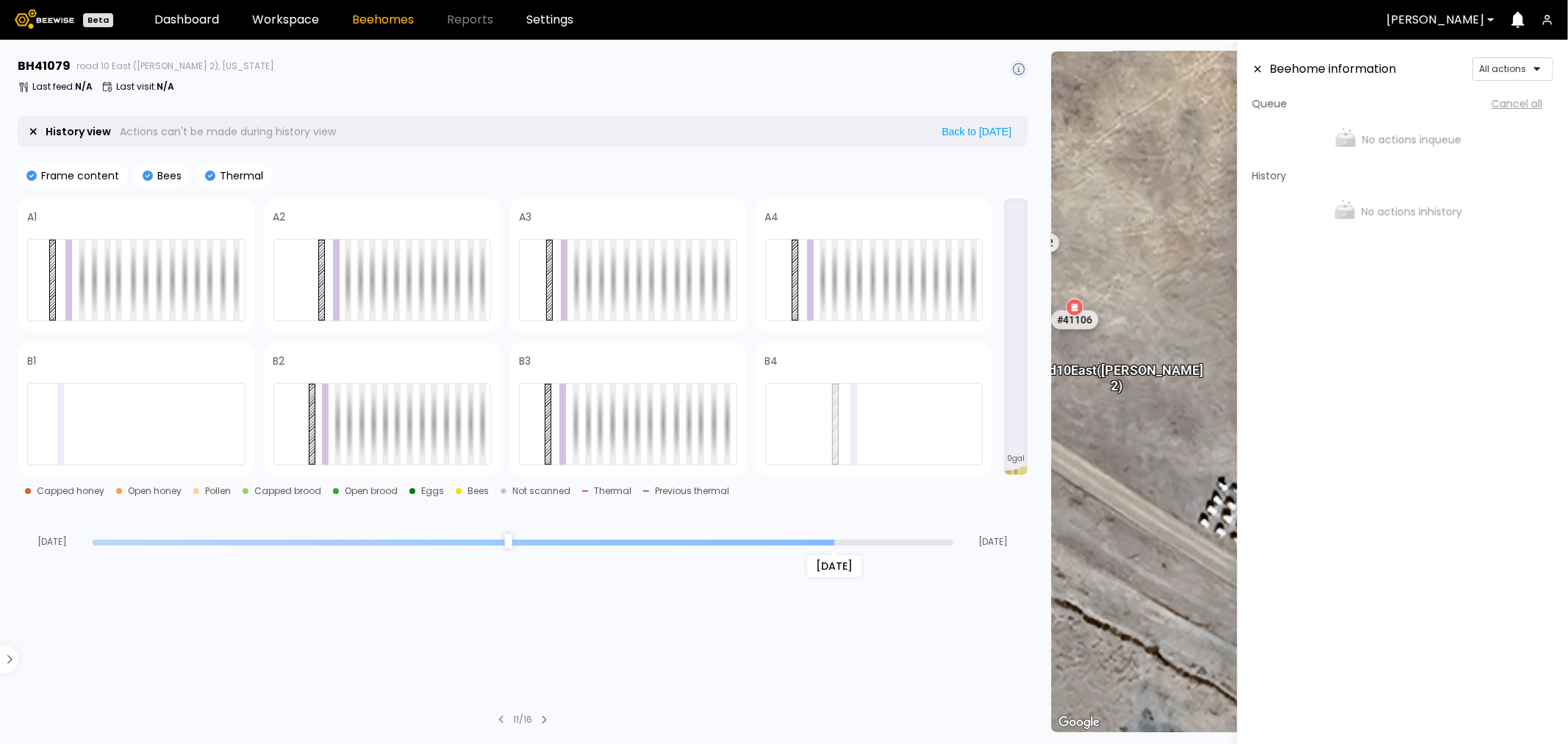
click at [828, 540] on input "range" at bounding box center [522, 542] width 861 height 6
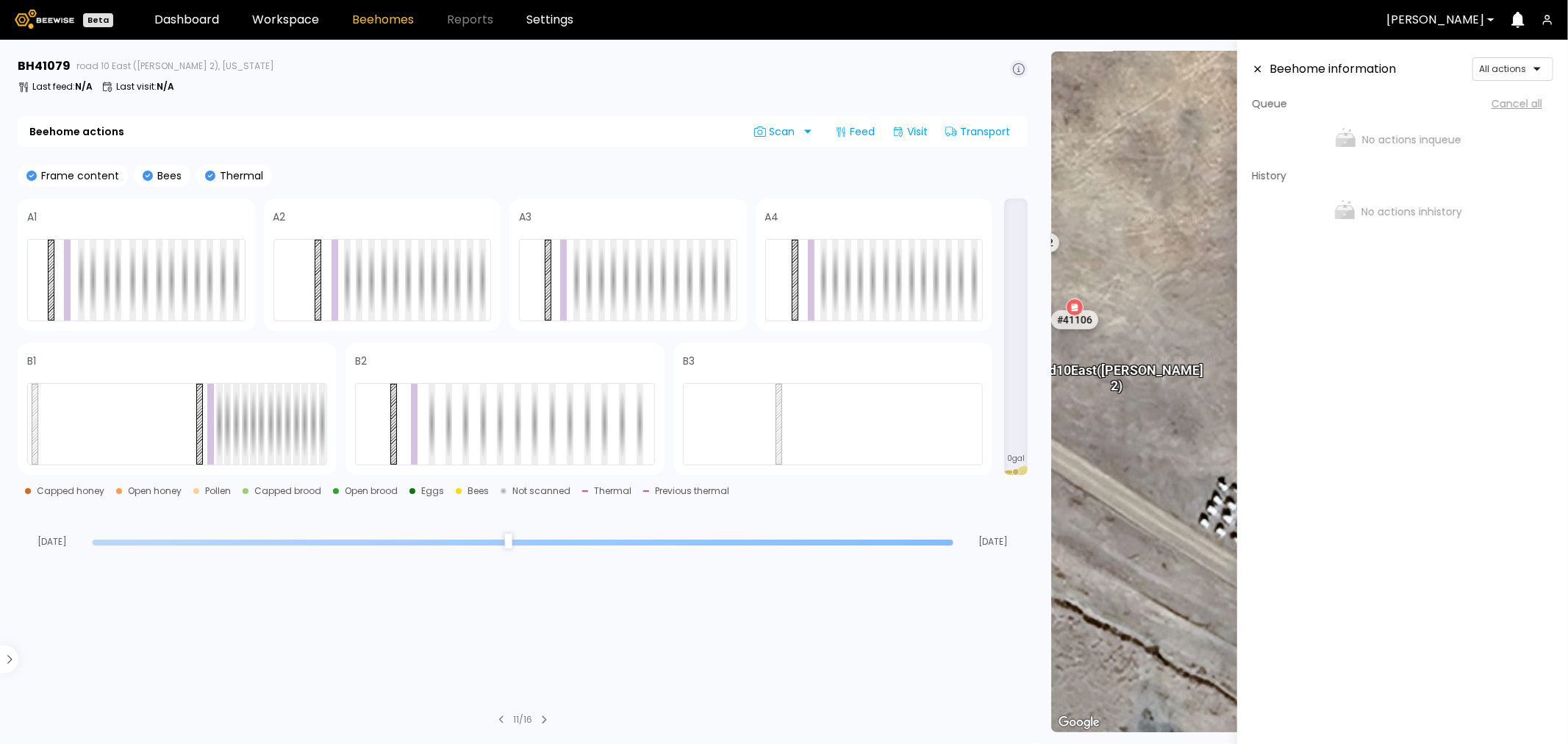
drag, startPoint x: 831, startPoint y: 540, endPoint x: 952, endPoint y: 547, distance: 121.2
click at [952, 545] on input "range" at bounding box center [522, 542] width 861 height 6
click at [1262, 72] on icon at bounding box center [1258, 69] width 12 height 10
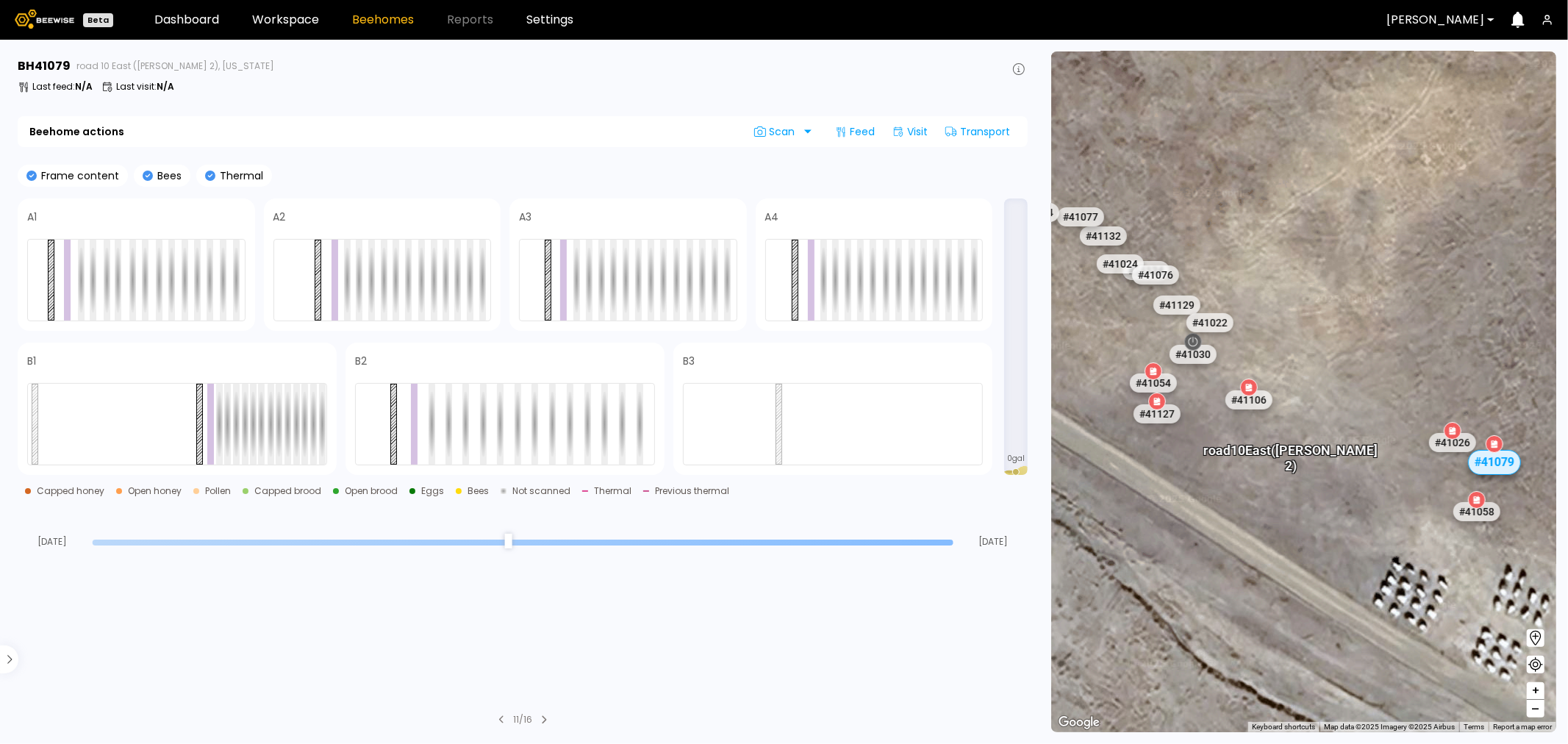
drag, startPoint x: 1192, startPoint y: 371, endPoint x: 1365, endPoint y: 444, distance: 187.8
click at [1379, 454] on div "road 10 East ([PERSON_NAME] 2)" at bounding box center [1378, 472] width 174 height 47
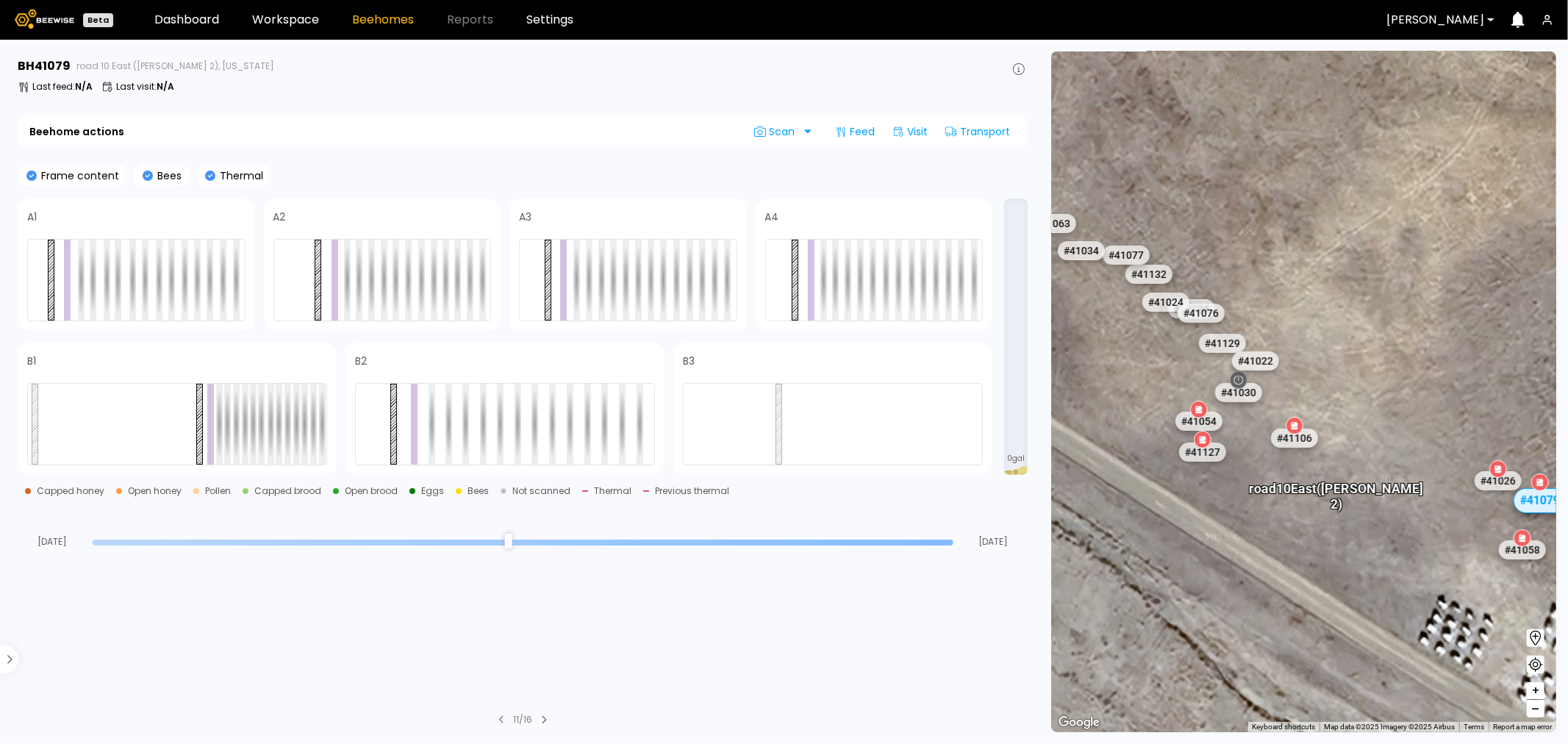
drag, startPoint x: 1141, startPoint y: 344, endPoint x: 1213, endPoint y: 416, distance: 101.8
click at [1213, 416] on div "# 41048 # 41101 # 40069 # 40113 # 40702 # 40306 # 40200 # 41140 # 40736 # 40345…" at bounding box center [1304, 392] width 505 height 681
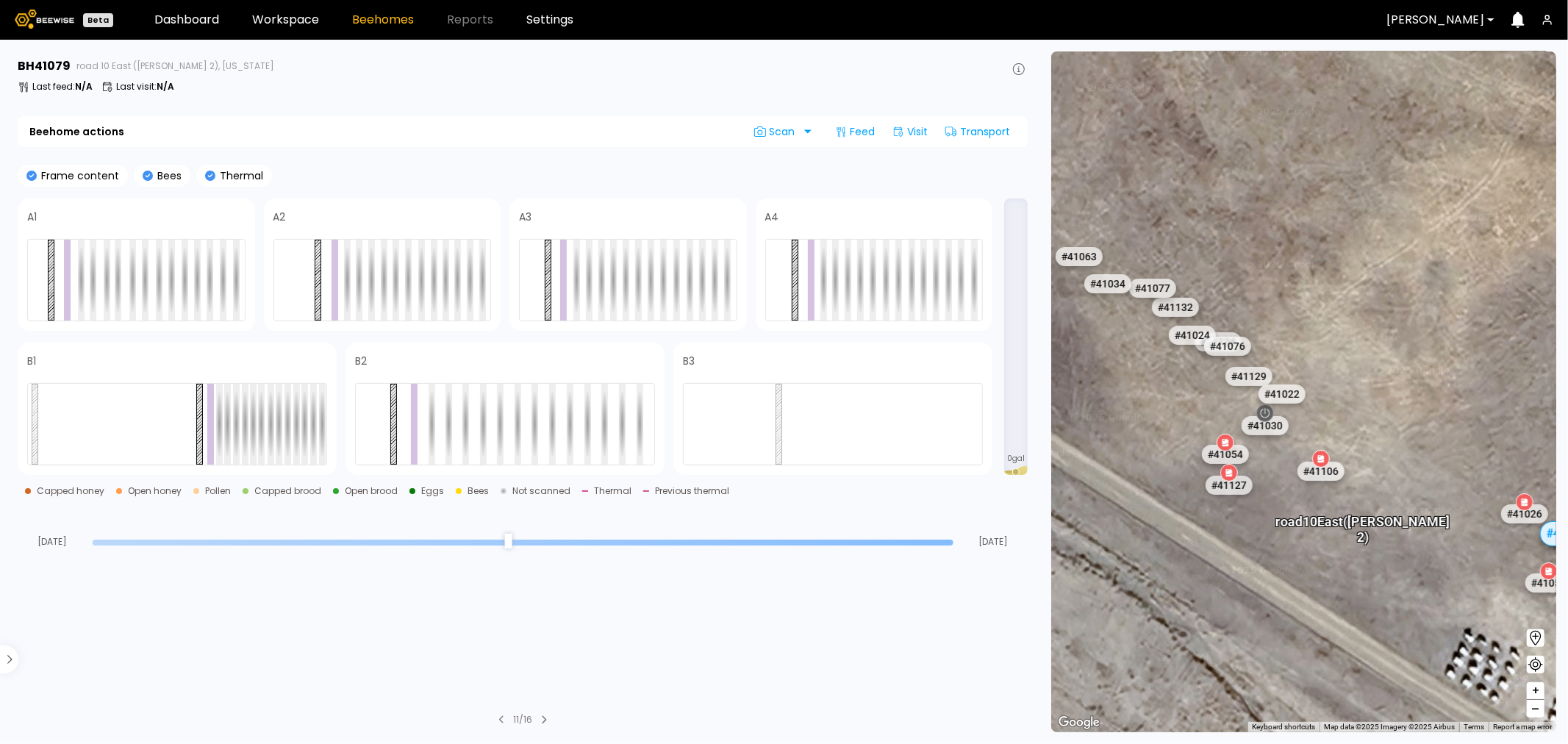
drag, startPoint x: 1119, startPoint y: 342, endPoint x: 1123, endPoint y: 349, distance: 8.1
click at [1123, 349] on div "# 41048 # 41101 # 40069 # 40113 # 40702 # 40306 # 40200 # 41140 # 40736 # 40345…" at bounding box center [1304, 392] width 505 height 681
click at [1337, 478] on div "# 41106" at bounding box center [1324, 477] width 52 height 24
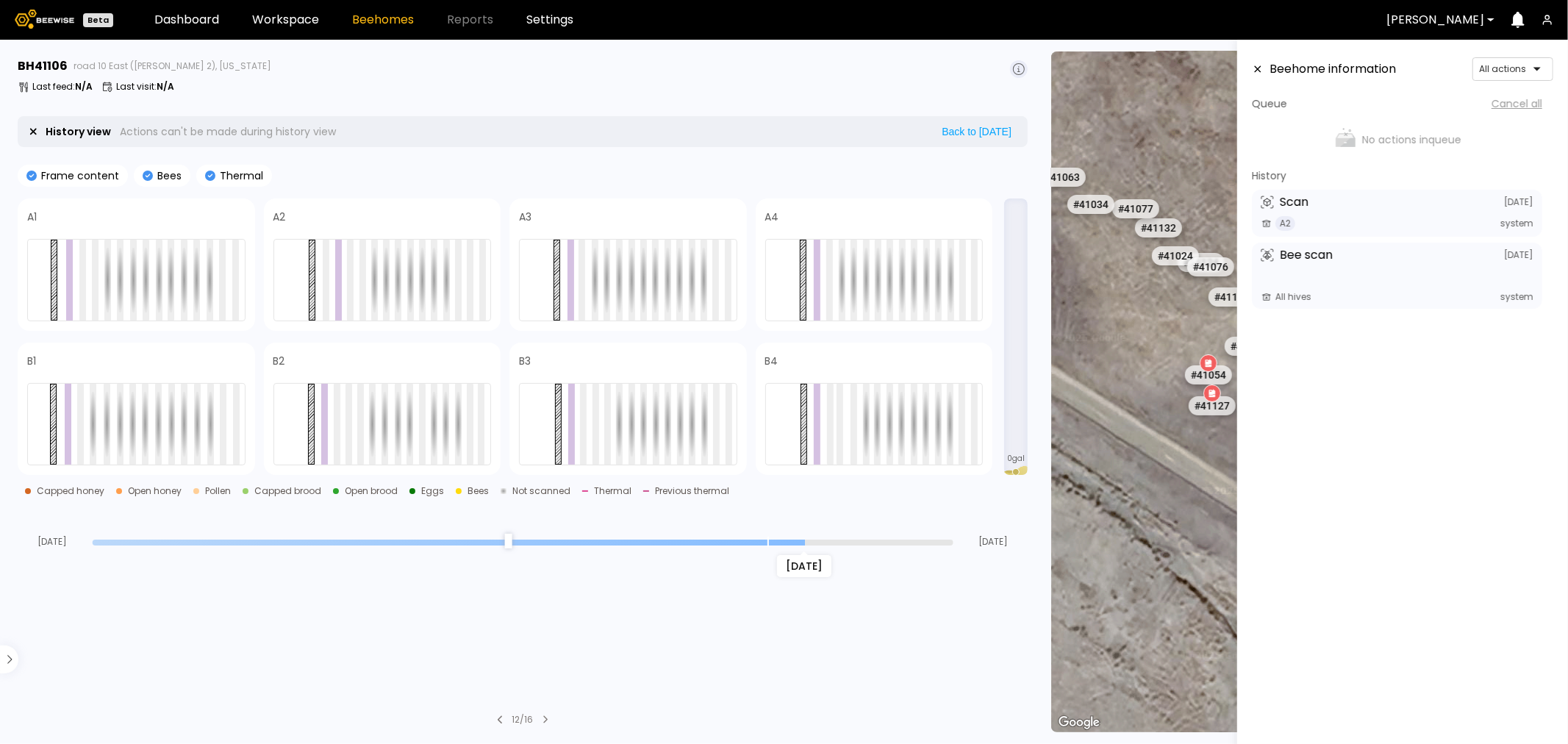
drag, startPoint x: 952, startPoint y: 539, endPoint x: 813, endPoint y: 547, distance: 139.2
click at [813, 545] on input "range" at bounding box center [522, 542] width 861 height 6
drag, startPoint x: 802, startPoint y: 541, endPoint x: 818, endPoint y: 562, distance: 26.4
click at [818, 545] on input "range" at bounding box center [522, 542] width 861 height 6
click at [1248, 70] on aside "Beehome information All actions Queue Cancel all No actions in queue History Sc…" at bounding box center [1402, 411] width 331 height 744
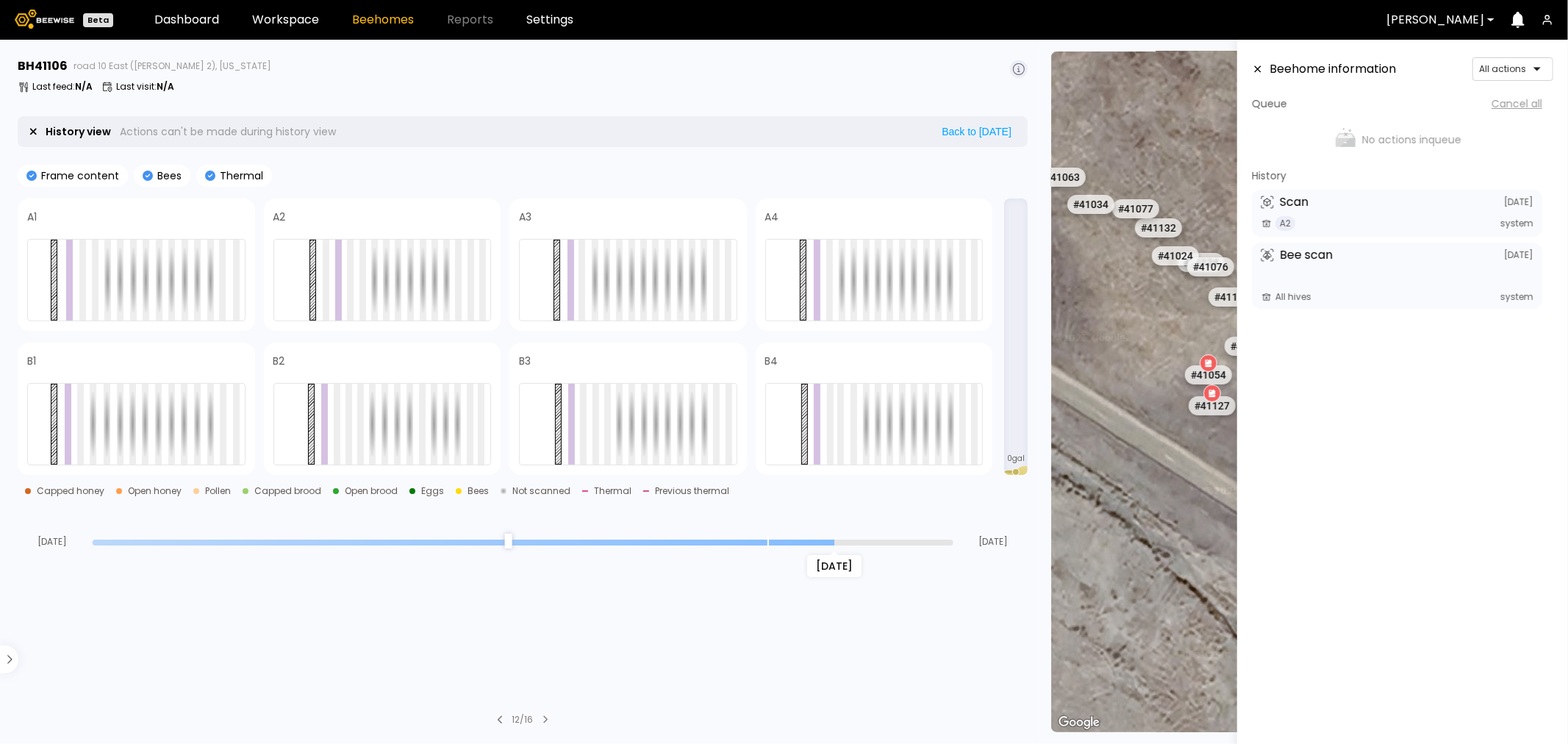
click at [1255, 70] on icon at bounding box center [1258, 69] width 12 height 10
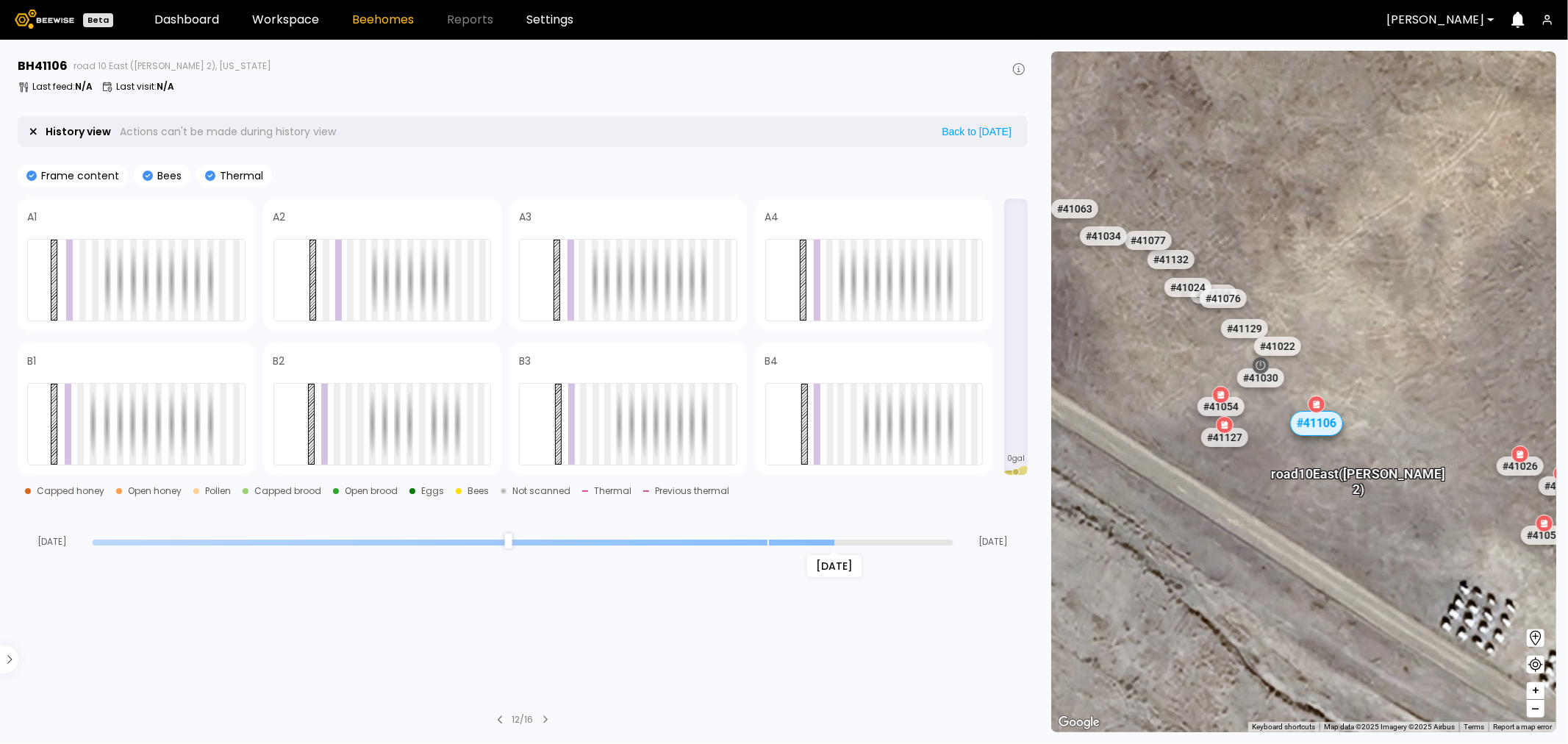
drag, startPoint x: 1111, startPoint y: 302, endPoint x: 1130, endPoint y: 344, distance: 46.1
click at [1127, 345] on div "# 41048 # 41101 # 40069 # 40113 # 40702 # 40306 # 40200 # 41140 # 40736 # 40345…" at bounding box center [1304, 392] width 505 height 681
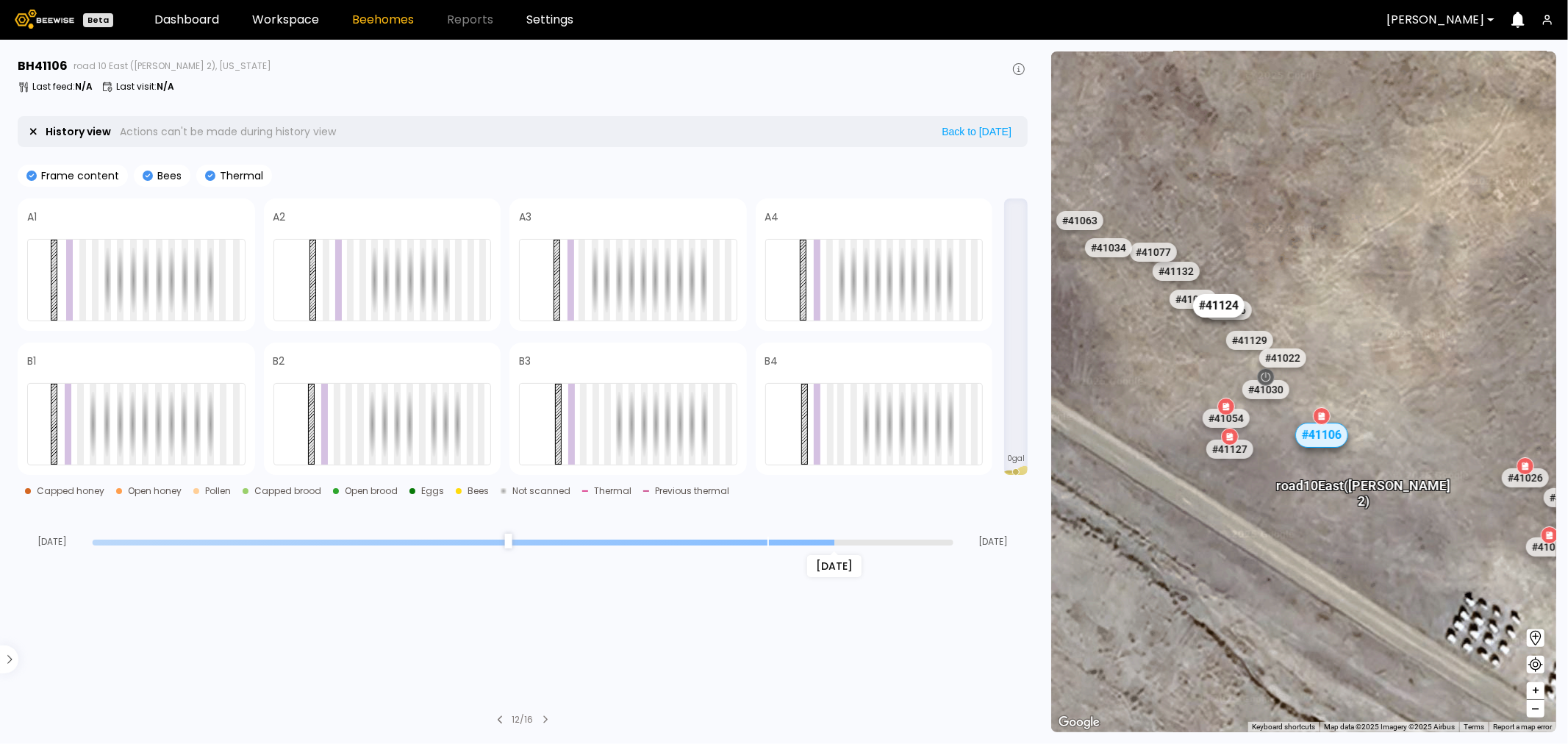
click at [1198, 306] on div "# 41124" at bounding box center [1217, 306] width 52 height 24
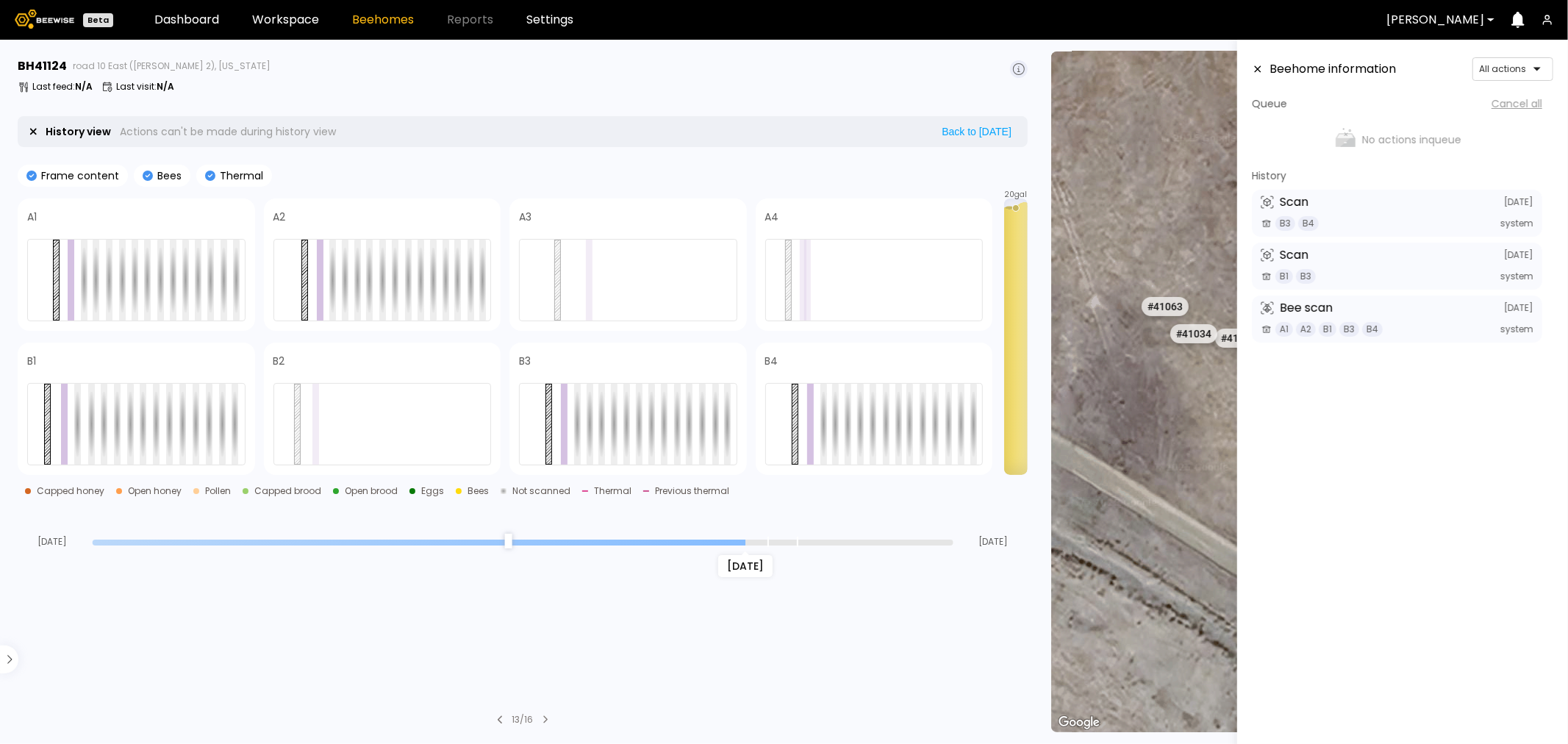
drag, startPoint x: 944, startPoint y: 541, endPoint x: 757, endPoint y: 553, distance: 187.4
click at [757, 545] on input "range" at bounding box center [522, 542] width 861 height 6
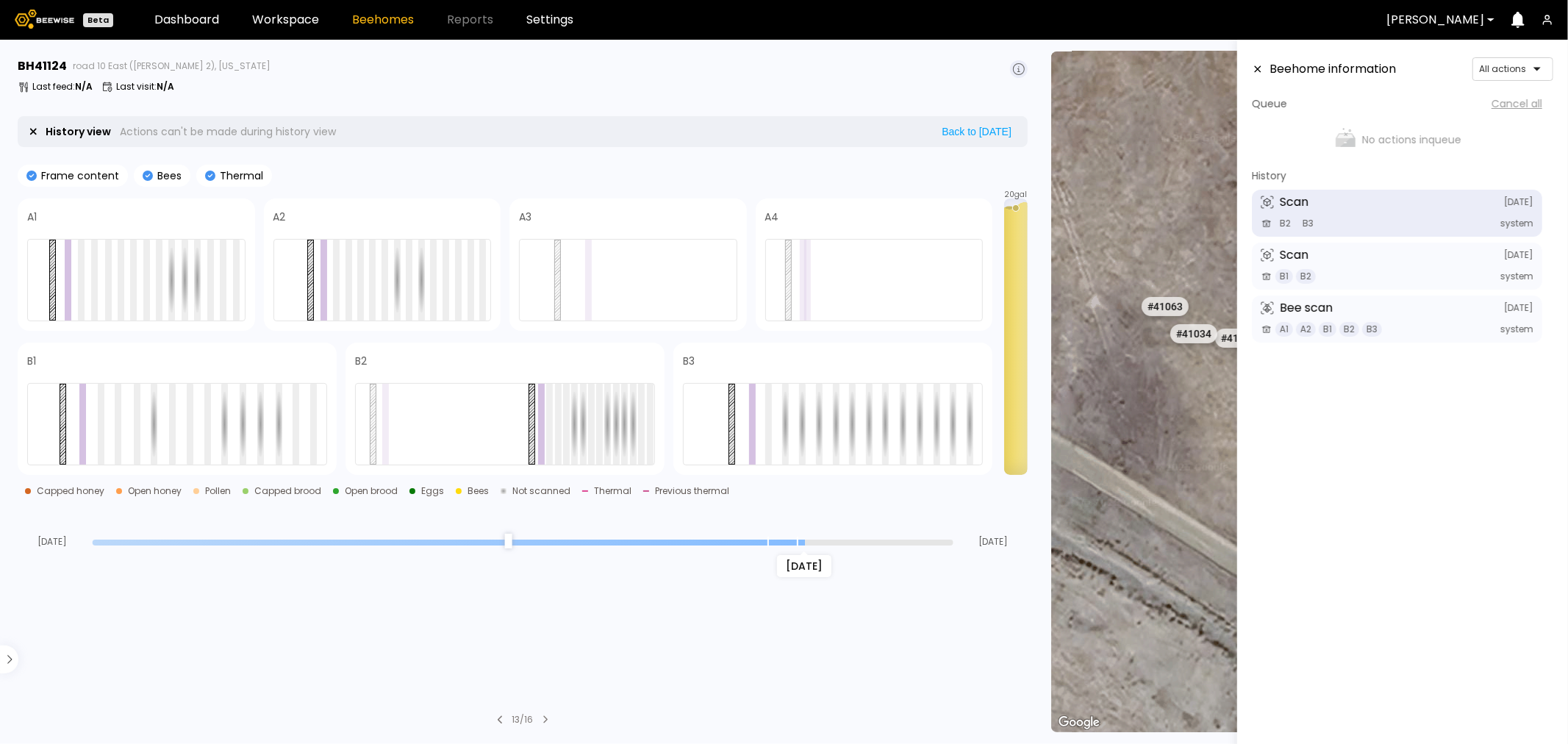
drag, startPoint x: 740, startPoint y: 537, endPoint x: 794, endPoint y: 544, distance: 54.5
click at [794, 544] on input "range" at bounding box center [522, 542] width 861 height 6
click at [1259, 68] on icon at bounding box center [1258, 69] width 12 height 10
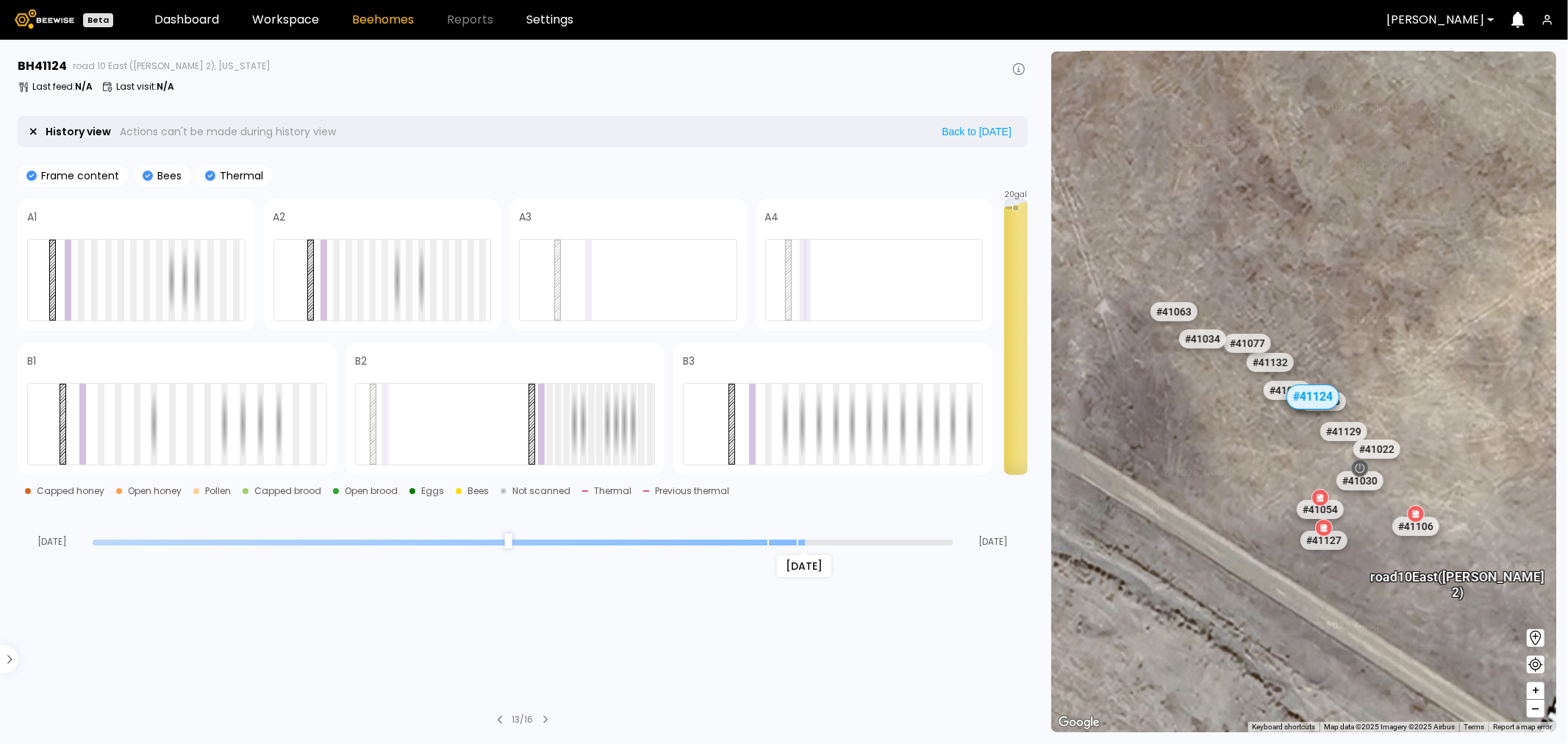
drag, startPoint x: 1243, startPoint y: 416, endPoint x: 1184, endPoint y: 455, distance: 70.7
click at [1184, 455] on div "# 41048 # 41101 # 40069 # 40113 # 40702 # 40306 # 40200 # 41140 # 40736 # 40345…" at bounding box center [1304, 392] width 505 height 681
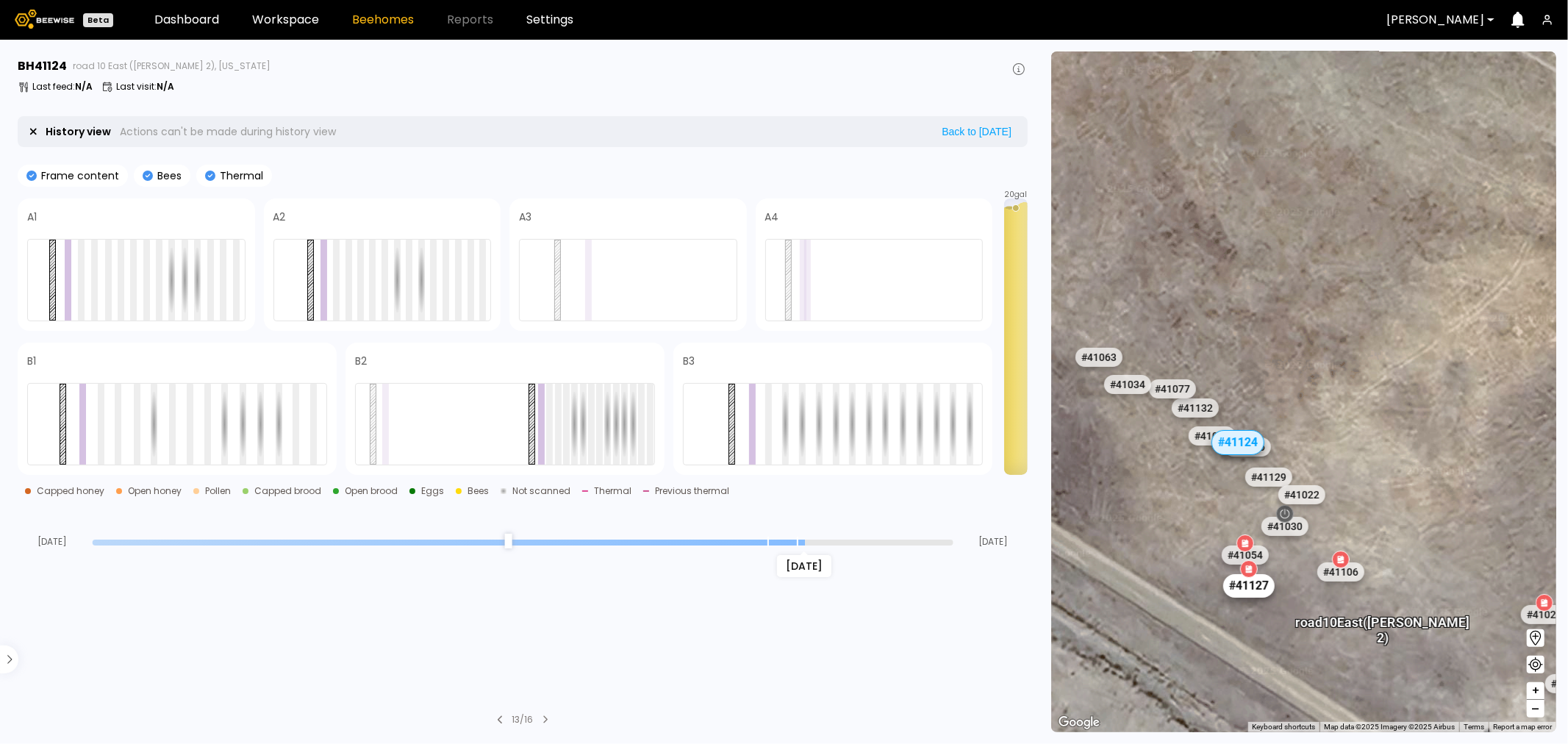
click at [1262, 584] on div "# 41127" at bounding box center [1249, 586] width 52 height 24
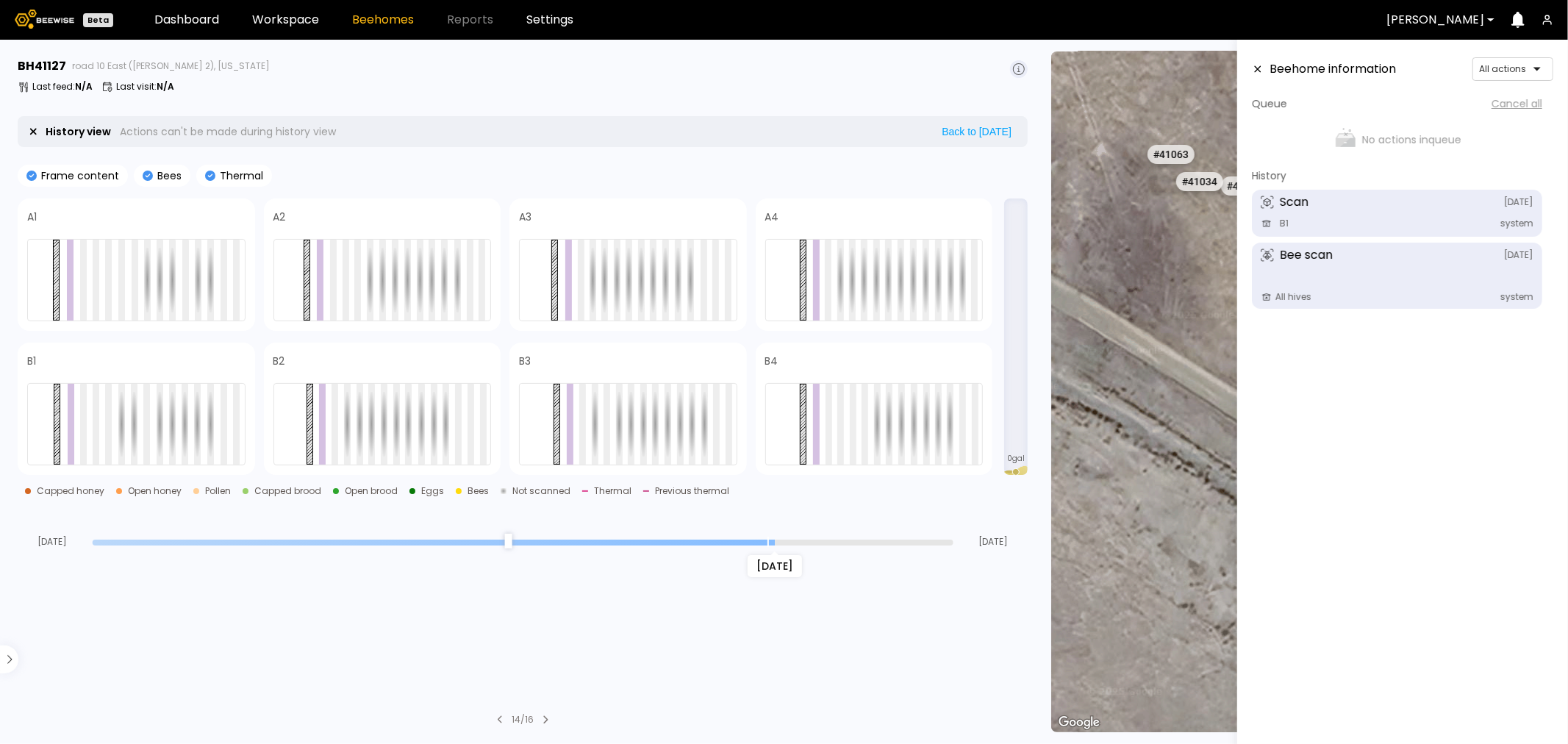
drag, startPoint x: 947, startPoint y: 539, endPoint x: 779, endPoint y: 546, distance: 168.1
click at [779, 545] on input "range" at bounding box center [522, 542] width 861 height 6
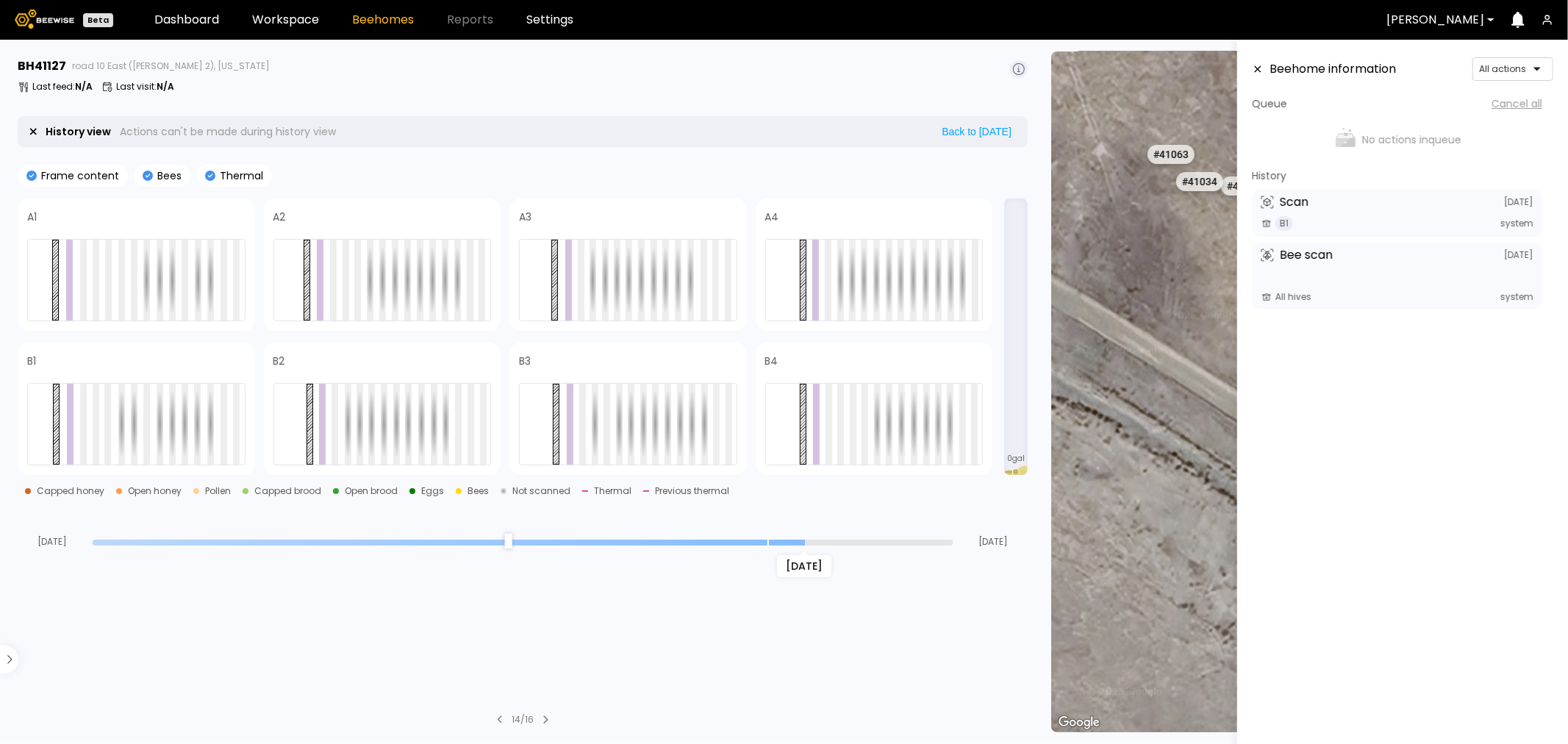
drag, startPoint x: 778, startPoint y: 544, endPoint x: 813, endPoint y: 546, distance: 35.1
click at [813, 545] on input "range" at bounding box center [522, 542] width 861 height 6
click at [1253, 67] on icon at bounding box center [1258, 69] width 12 height 10
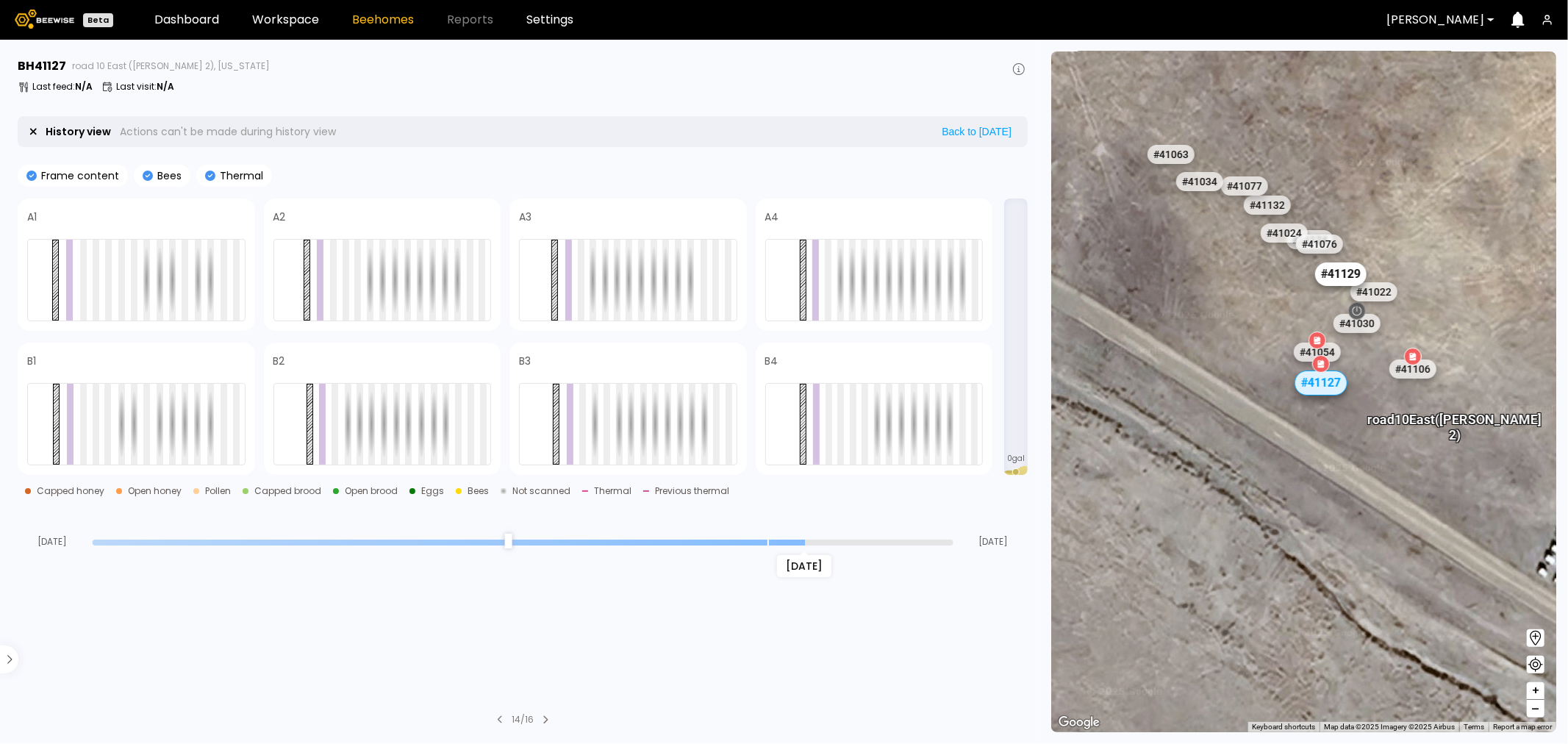
click at [1344, 282] on div "# 41129" at bounding box center [1340, 274] width 52 height 24
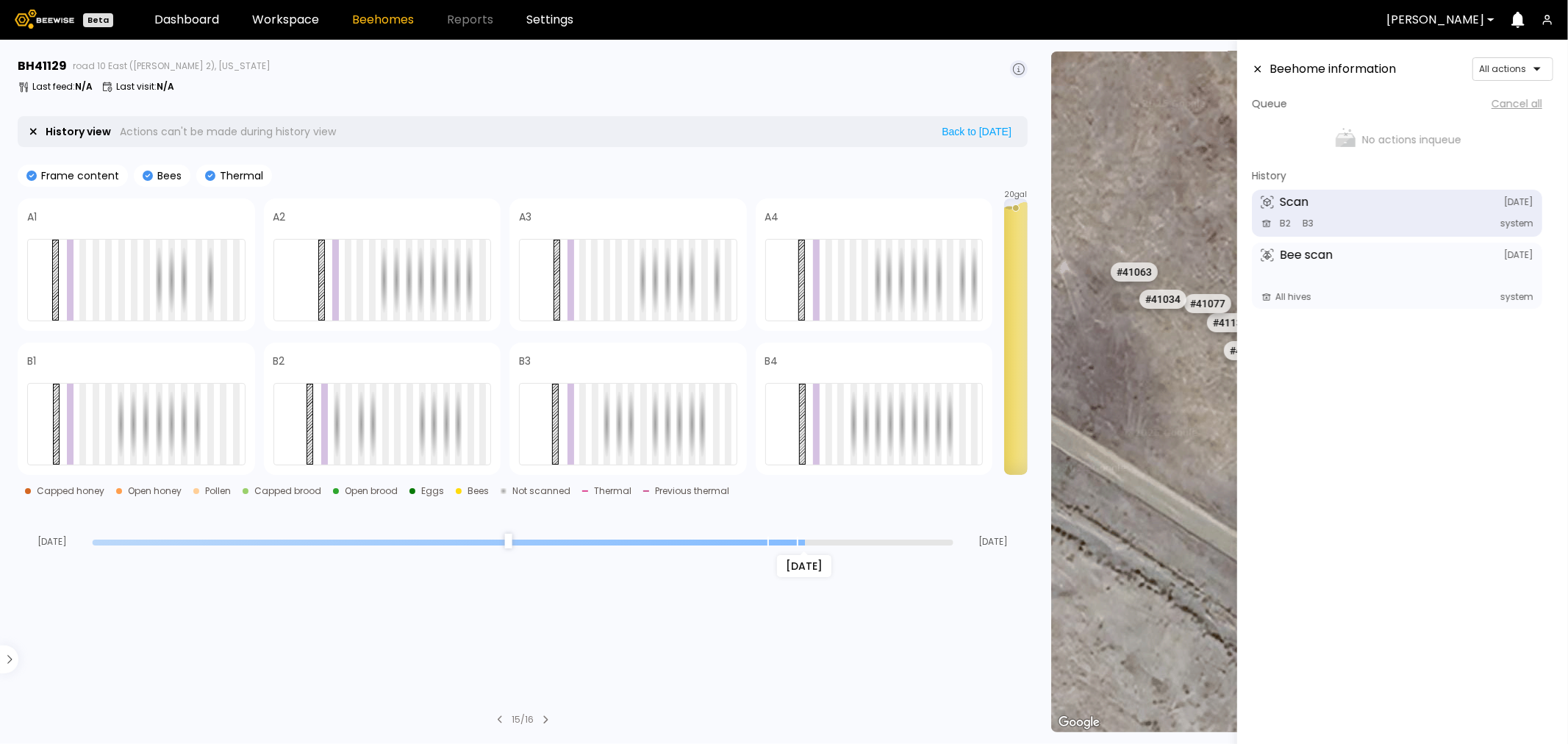
drag, startPoint x: 949, startPoint y: 542, endPoint x: 796, endPoint y: 542, distance: 153.0
click at [796, 542] on input "range" at bounding box center [522, 542] width 861 height 6
drag, startPoint x: 803, startPoint y: 546, endPoint x: 836, endPoint y: 545, distance: 33.0
click at [836, 545] on input "range" at bounding box center [522, 542] width 861 height 6
click at [1259, 66] on icon at bounding box center [1258, 69] width 12 height 10
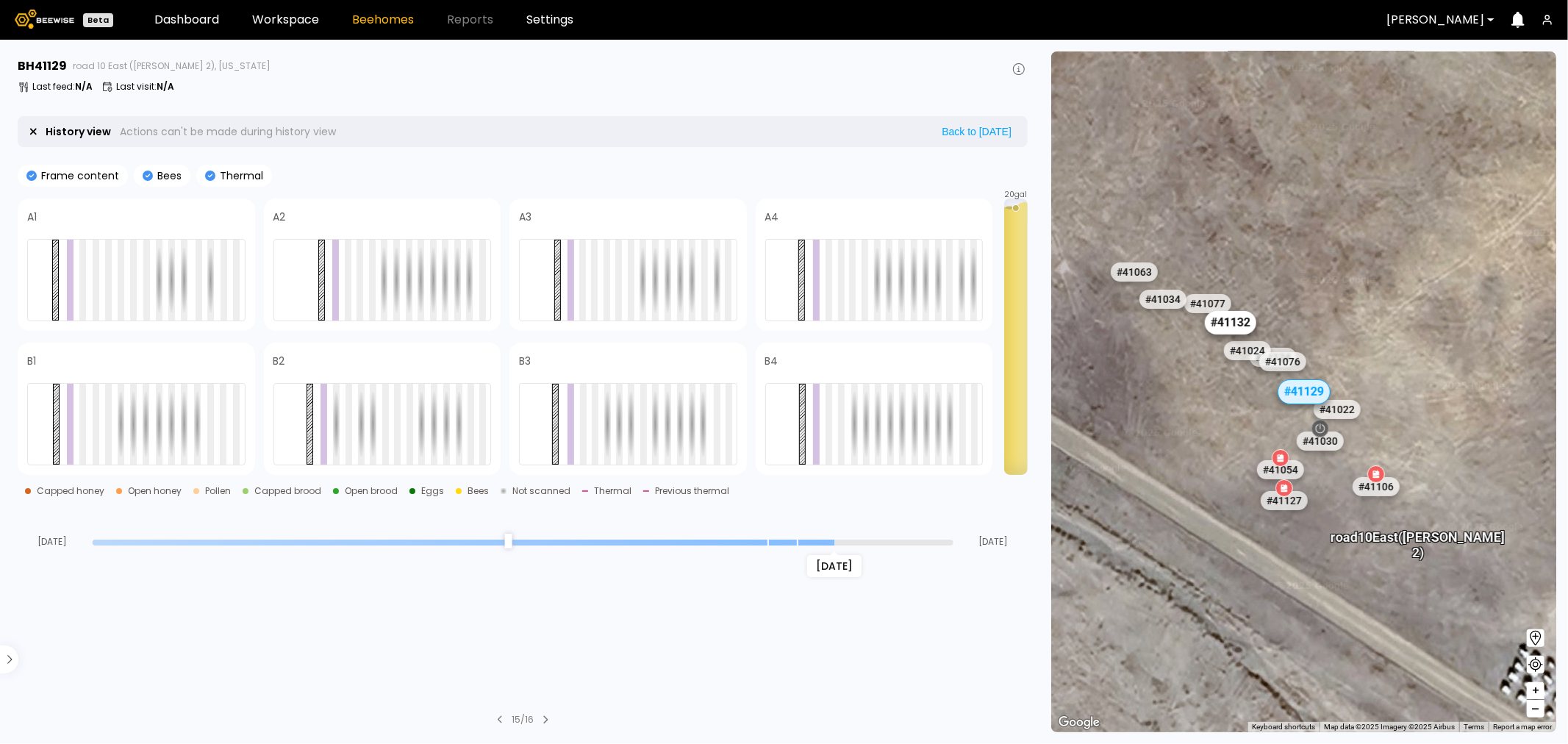
click at [1236, 322] on div "# 41132" at bounding box center [1229, 322] width 52 height 24
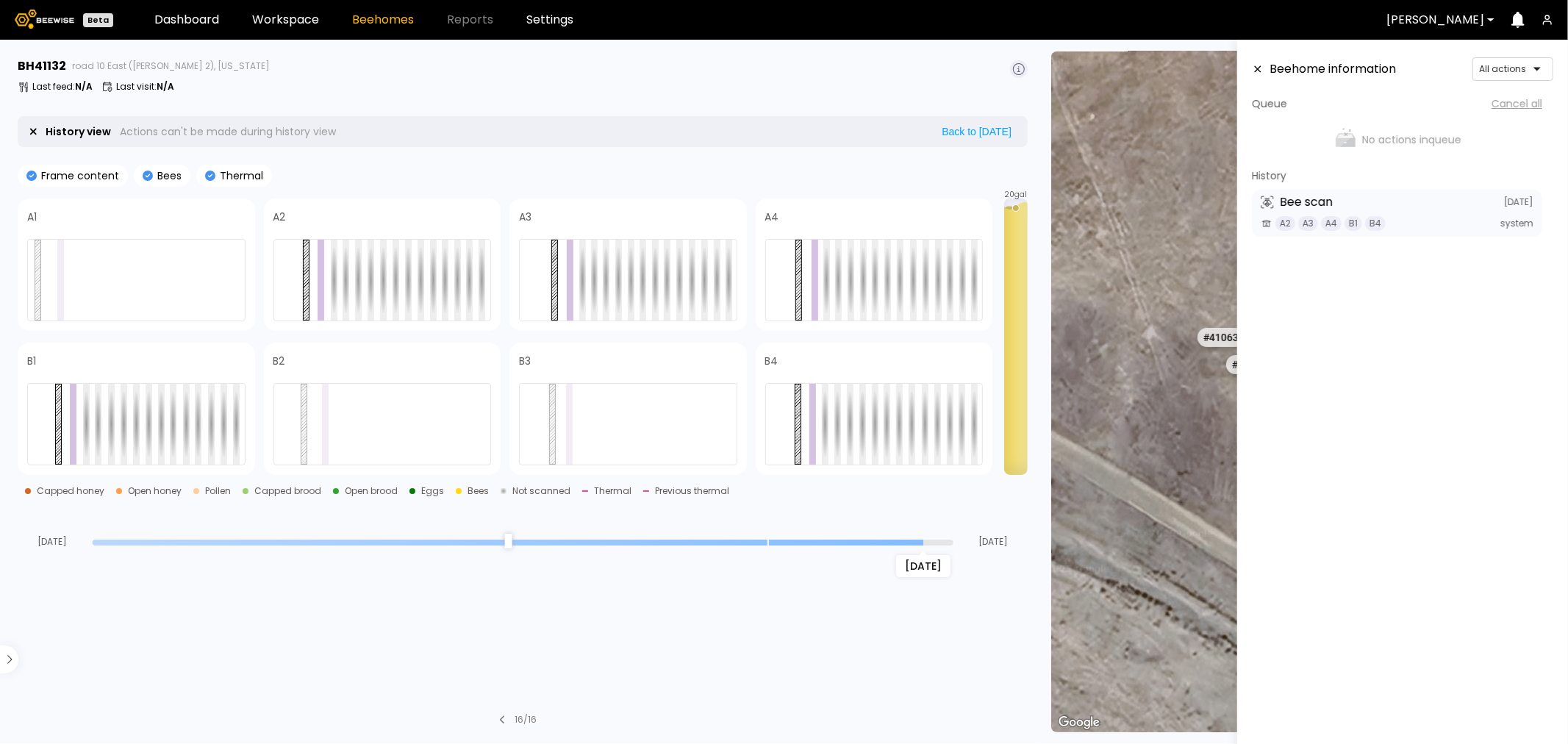
type input "*"
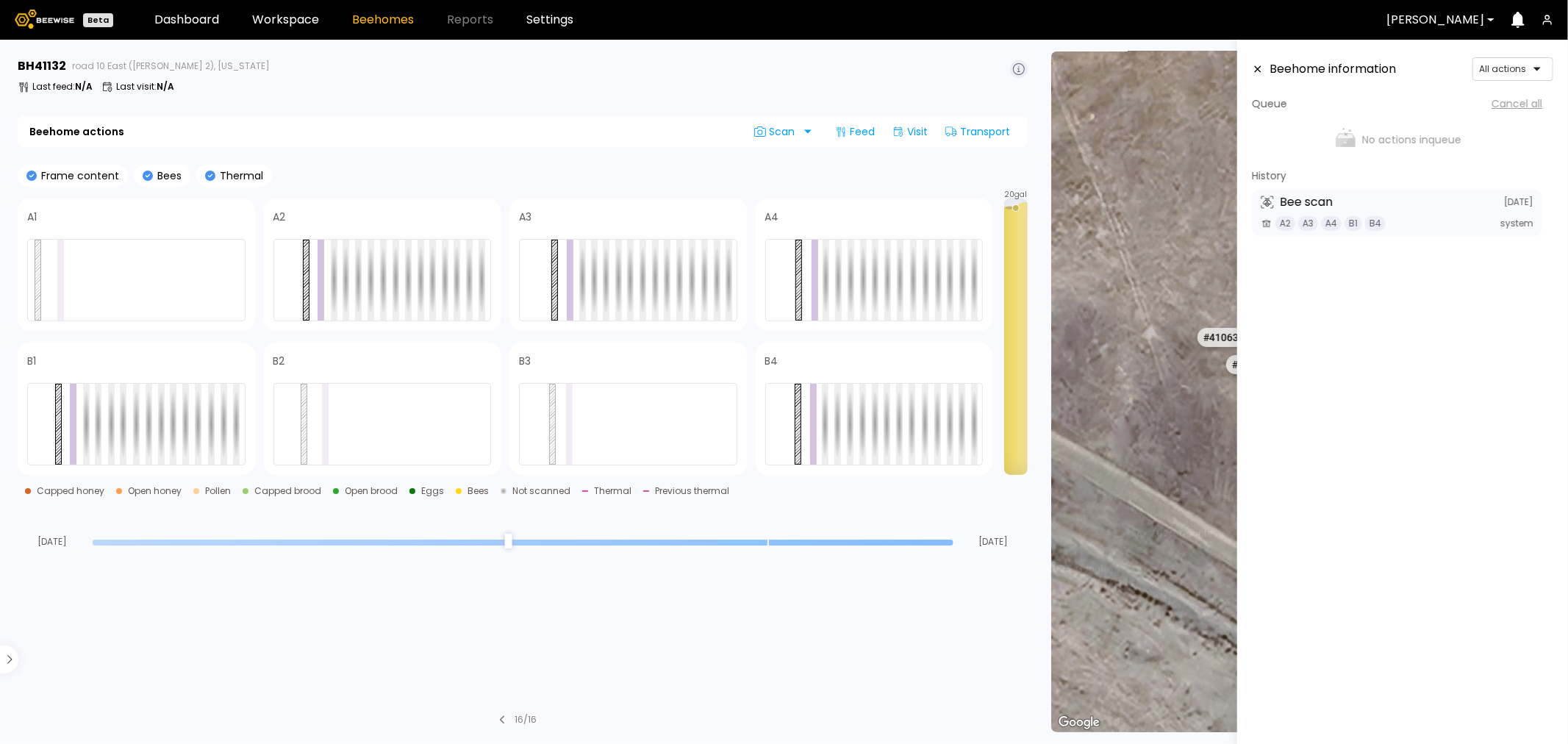
drag, startPoint x: 948, startPoint y: 545, endPoint x: 978, endPoint y: 550, distance: 30.4
click at [953, 545] on input "range" at bounding box center [522, 542] width 861 height 6
click at [1262, 64] on icon at bounding box center [1258, 69] width 12 height 10
